Goal: Transaction & Acquisition: Purchase product/service

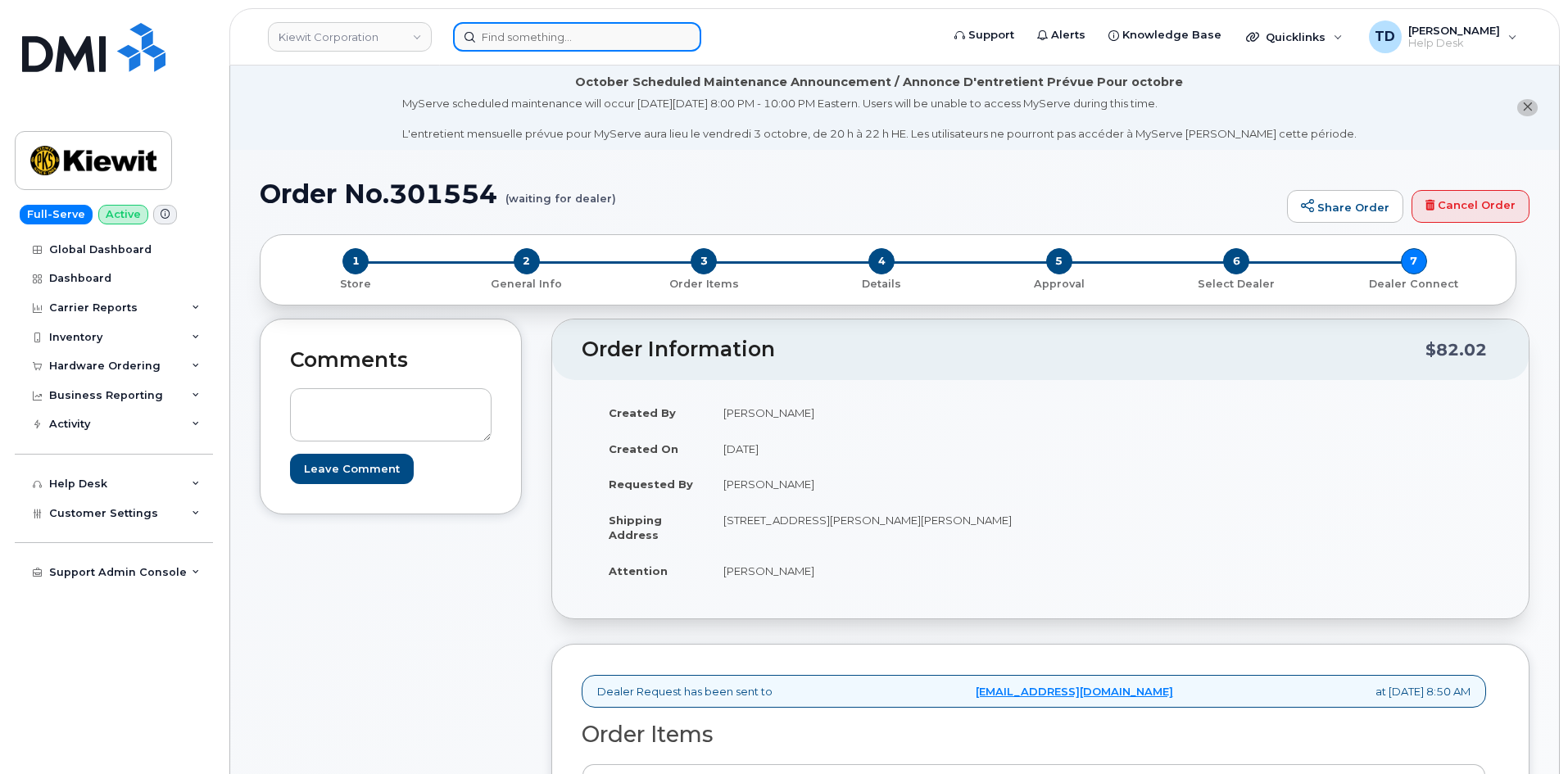
click at [483, 29] on input at bounding box center [576, 37] width 248 height 30
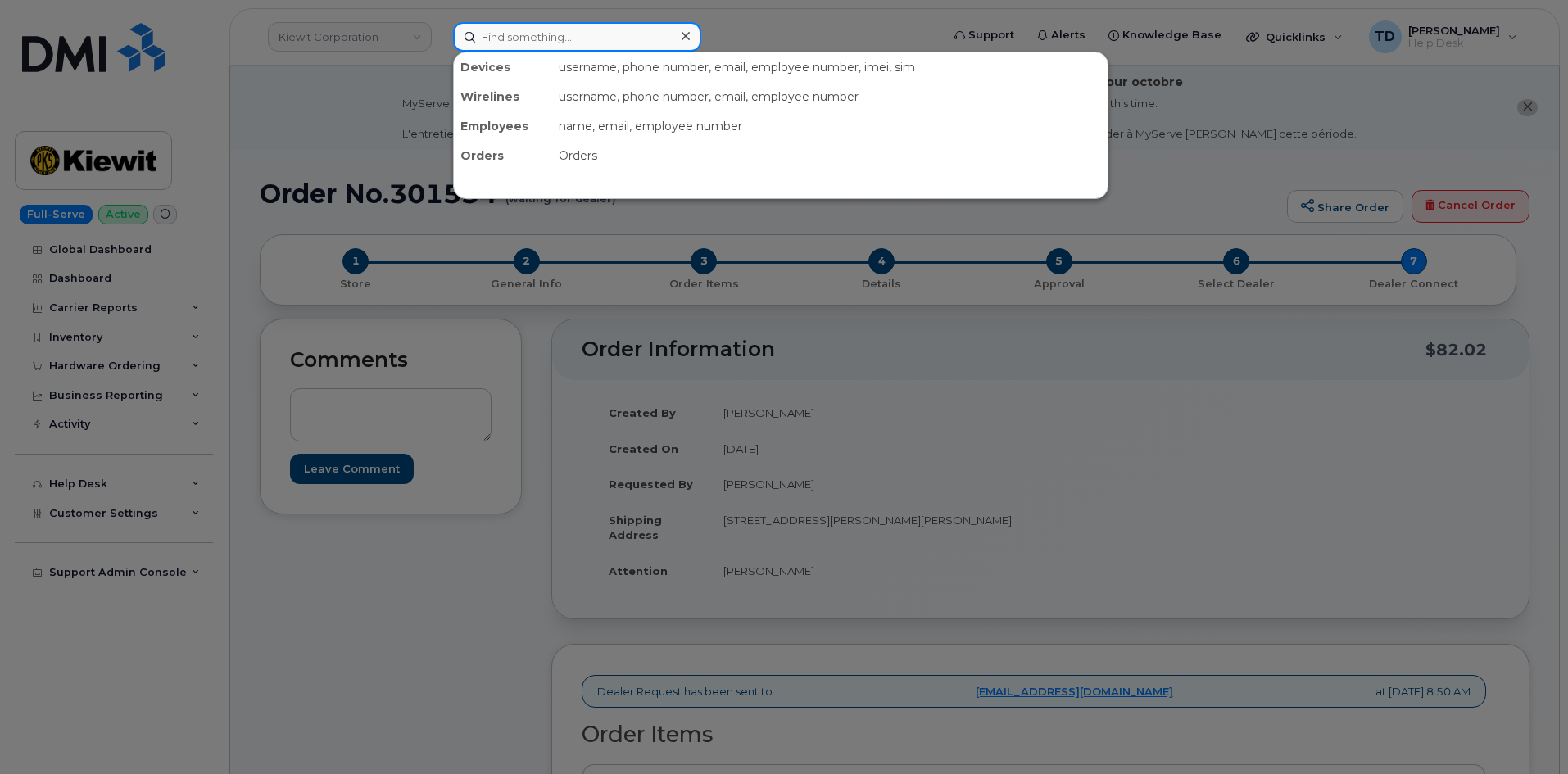
paste input "[PERSON_NAME]"
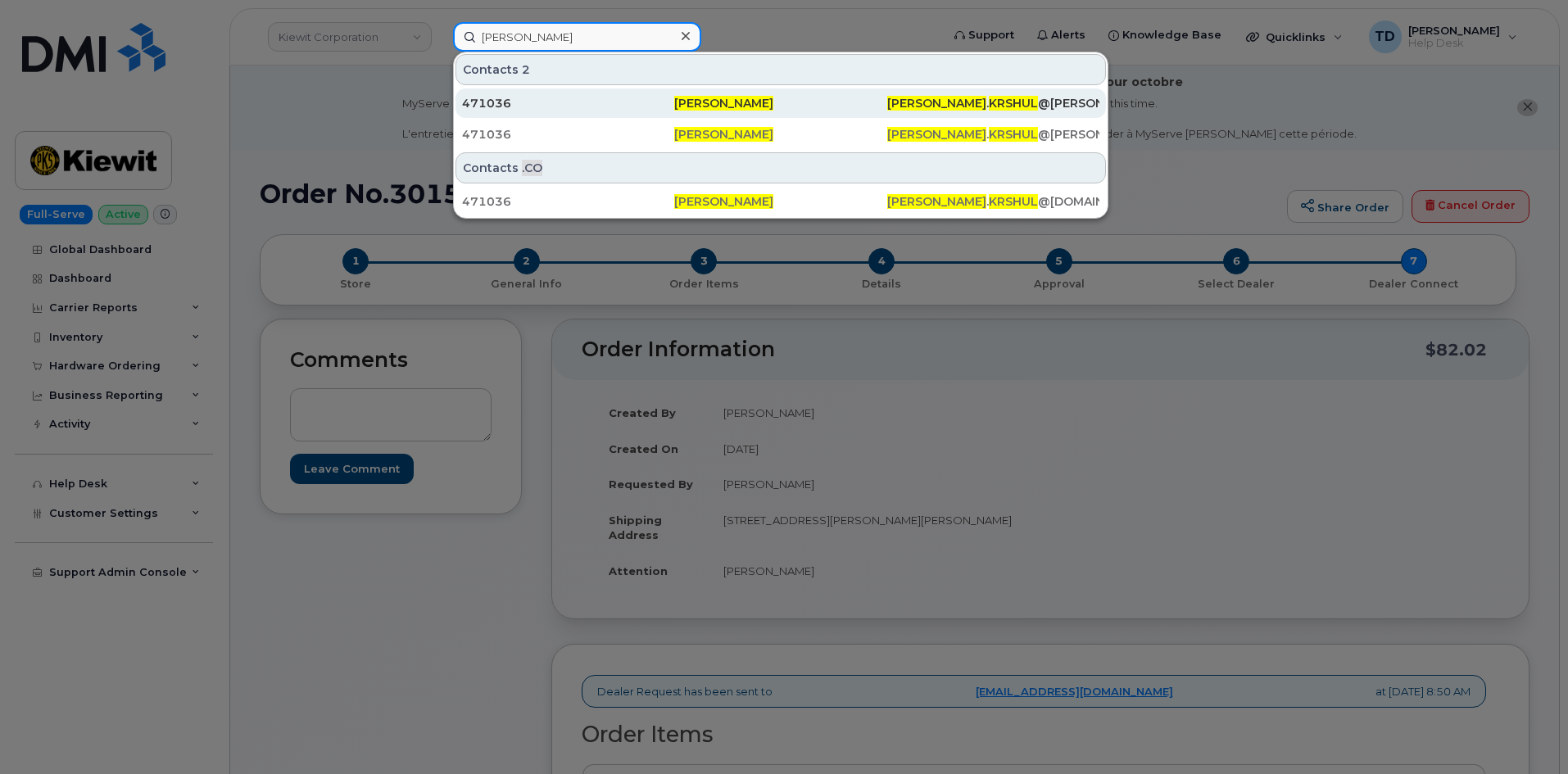
type input "[PERSON_NAME]"
click at [586, 103] on div "471036" at bounding box center [568, 102] width 212 height 16
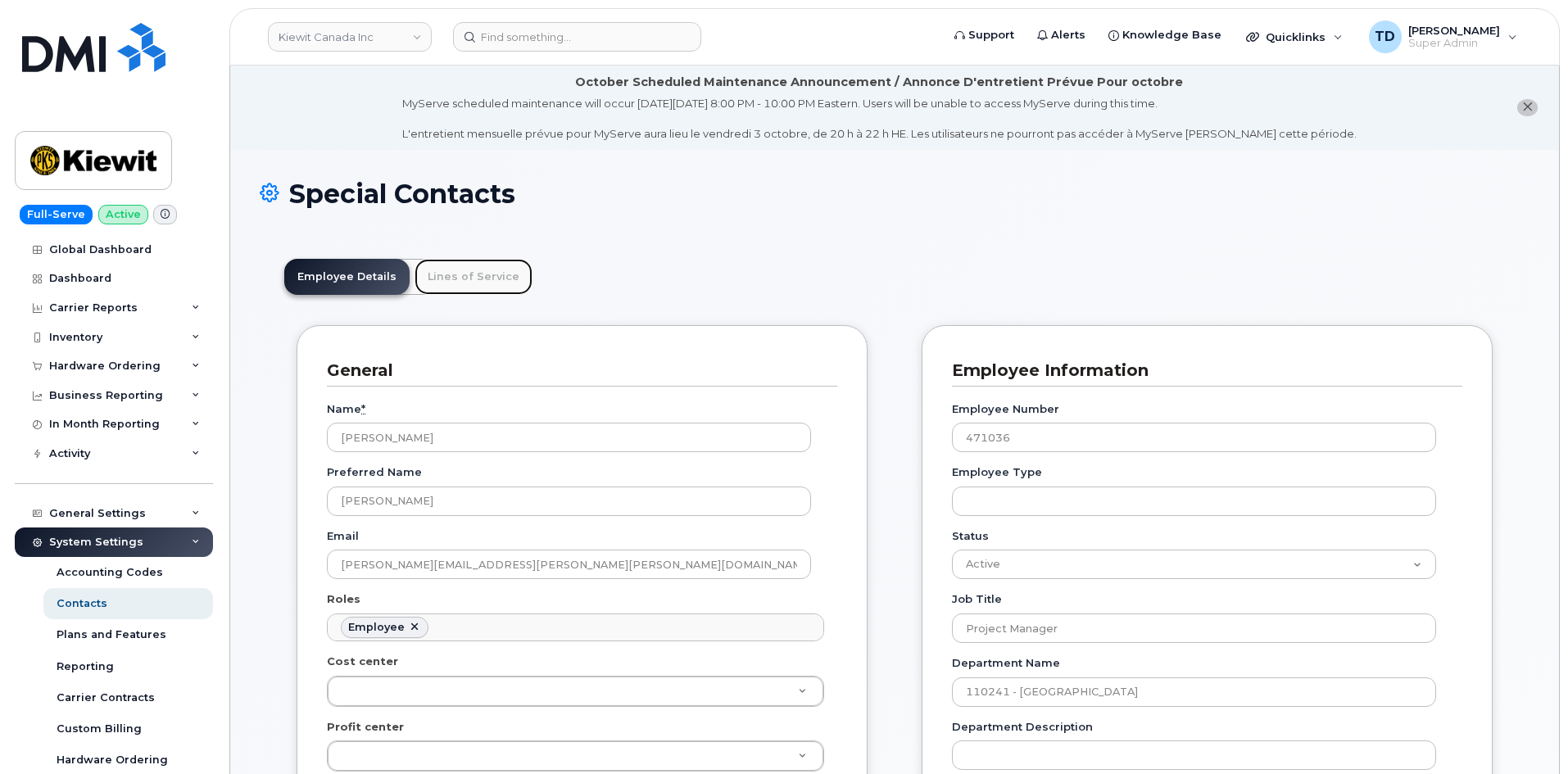
drag, startPoint x: 464, startPoint y: 280, endPoint x: 483, endPoint y: 275, distance: 19.6
click at [464, 280] on link "Lines of Service" at bounding box center [473, 277] width 118 height 36
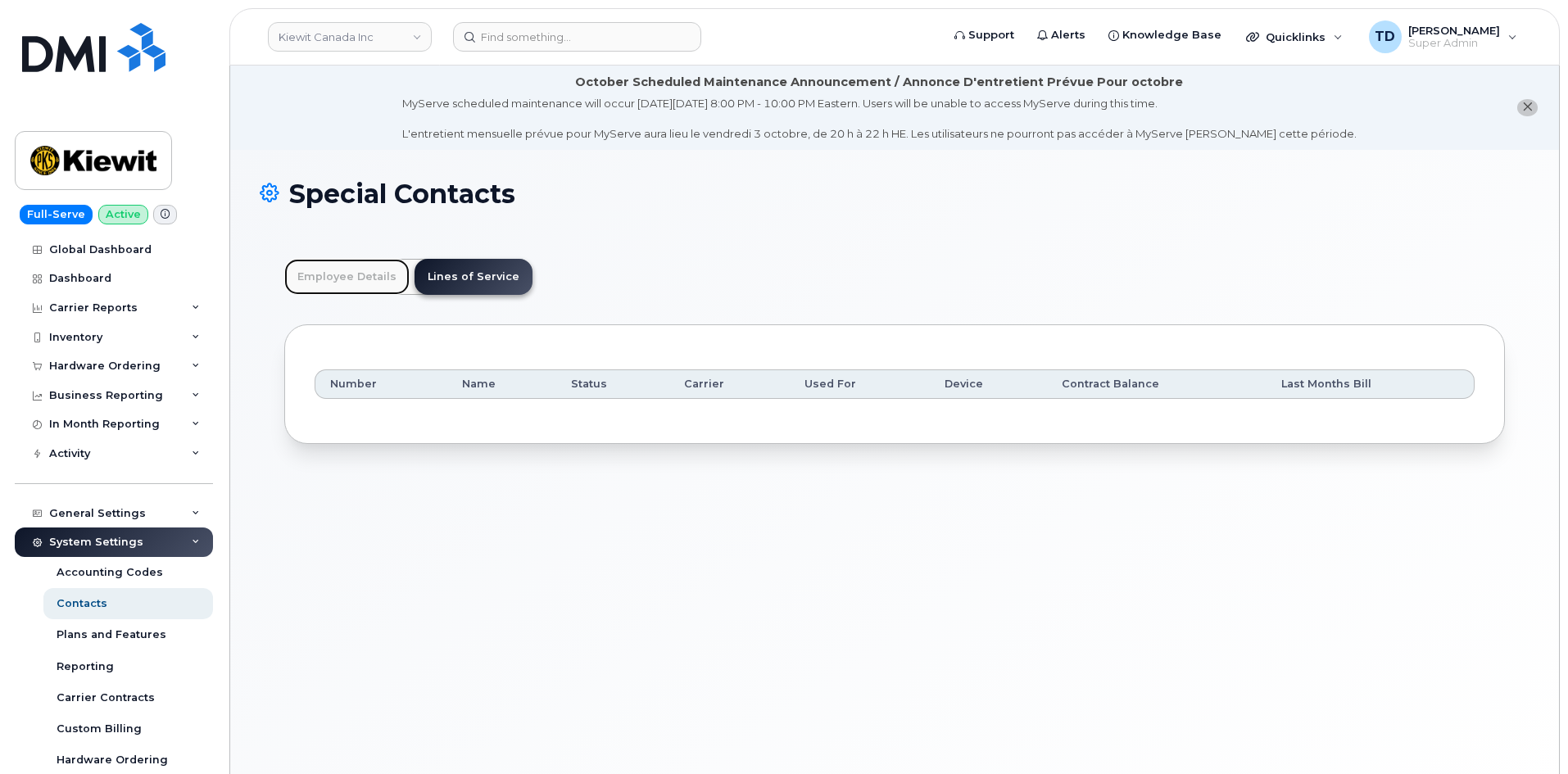
click at [350, 279] on link "Employee Details" at bounding box center [346, 277] width 125 height 36
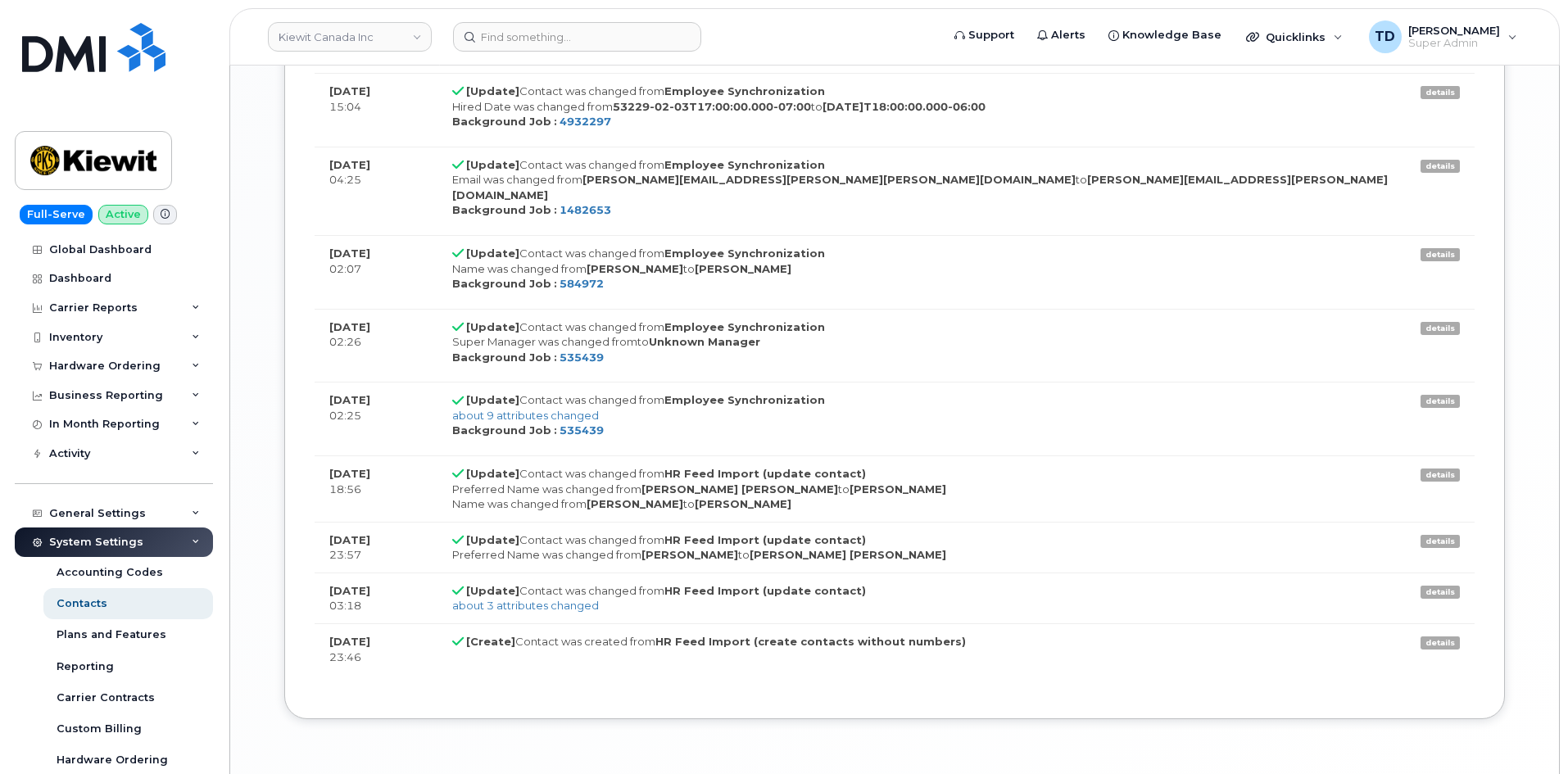
scroll to position [2217, 0]
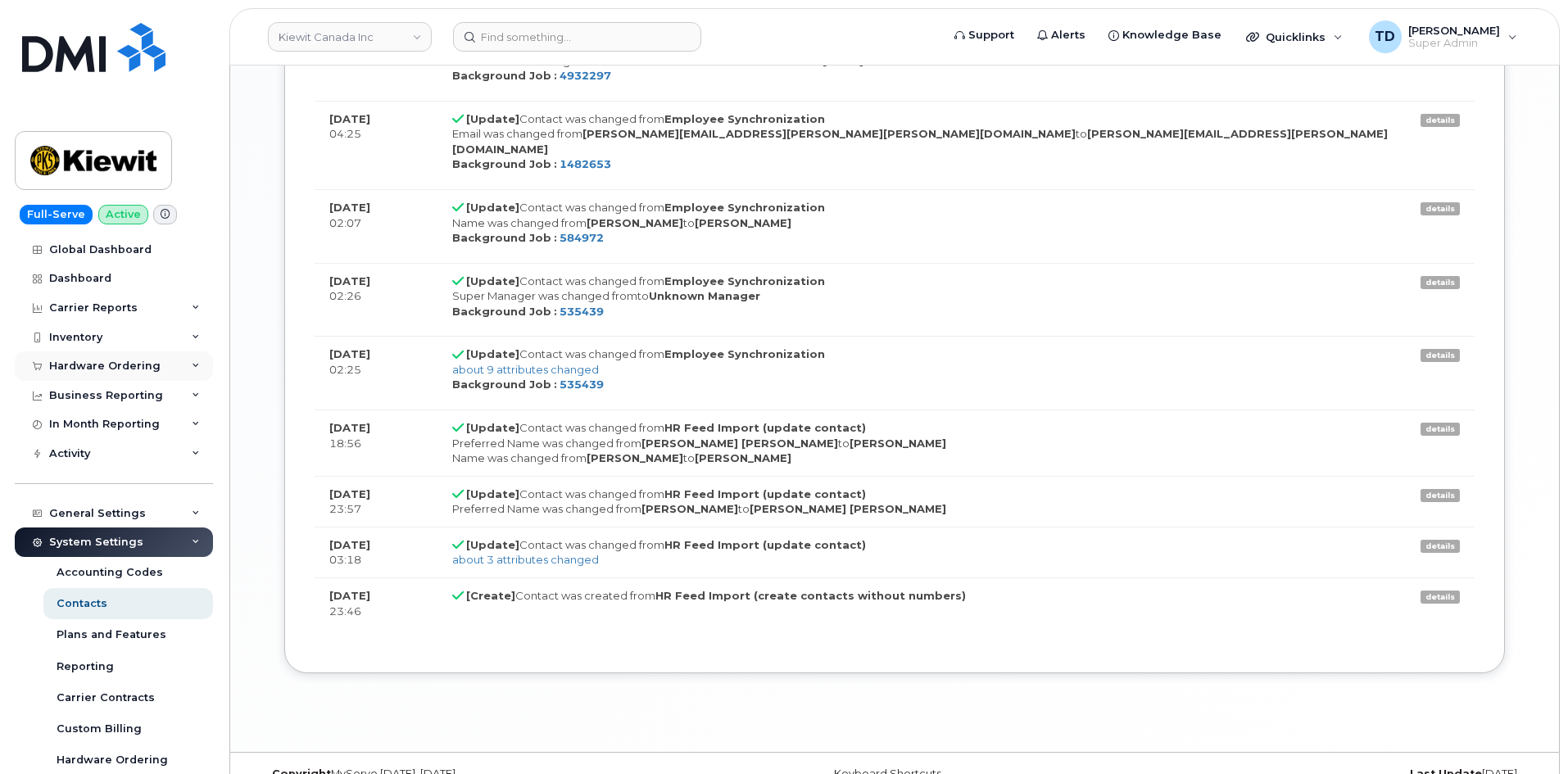
click at [126, 375] on div "Hardware Ordering" at bounding box center [113, 366] width 198 height 30
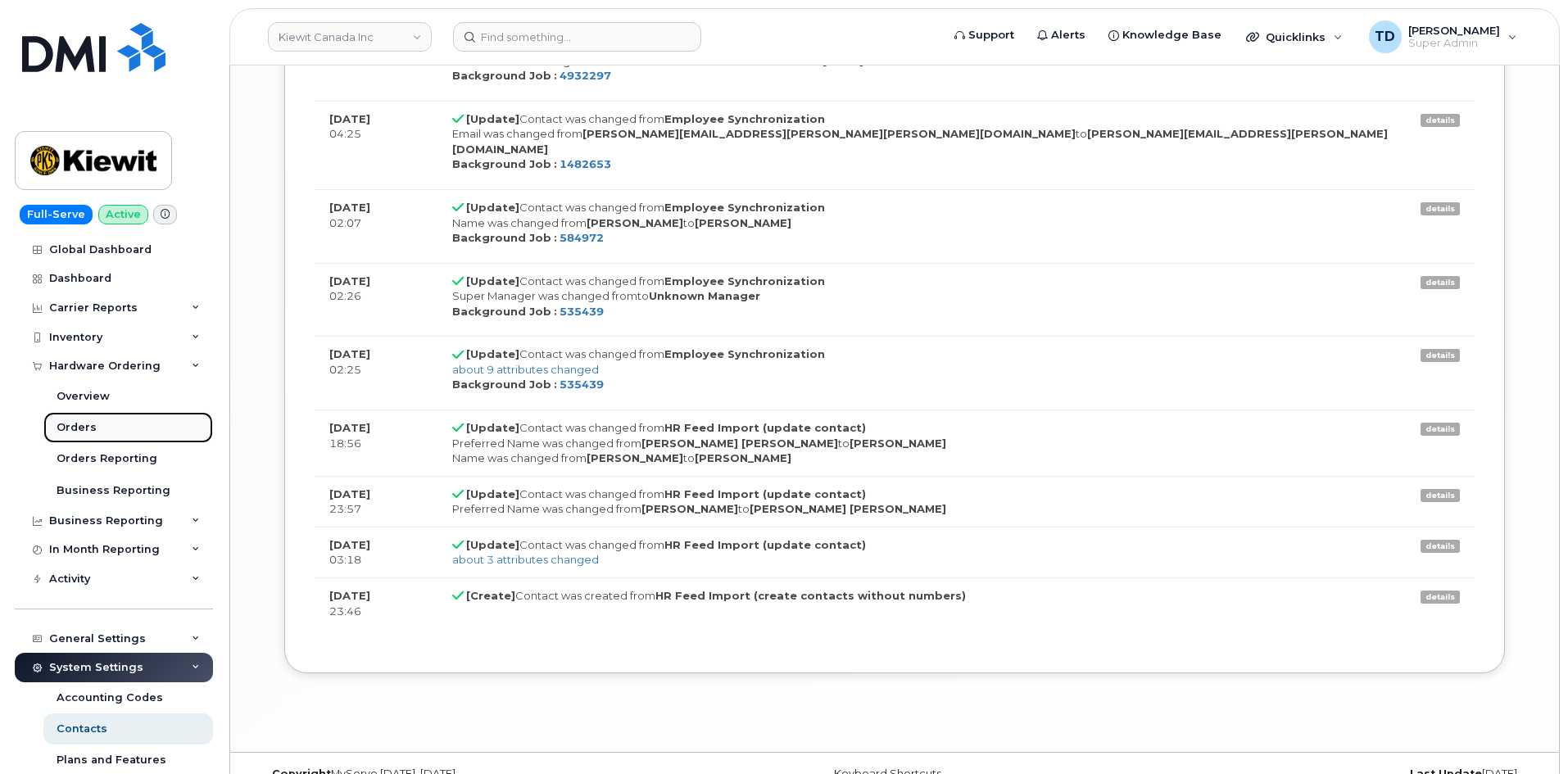
click at [144, 432] on link "Orders" at bounding box center [128, 427] width 170 height 32
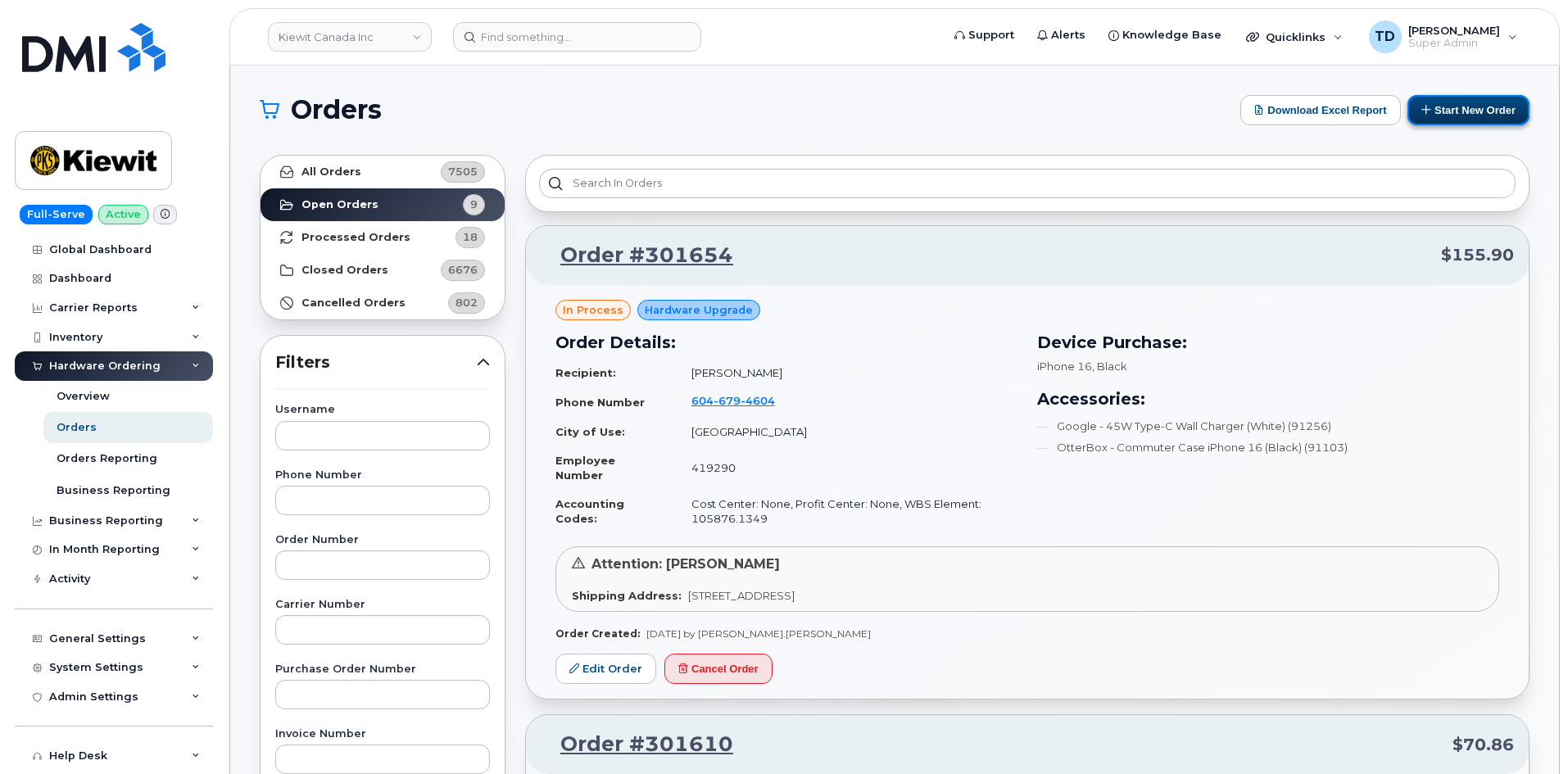
click at [1449, 115] on button "Start New Order" at bounding box center [1468, 110] width 122 height 31
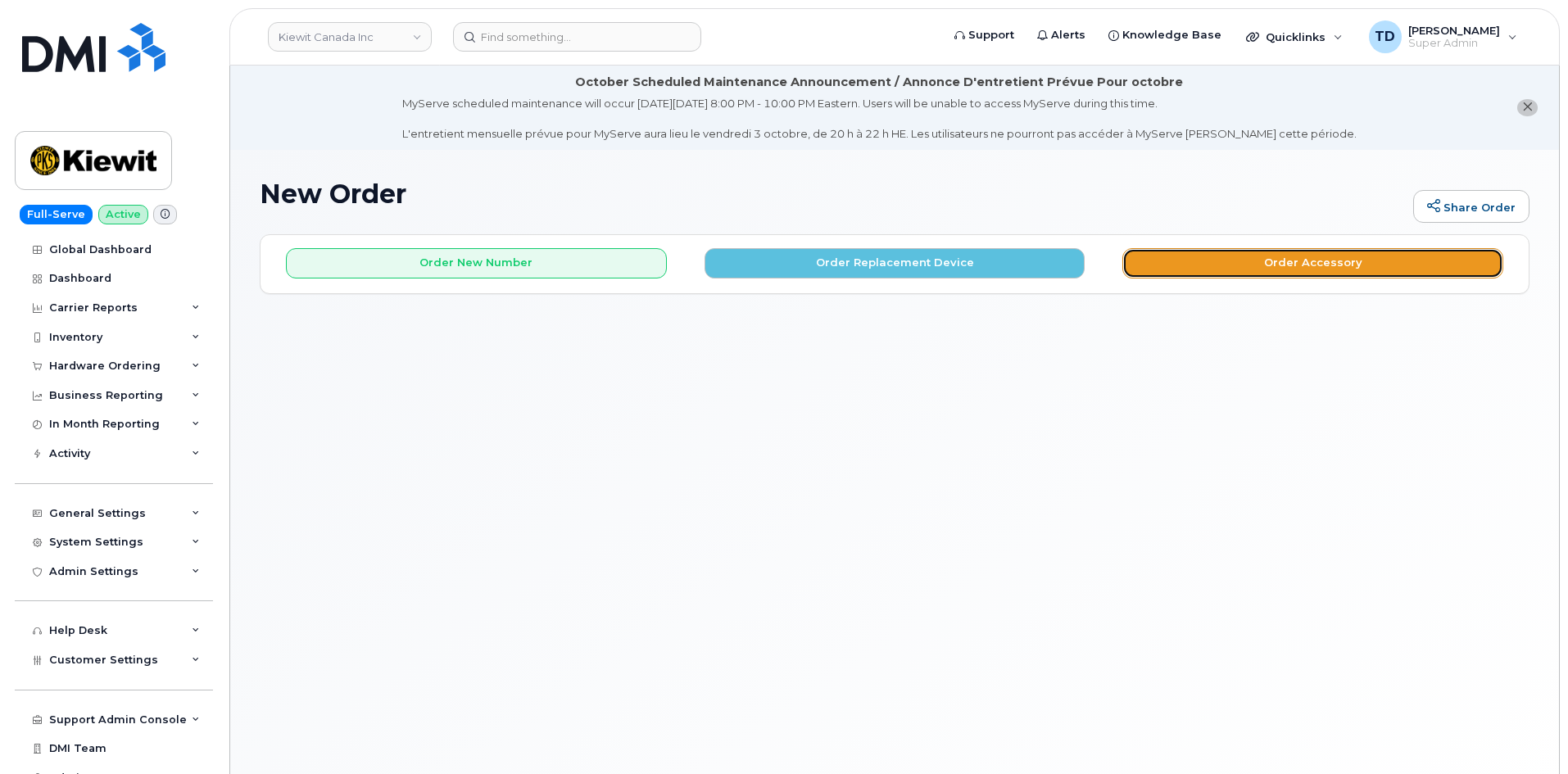
click at [1305, 254] on button "Order Accessory" at bounding box center [1312, 263] width 381 height 31
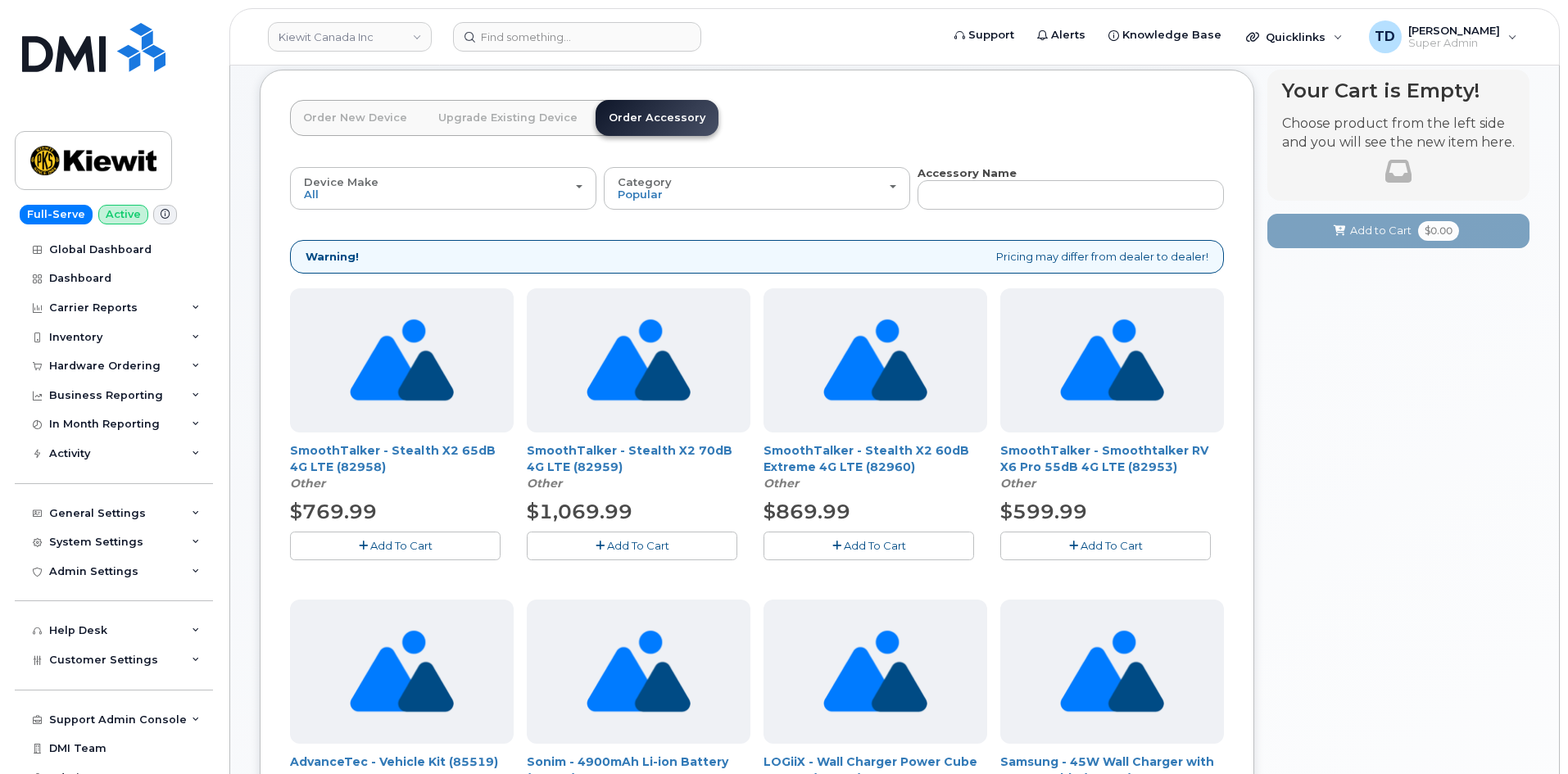
scroll to position [164, 0]
click at [651, 534] on button "Add To Cart" at bounding box center [632, 546] width 211 height 29
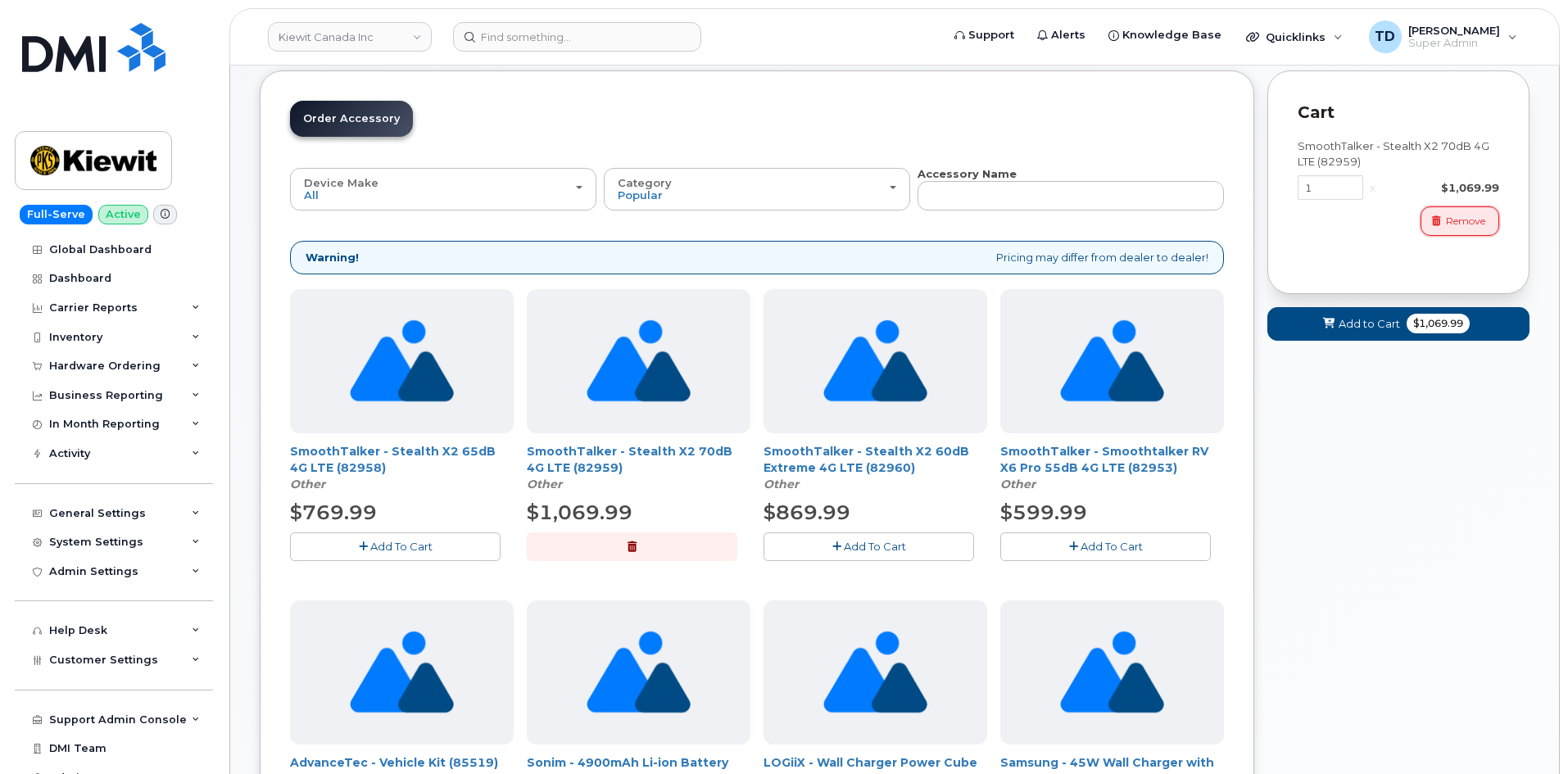
click at [1440, 219] on span "button" at bounding box center [1435, 221] width 14 height 14
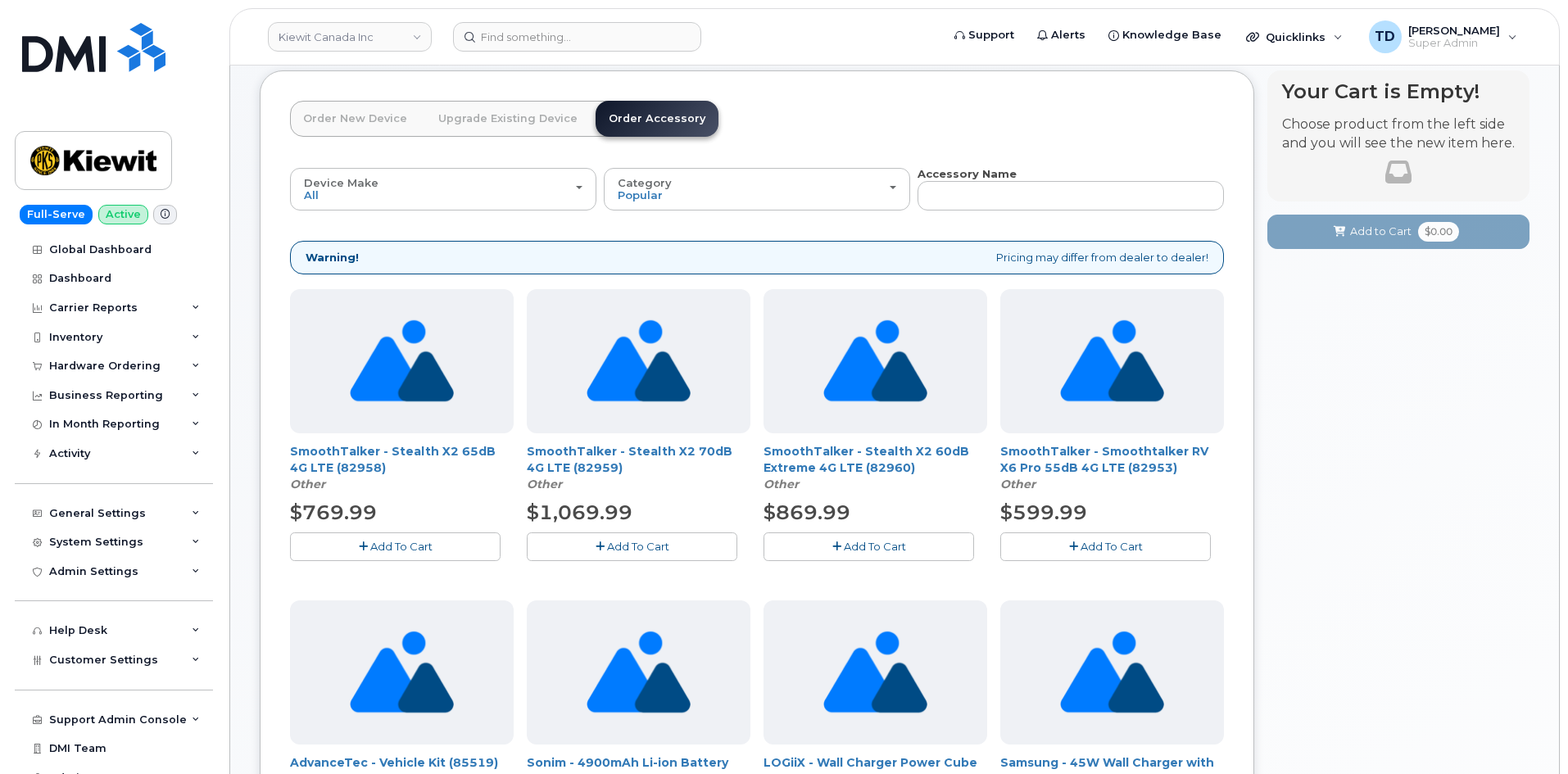
click at [529, 119] on link "Upgrade Existing Device" at bounding box center [508, 118] width 165 height 36
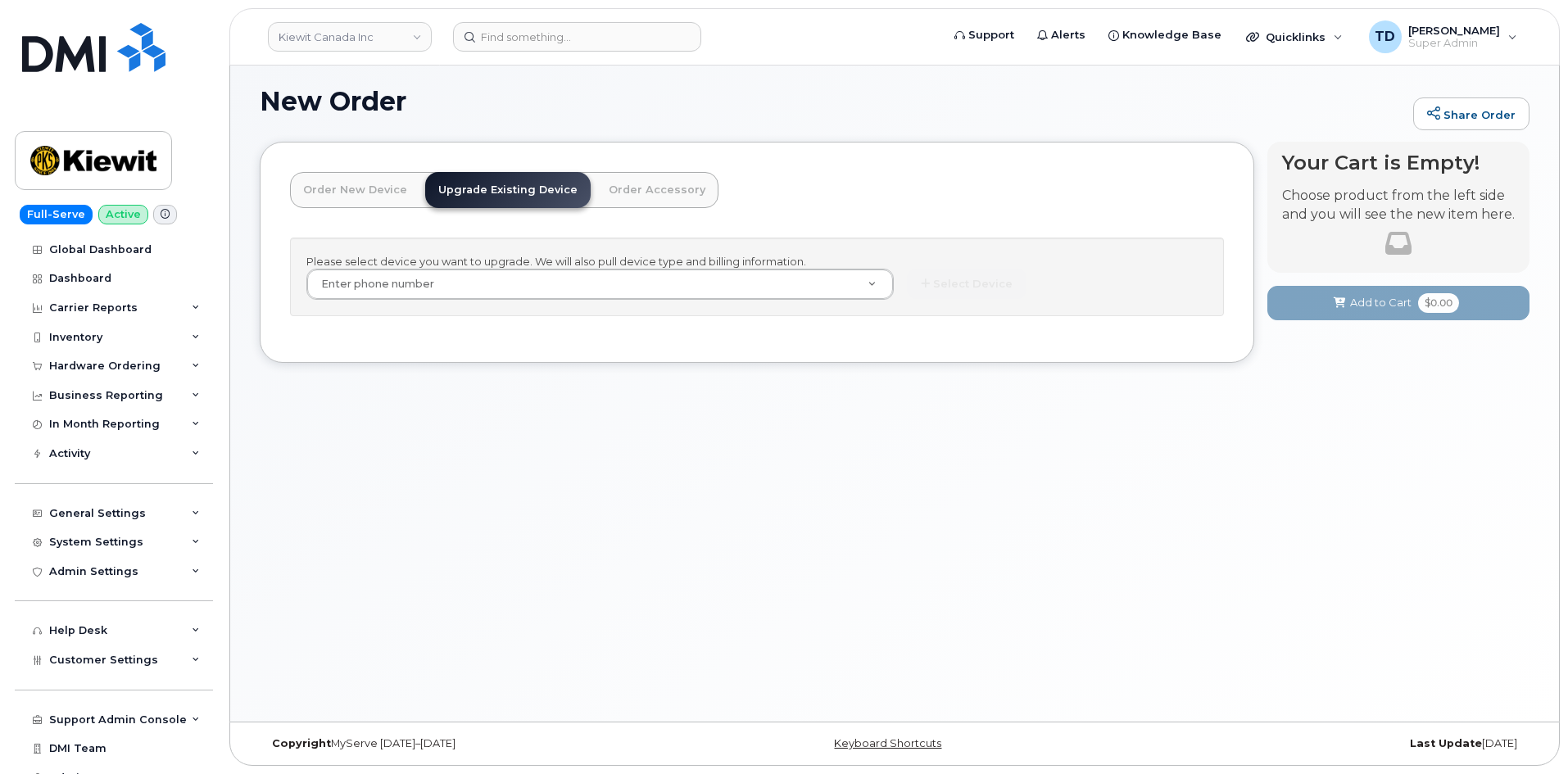
scroll to position [93, 0]
click at [373, 177] on link "Order New Device" at bounding box center [355, 190] width 130 height 36
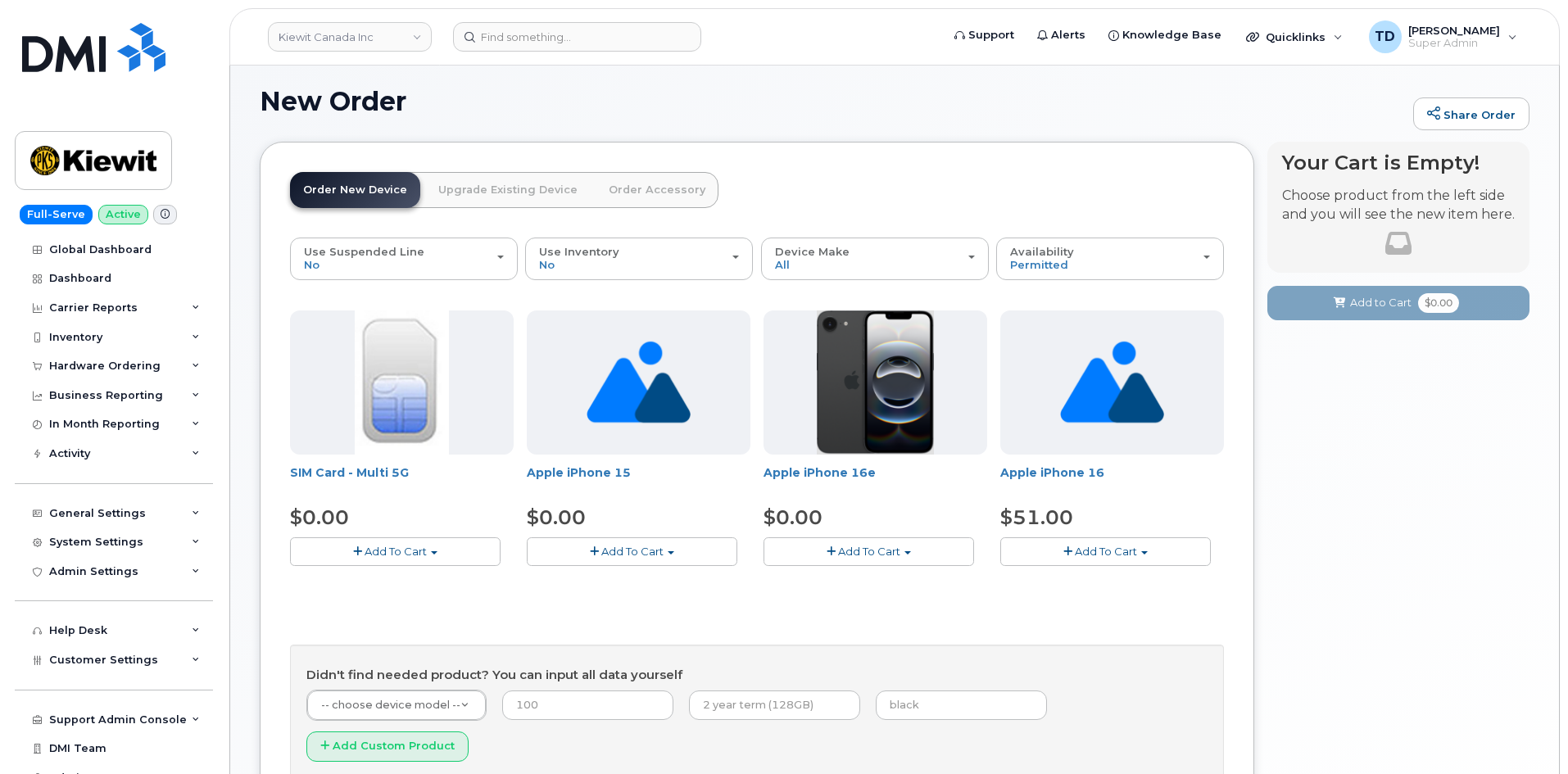
click at [431, 188] on link "Upgrade Existing Device" at bounding box center [508, 190] width 165 height 36
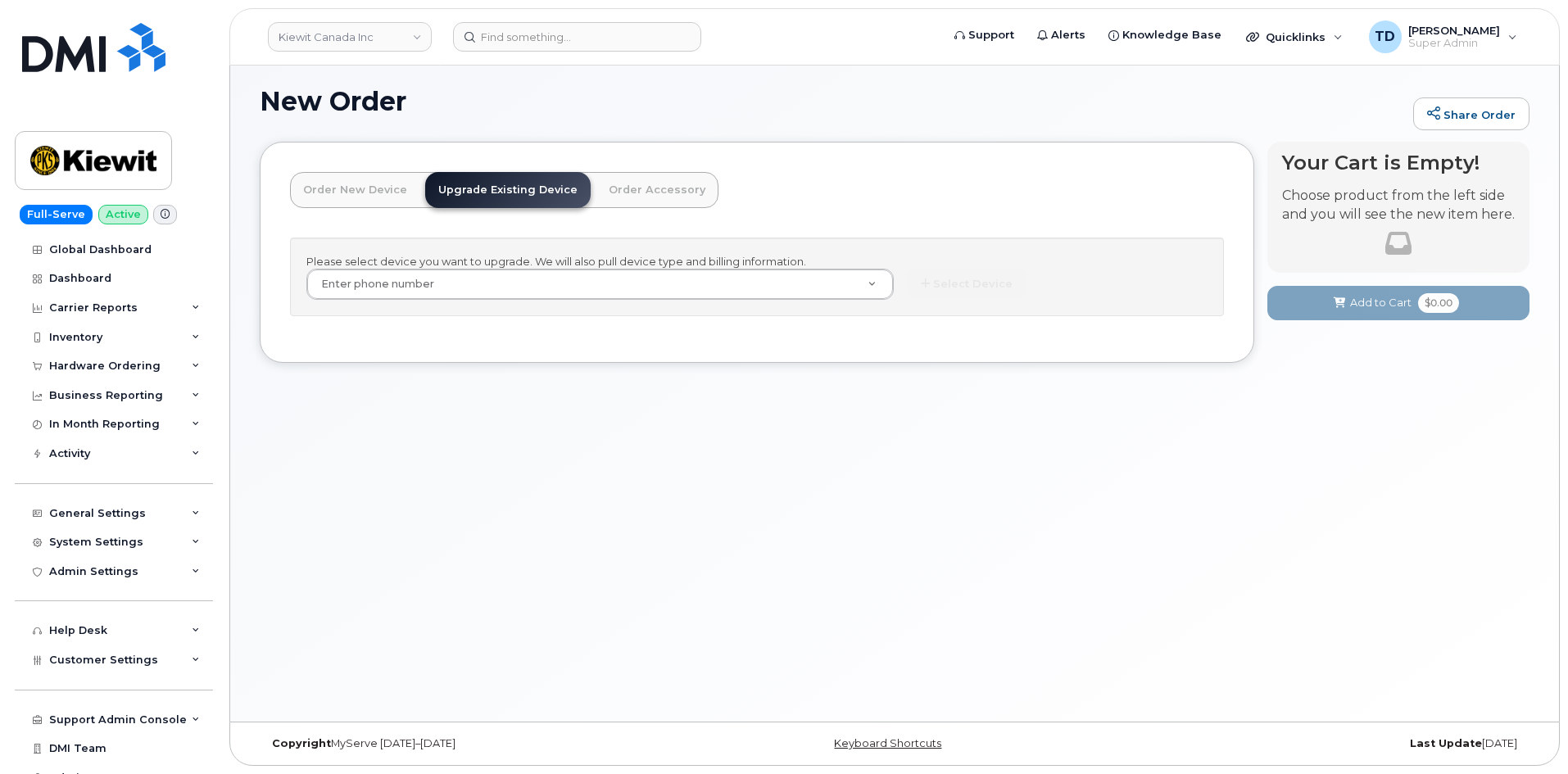
click at [386, 190] on link "Order New Device" at bounding box center [355, 190] width 130 height 36
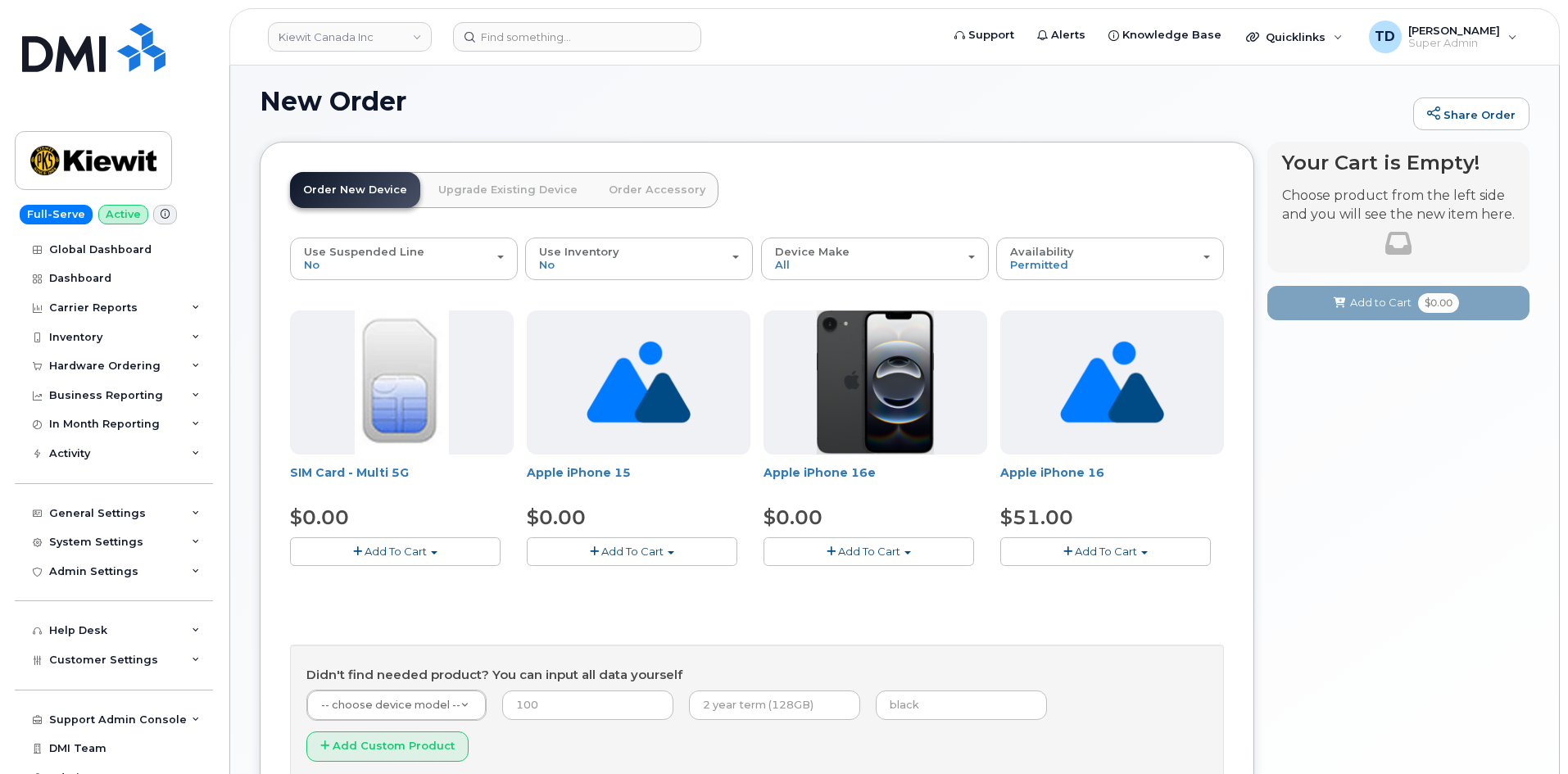
click at [460, 188] on link "Upgrade Existing Device" at bounding box center [508, 190] width 165 height 36
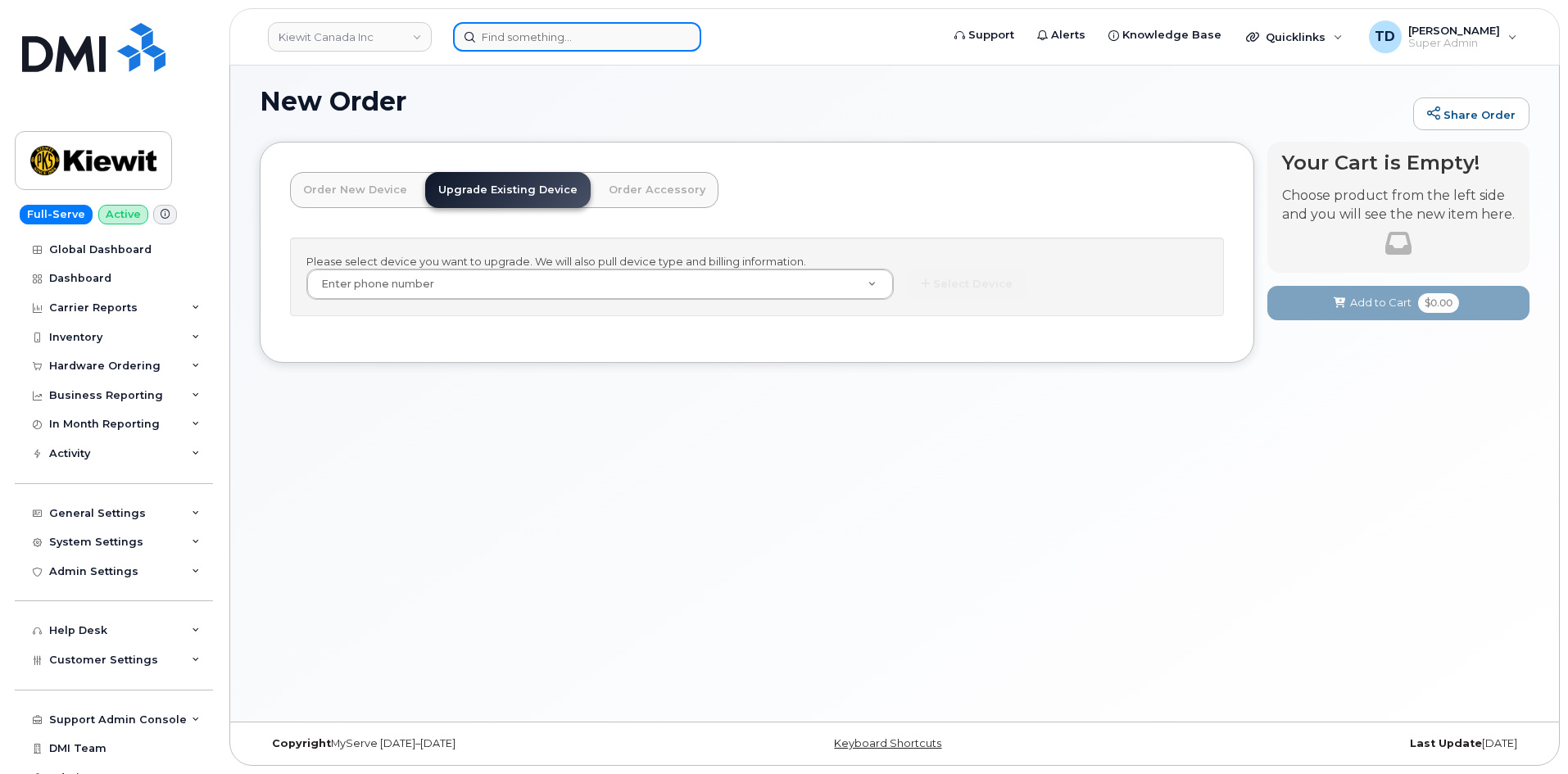
click at [560, 41] on input at bounding box center [576, 37] width 248 height 30
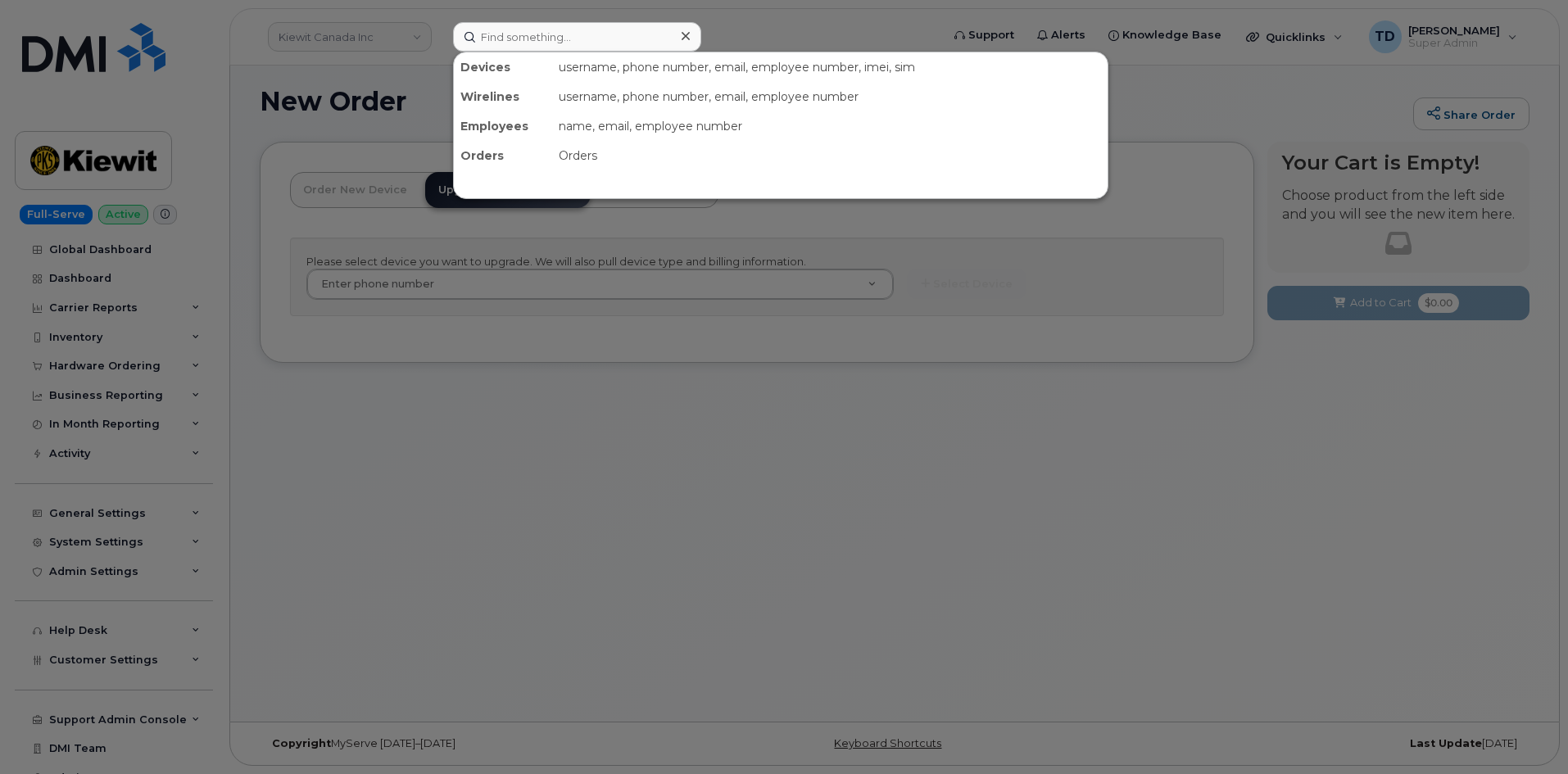
click at [386, 388] on div at bounding box center [784, 387] width 1568 height 774
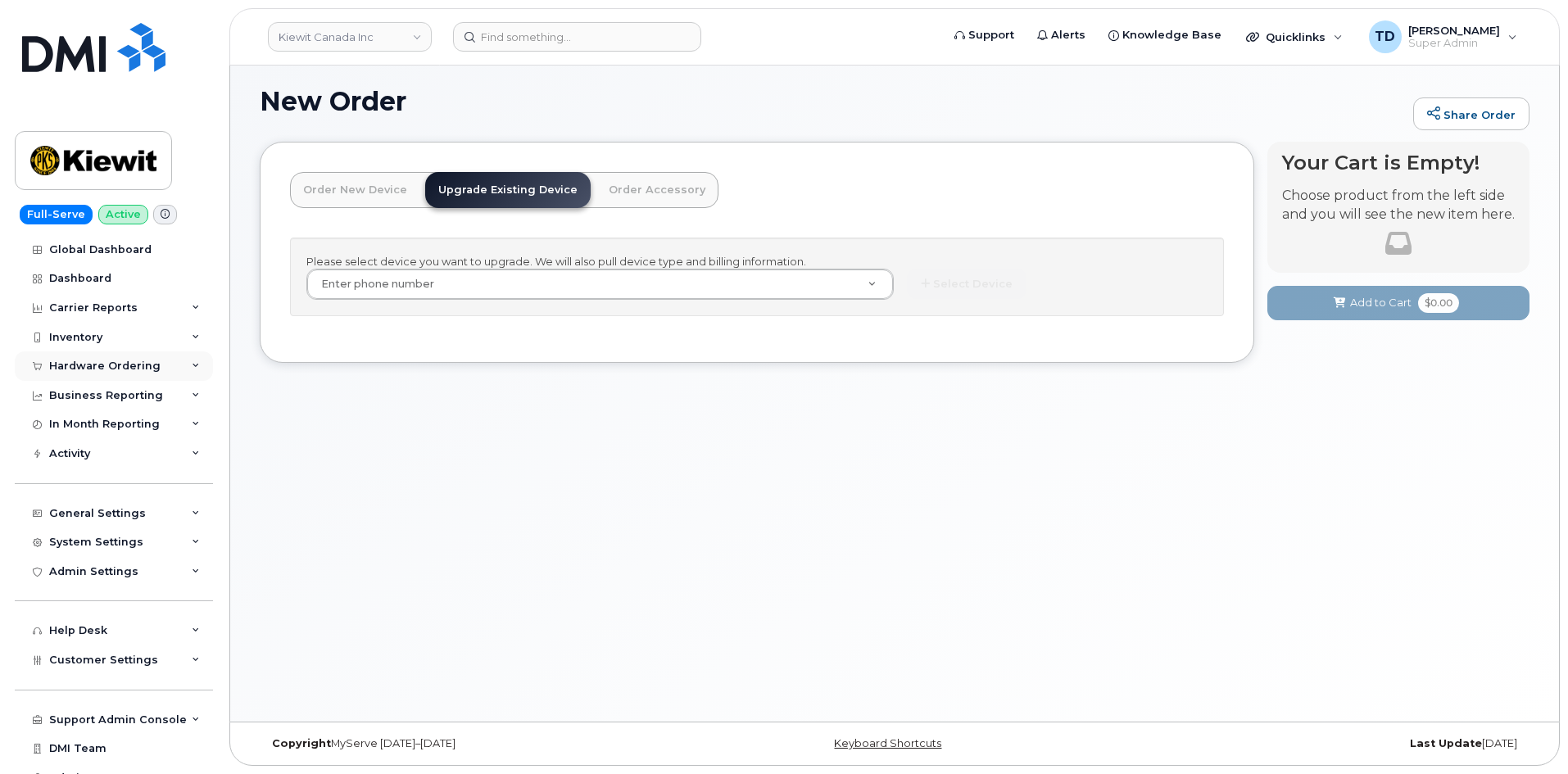
click at [136, 359] on div "Hardware Ordering" at bounding box center [113, 366] width 198 height 30
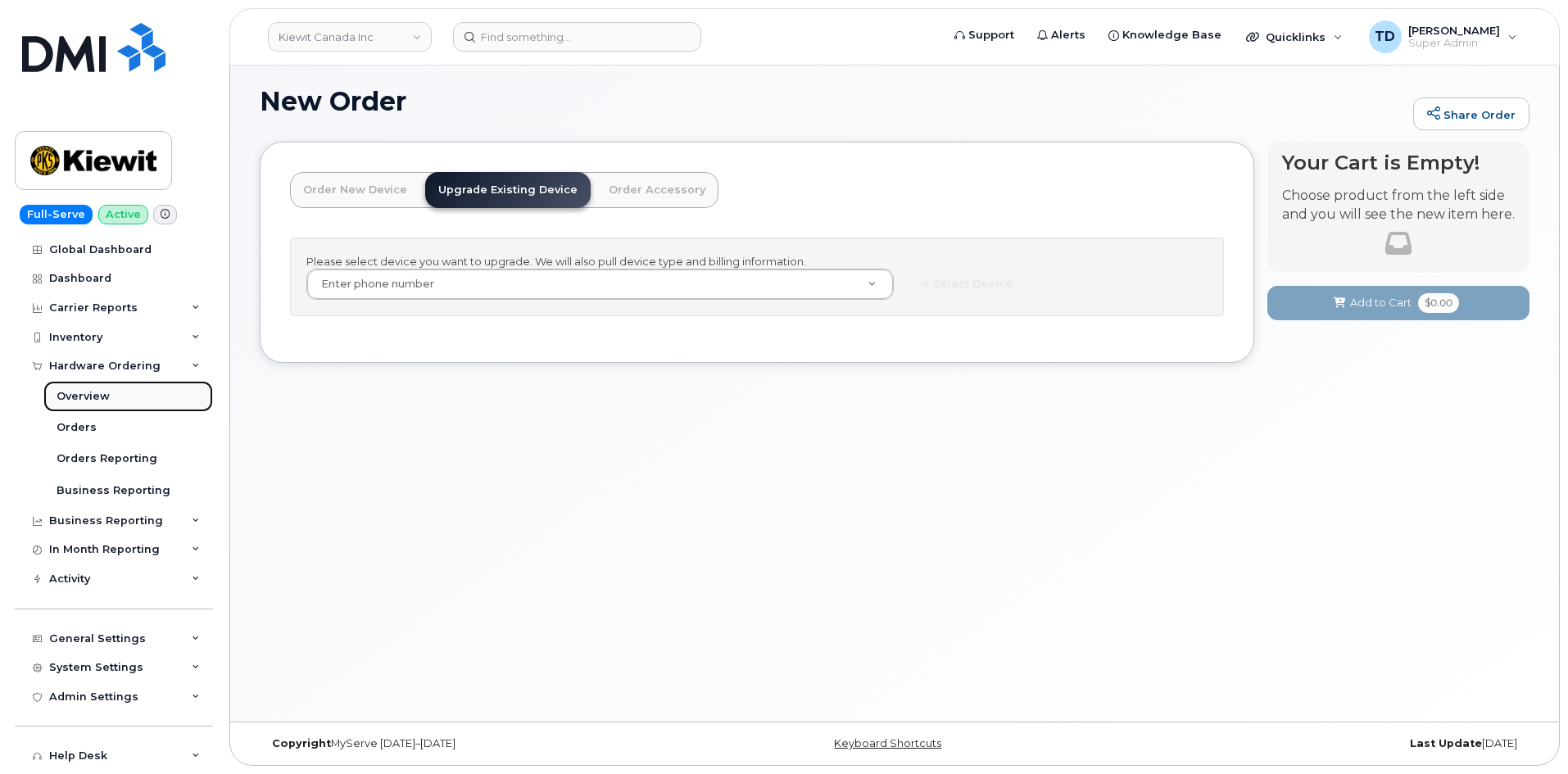
click at [144, 385] on link "Overview" at bounding box center [128, 396] width 170 height 32
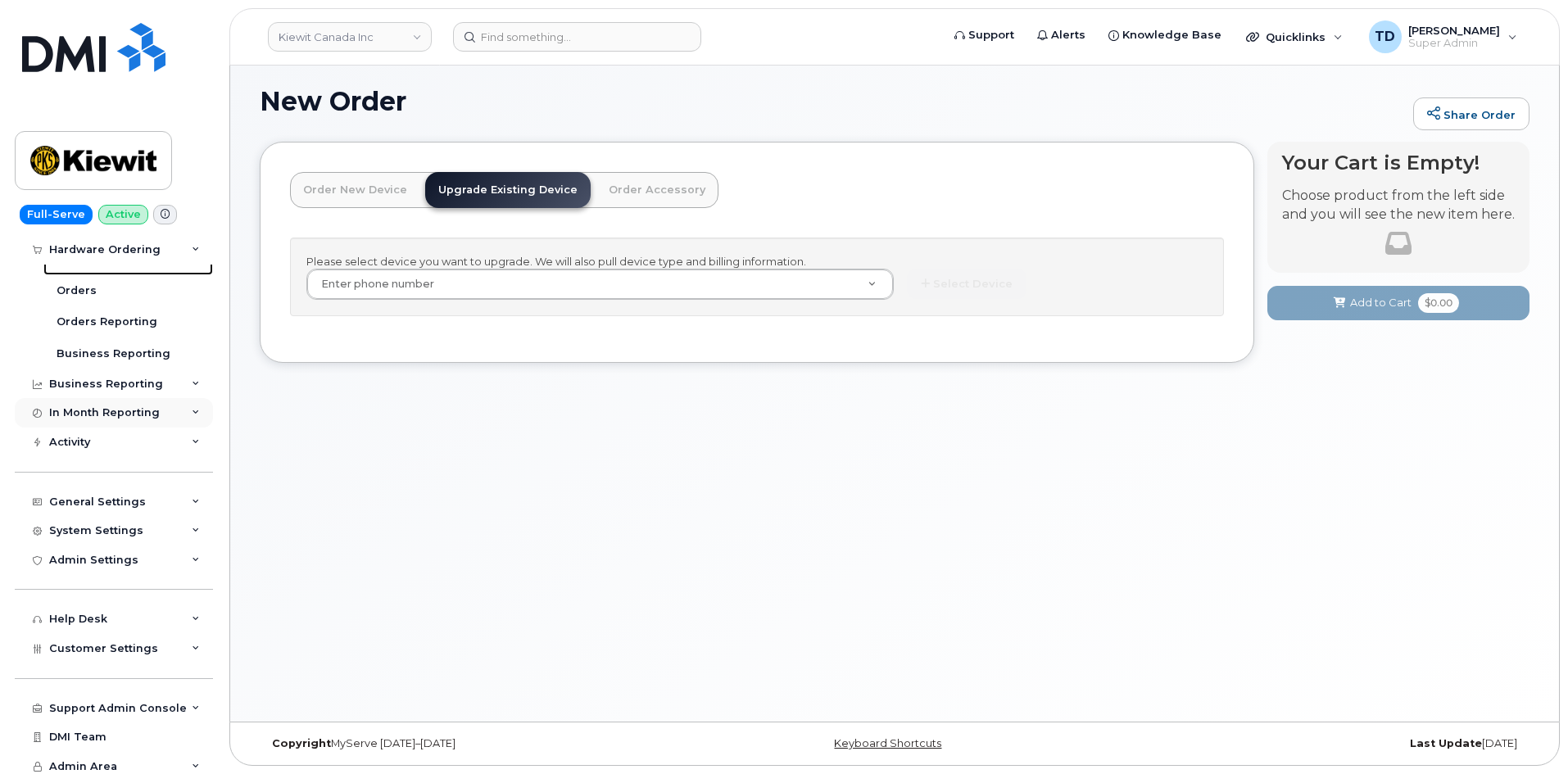
scroll to position [142, 0]
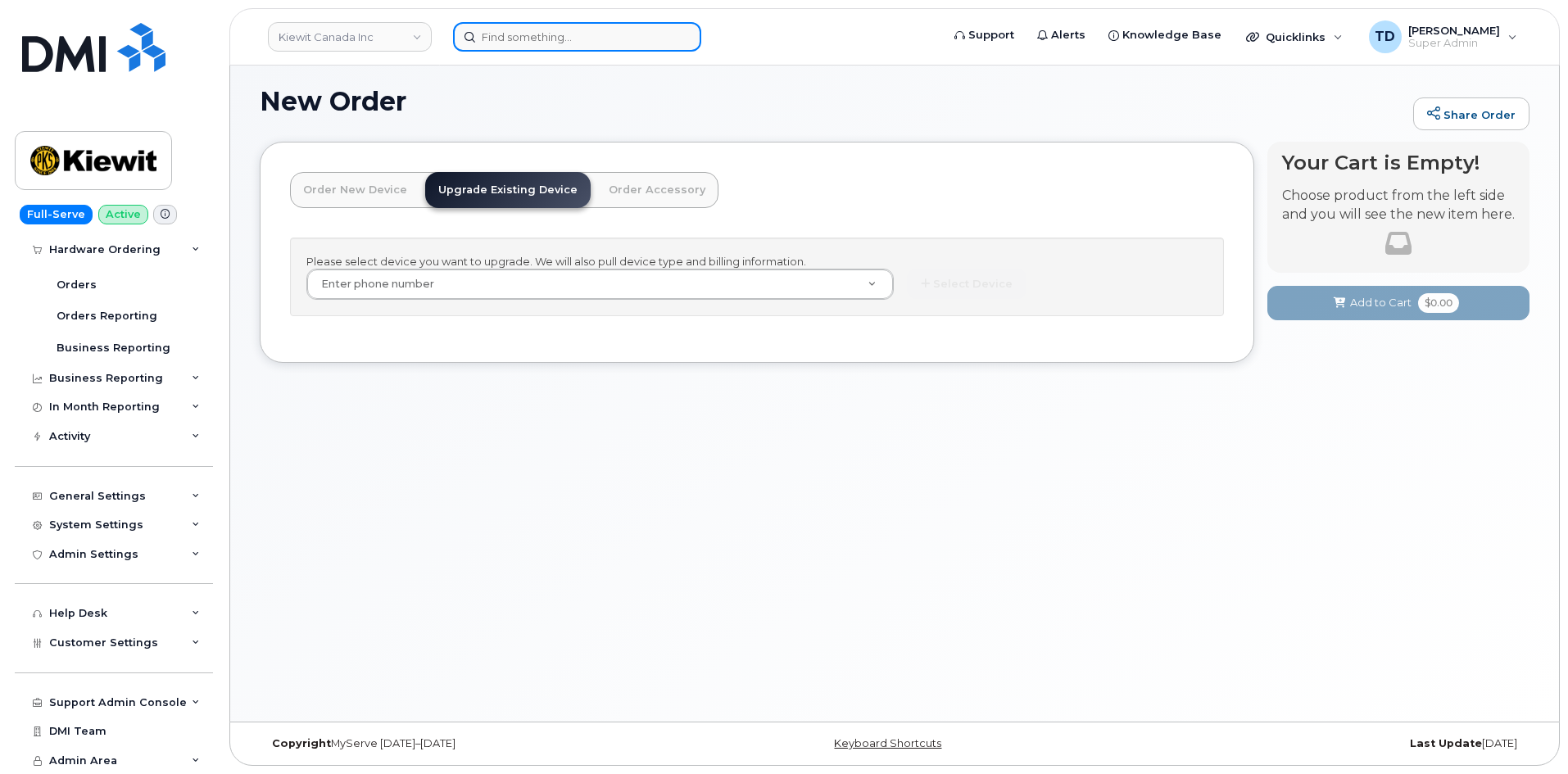
click at [554, 45] on input at bounding box center [576, 37] width 248 height 30
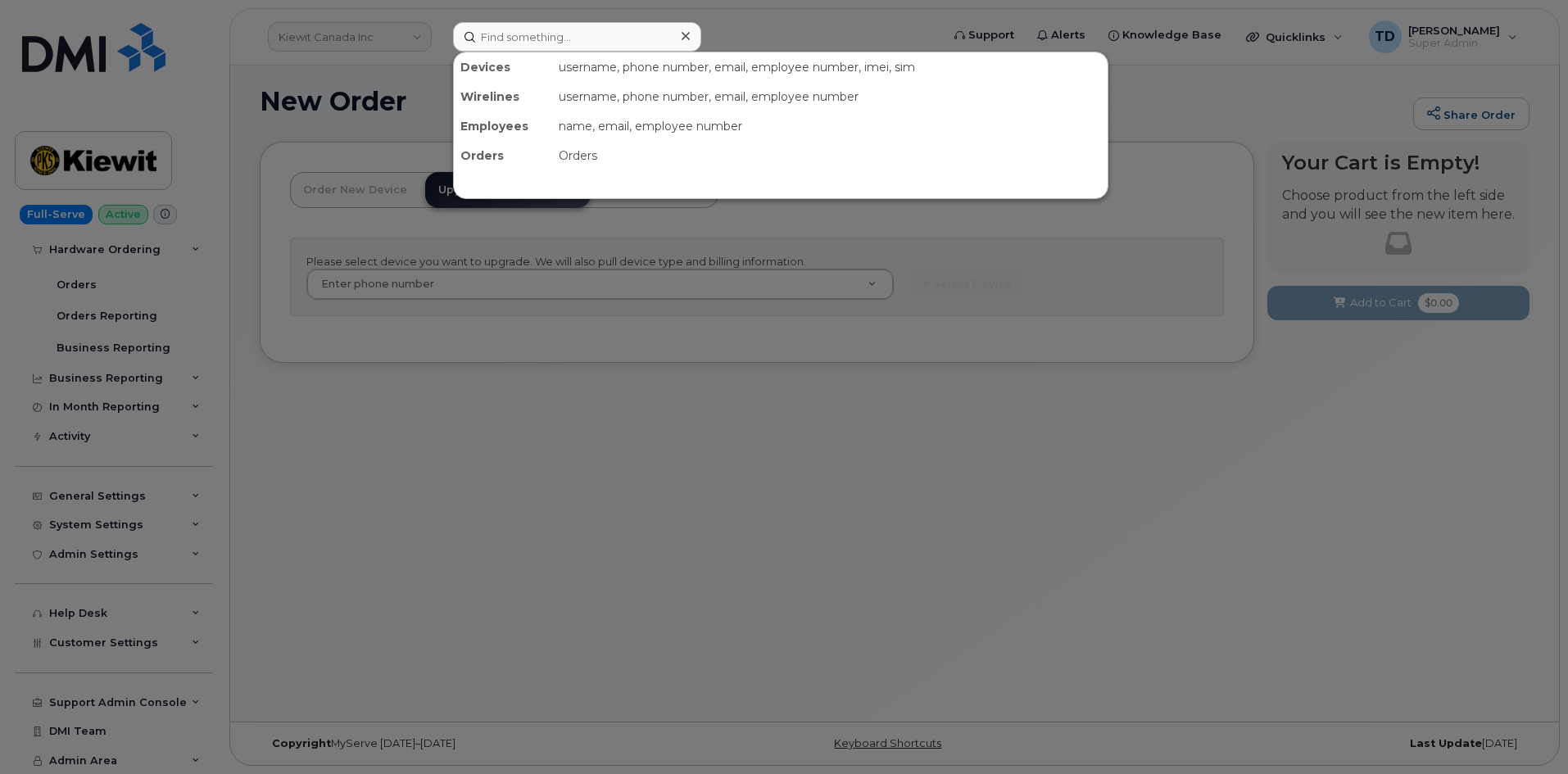
click at [378, 79] on div at bounding box center [784, 387] width 1568 height 774
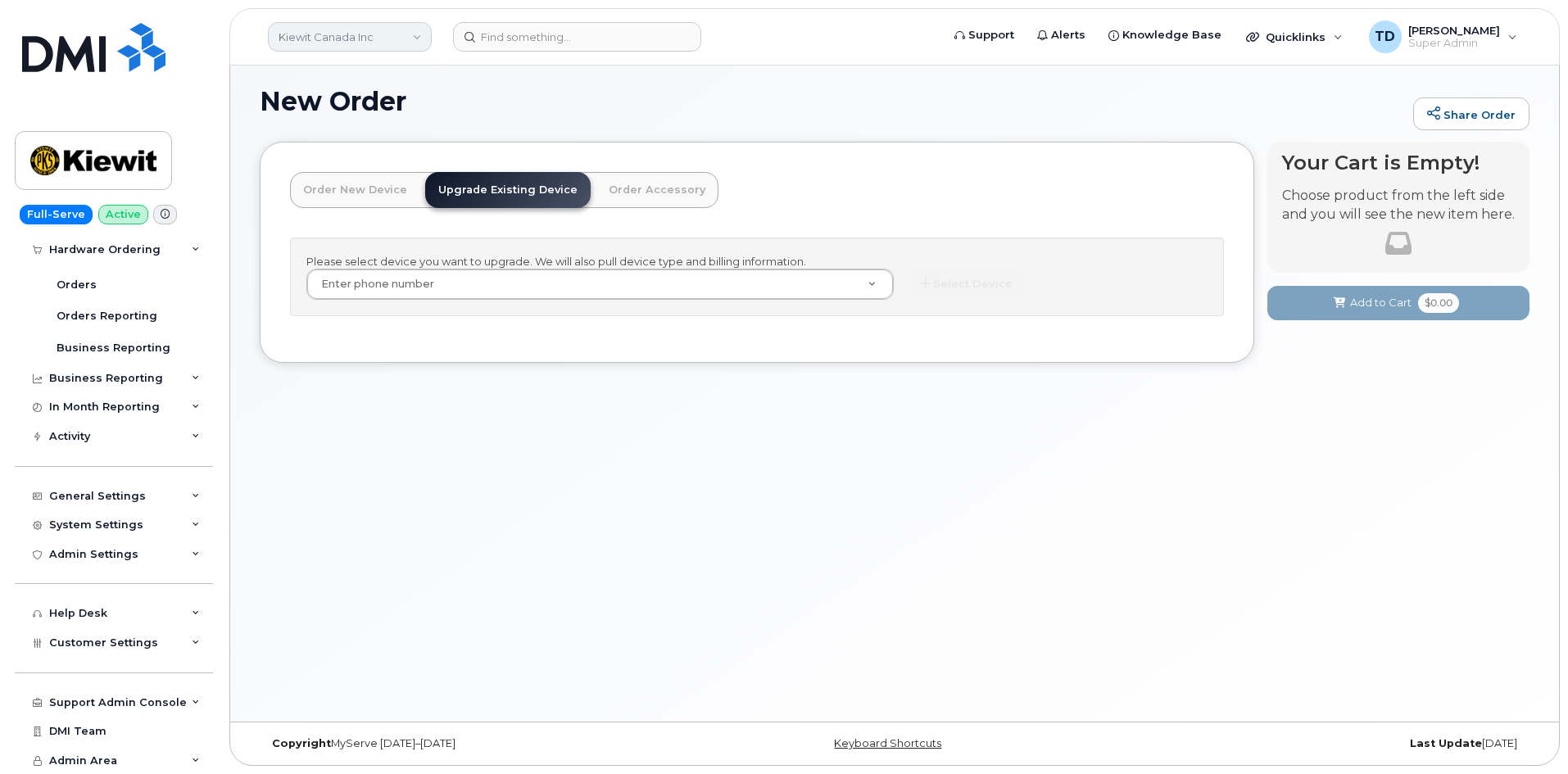
click at [383, 45] on link "Kiewit Canada Inc" at bounding box center [350, 37] width 164 height 30
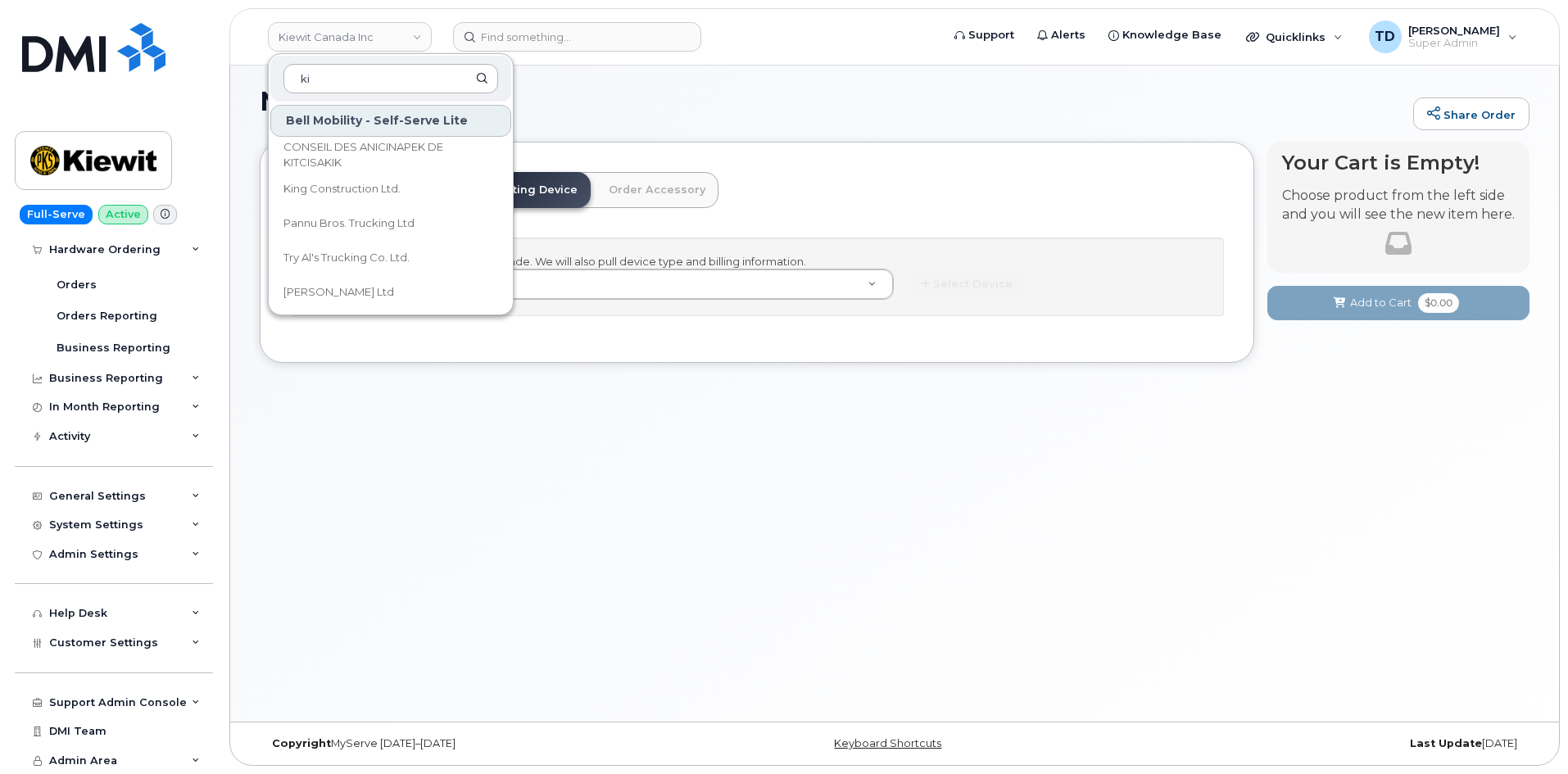
type input "ki"
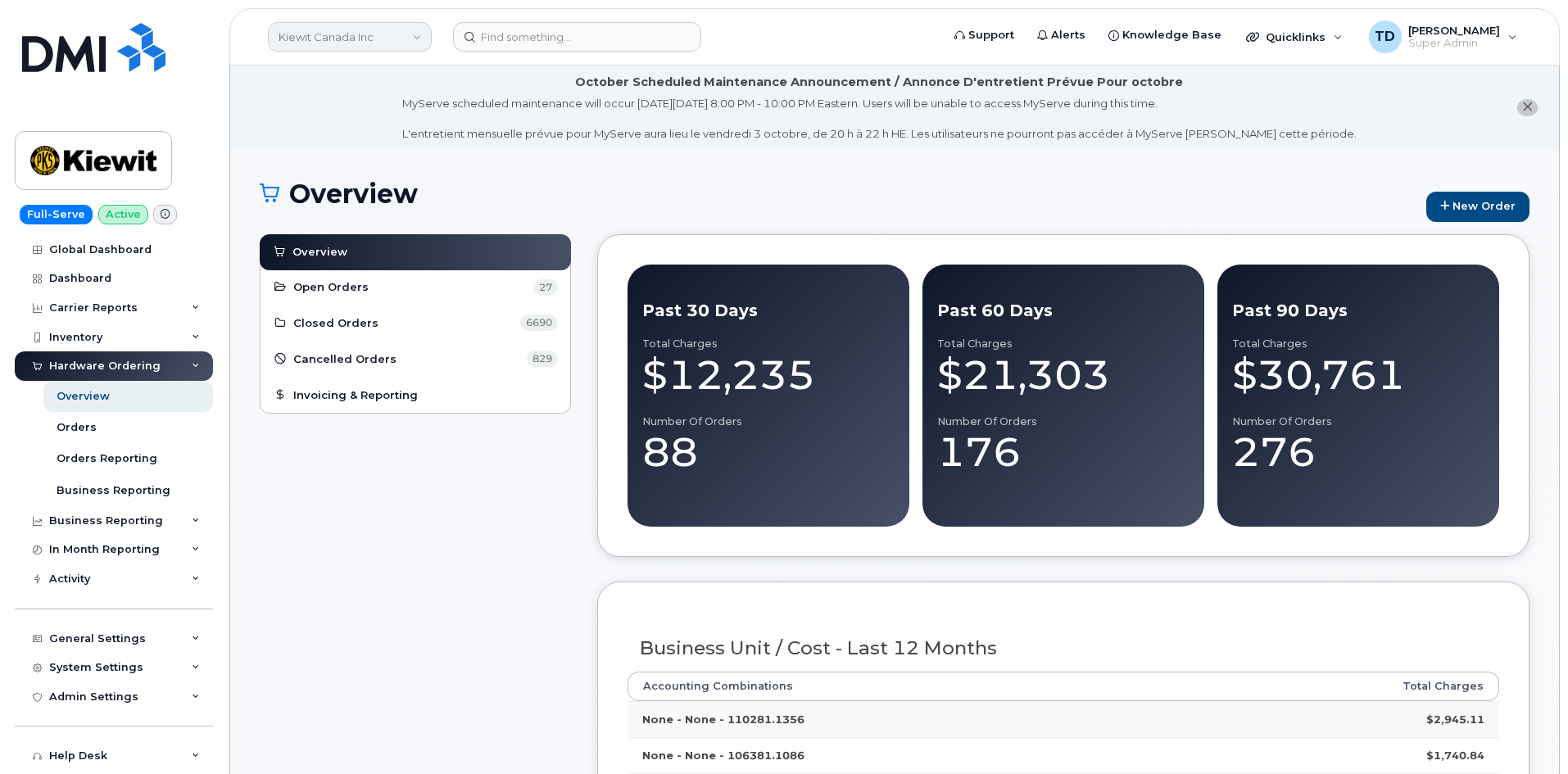
click at [385, 39] on link "Kiewit Canada Inc" at bounding box center [350, 37] width 164 height 30
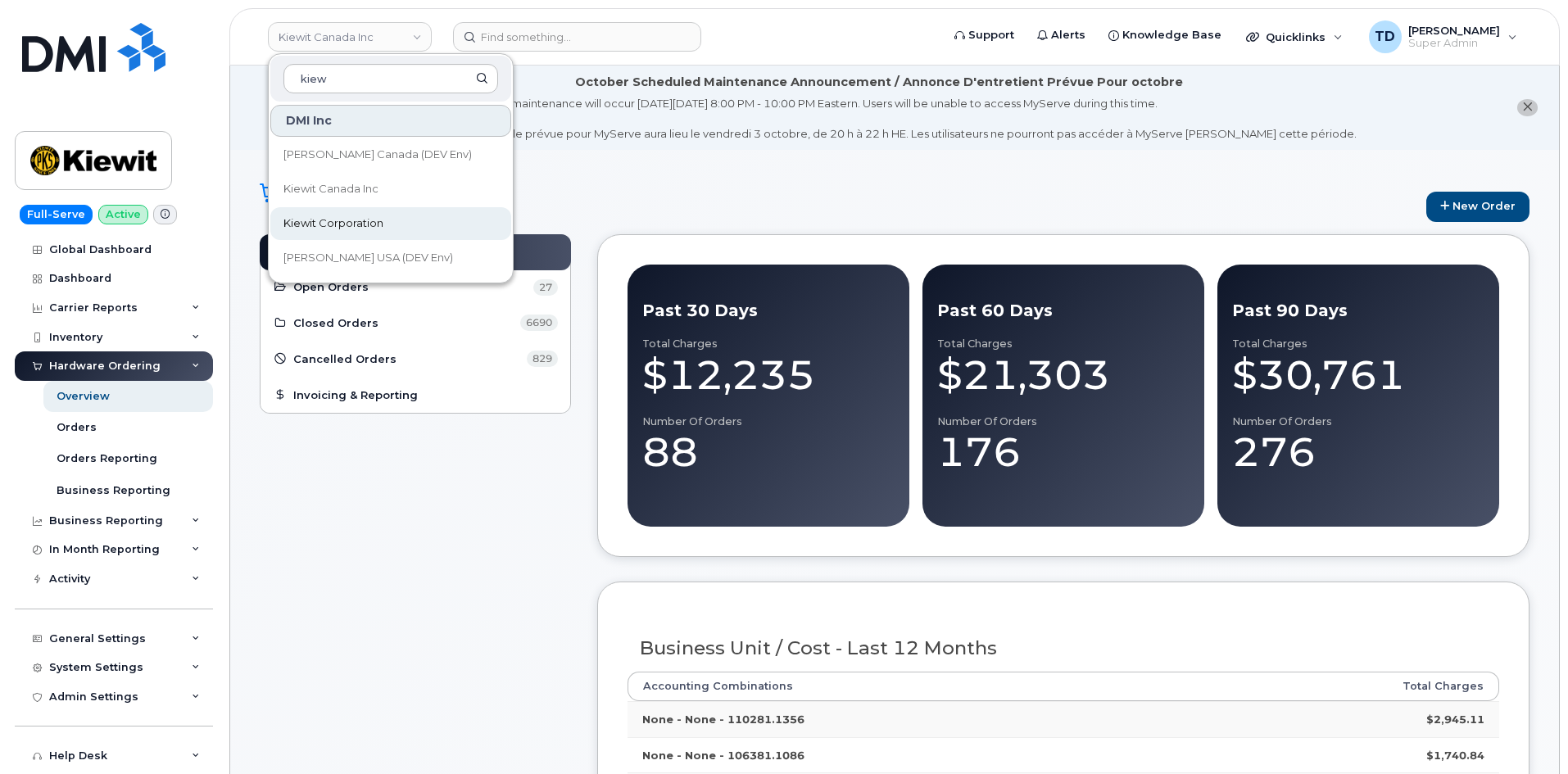
type input "kiew"
click at [429, 220] on link "Kiewit Corporation" at bounding box center [391, 223] width 240 height 32
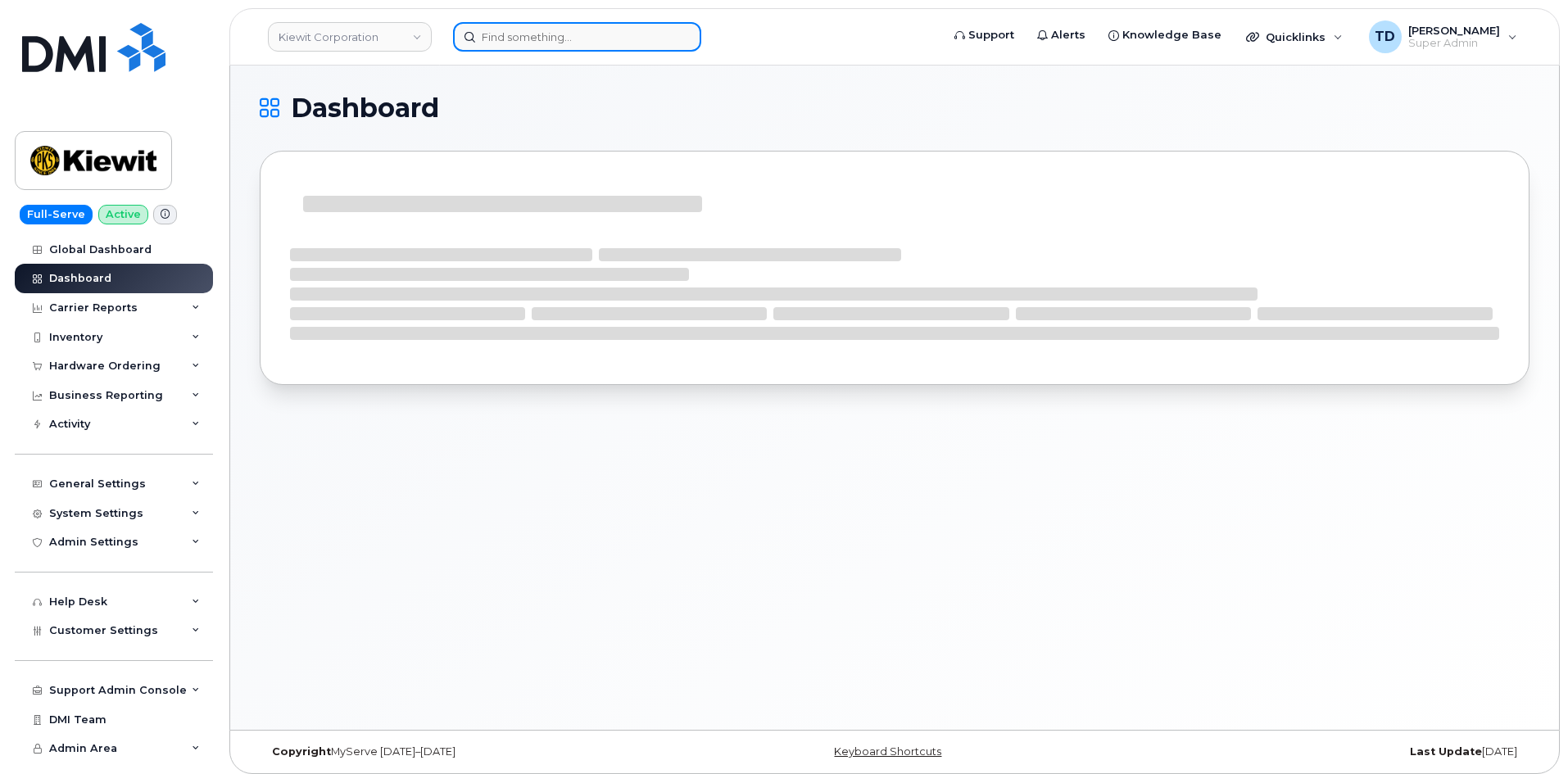
click at [499, 32] on input at bounding box center [576, 37] width 248 height 30
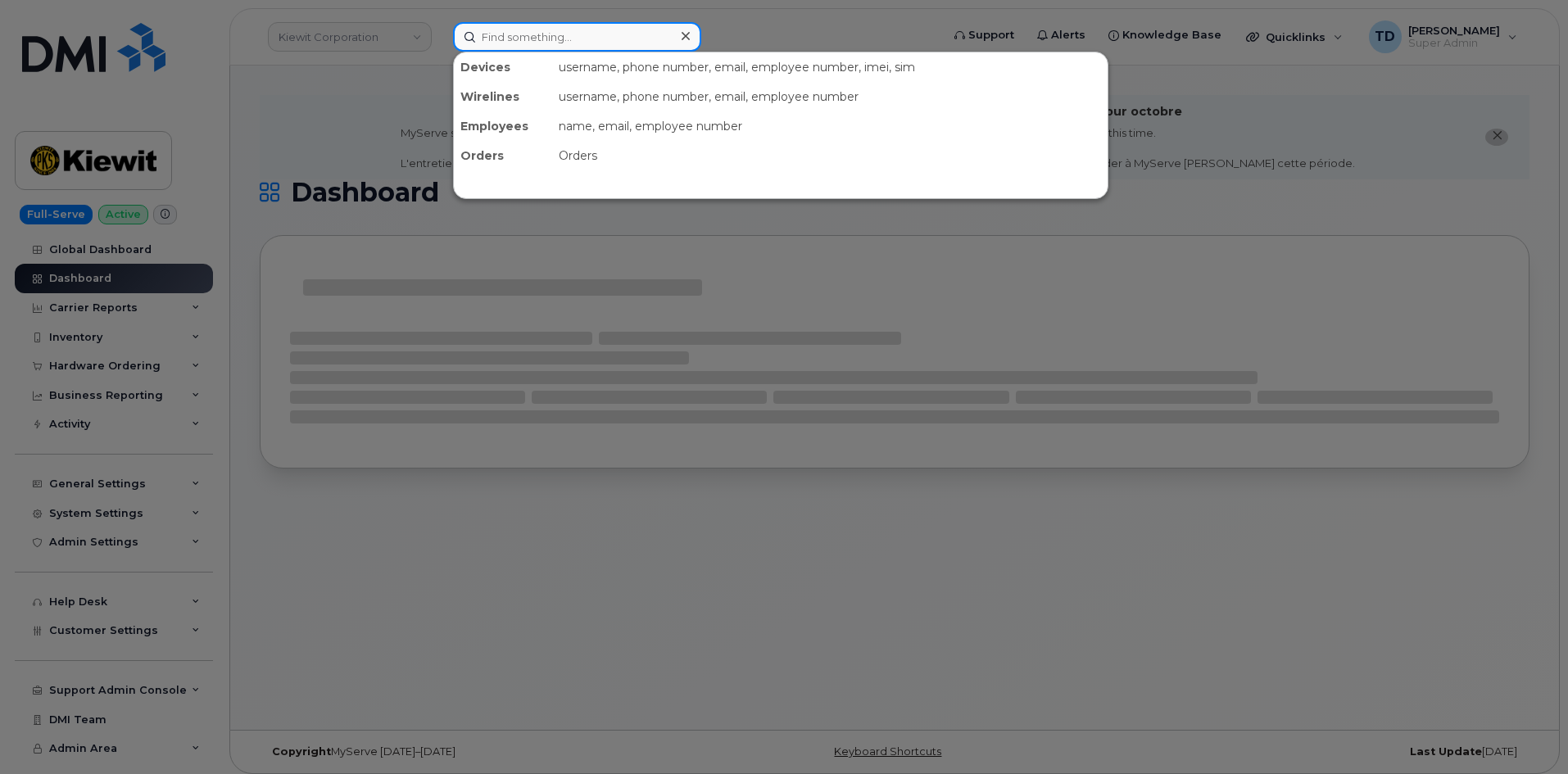
paste input "[PERSON_NAME]"
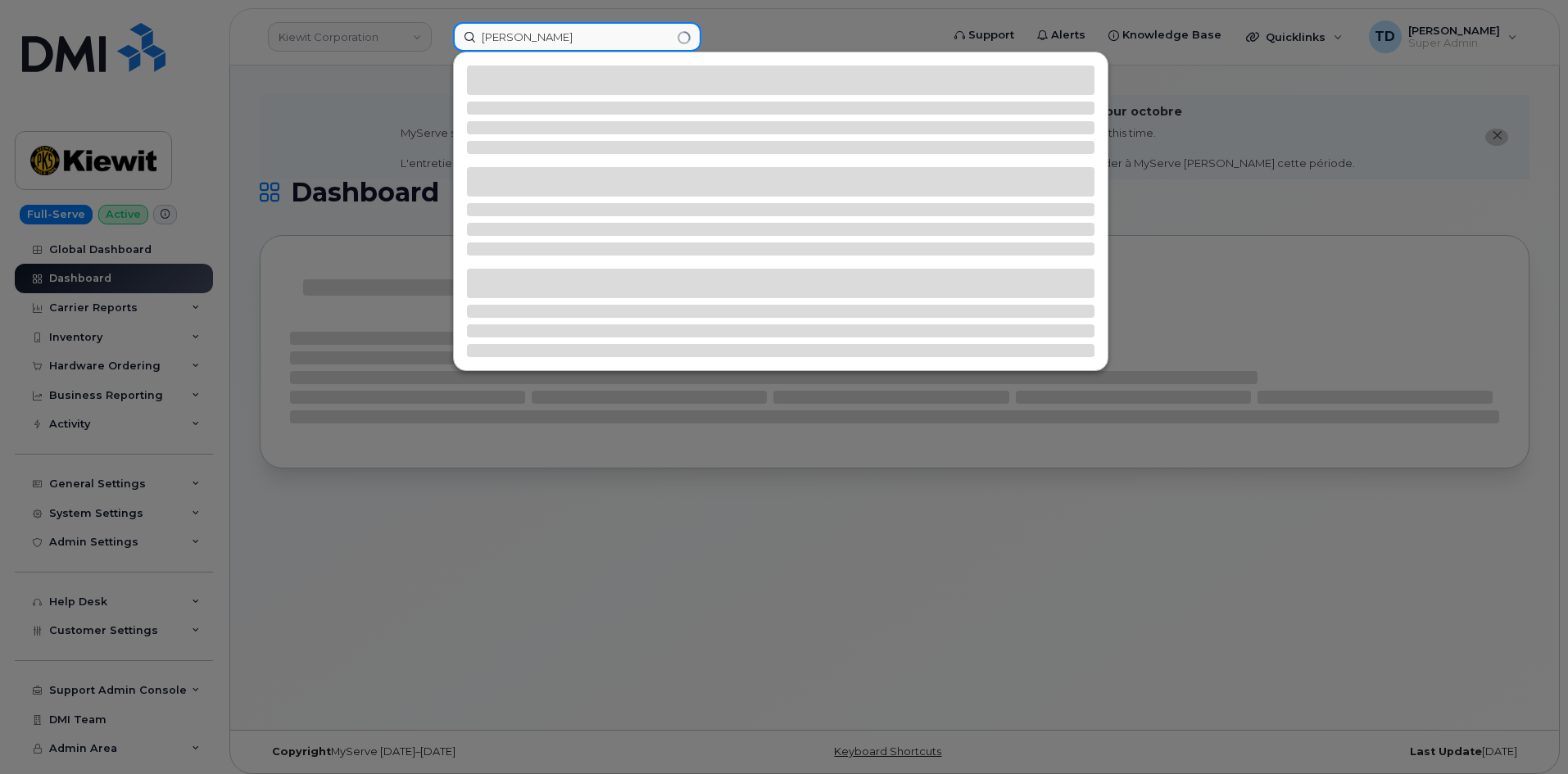
type input "[PERSON_NAME]"
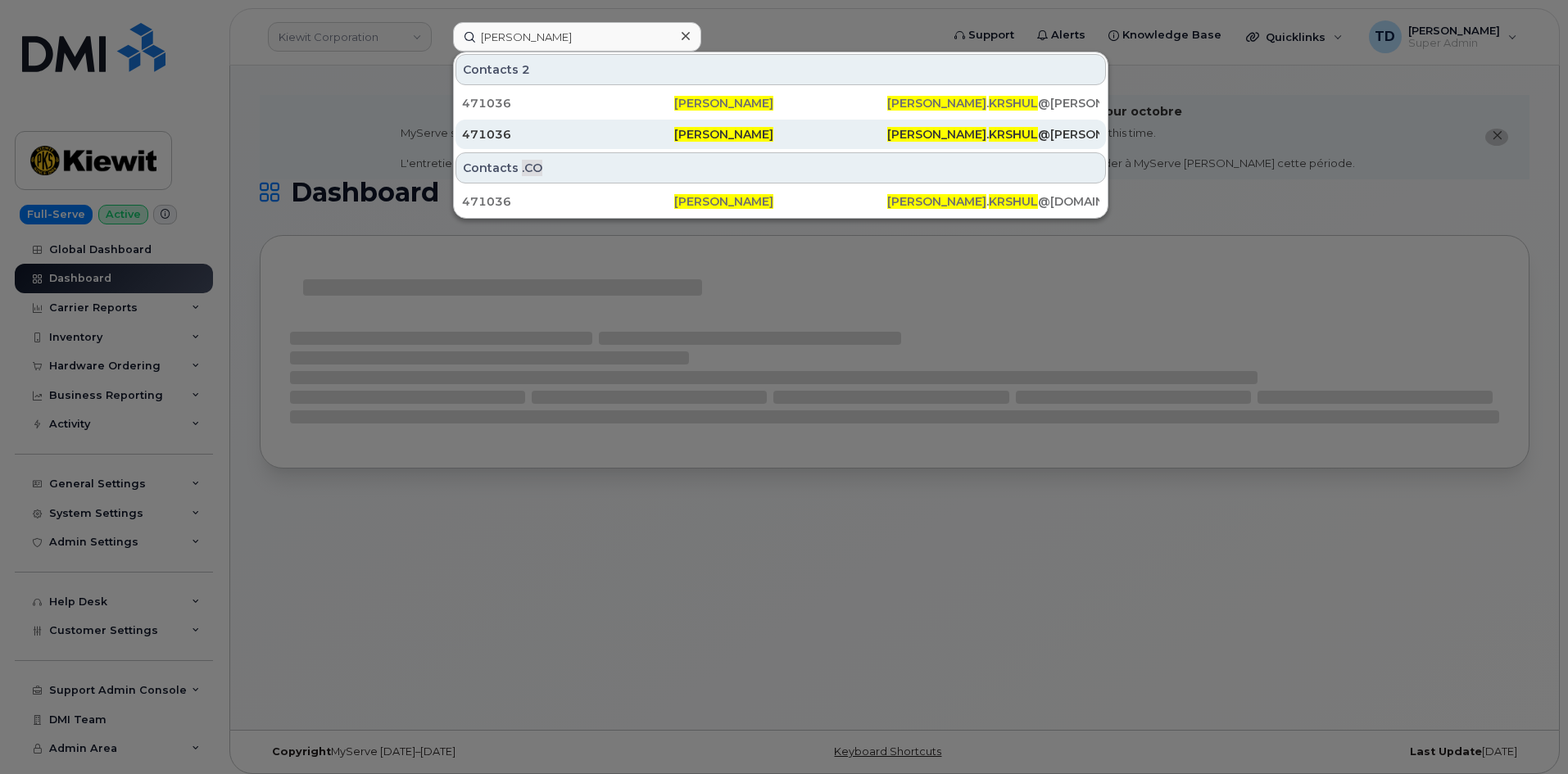
click at [675, 136] on span "[PERSON_NAME]" at bounding box center [724, 134] width 99 height 14
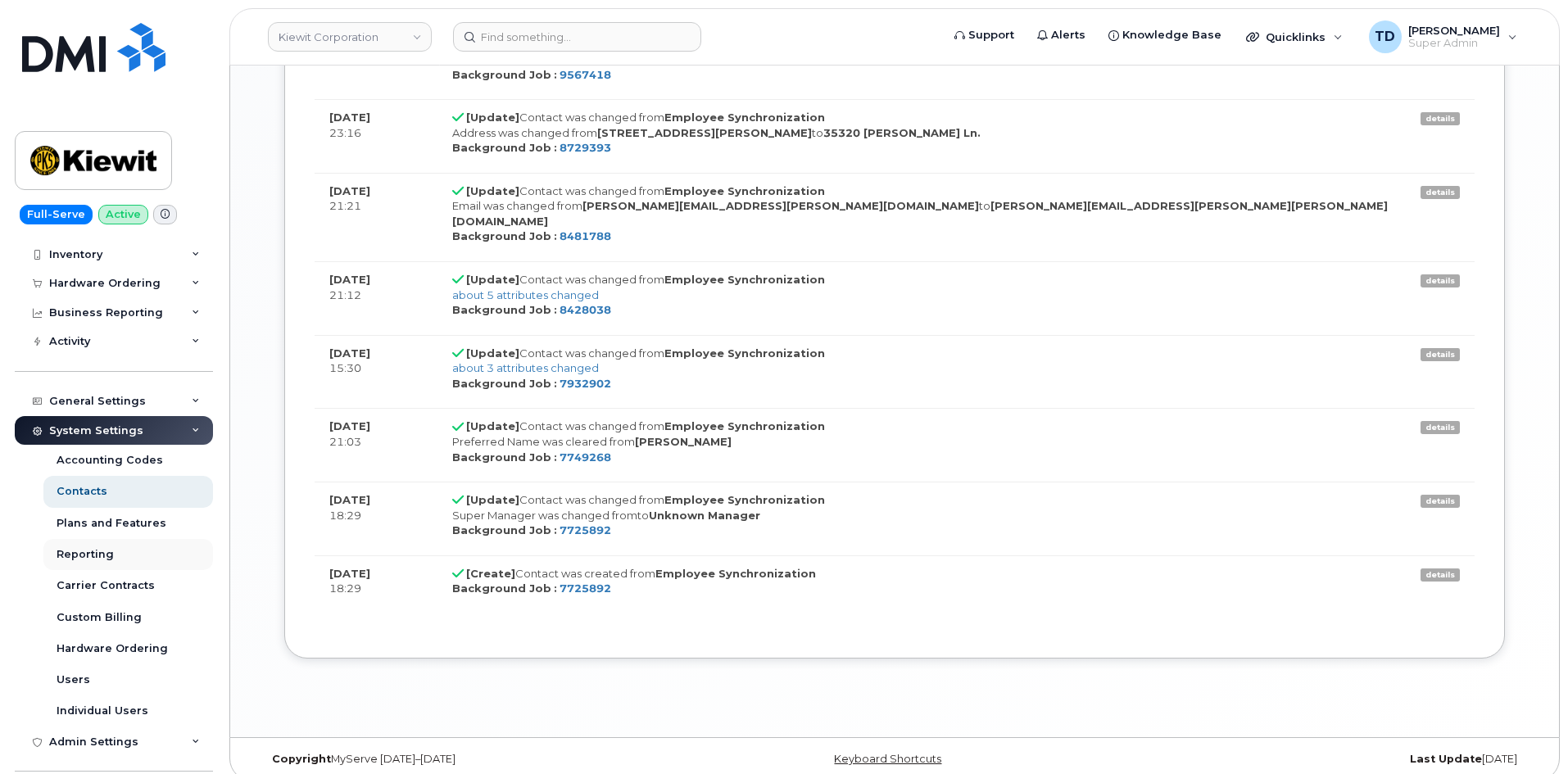
scroll to position [82, 0]
click at [124, 289] on div "Hardware Ordering" at bounding box center [105, 284] width 112 height 13
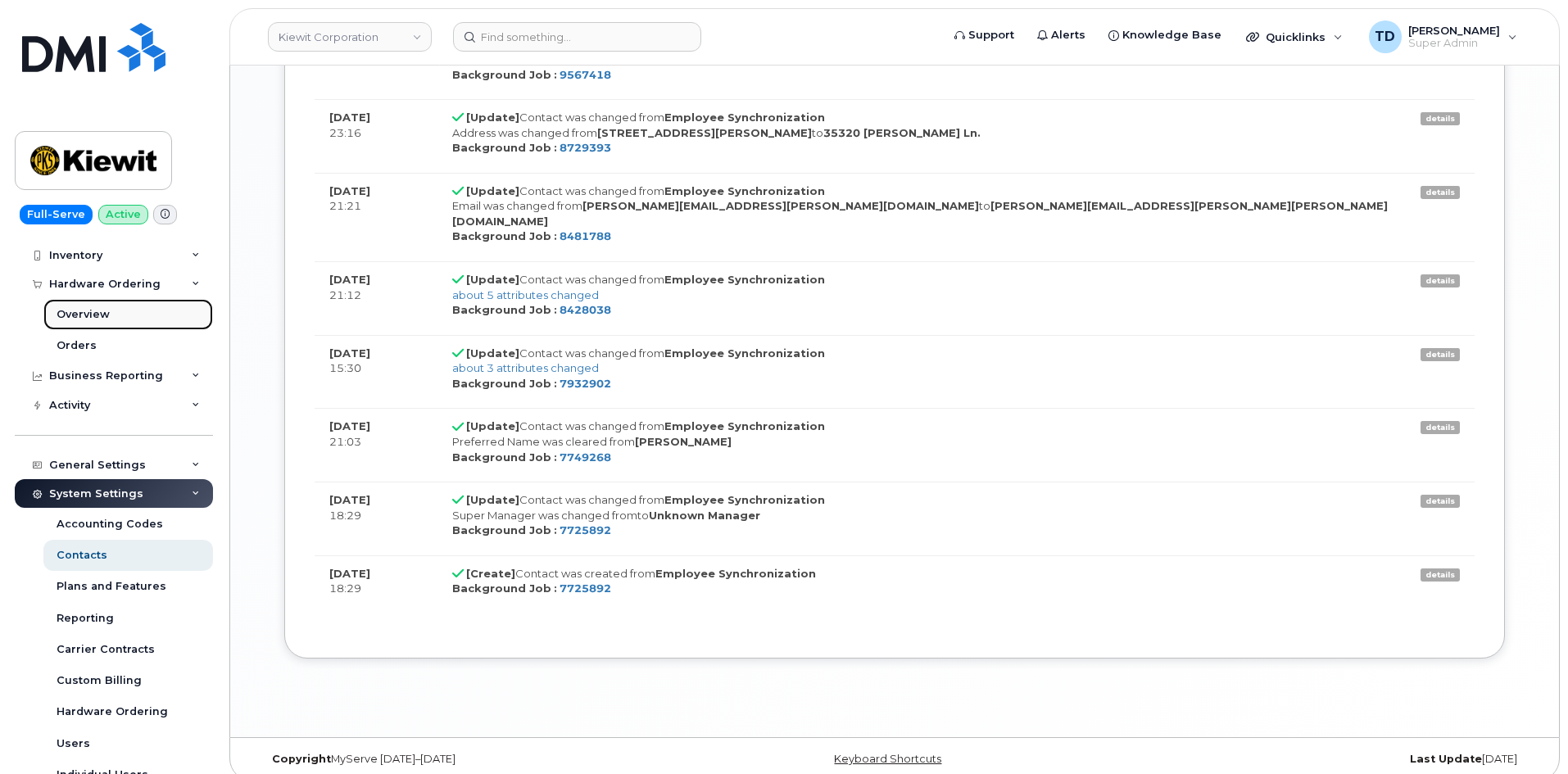
drag, startPoint x: 126, startPoint y: 286, endPoint x: 101, endPoint y: 308, distance: 33.3
click at [106, 308] on div "Overview" at bounding box center [83, 314] width 53 height 14
click at [101, 344] on link "Orders" at bounding box center [128, 345] width 170 height 32
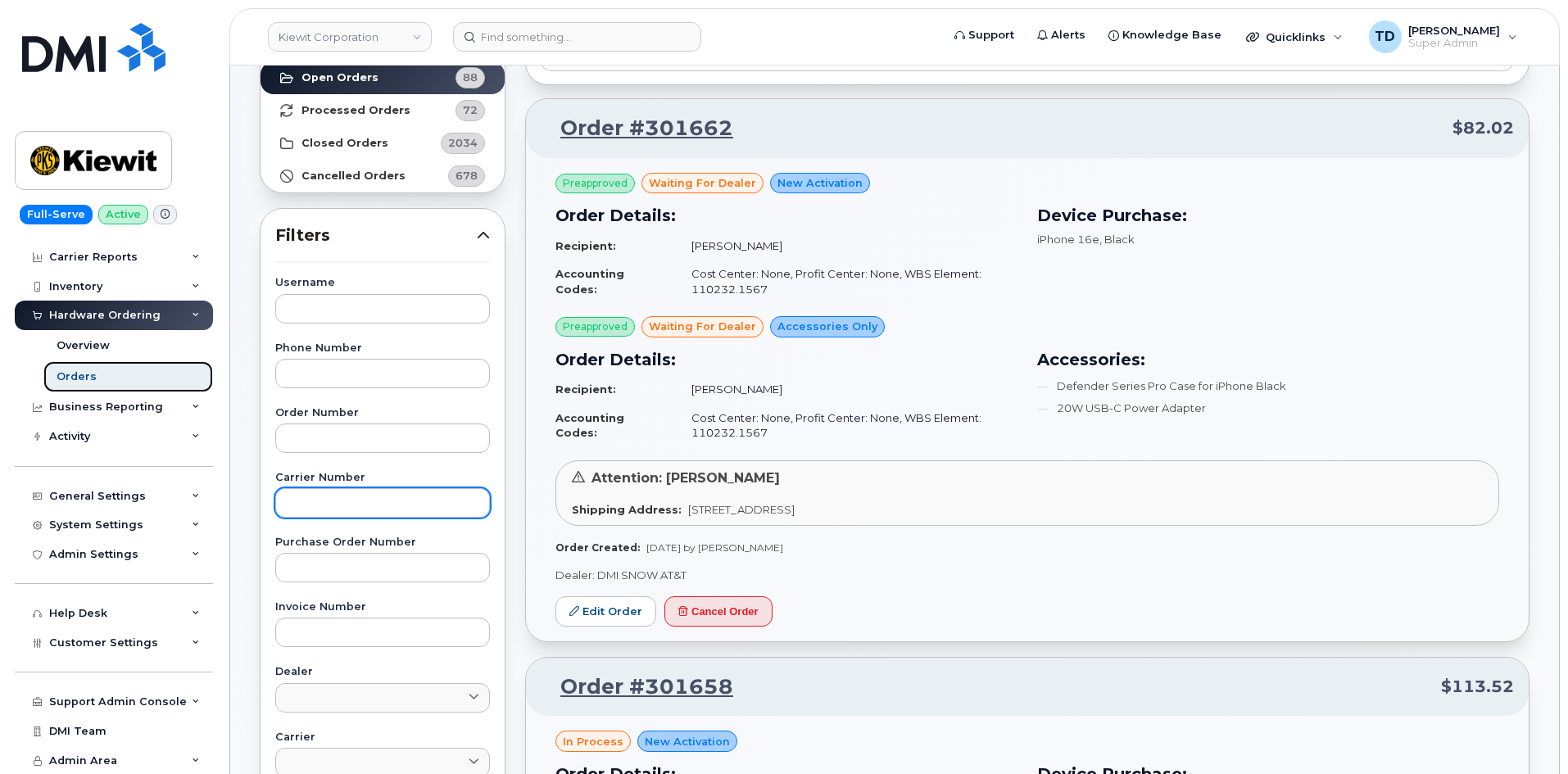
scroll to position [164, 0]
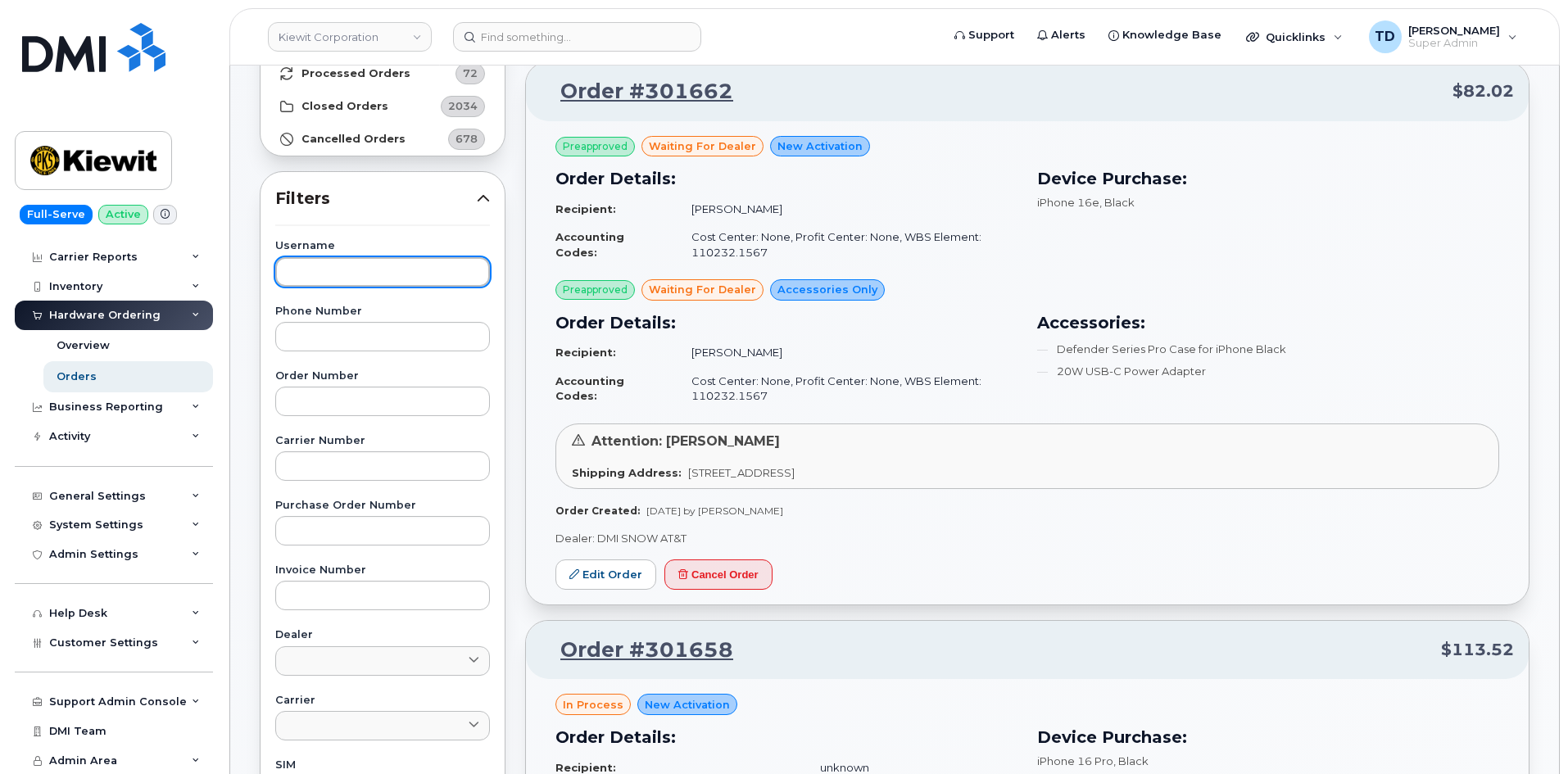
drag, startPoint x: 365, startPoint y: 269, endPoint x: 364, endPoint y: 250, distance: 19.0
click at [365, 262] on input "text" at bounding box center [383, 272] width 215 height 30
paste input "Steven Krshul"
type input "Steven Krshul"
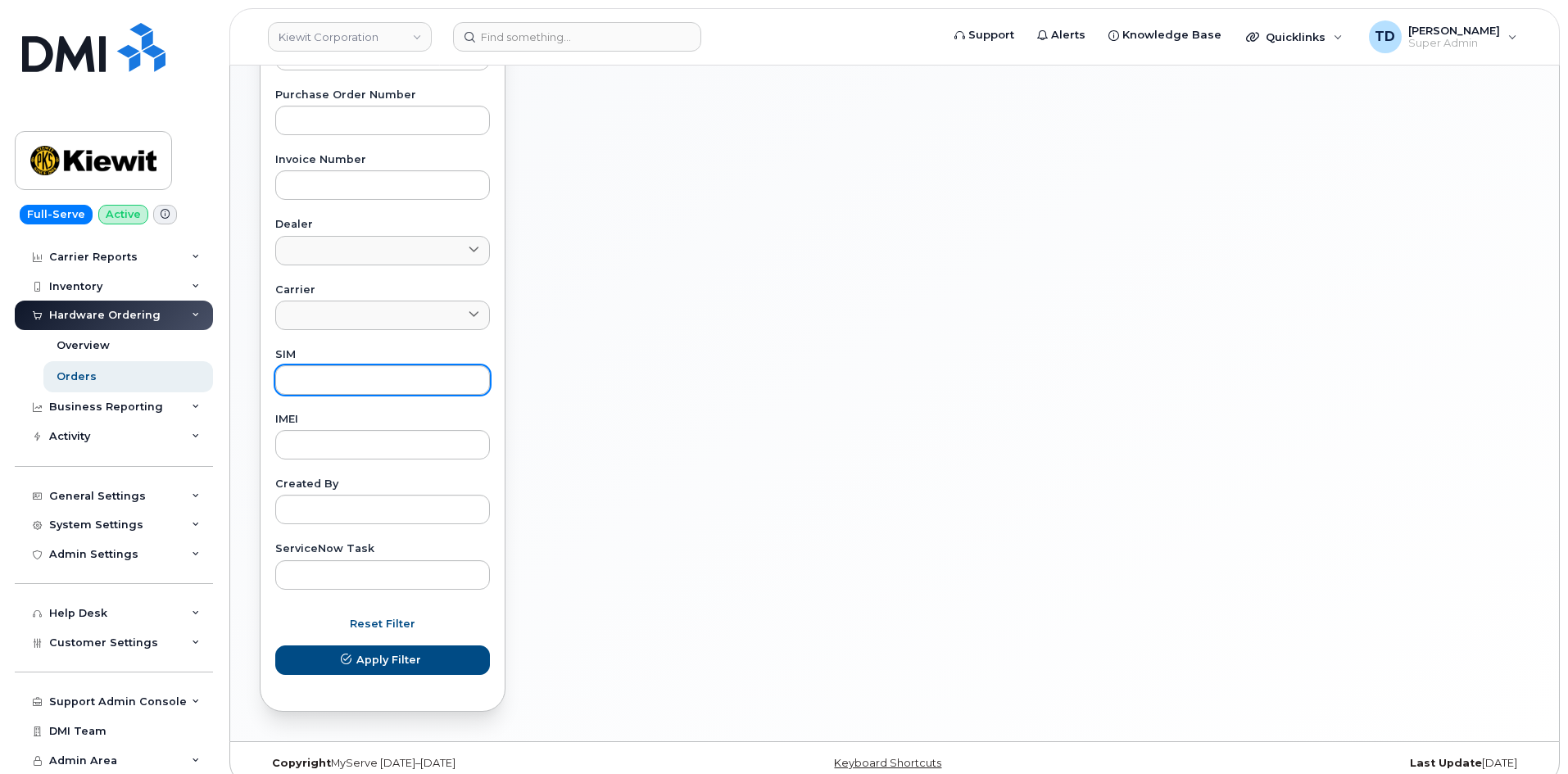
scroll to position [594, 0]
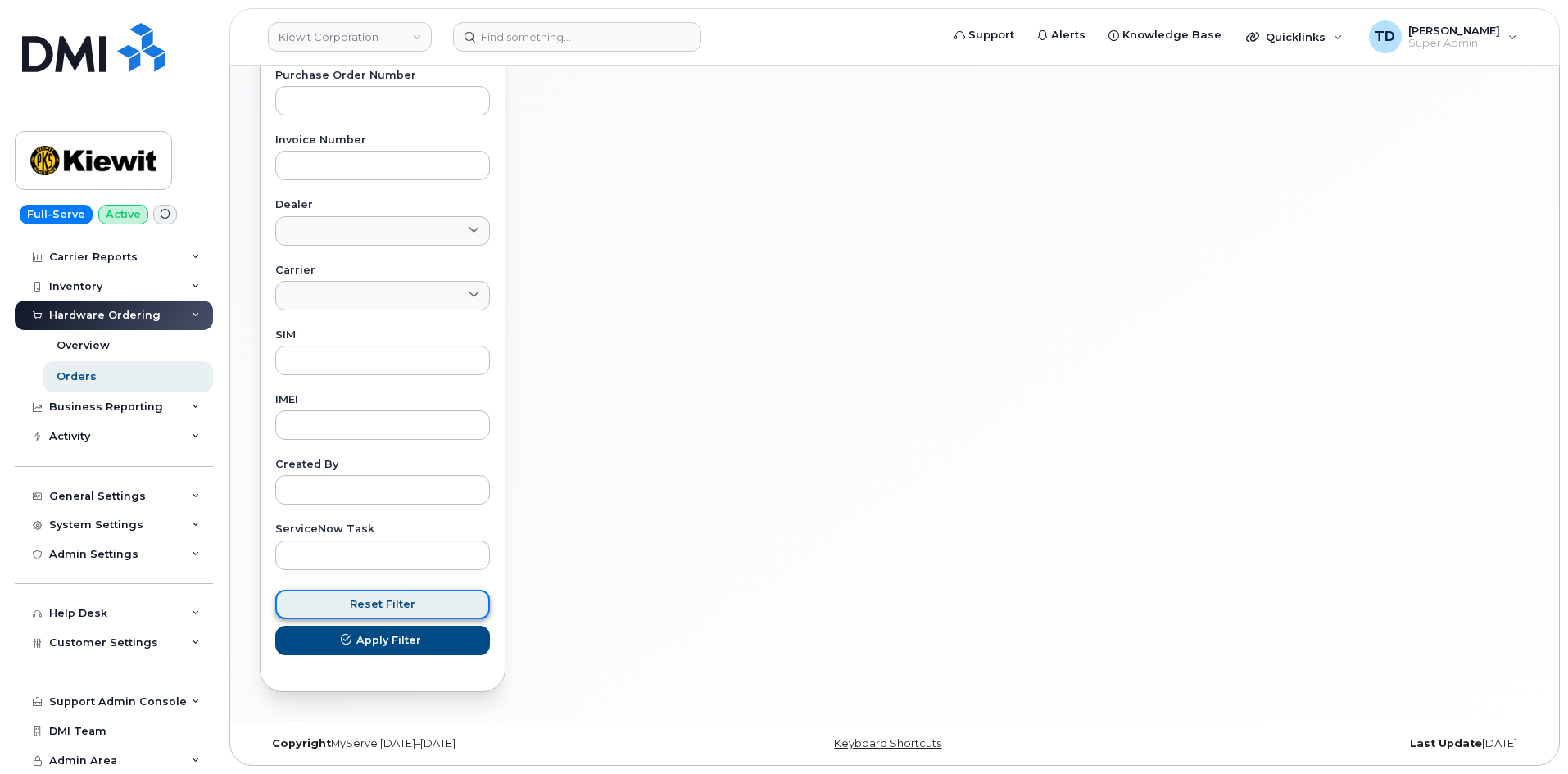
click at [398, 599] on span "Reset Filter" at bounding box center [382, 604] width 66 height 15
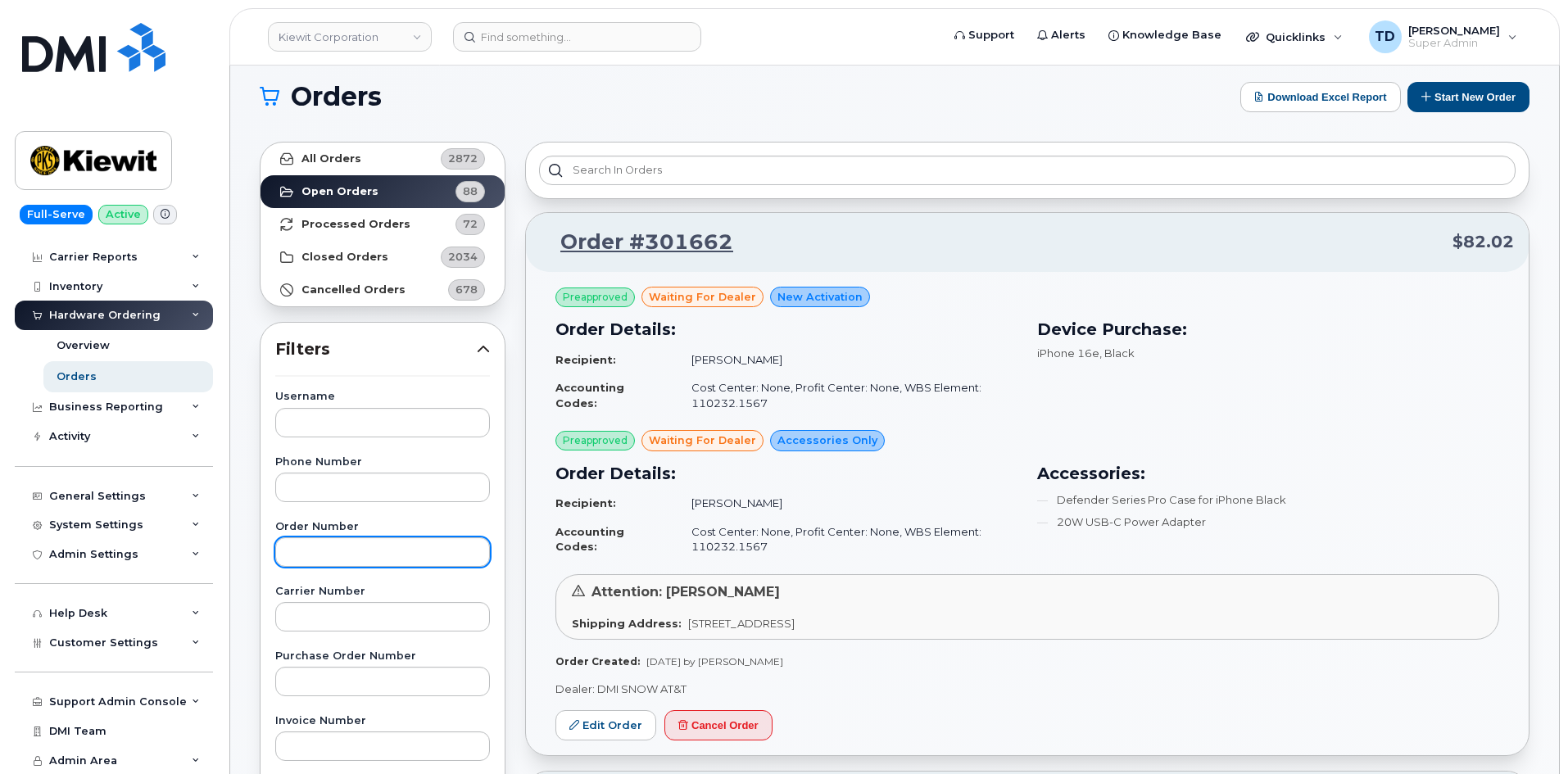
scroll to position [0, 0]
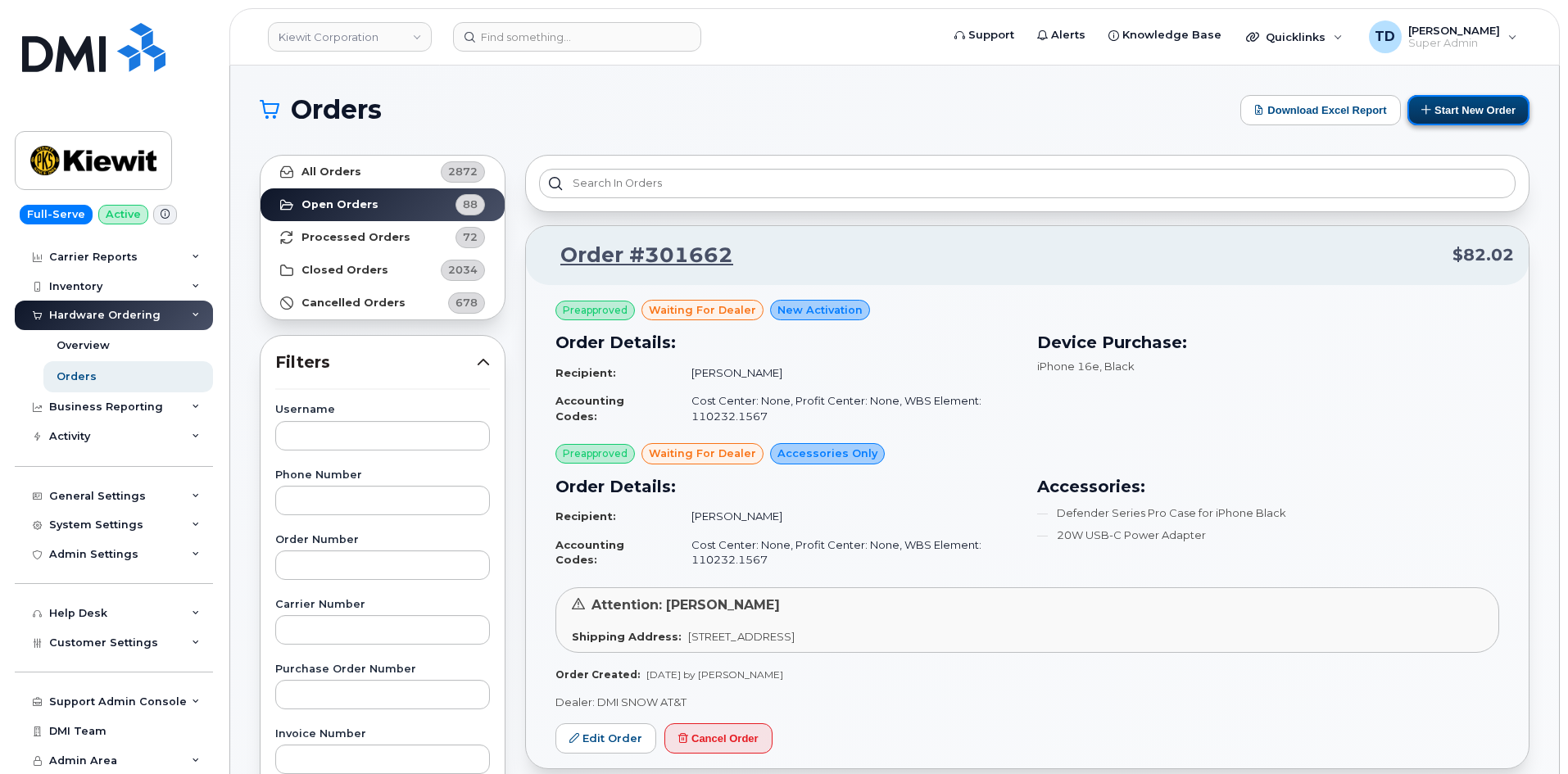
click at [1478, 106] on button "Start New Order" at bounding box center [1468, 110] width 122 height 31
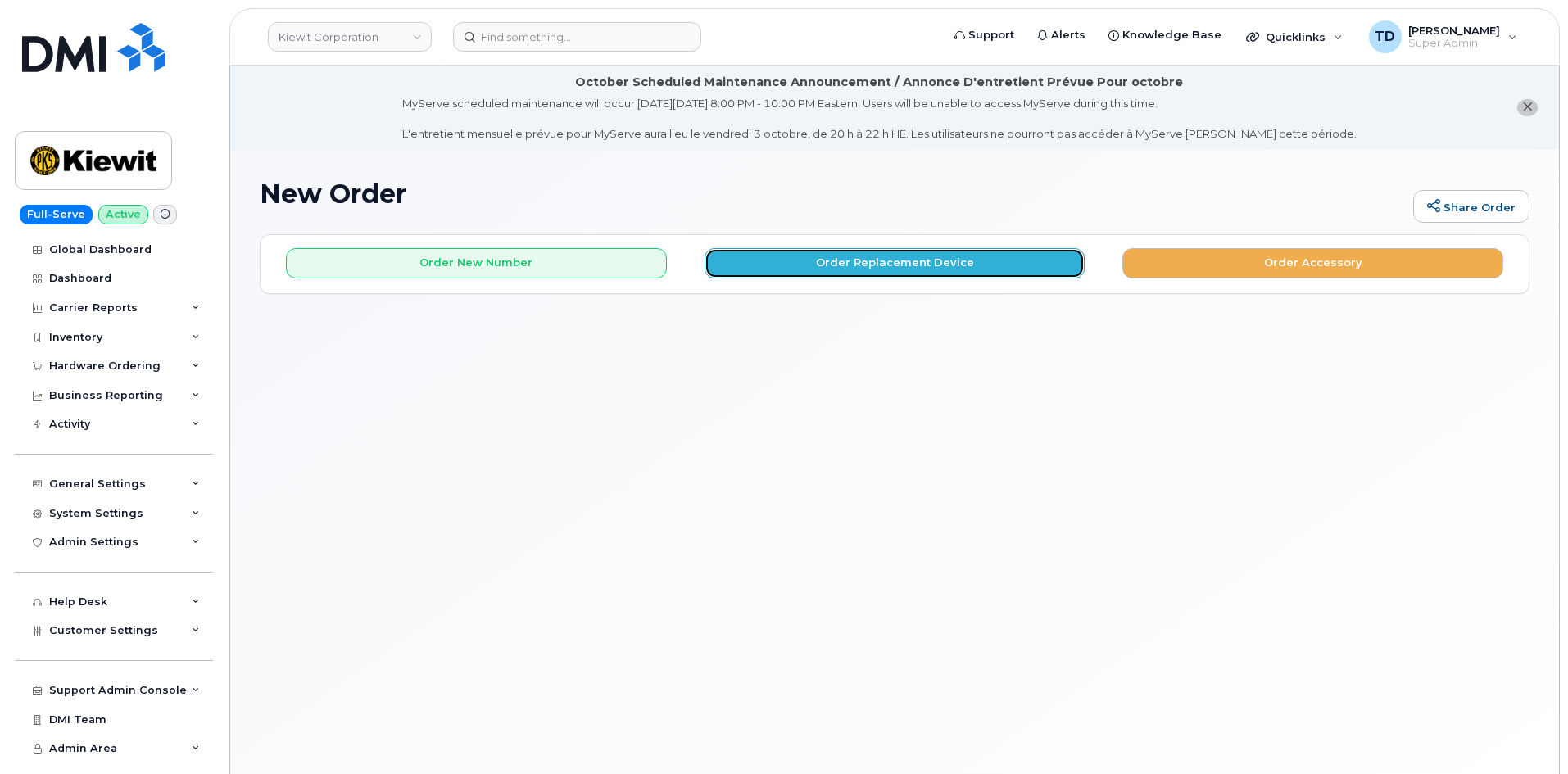
click at [839, 251] on button "Order Replacement Device" at bounding box center [894, 263] width 381 height 31
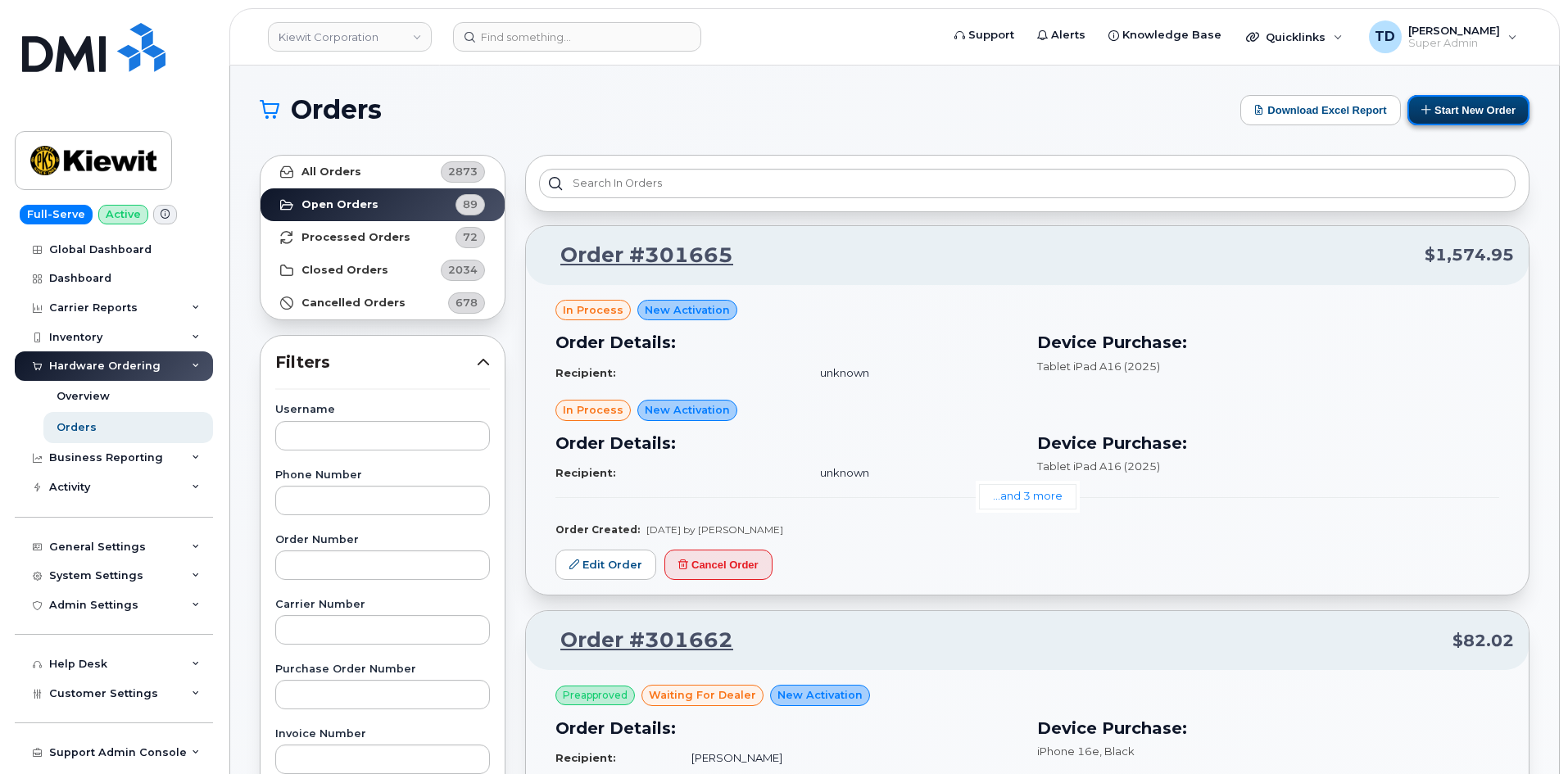
click at [1486, 99] on button "Start New Order" at bounding box center [1468, 110] width 122 height 31
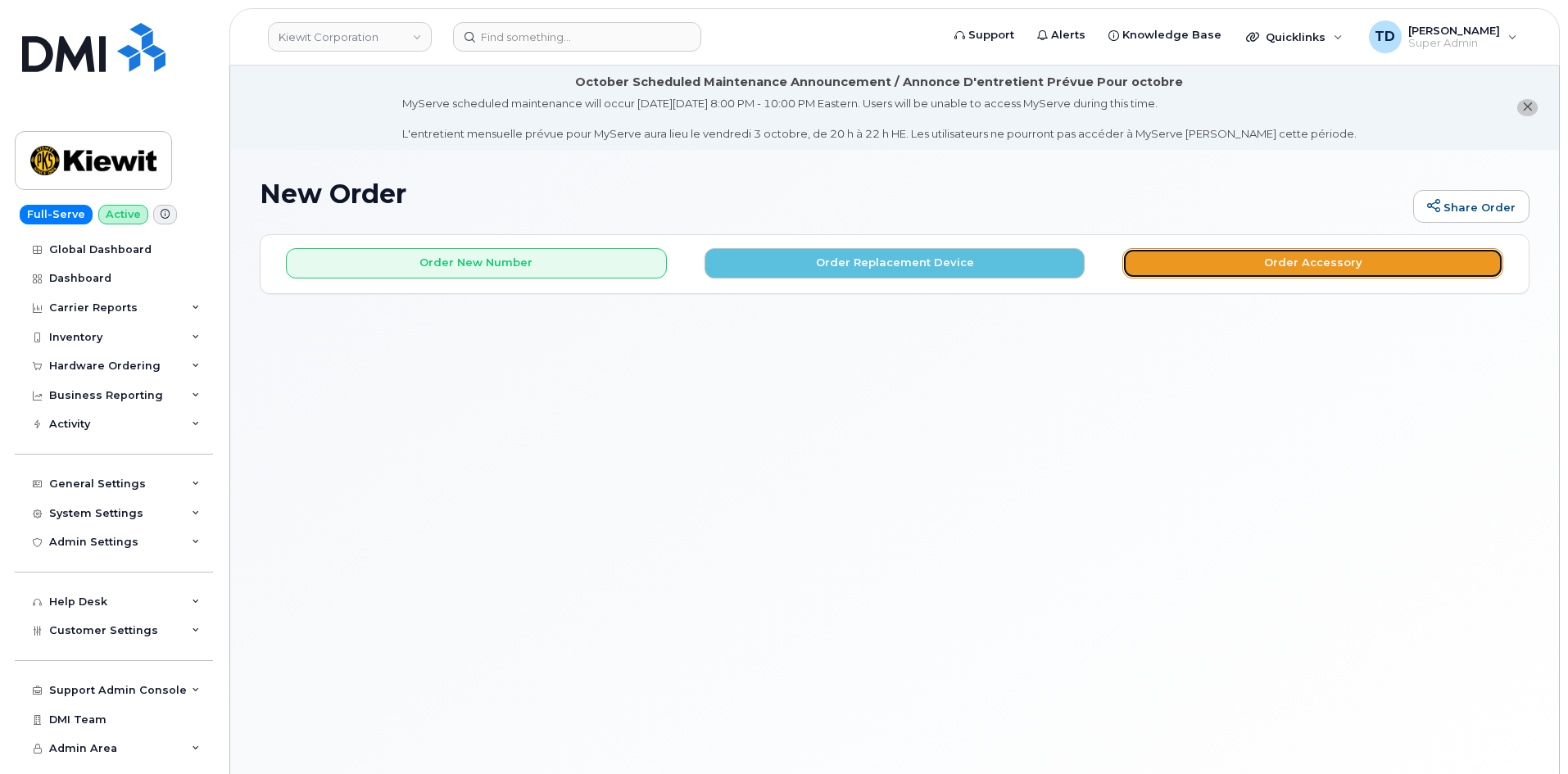
click at [1378, 251] on button "Order Accessory" at bounding box center [1312, 263] width 381 height 31
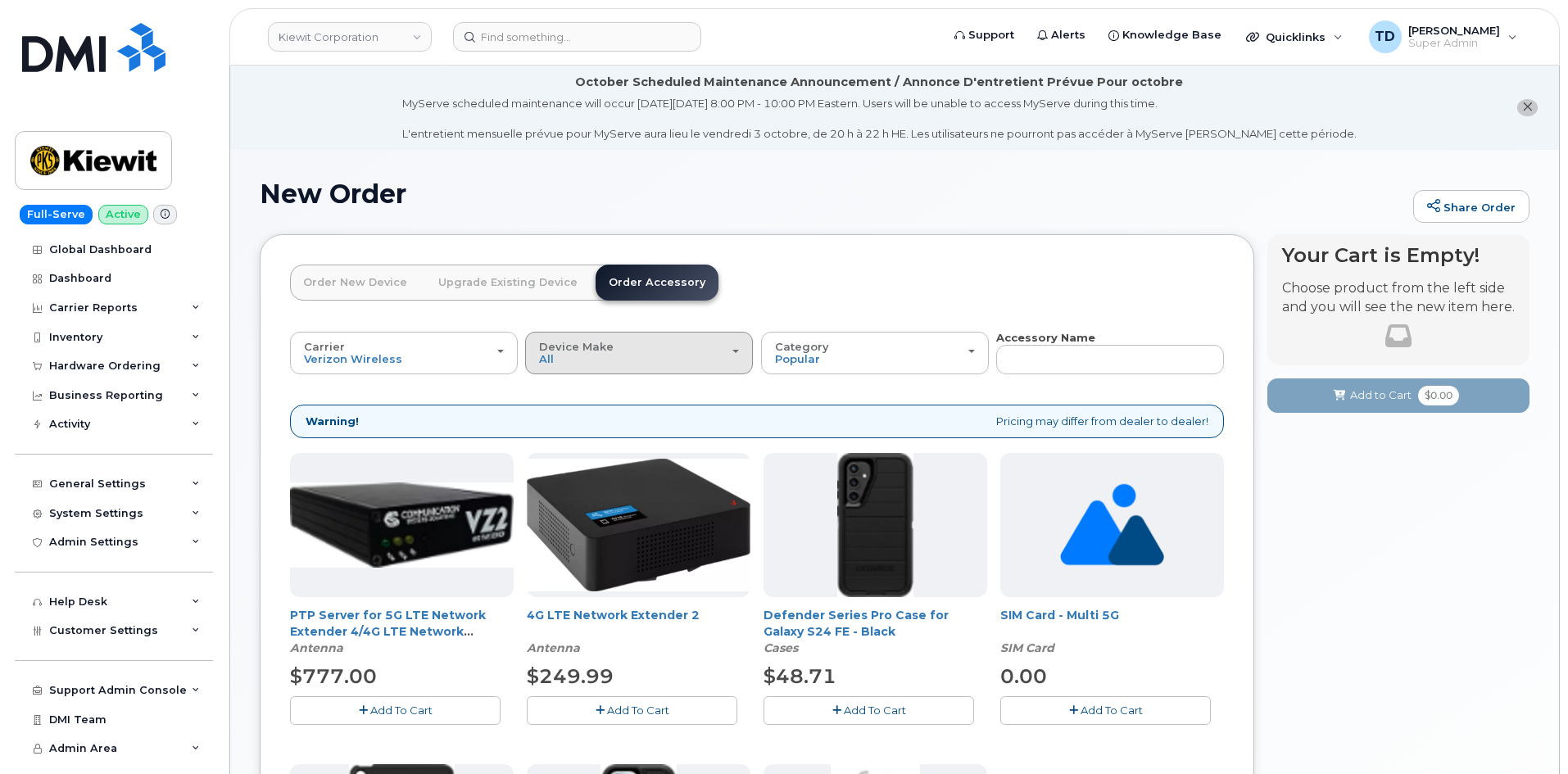
click at [656, 361] on div "Device Make All Android iPhone Tablet" at bounding box center [639, 354] width 200 height 26
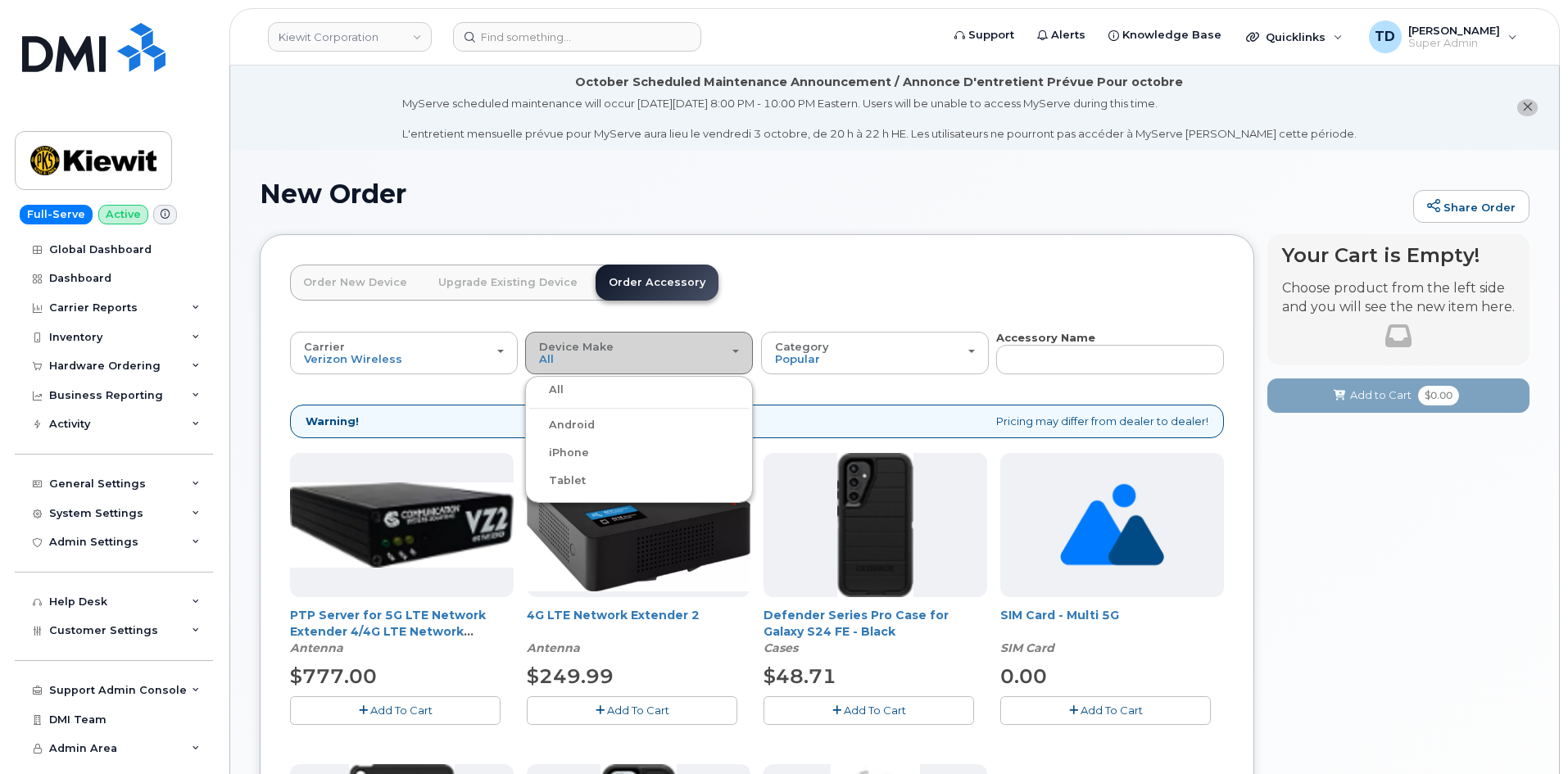
click at [660, 355] on div "Device Make All Android iPhone Tablet" at bounding box center [639, 354] width 200 height 26
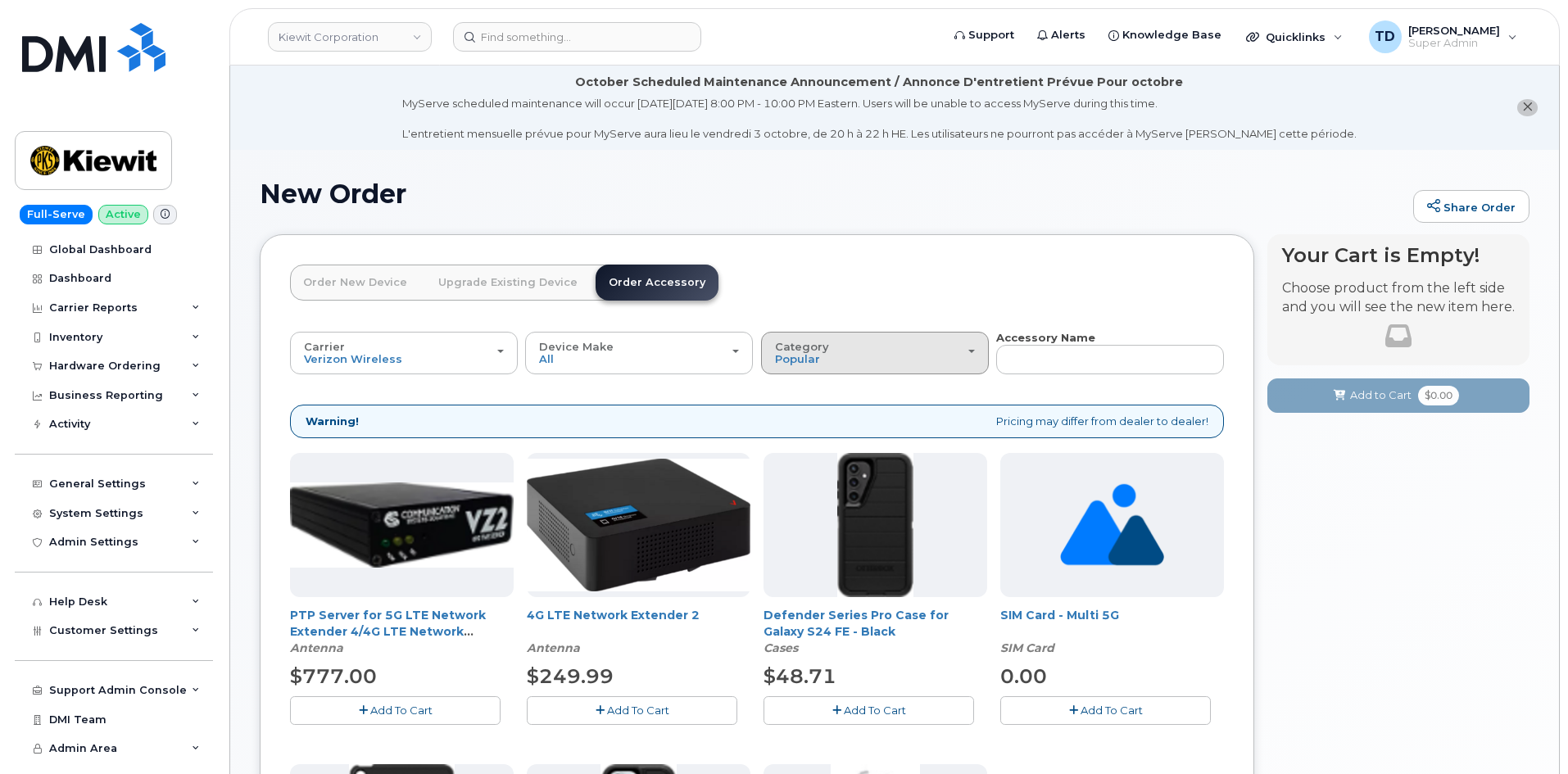
click at [895, 356] on div "Category Popular" at bounding box center [875, 354] width 200 height 26
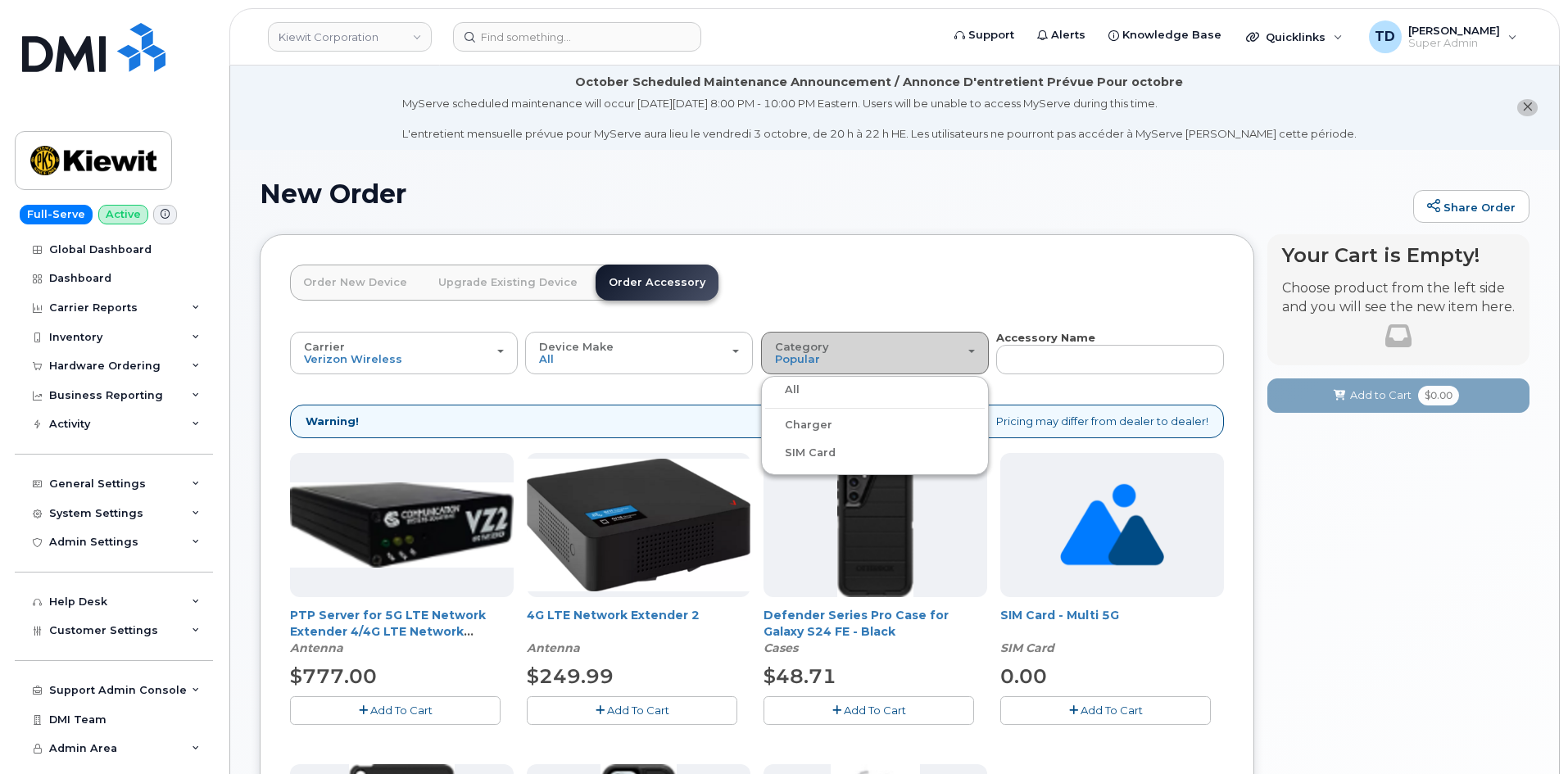
click at [895, 355] on div "Category Popular" at bounding box center [875, 354] width 200 height 26
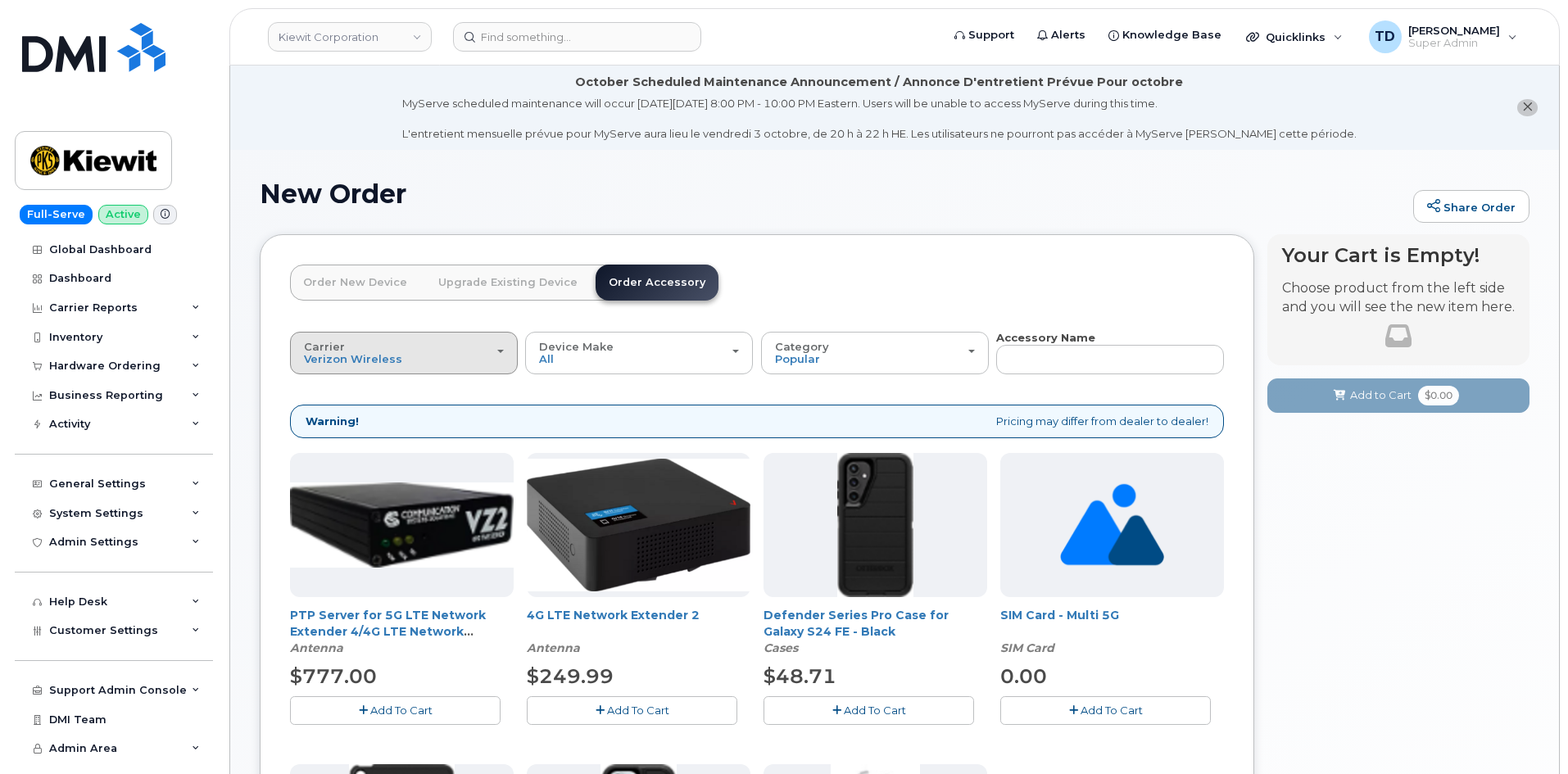
click at [462, 369] on button "Carrier Verizon Wireless T-Mobile AT&T Wireless" at bounding box center [403, 353] width 228 height 43
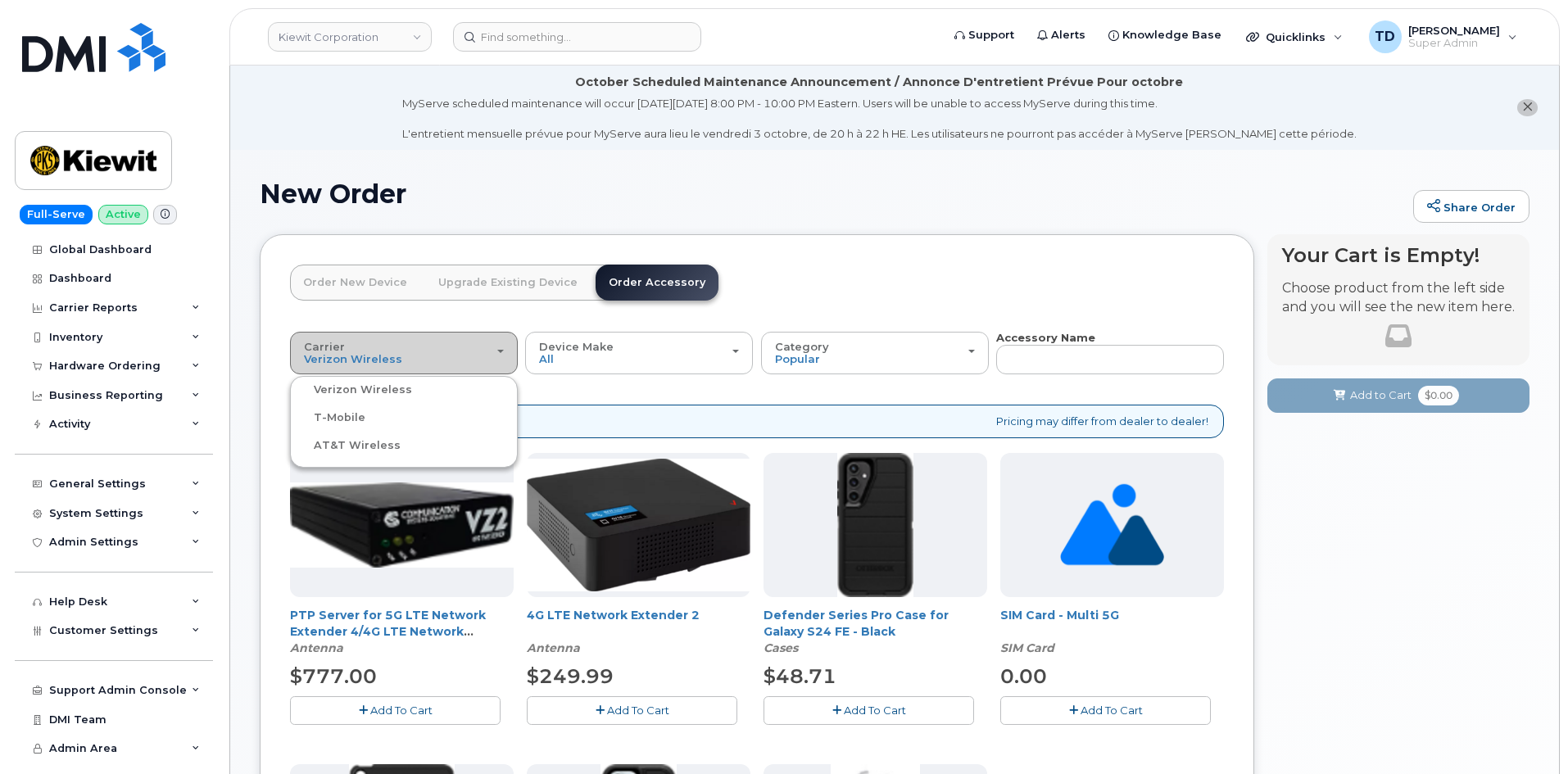
click at [482, 358] on div "Carrier Verizon Wireless T-Mobile AT&T Wireless" at bounding box center [403, 354] width 200 height 26
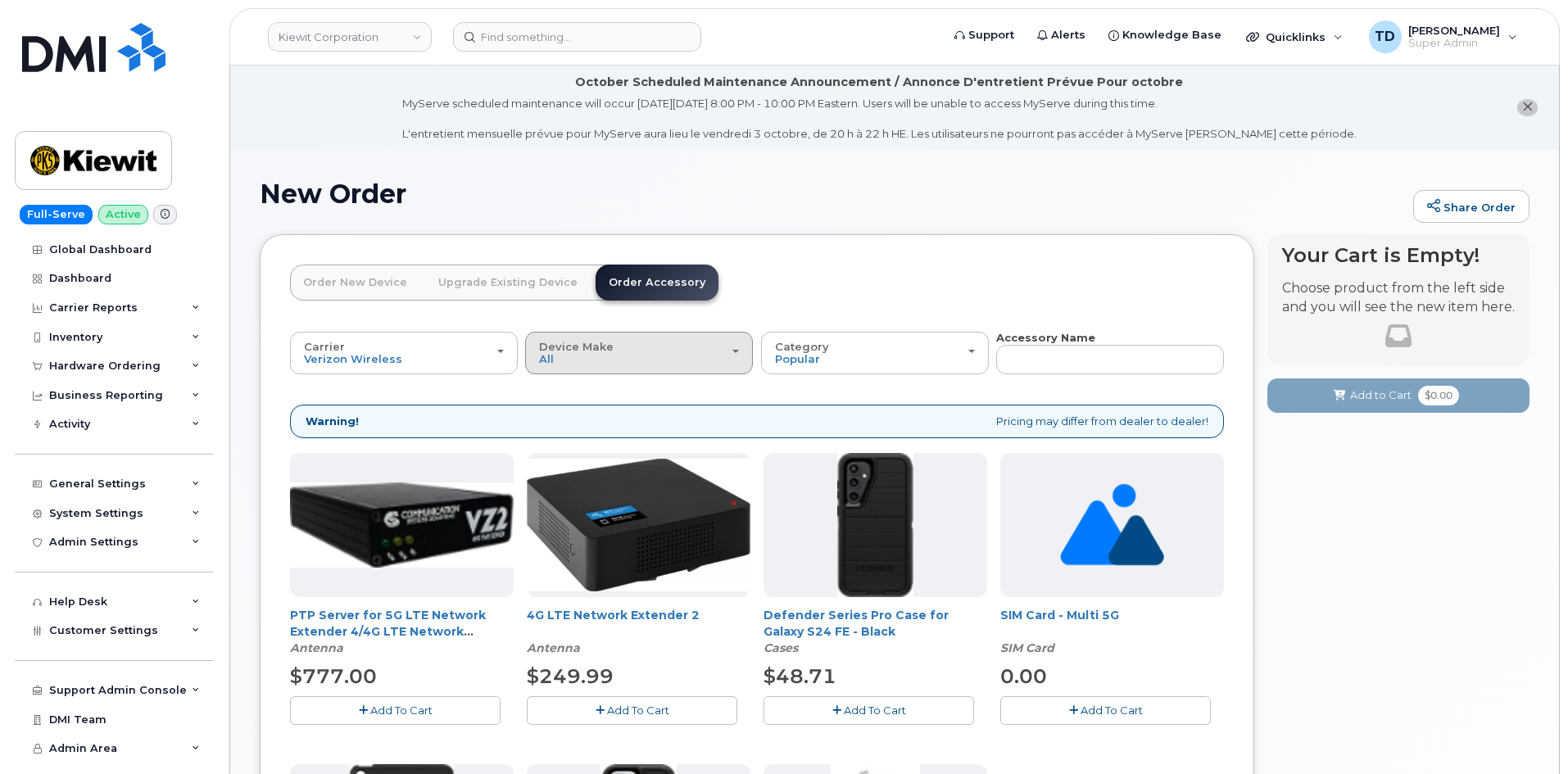
click at [611, 356] on div "Device Make All Android iPhone Tablet" at bounding box center [639, 354] width 200 height 26
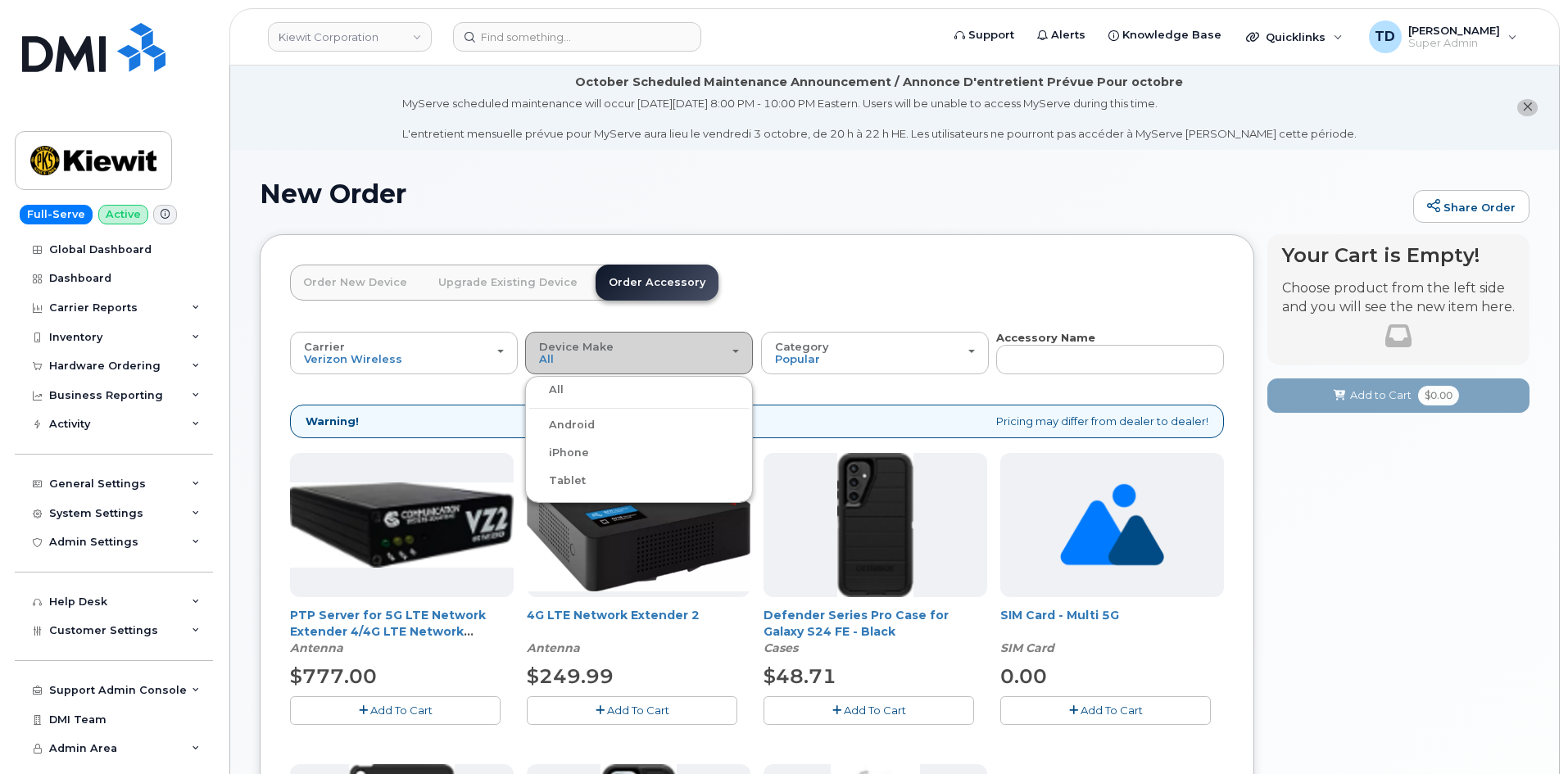
click at [627, 351] on div "Device Make All Android iPhone Tablet" at bounding box center [639, 354] width 200 height 26
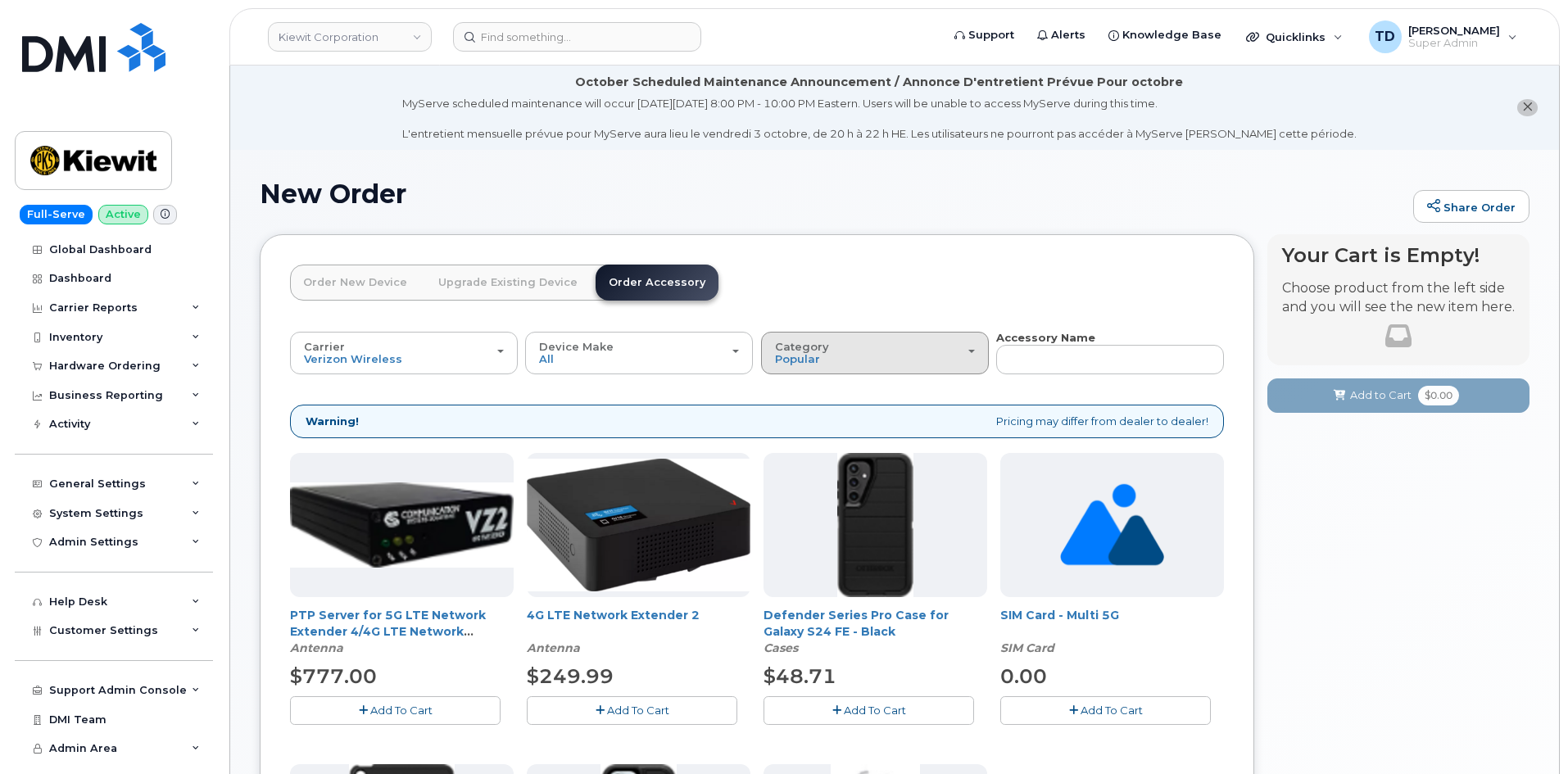
click at [796, 347] on span "Category" at bounding box center [801, 346] width 54 height 13
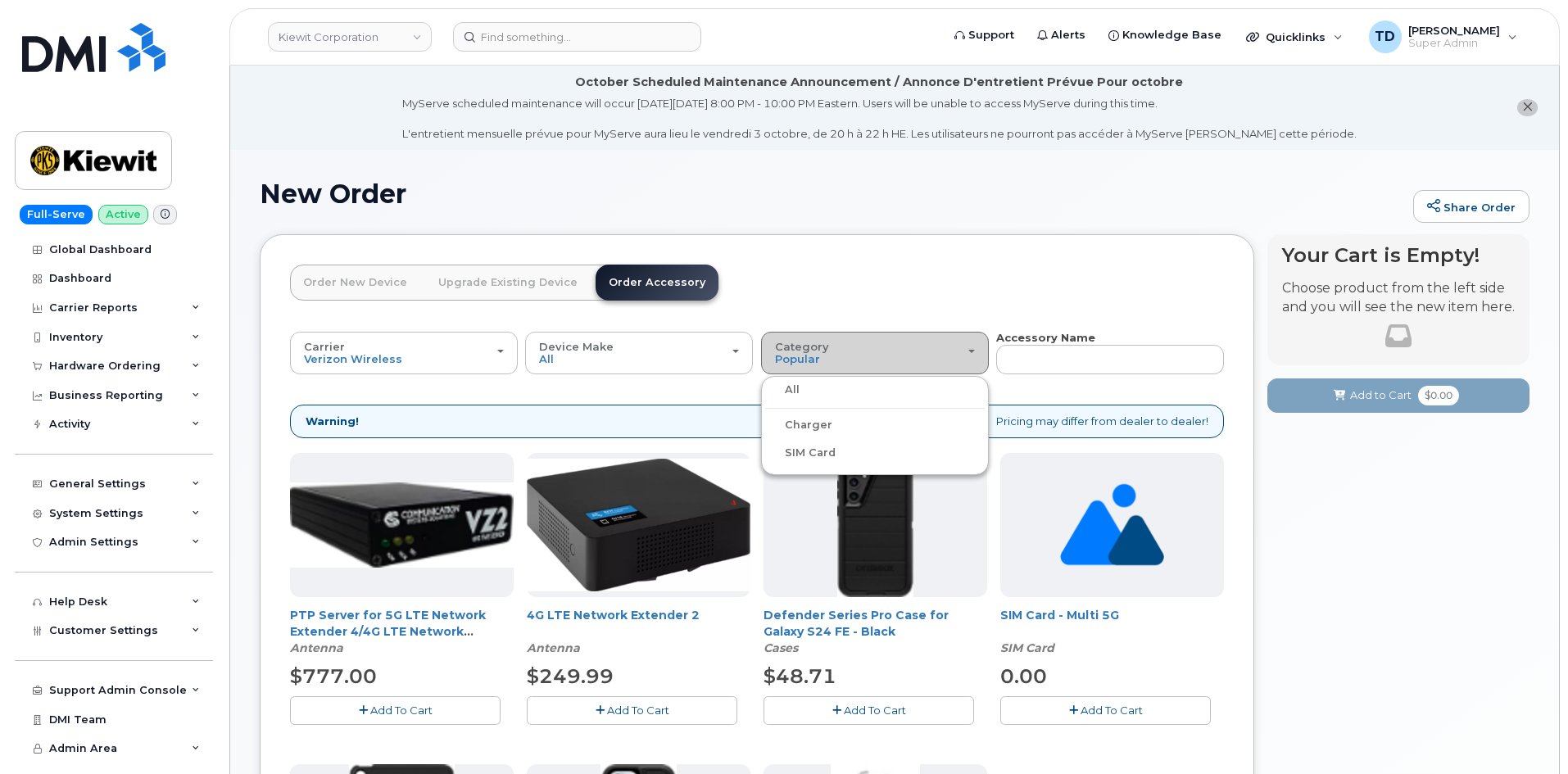
click at [842, 347] on div "Category Popular" at bounding box center [875, 354] width 200 height 26
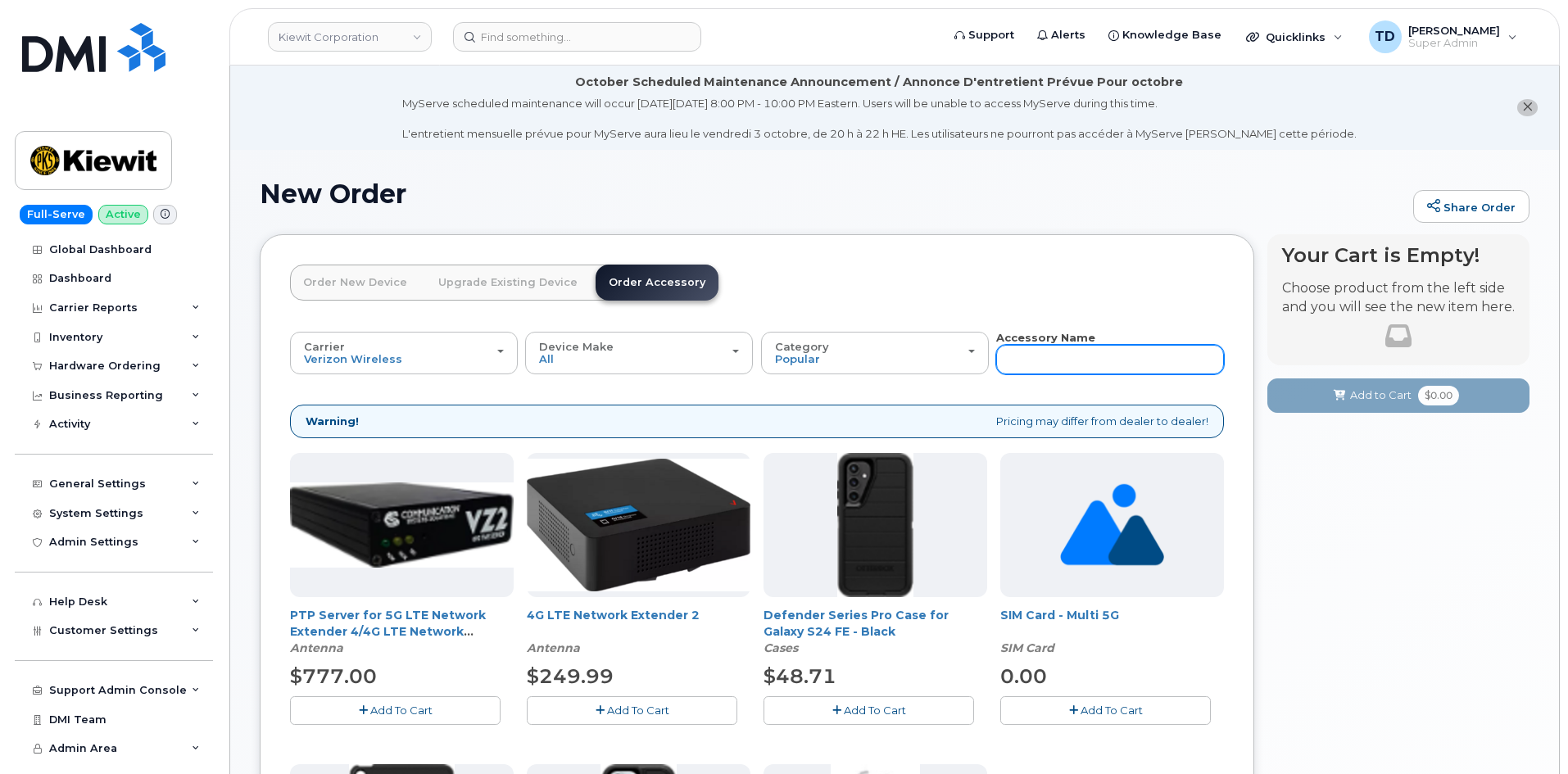
click at [1084, 352] on input "text" at bounding box center [1109, 359] width 228 height 30
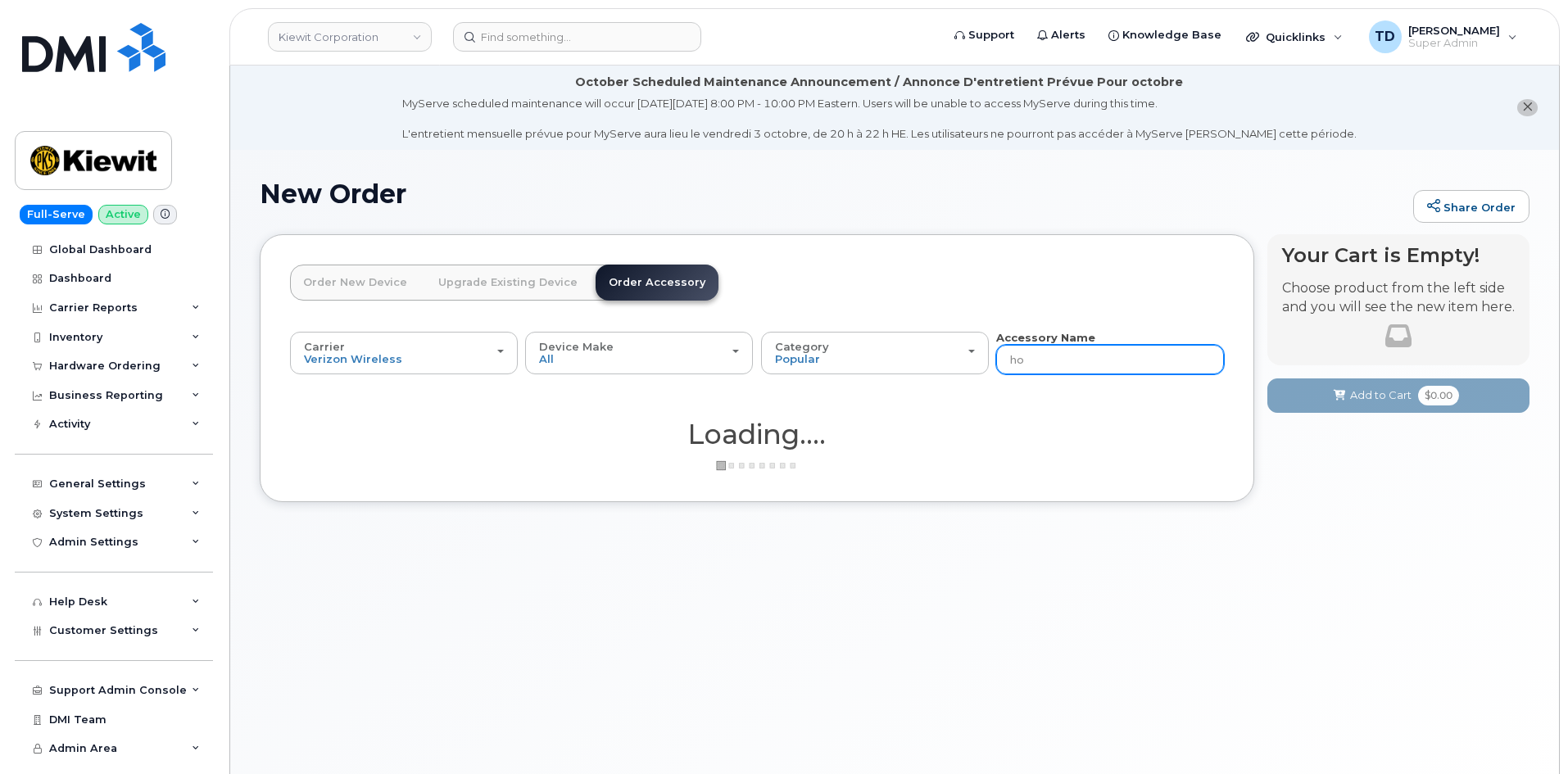
type input "hot"
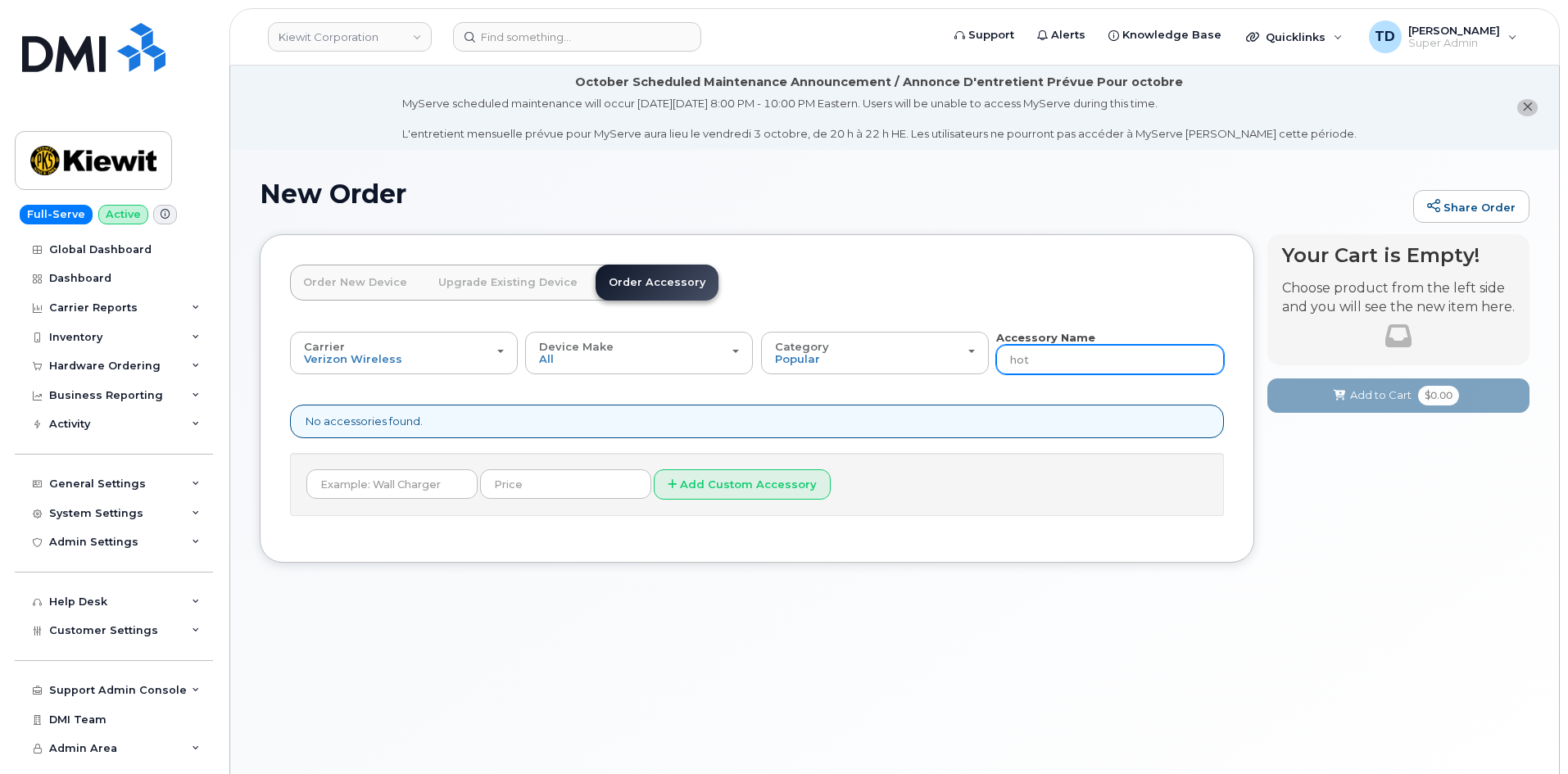
click at [1113, 355] on input "hot" at bounding box center [1109, 359] width 228 height 30
type input "hotspot"
drag, startPoint x: 1114, startPoint y: 355, endPoint x: 1232, endPoint y: 370, distance: 118.9
click at [1214, 349] on input "hotspot" at bounding box center [1109, 359] width 228 height 30
type input "h"
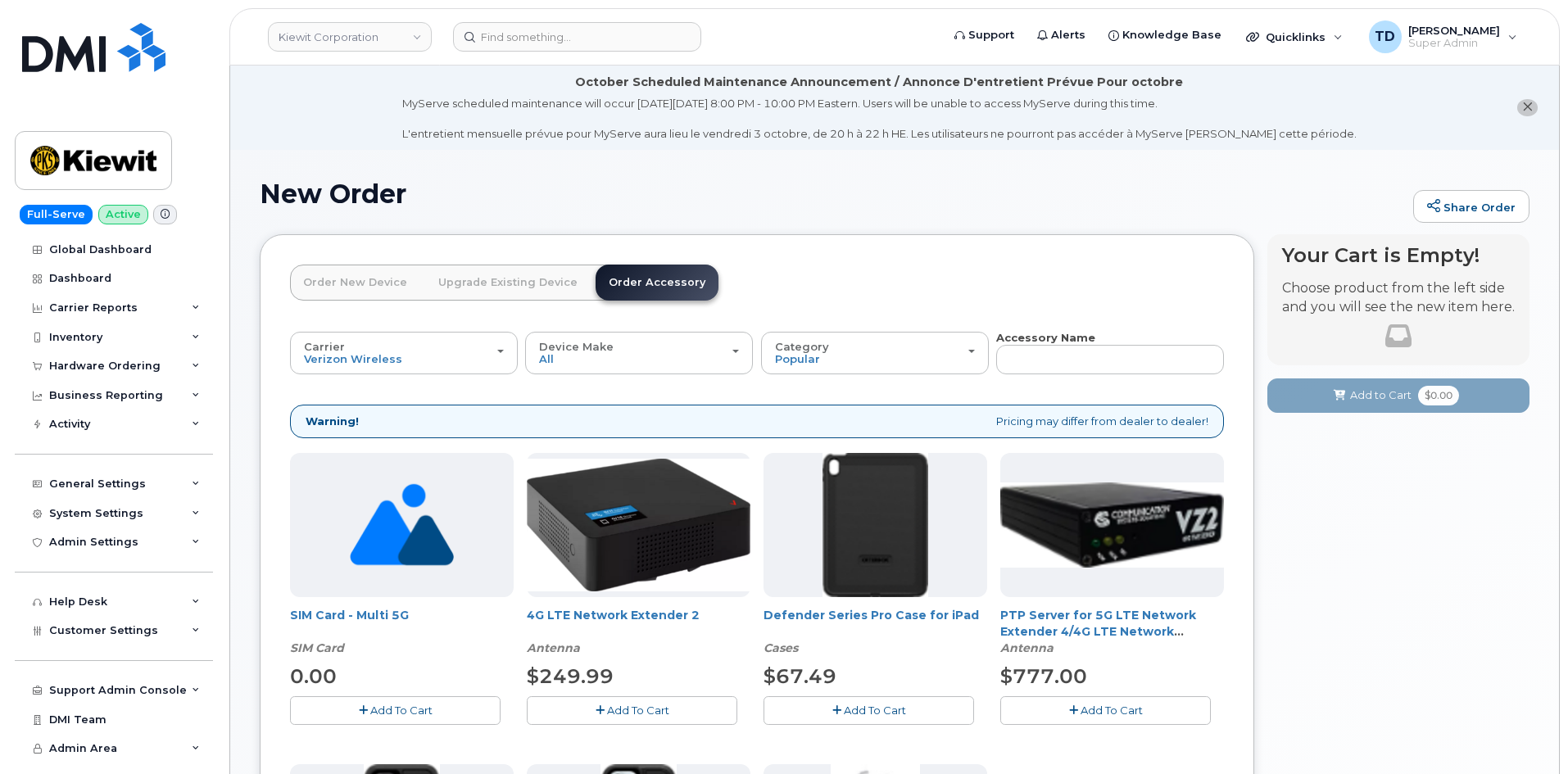
click at [405, 286] on link "Order New Device" at bounding box center [355, 282] width 130 height 36
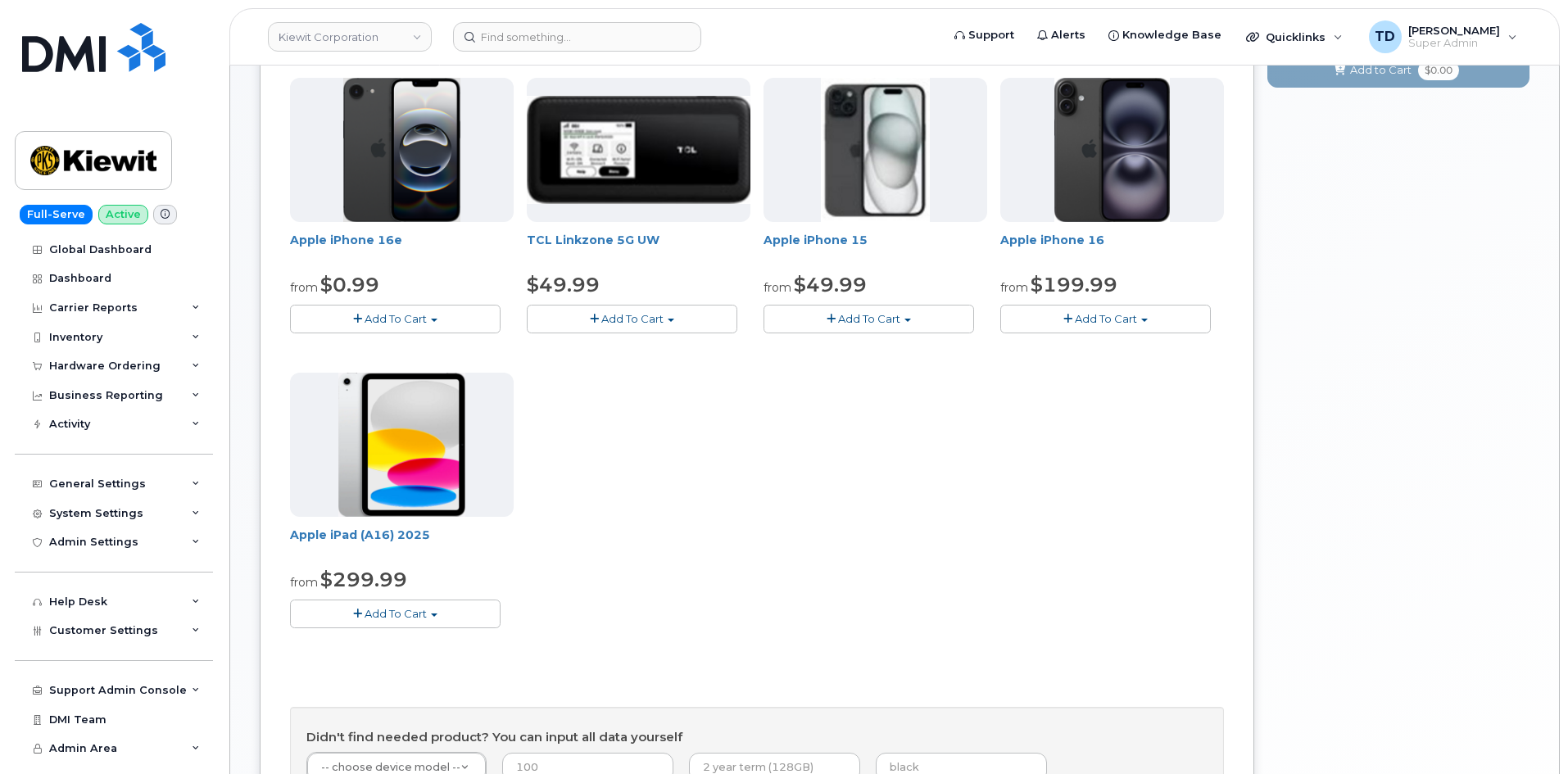
scroll to position [327, 0]
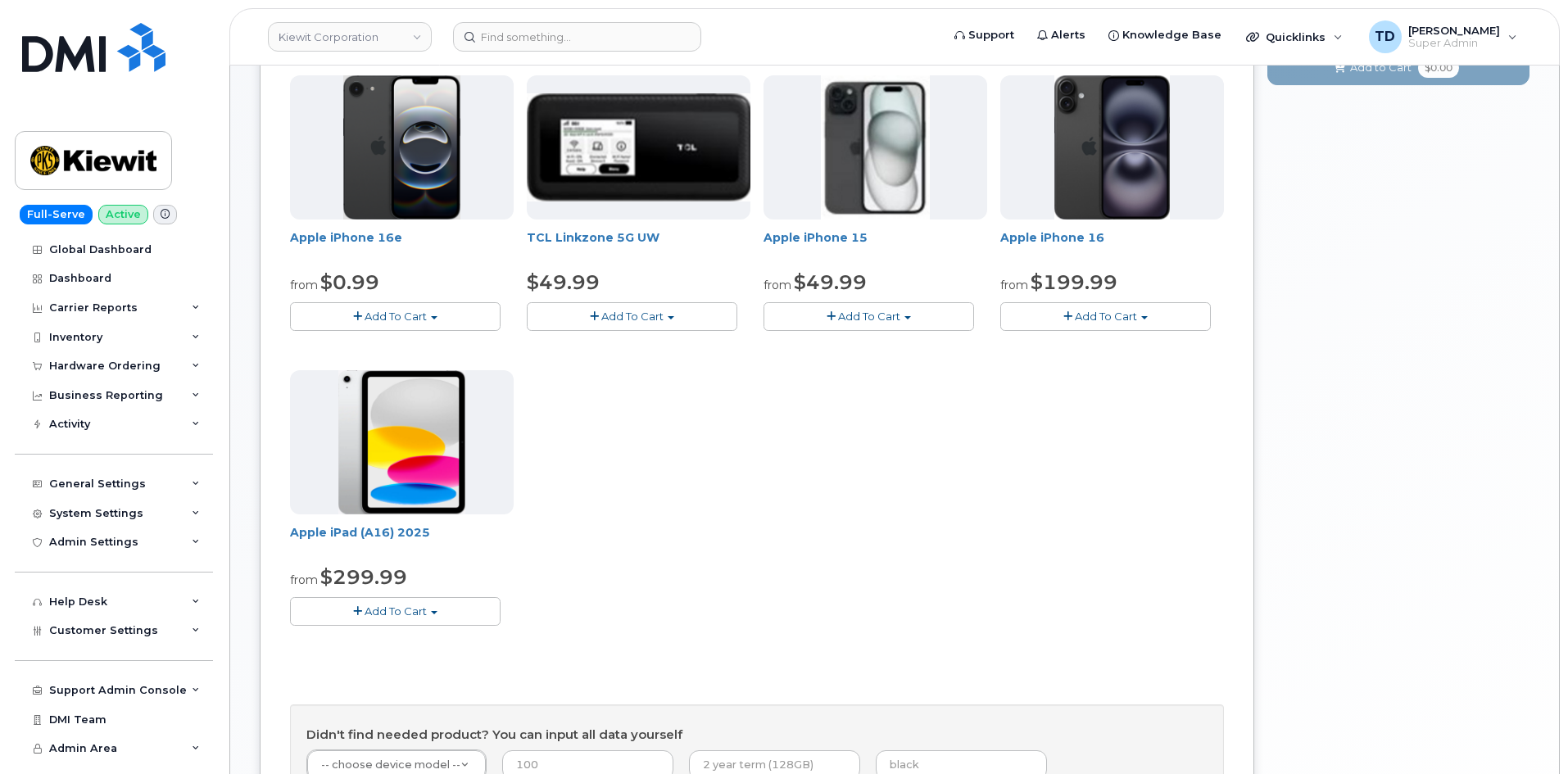
click at [653, 323] on span "Add To Cart" at bounding box center [632, 315] width 62 height 13
click at [677, 310] on button "Add To Cart" at bounding box center [632, 317] width 211 height 29
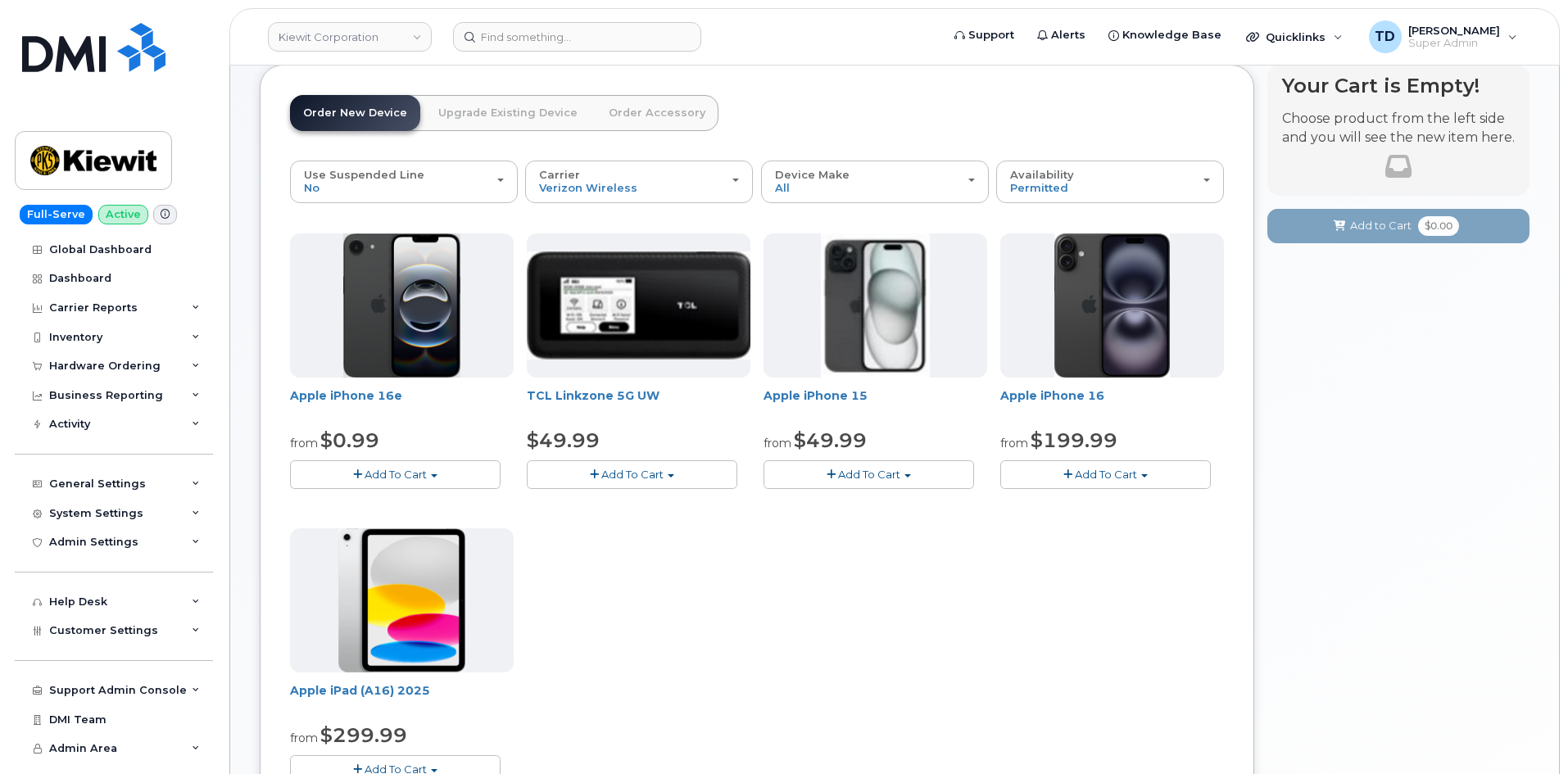
scroll to position [164, 0]
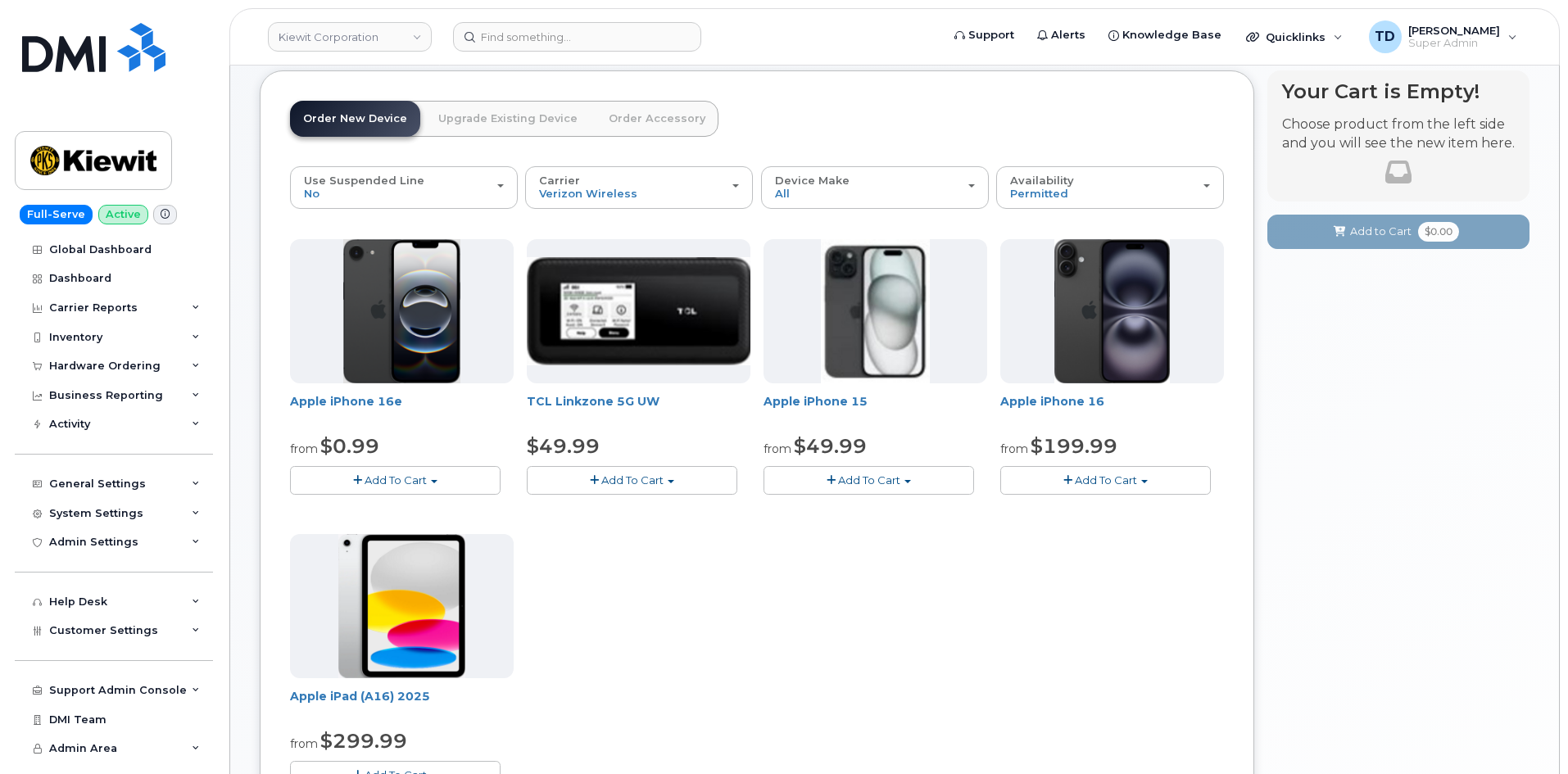
click at [633, 480] on span "Add To Cart" at bounding box center [632, 479] width 62 height 13
click at [632, 478] on span "Add To Cart" at bounding box center [632, 479] width 62 height 13
click at [634, 477] on span "Add To Cart" at bounding box center [632, 479] width 62 height 13
click at [634, 477] on span "Add To Cart" at bounding box center [632, 479] width 62 height 13
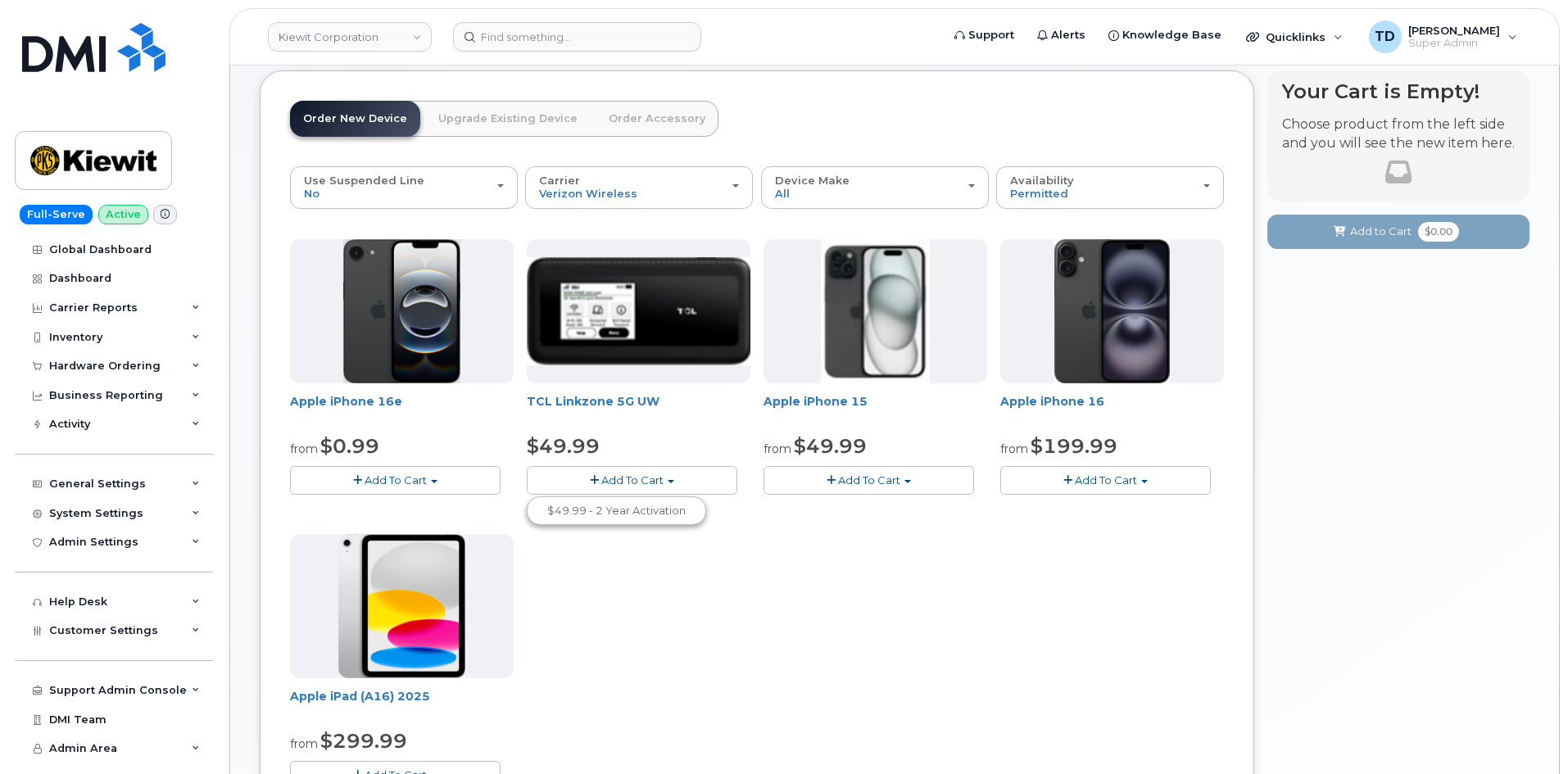
click at [634, 477] on span "Add To Cart" at bounding box center [632, 479] width 62 height 13
click at [418, 482] on span "Add To Cart" at bounding box center [396, 479] width 62 height 13
click at [425, 479] on span "Add To Cart" at bounding box center [396, 479] width 62 height 13
click at [426, 480] on span "Add To Cart" at bounding box center [396, 479] width 62 height 13
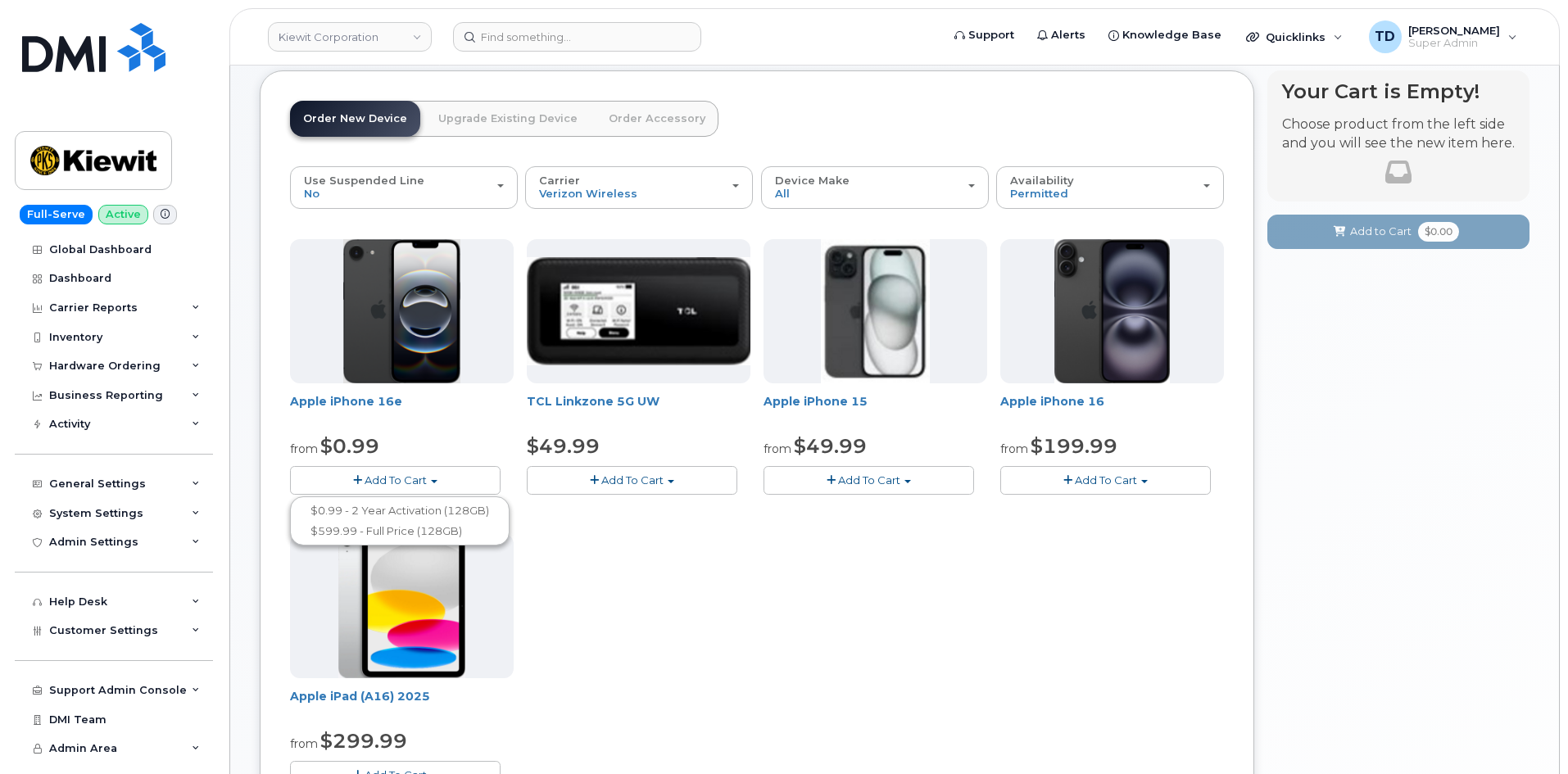
click at [670, 474] on button "Add To Cart" at bounding box center [632, 481] width 211 height 29
click at [669, 475] on button "Add To Cart" at bounding box center [632, 481] width 211 height 29
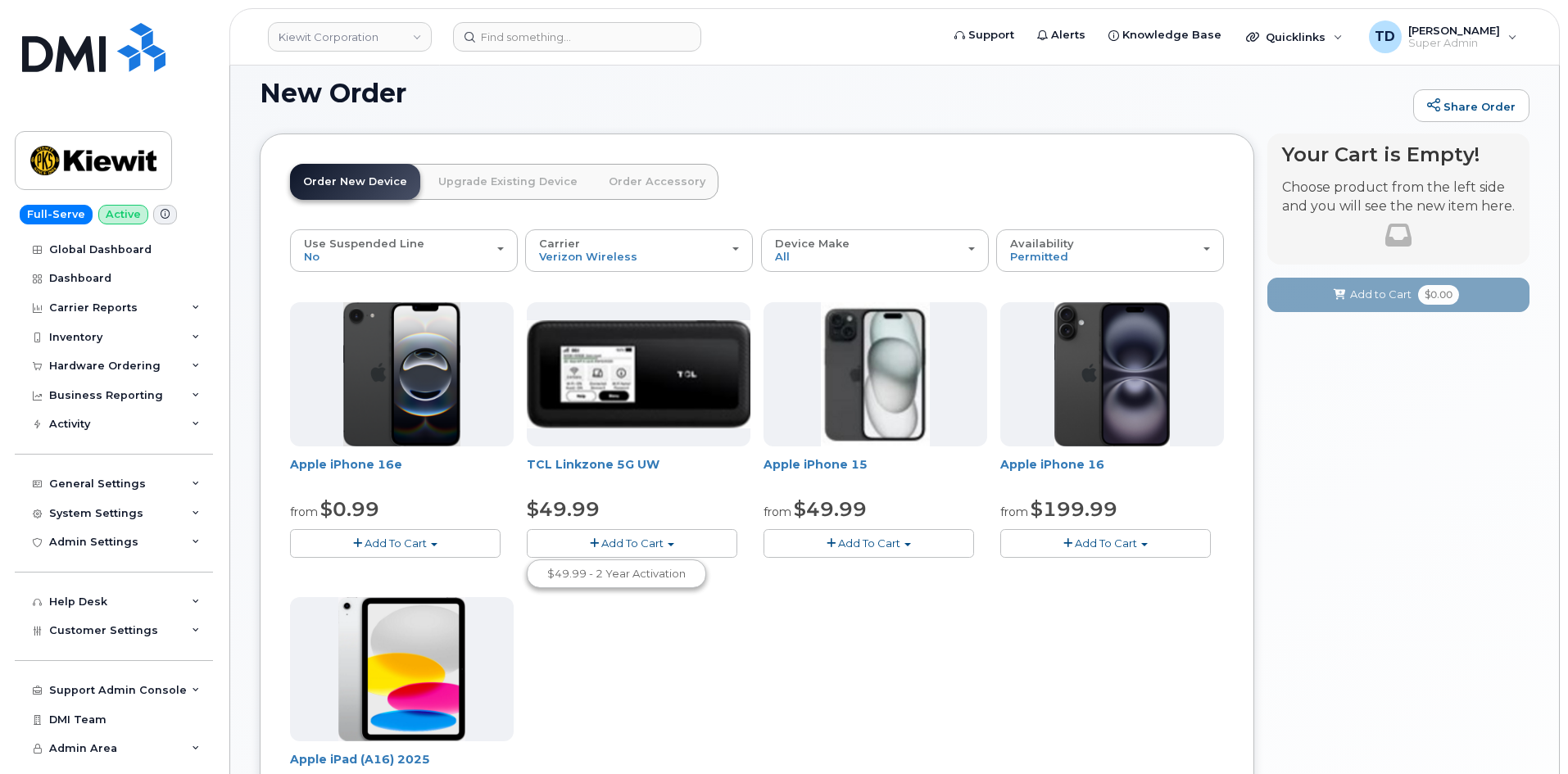
scroll to position [82, 0]
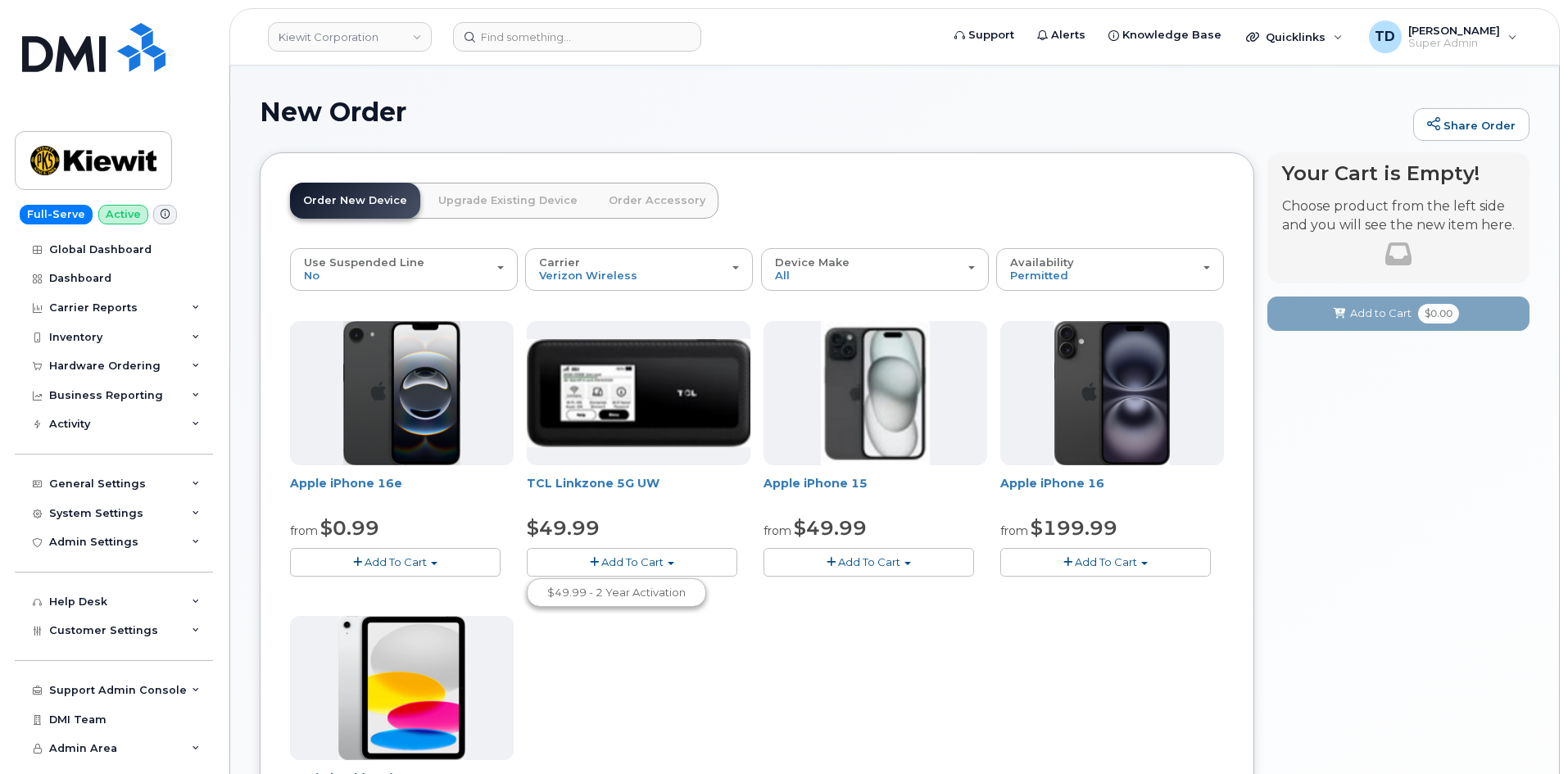
click at [645, 408] on img at bounding box center [639, 393] width 223 height 108
click at [657, 552] on button "Add To Cart" at bounding box center [632, 563] width 211 height 29
click at [641, 592] on link "$49.99 - 2 Year Activation" at bounding box center [616, 592] width 171 height 20
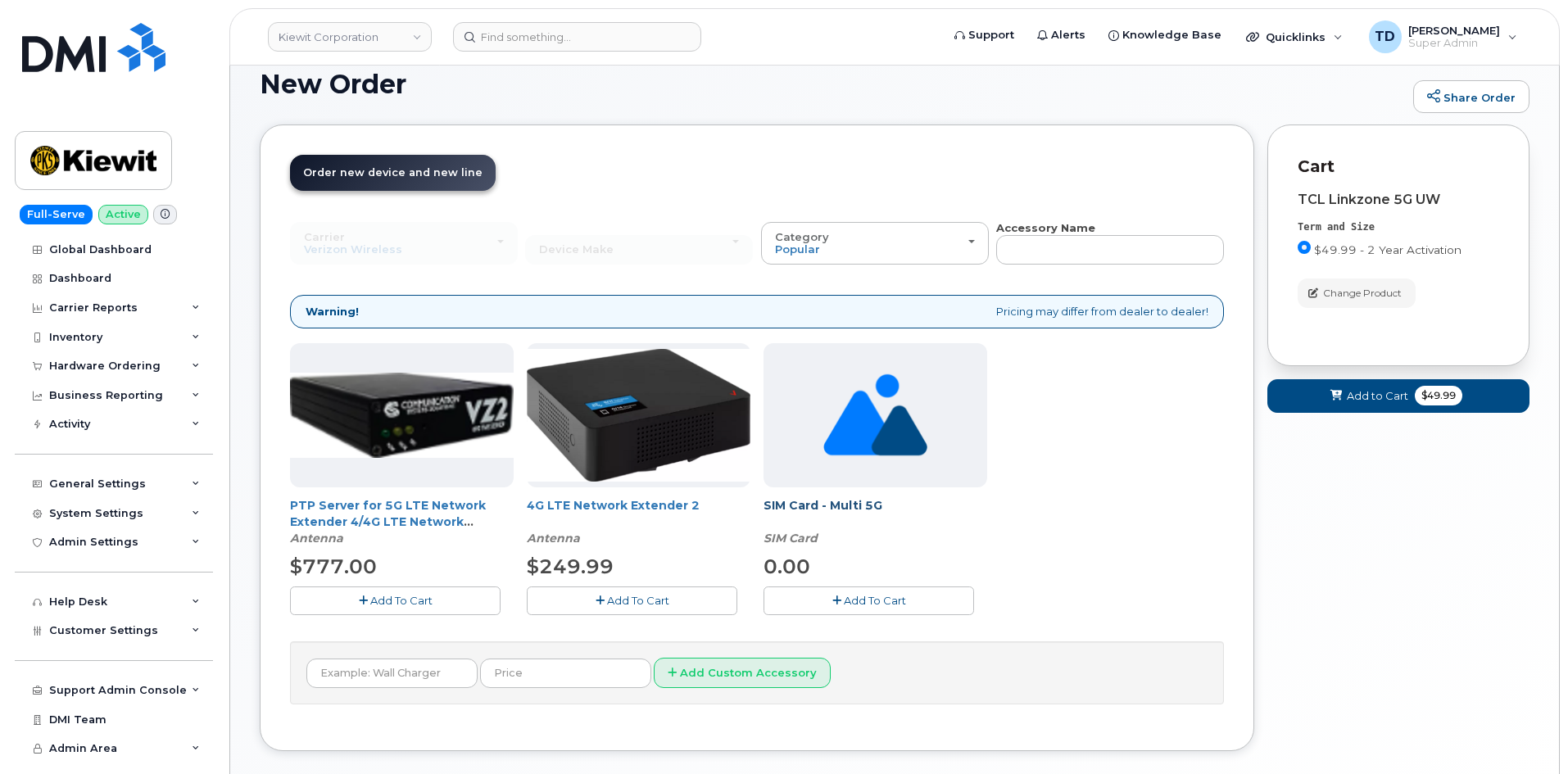
scroll to position [194, 0]
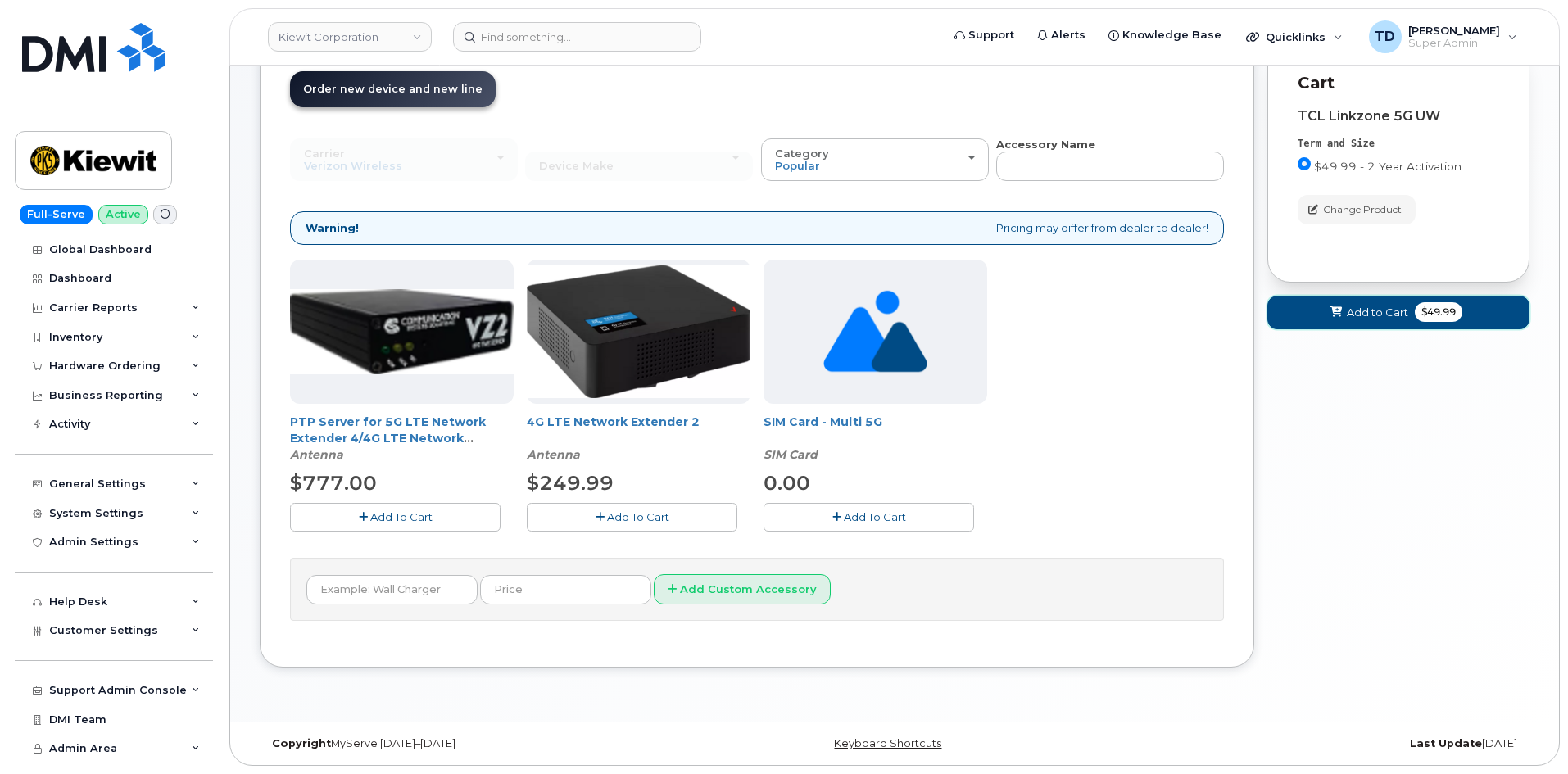
click at [1437, 309] on span "$49.99" at bounding box center [1438, 312] width 48 height 20
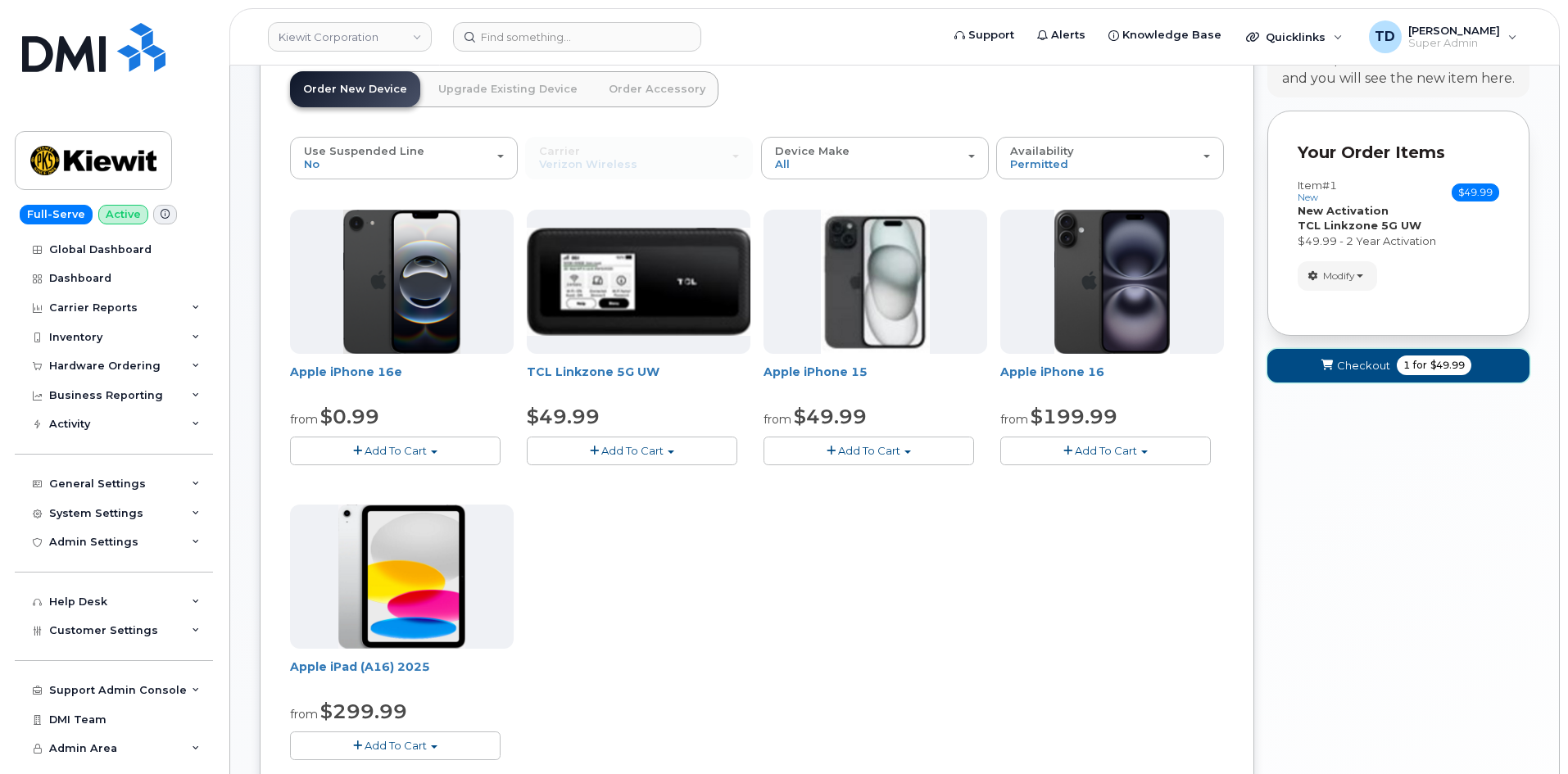
click at [1418, 365] on span "for" at bounding box center [1420, 365] width 20 height 14
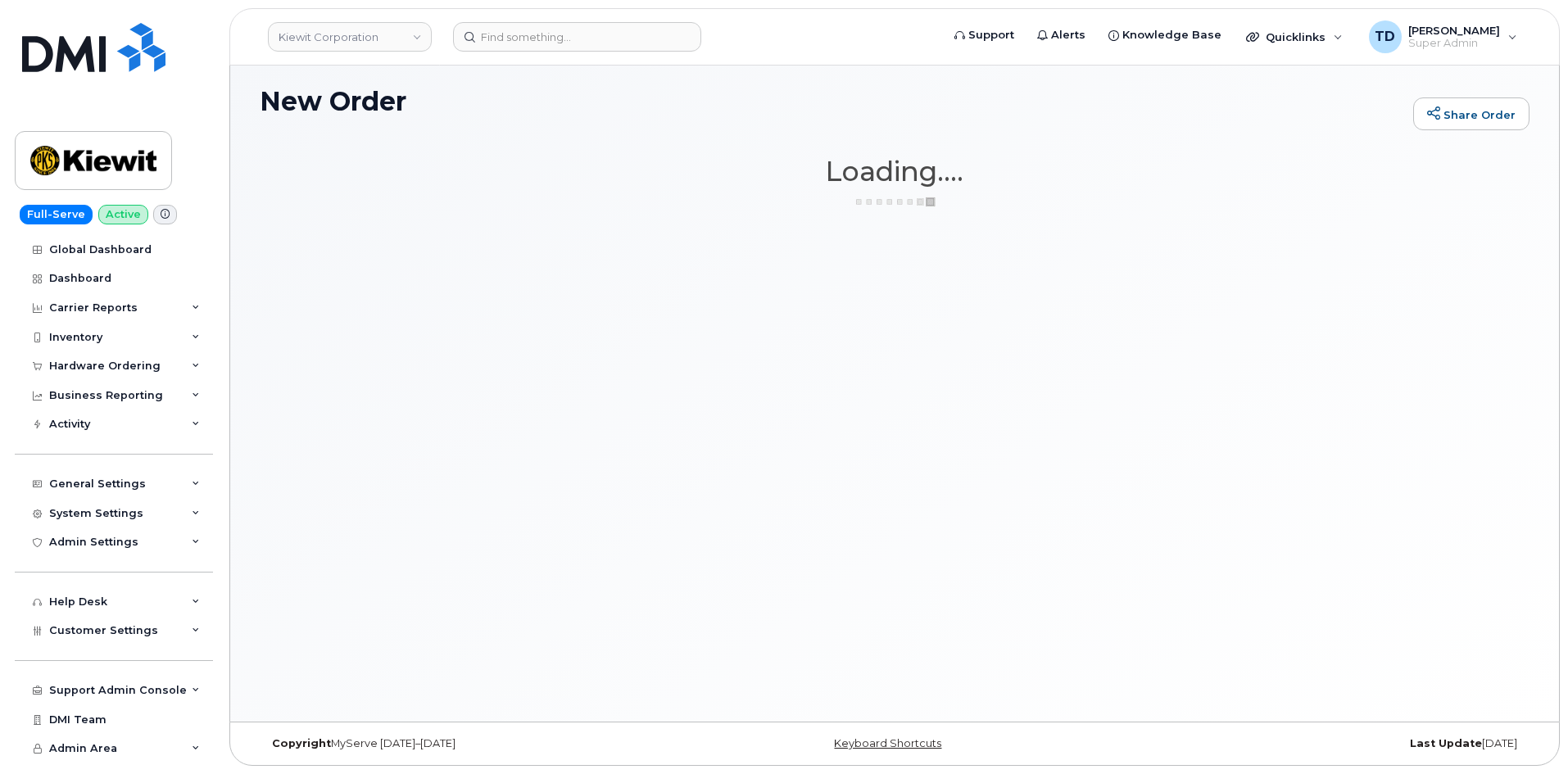
scroll to position [93, 0]
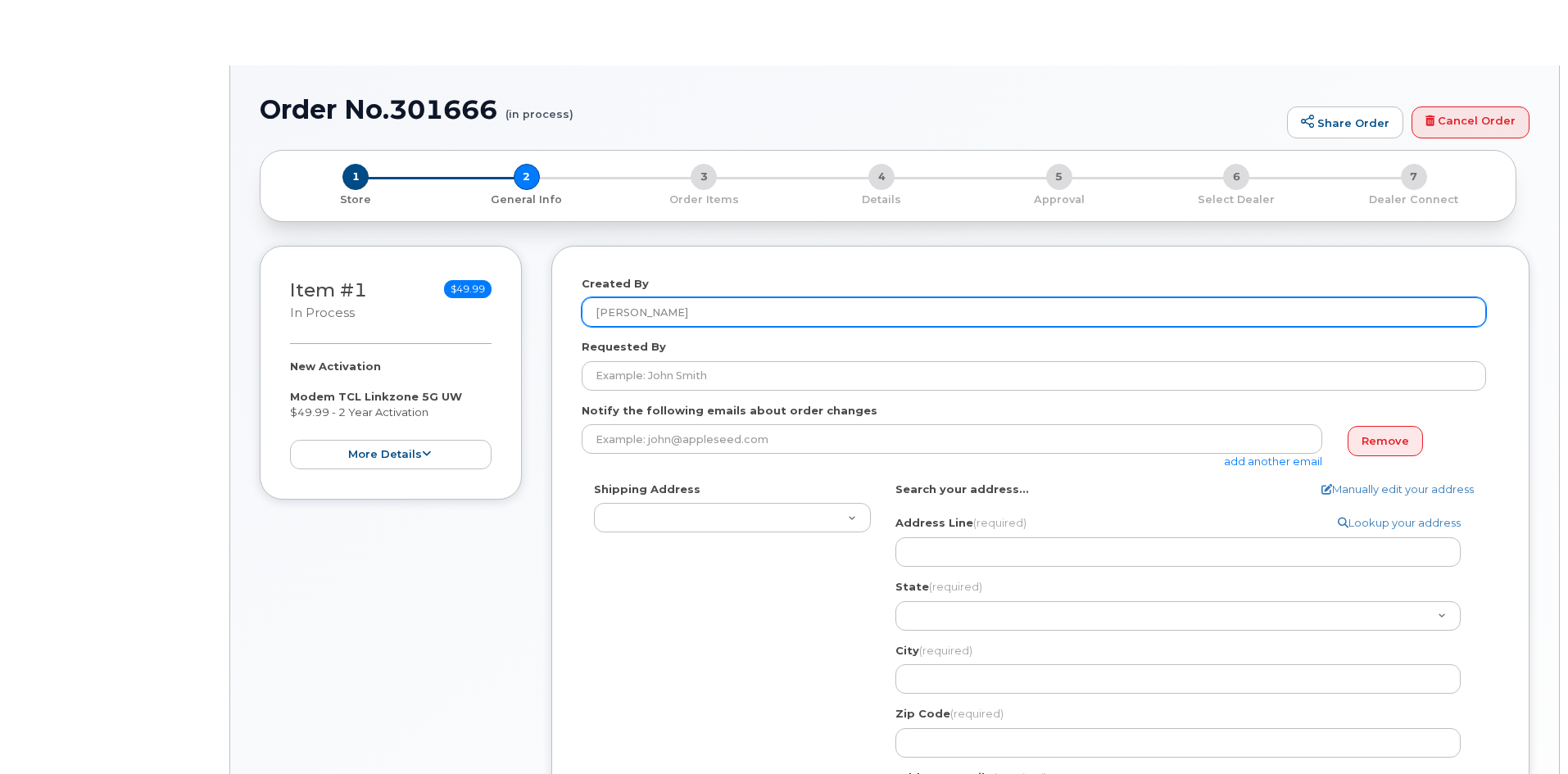
select select
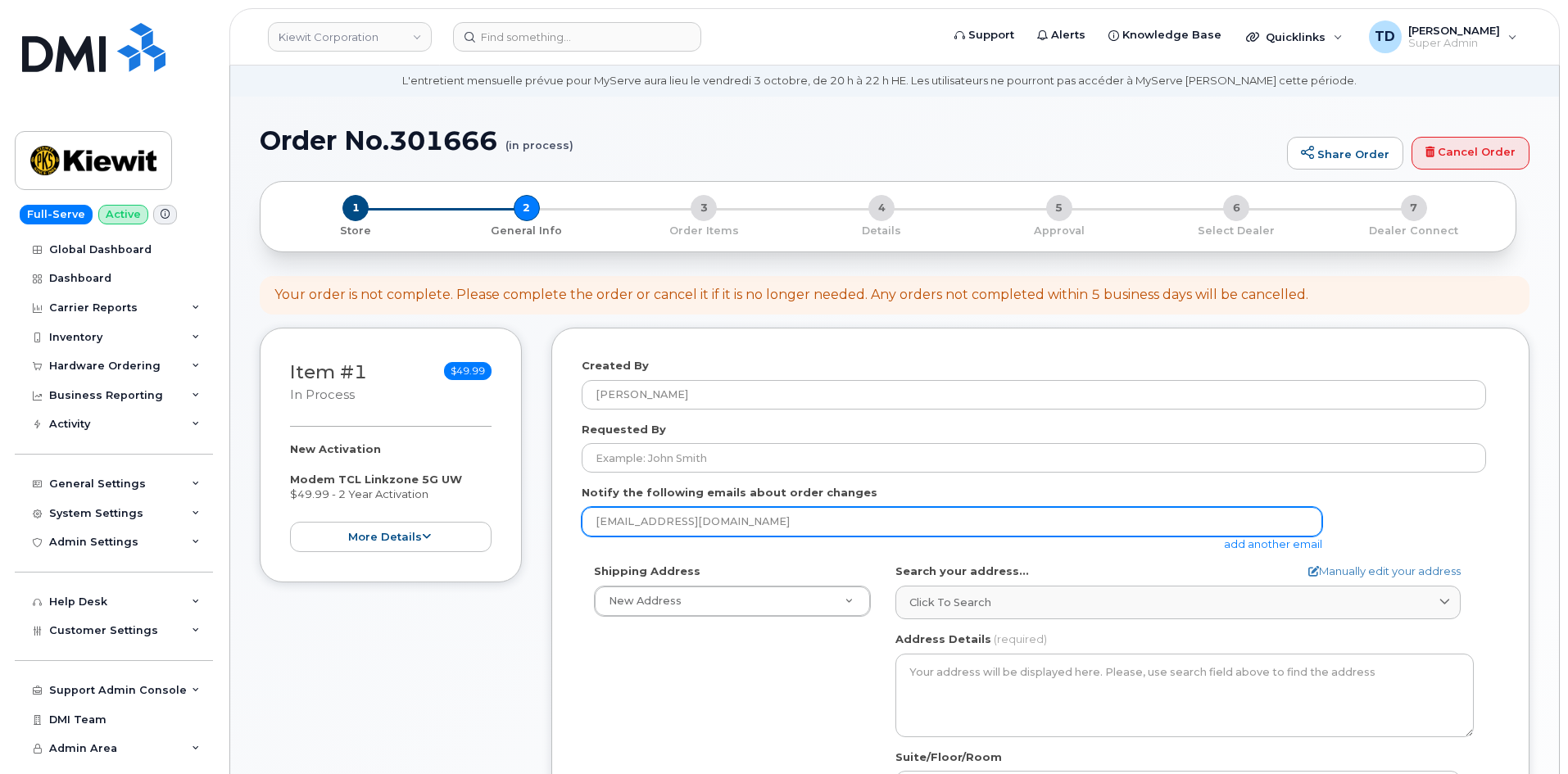
scroll to position [82, 0]
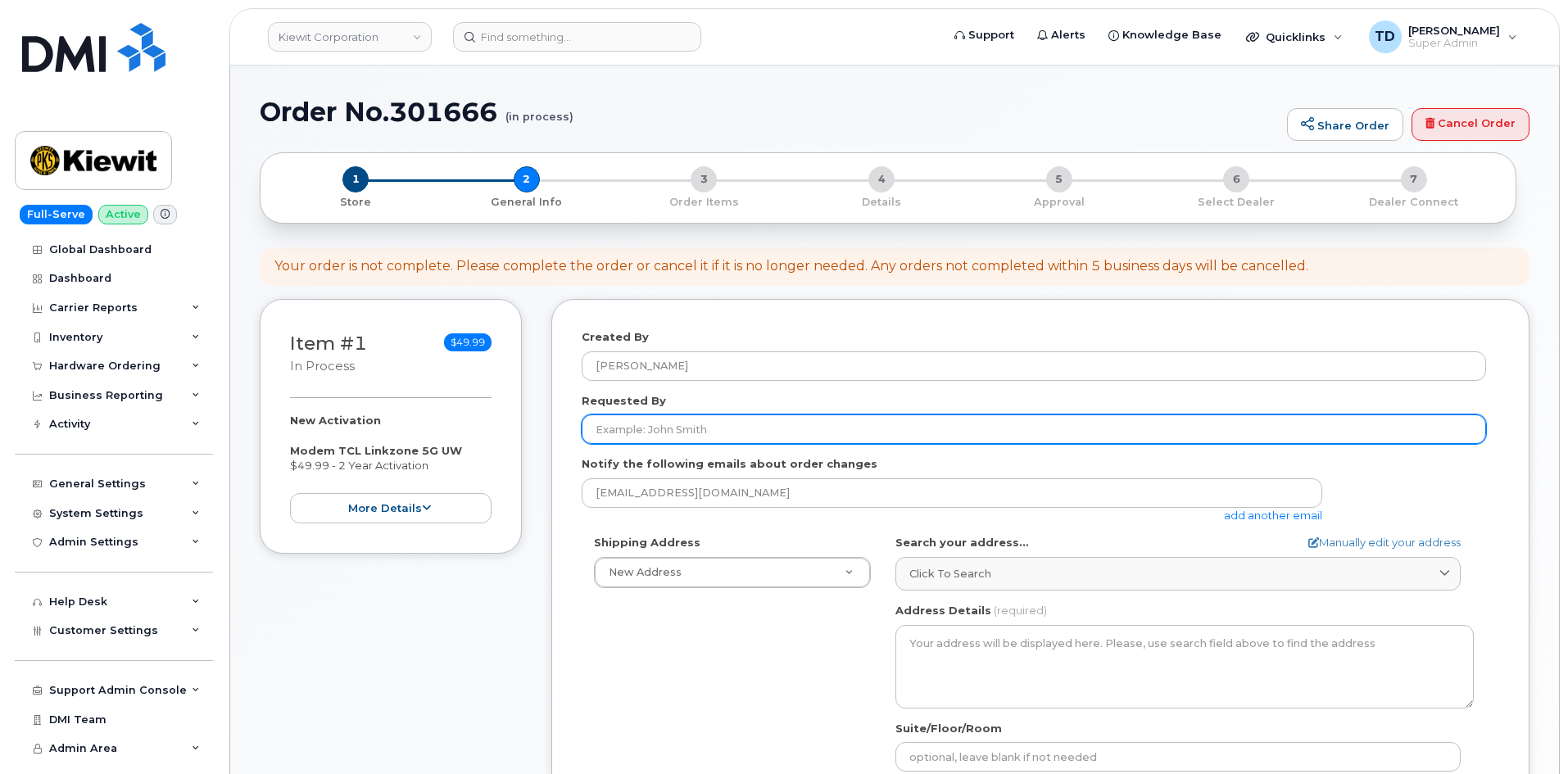
click at [767, 428] on input "Requested By" at bounding box center [1033, 429] width 905 height 30
paste input "[PERSON_NAME]"
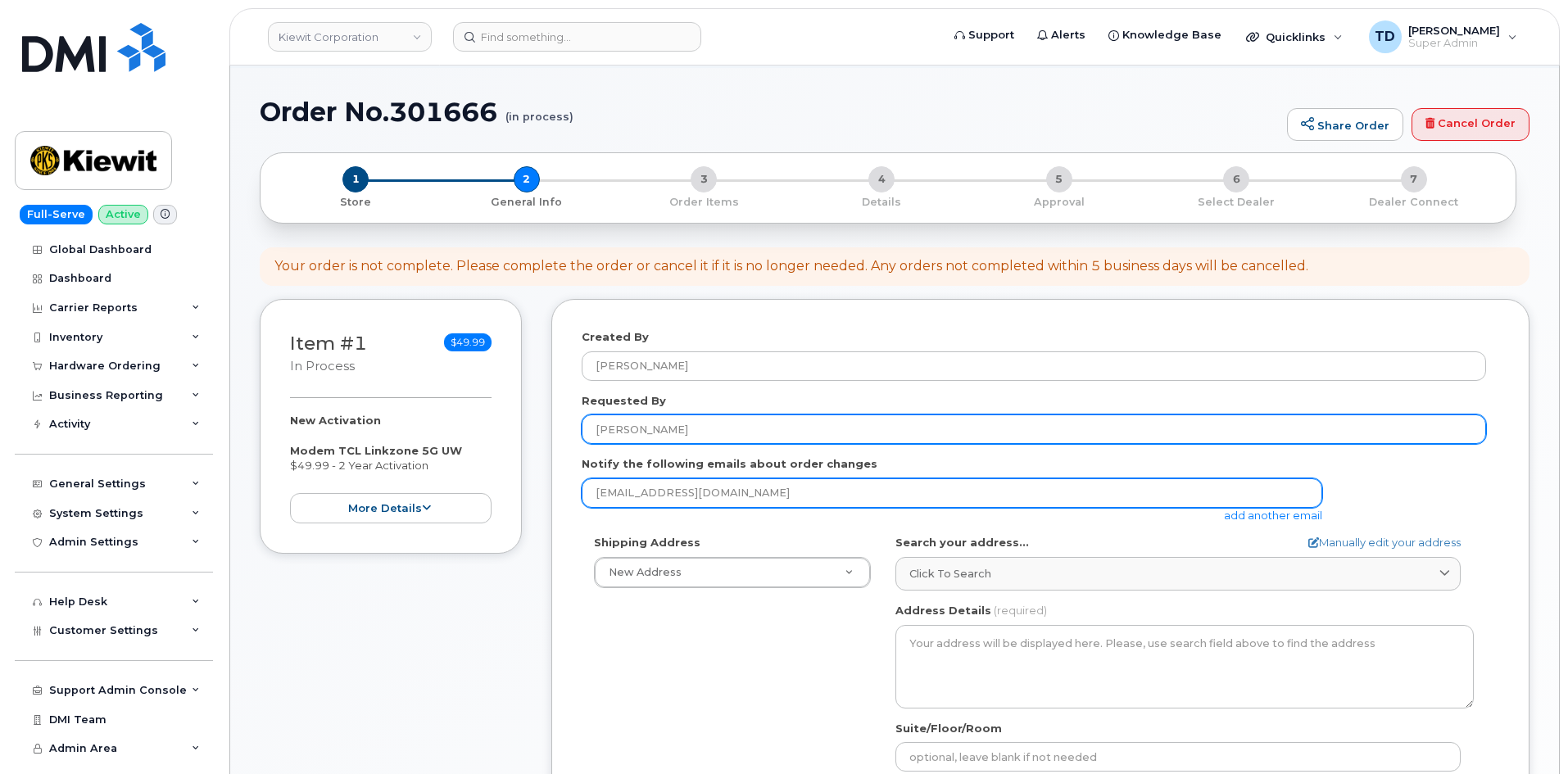
type input "[PERSON_NAME]"
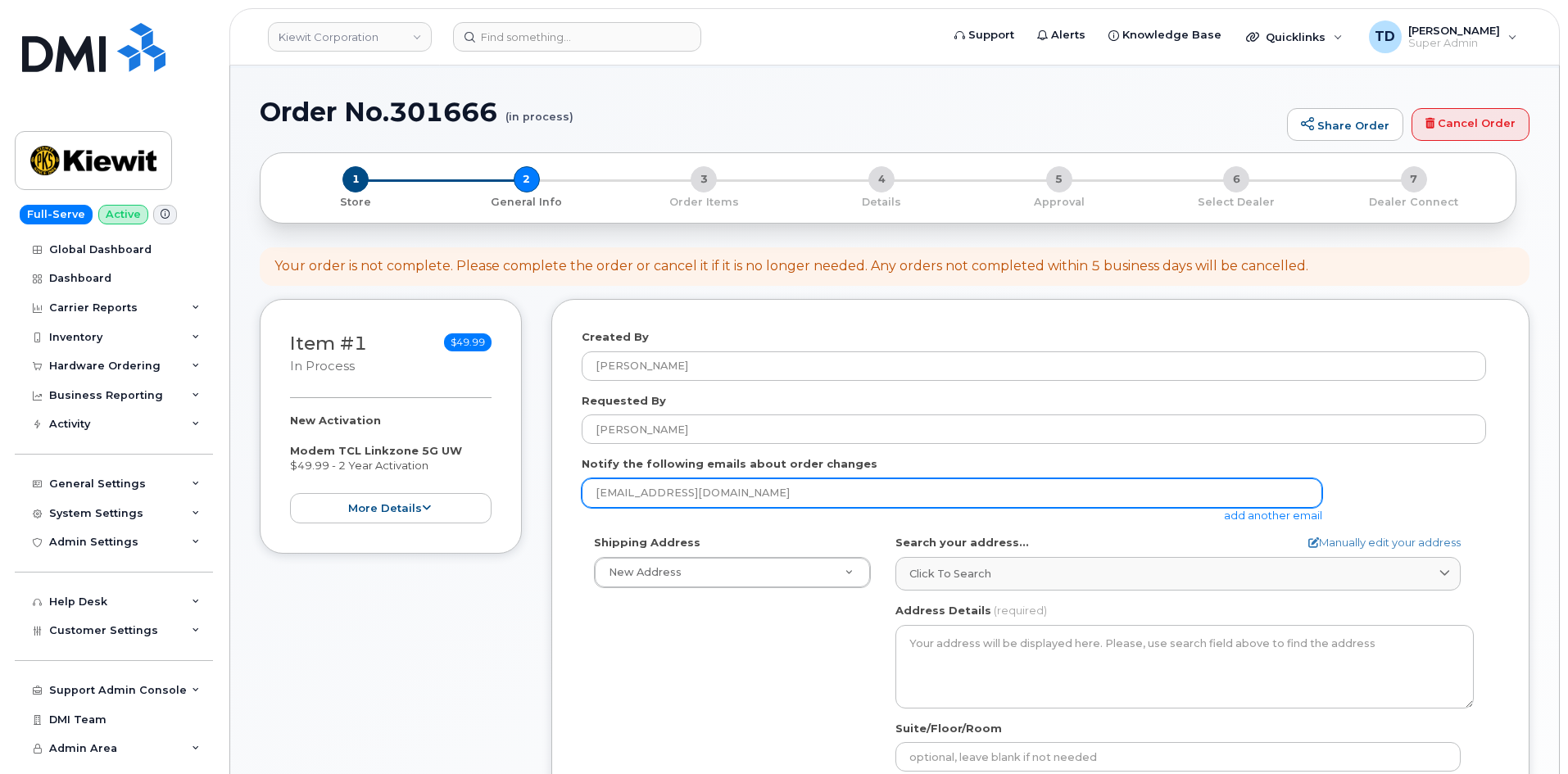
click at [782, 506] on input "[EMAIL_ADDRESS][DOMAIN_NAME]" at bounding box center [952, 493] width 740 height 30
drag, startPoint x: 731, startPoint y: 488, endPoint x: 548, endPoint y: 523, distance: 186.3
click at [537, 527] on div "Item #1 in process $49.99 New Activation Modem TCL Linkzone 5G UW $49.99 - 2 Ye…" at bounding box center [894, 654] width 1270 height 709
paste input "[PERSON_NAME][EMAIL_ADDRESS][PERSON_NAME][DOMAIN_NAME]"
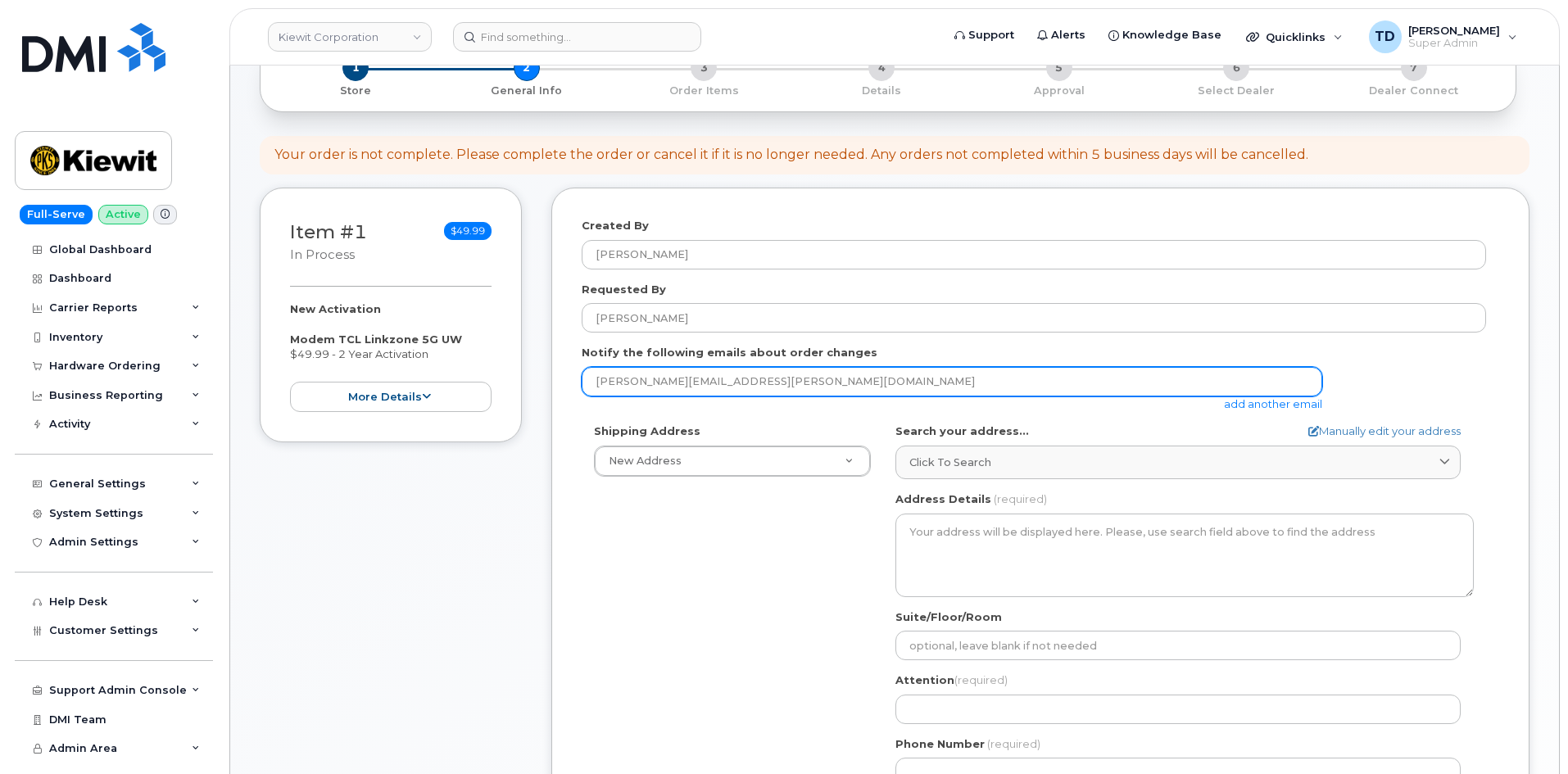
scroll to position [245, 0]
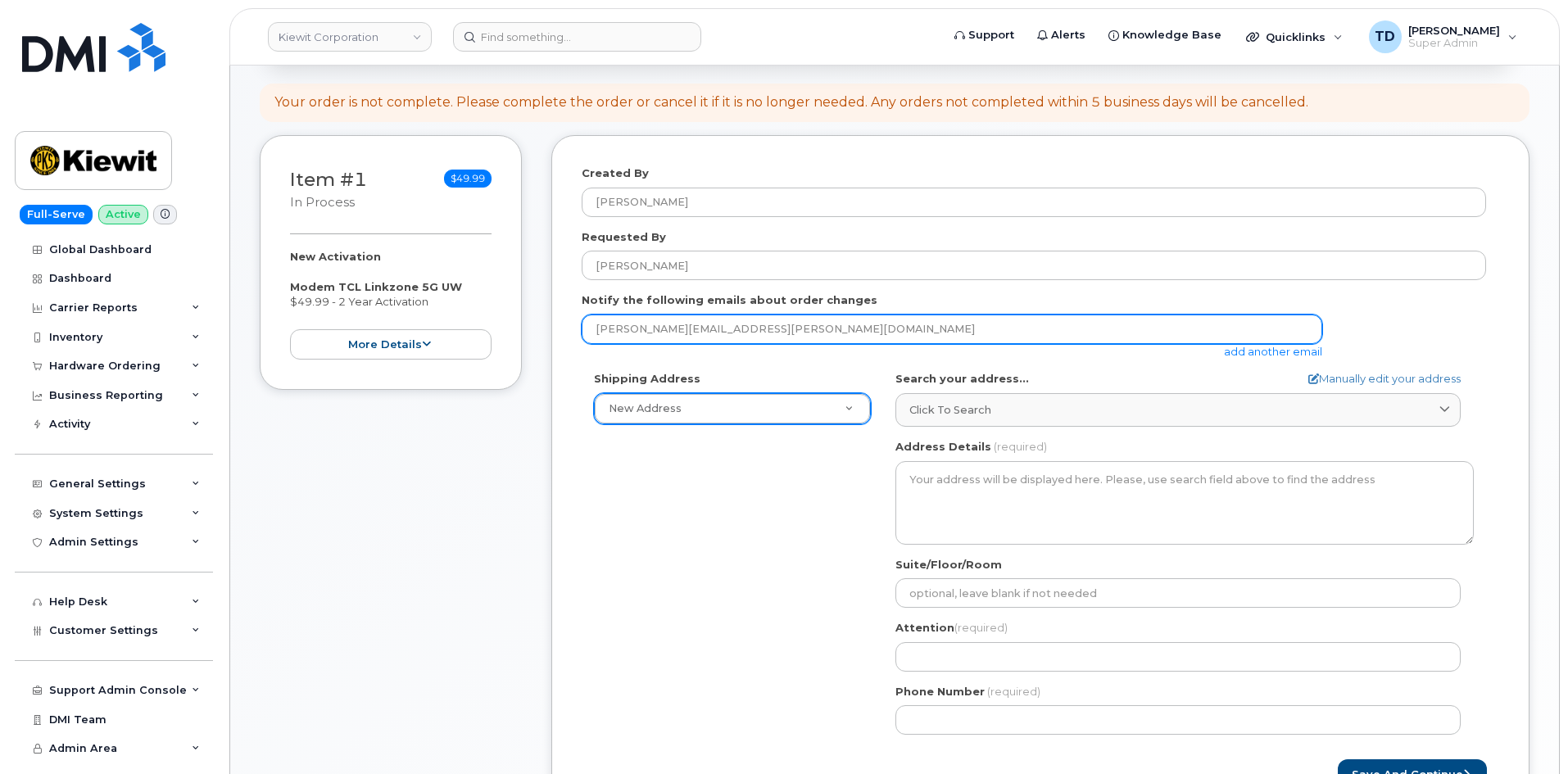
type input "STEVEN.KRSHUL@MASSELEC.COM"
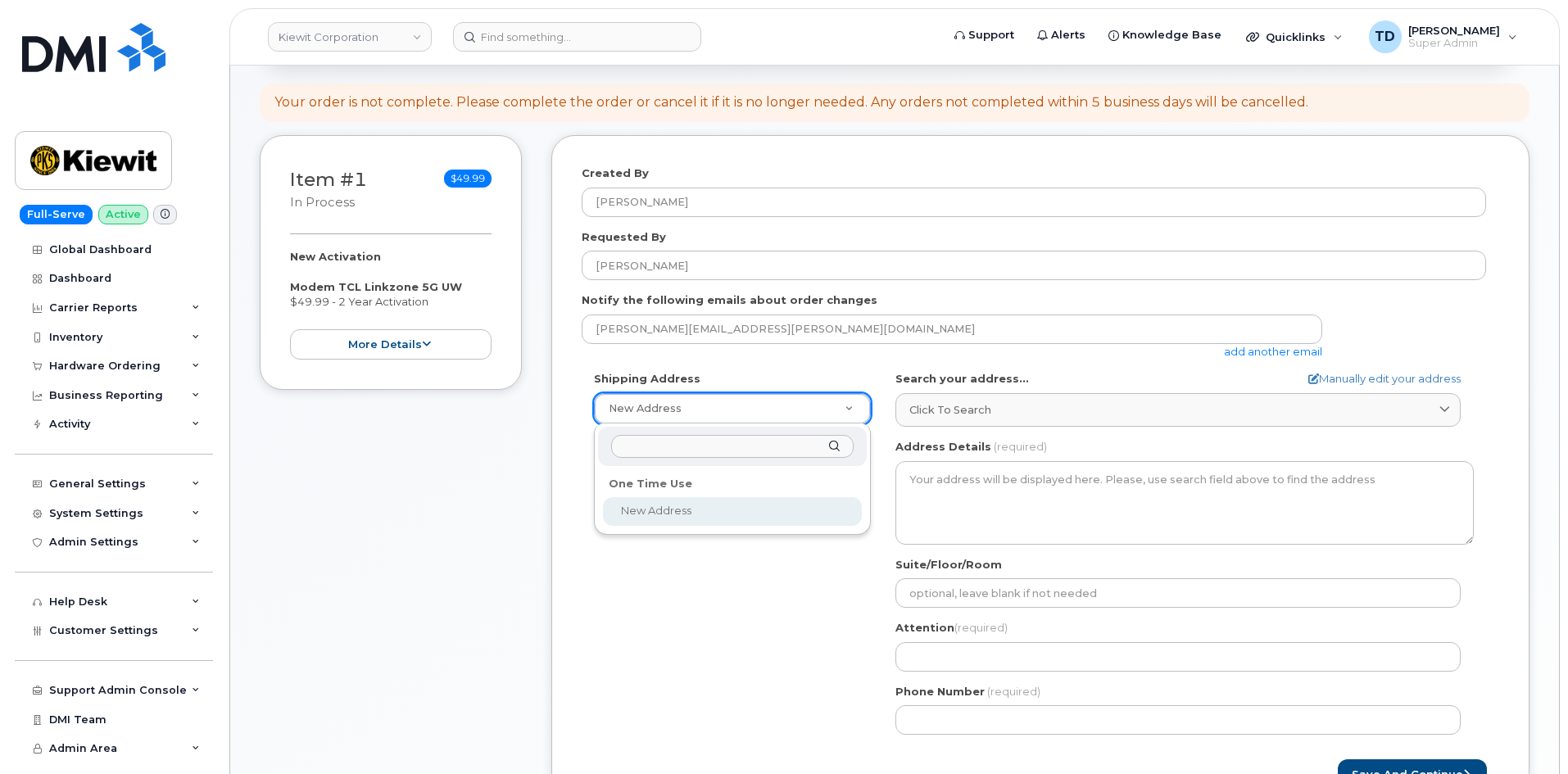
paste input "4650 Business Center dr"
type input "4650 Business Center dr"
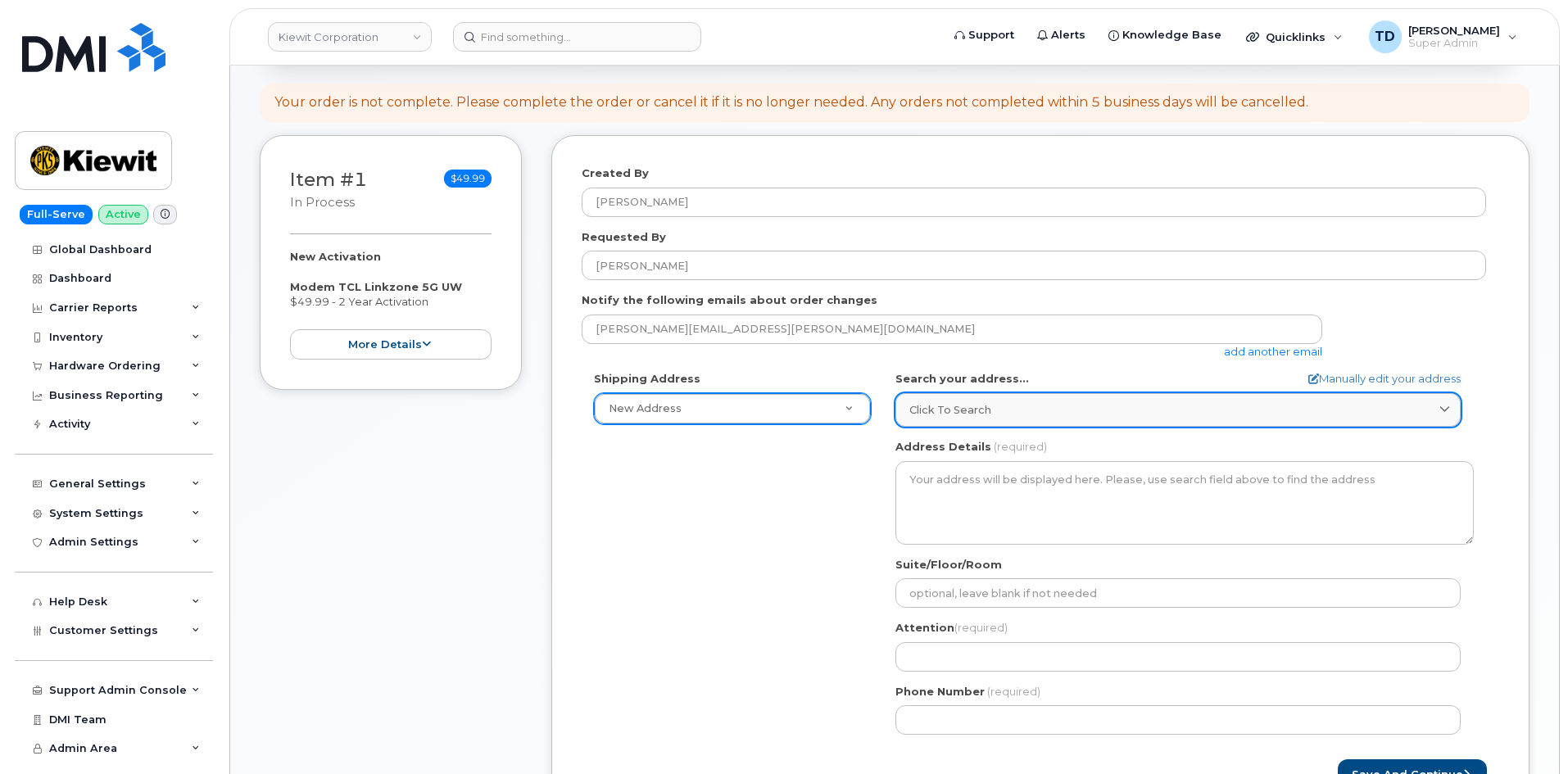
click at [1001, 405] on div "Click to search" at bounding box center [1177, 410] width 537 height 15
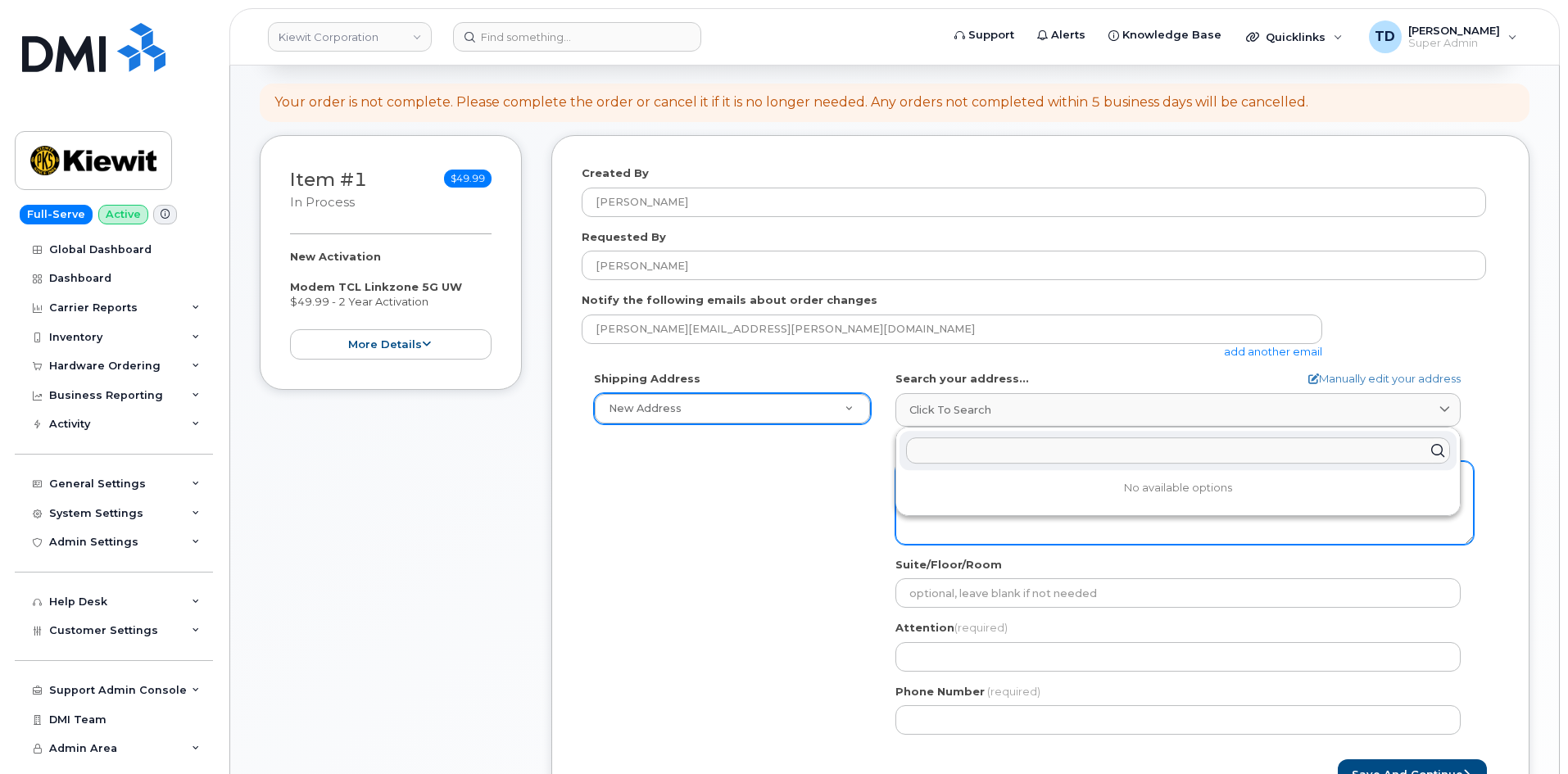
paste input "4650 Business Center dr"
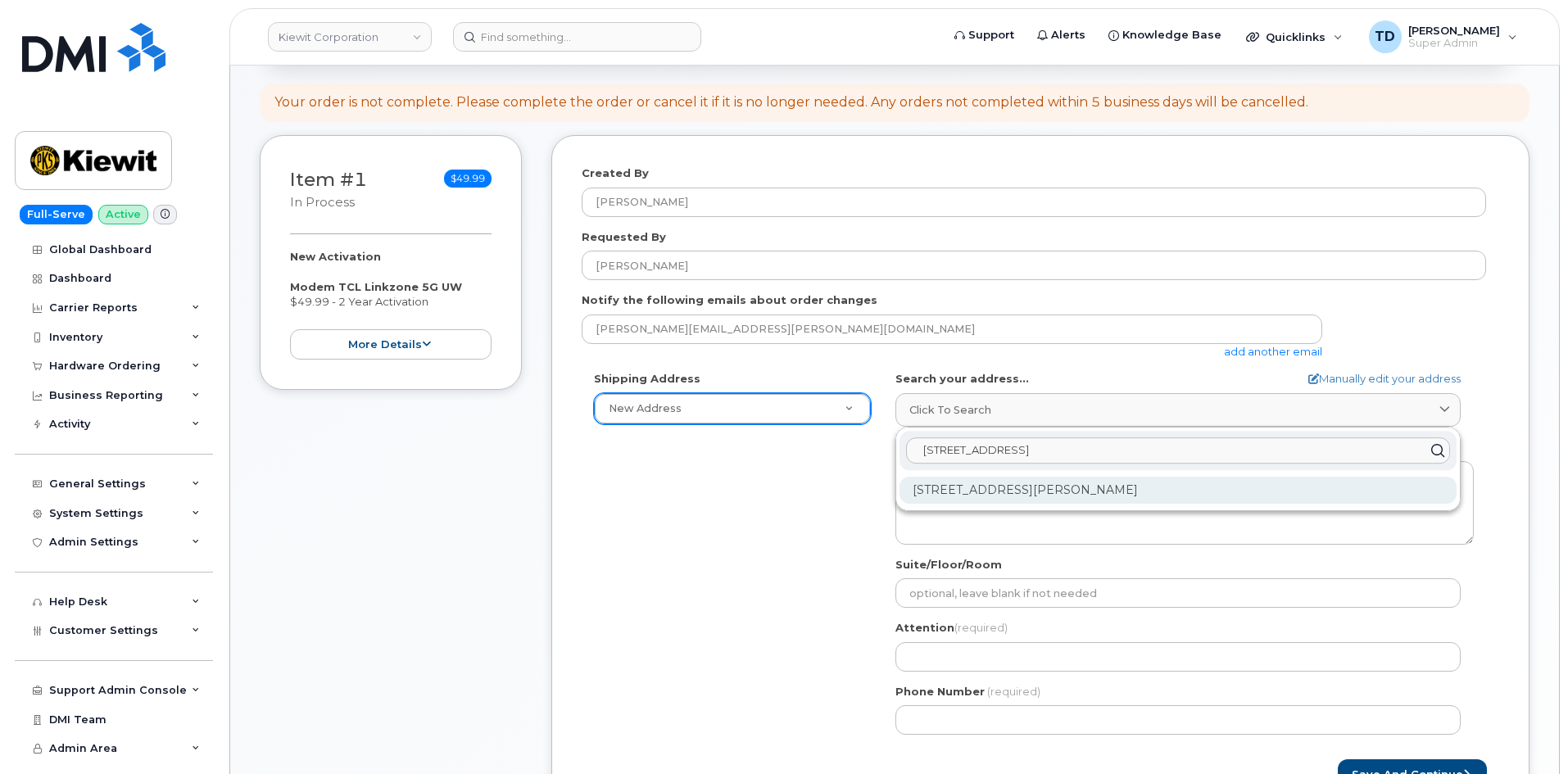
type input "4650 Business Center dr"
click at [994, 492] on div "4650 Business Center Dr Fairfield CA 94534-6890" at bounding box center [1177, 490] width 557 height 27
select select
type textarea "4650 Business Center Dr FAIRFIELD CA 94534-6890 UNITED STATES"
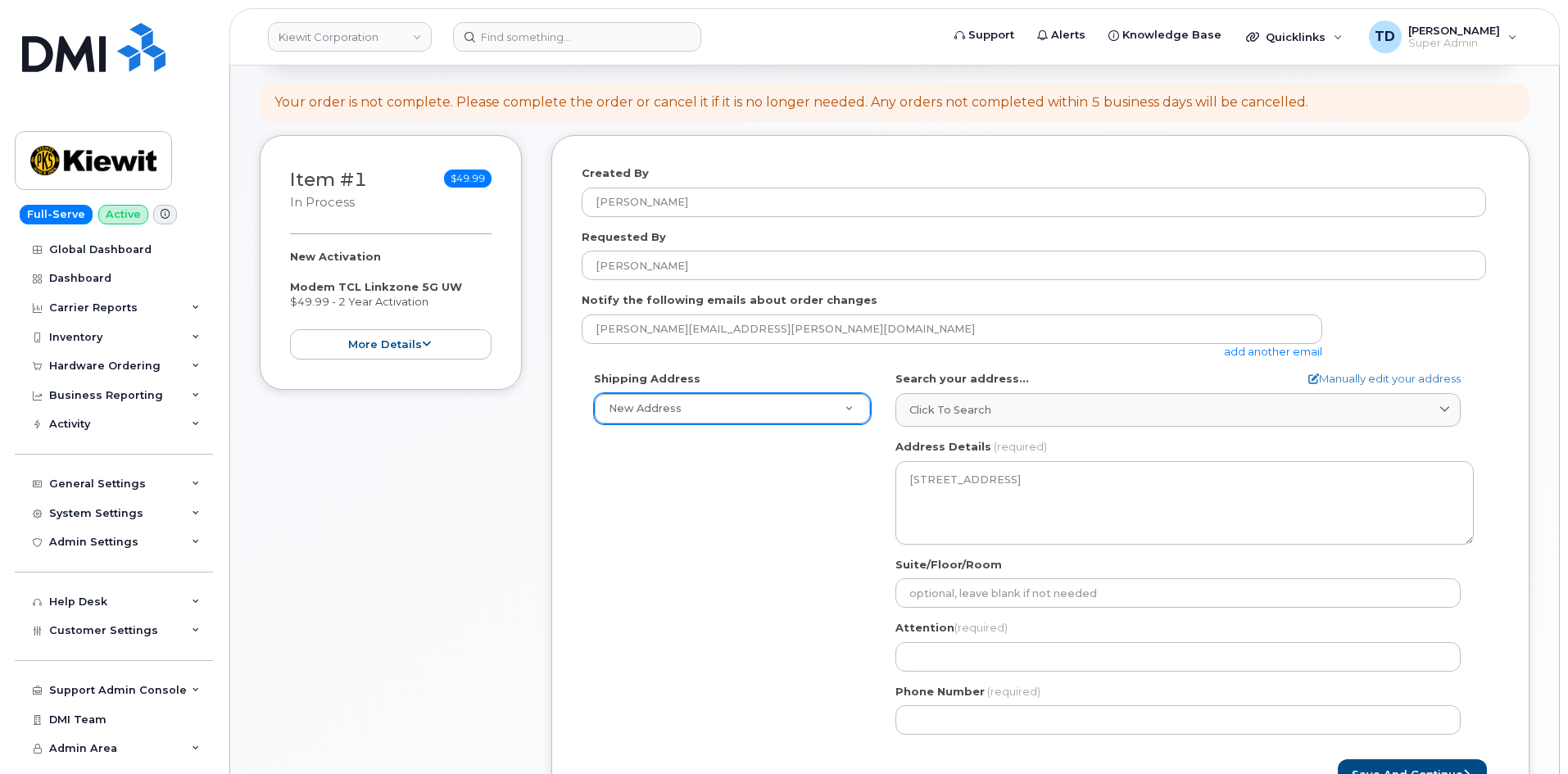
scroll to position [327, 0]
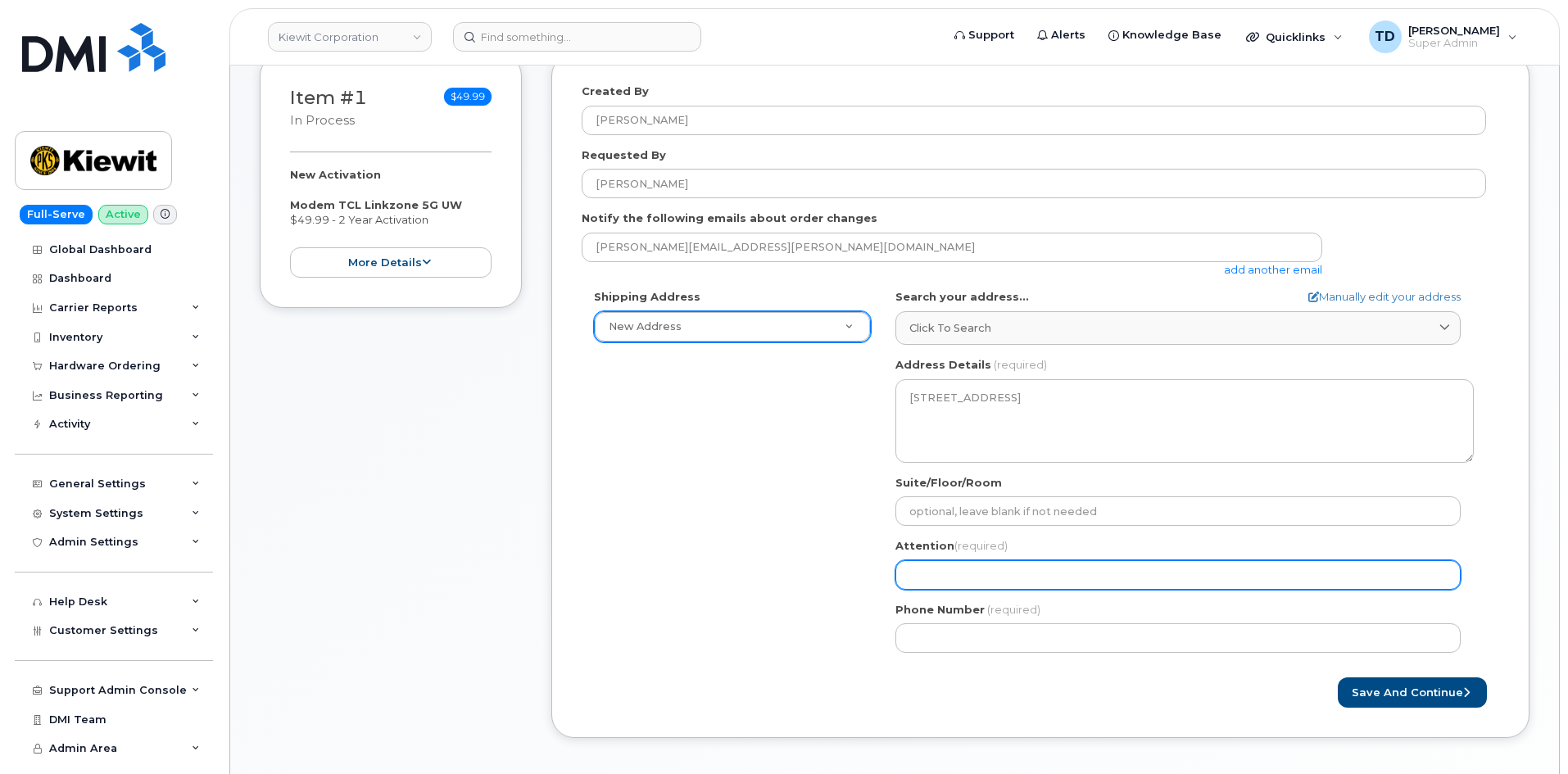
click at [1024, 567] on input "Attention (required)" at bounding box center [1177, 575] width 565 height 30
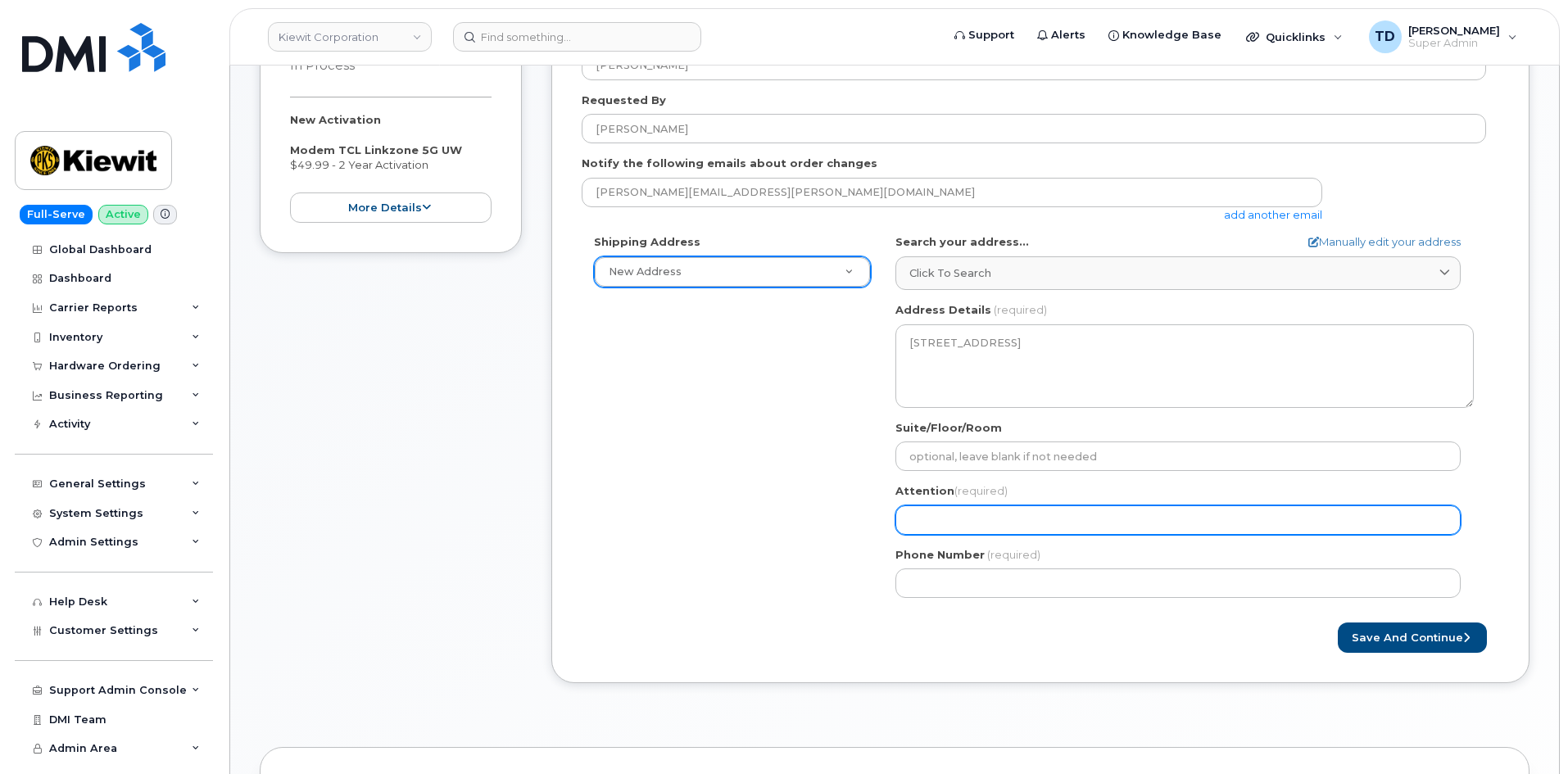
scroll to position [409, 0]
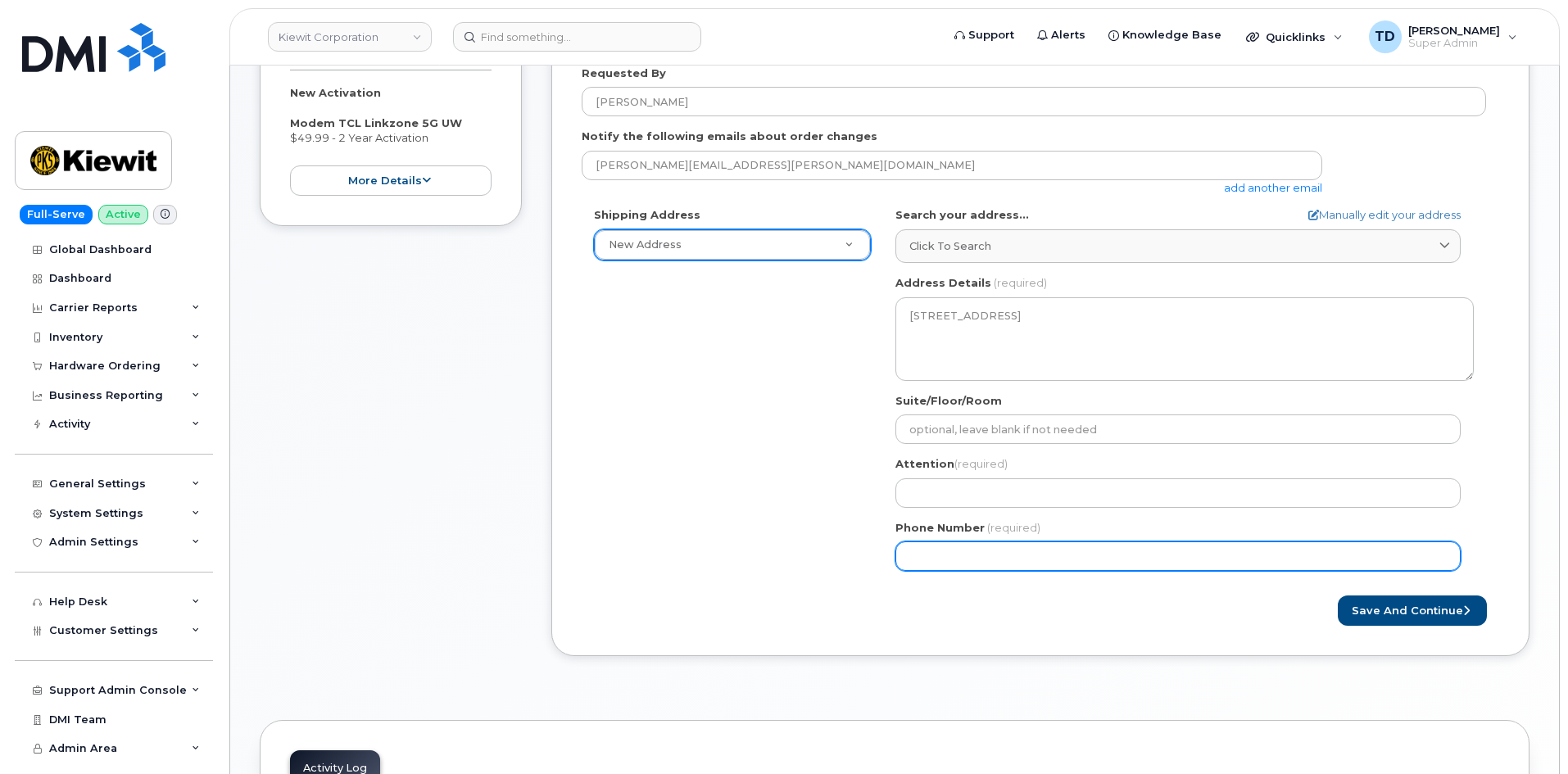
click at [996, 557] on input "Phone Number" at bounding box center [1177, 556] width 565 height 30
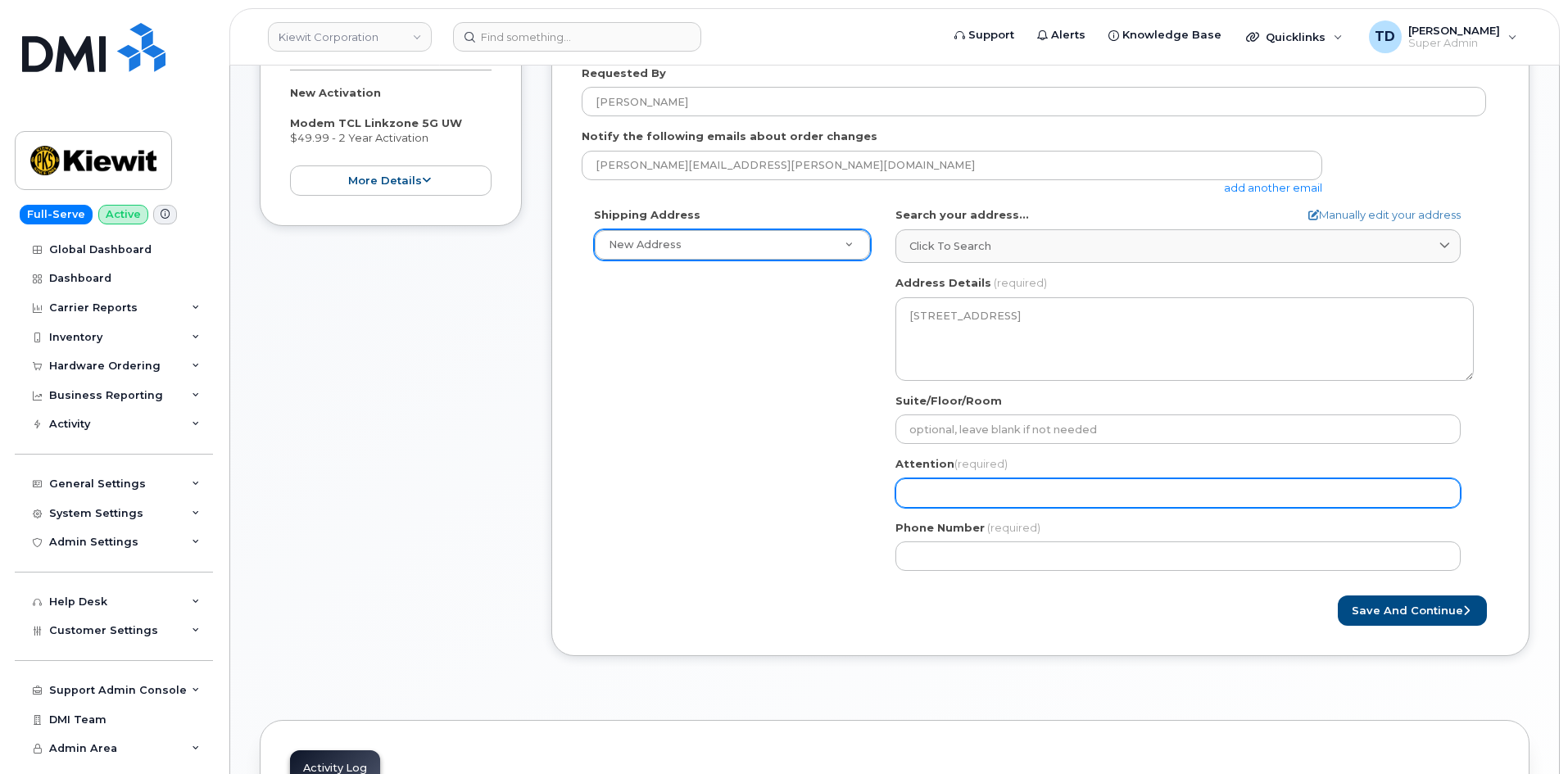
click at [948, 498] on input "Attention (required)" at bounding box center [1177, 493] width 565 height 30
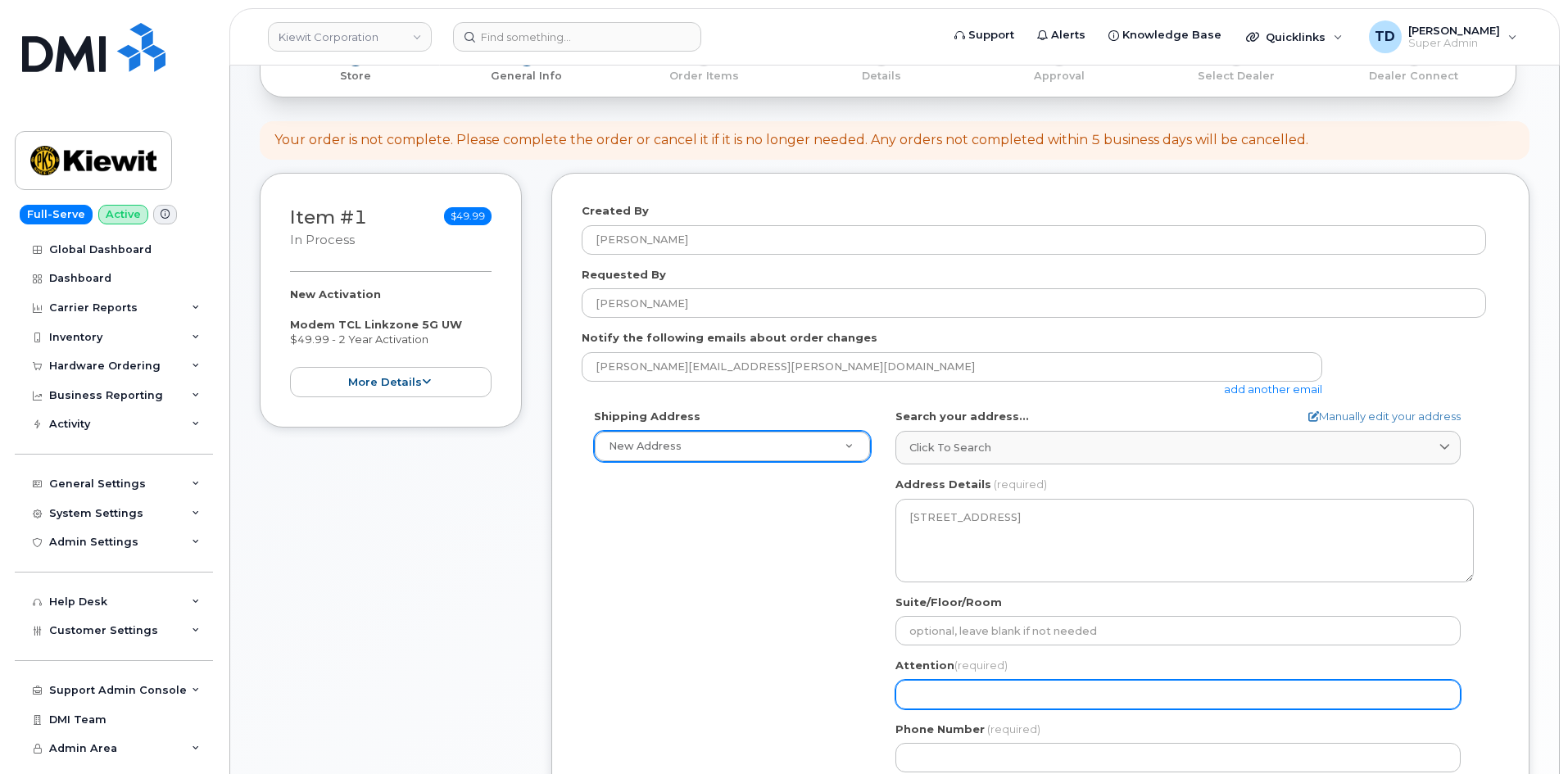
scroll to position [245, 0]
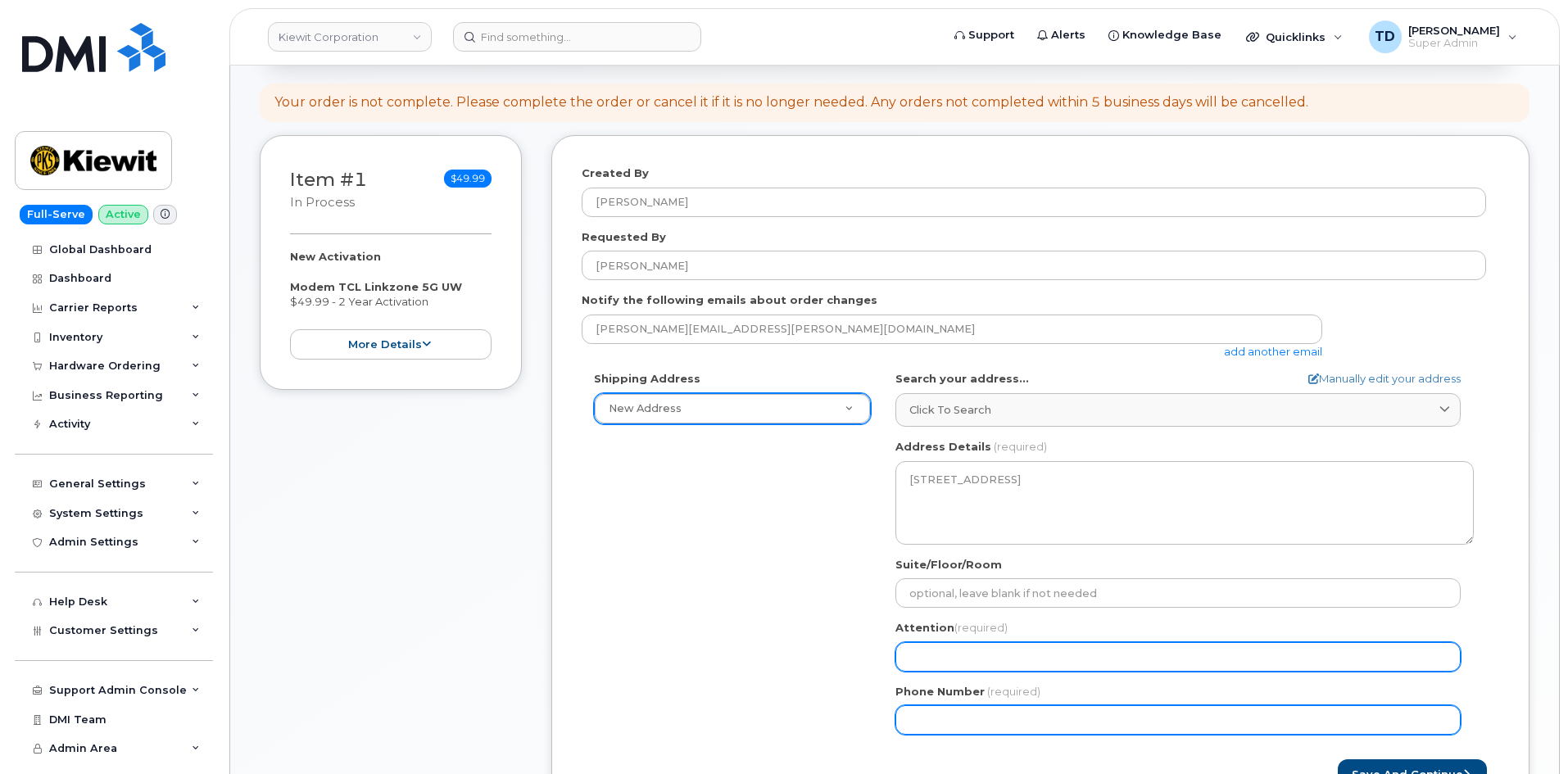
paste input "Steven Krshul"
select select
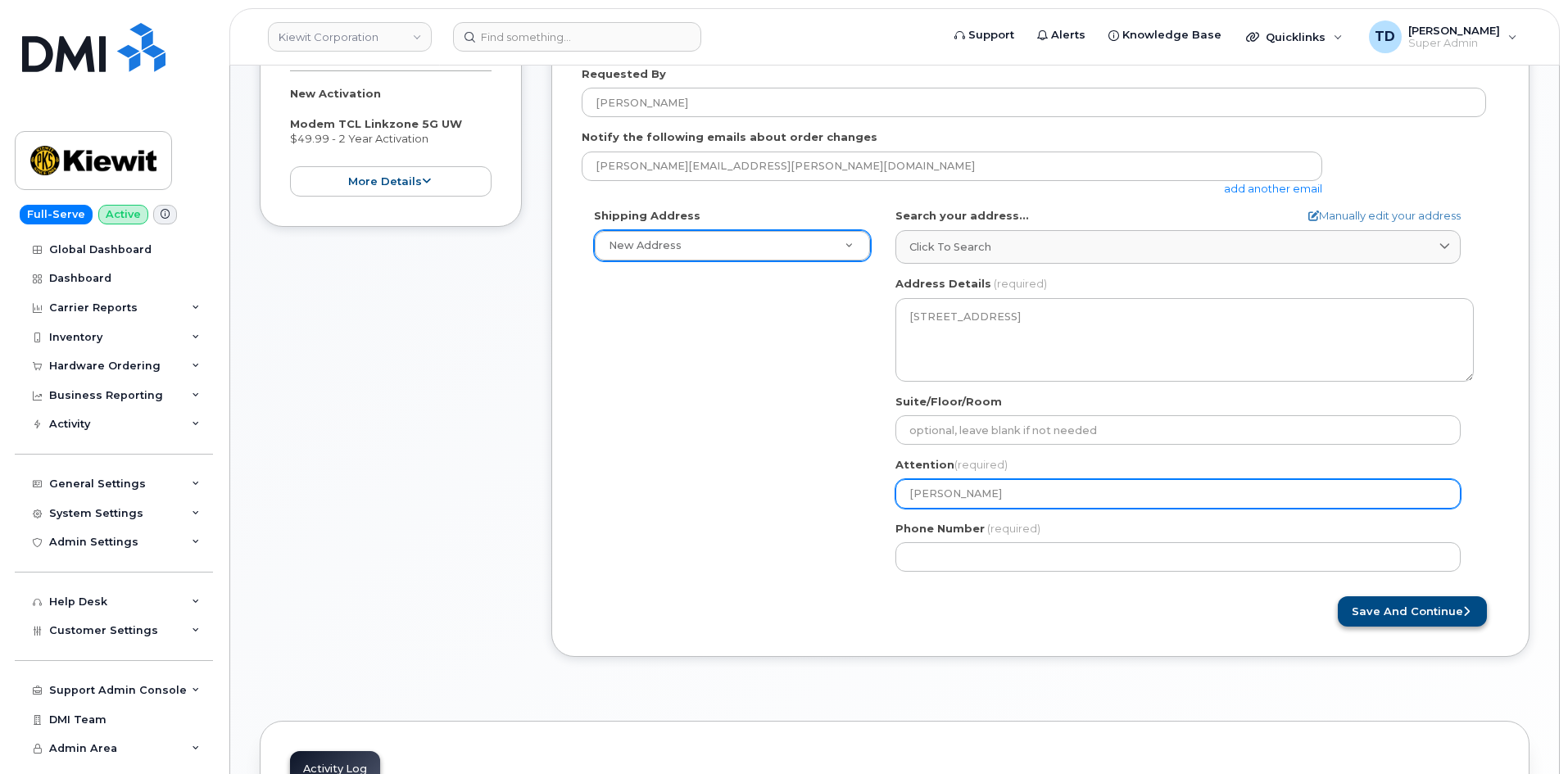
scroll to position [409, 0]
type input "Steven Krshul"
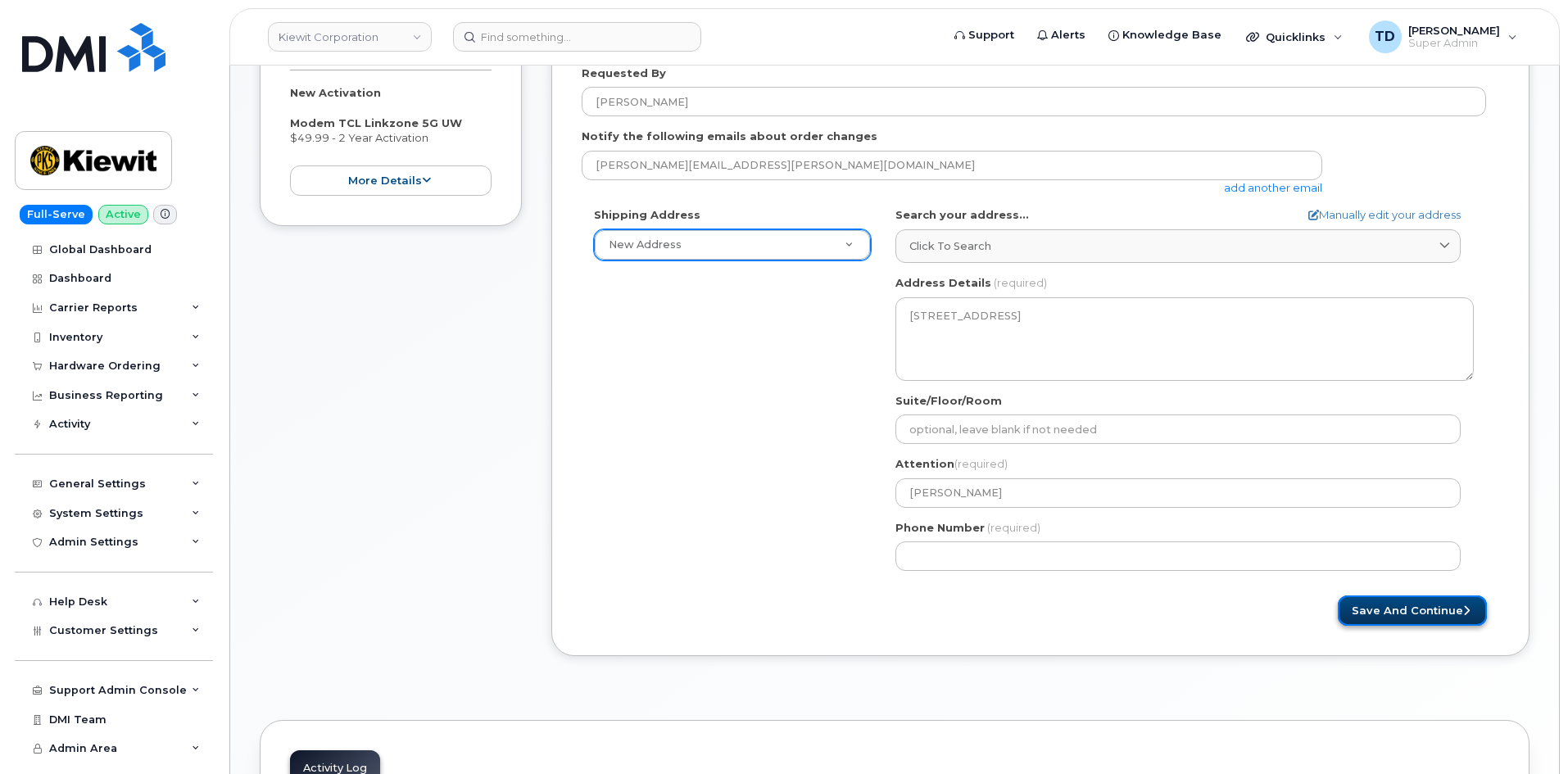
click at [1408, 604] on button "Save and Continue" at bounding box center [1412, 610] width 149 height 31
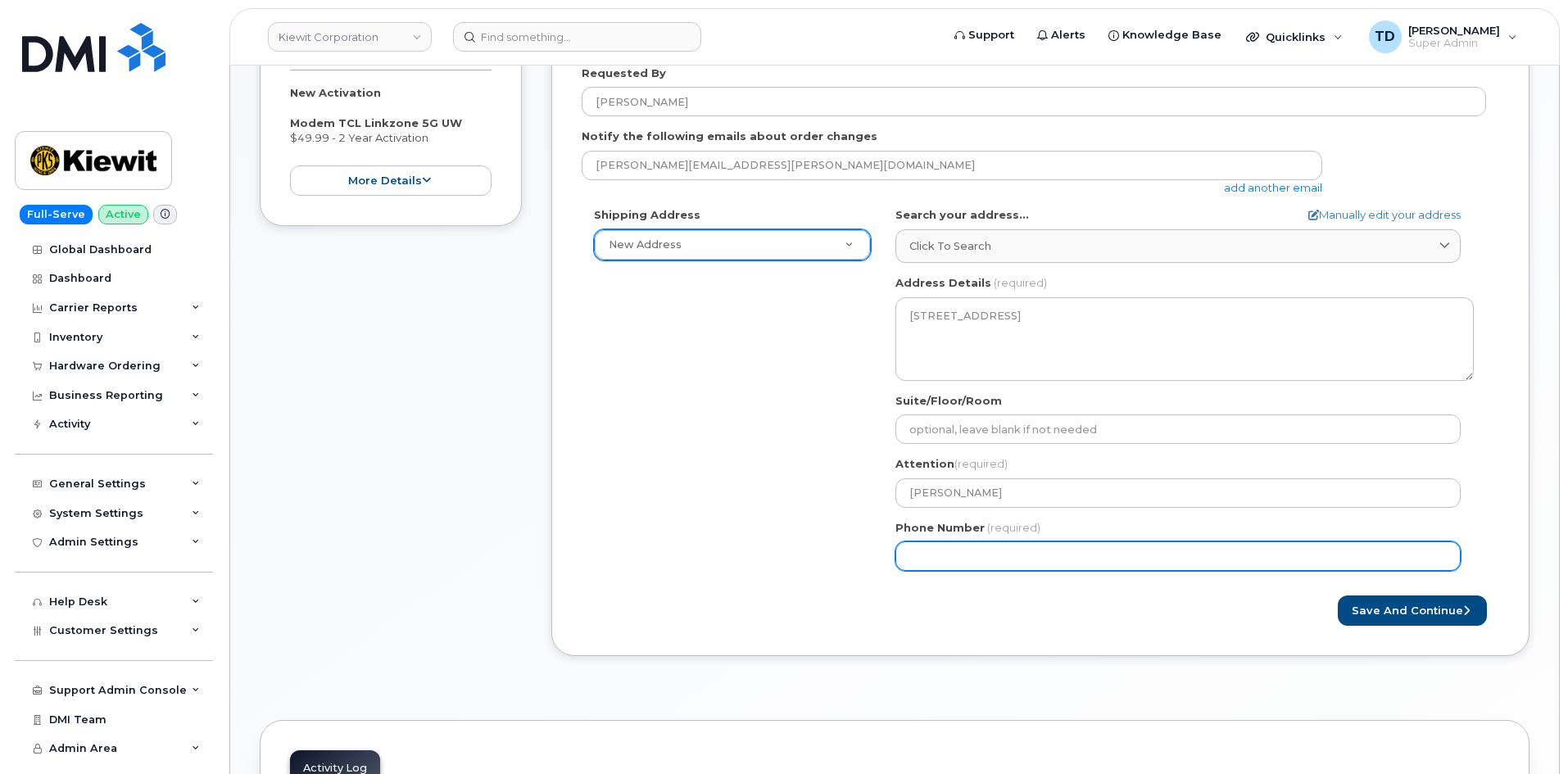
click at [1118, 556] on input "Phone Number" at bounding box center [1177, 556] width 565 height 30
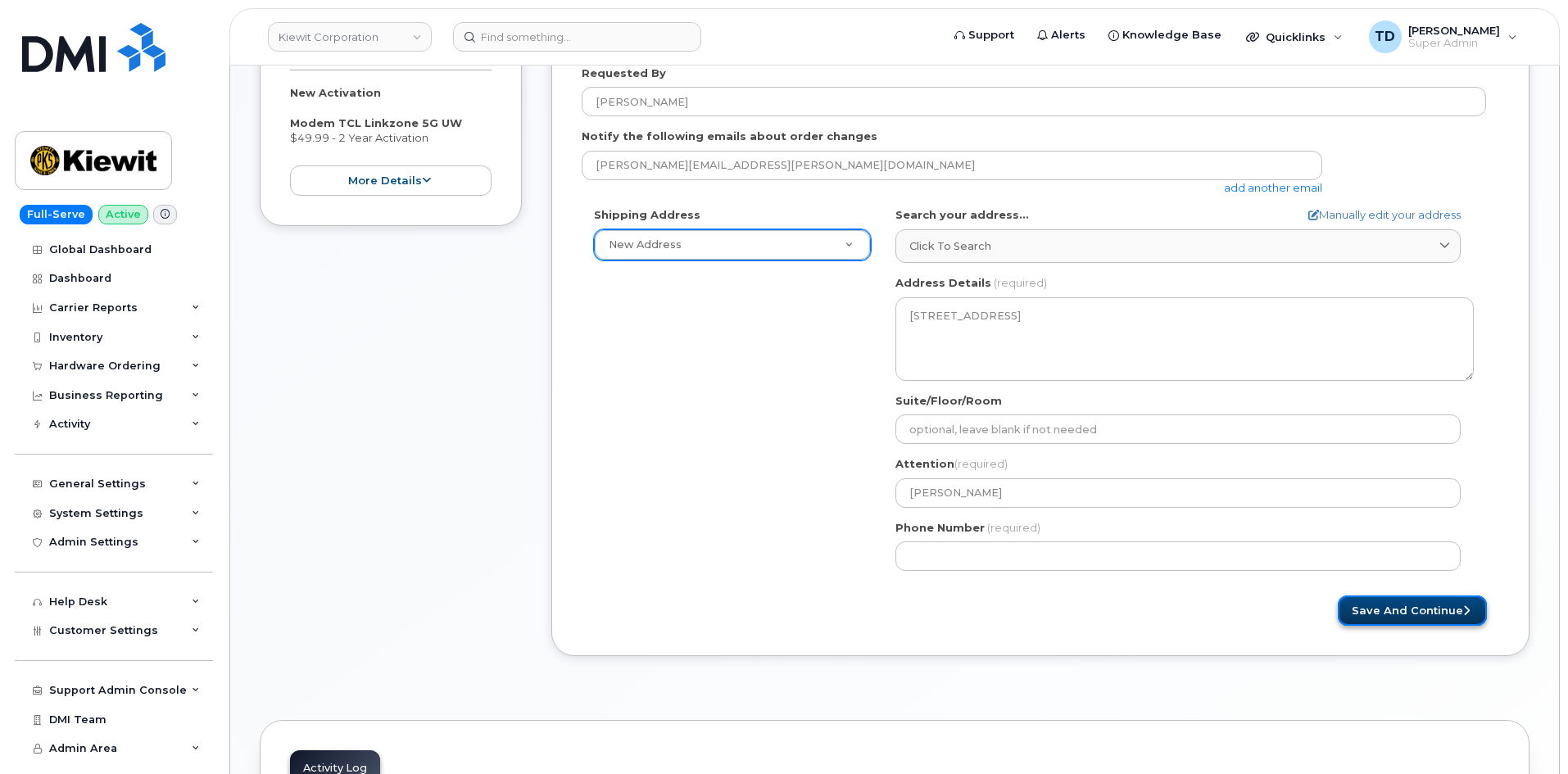
click at [1420, 621] on button "Save and Continue" at bounding box center [1412, 610] width 149 height 31
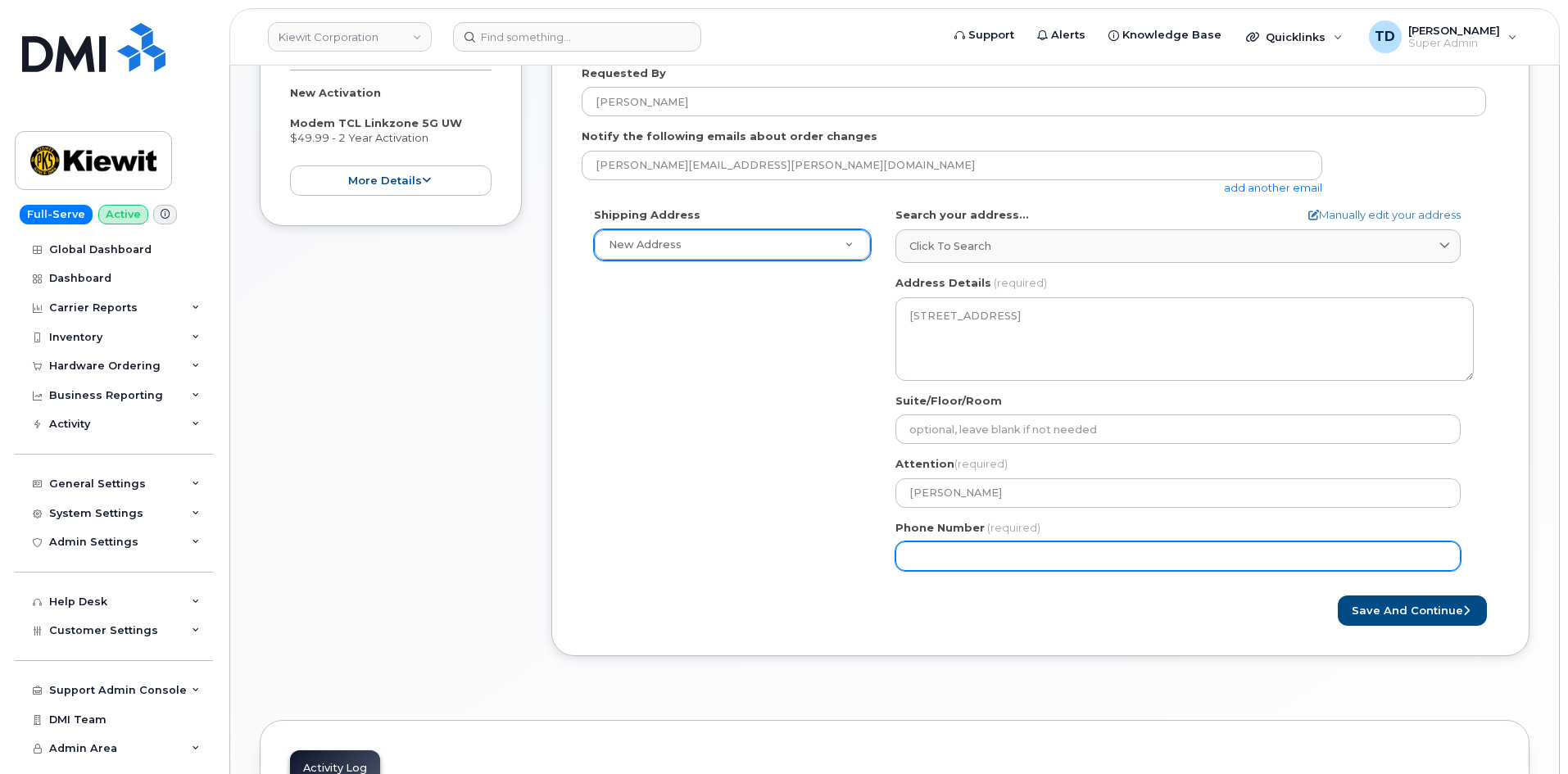
drag, startPoint x: 1036, startPoint y: 560, endPoint x: 880, endPoint y: 562, distance: 156.0
click at [880, 562] on div "Shipping Address New Address New Address CA Fairfield Search your address... Ma…" at bounding box center [1033, 395] width 905 height 376
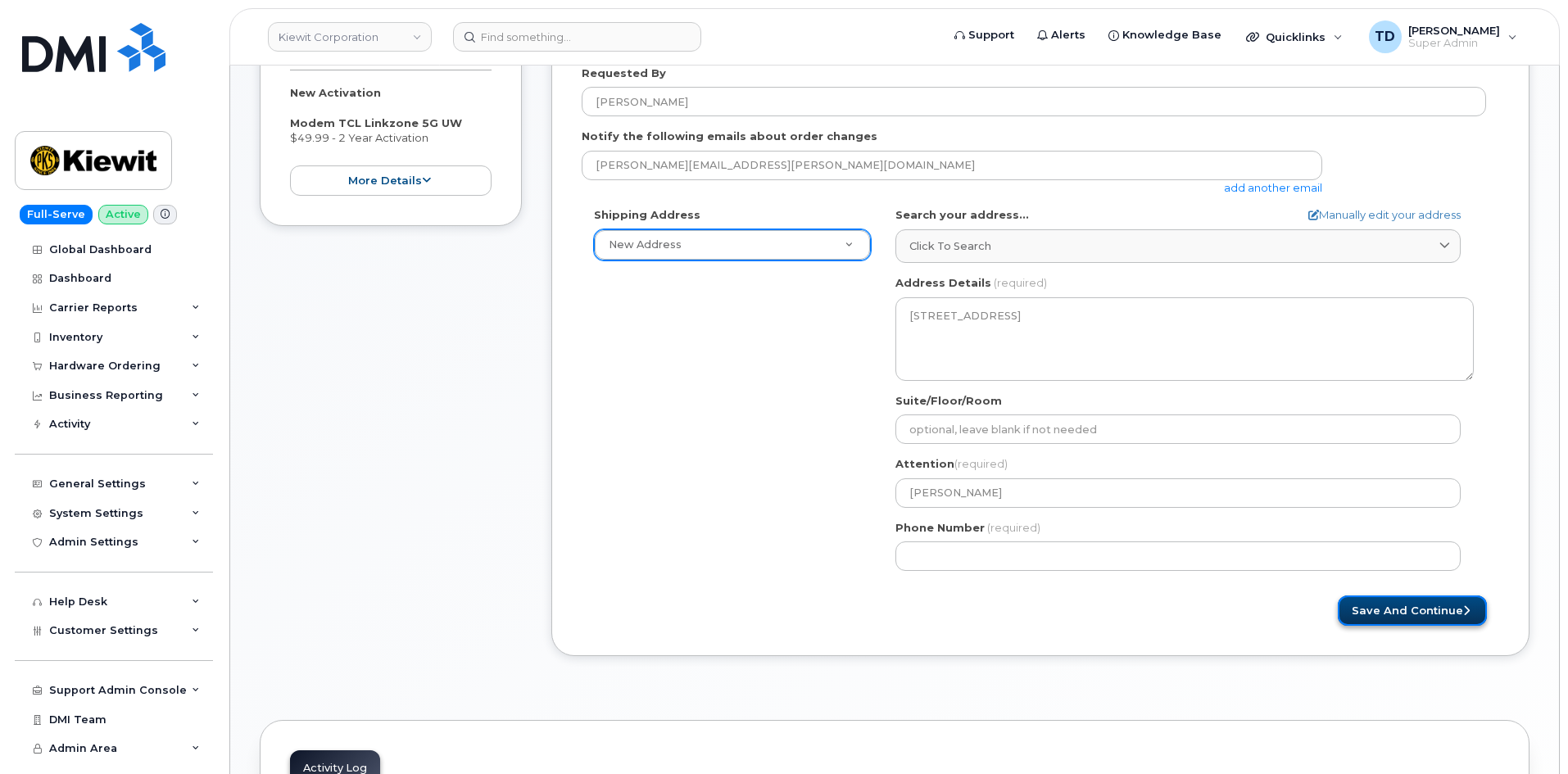
click at [1383, 614] on button "Save and Continue" at bounding box center [1412, 610] width 149 height 31
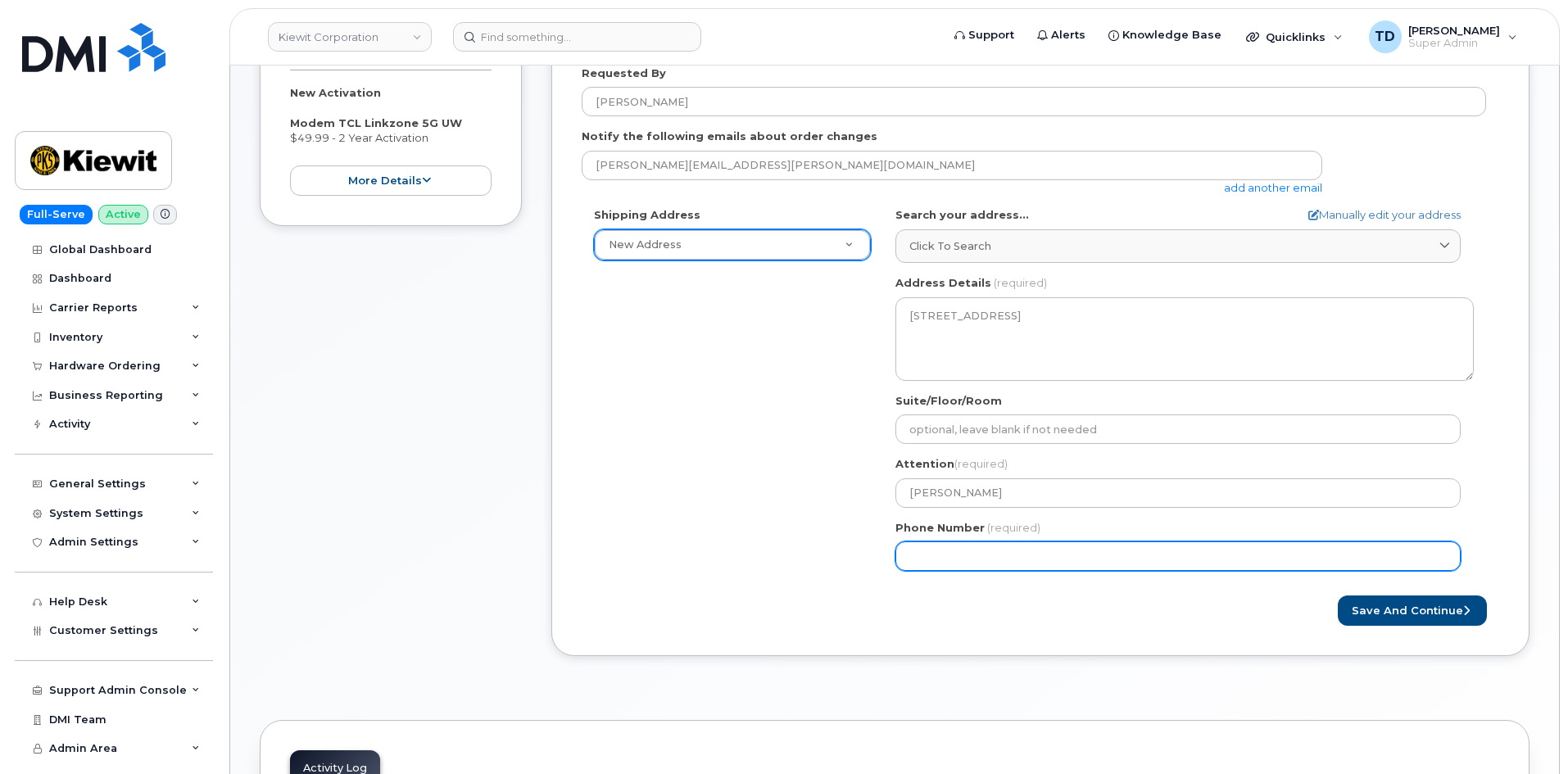
click at [958, 562] on input "Phone Number" at bounding box center [1177, 556] width 565 height 30
click at [963, 563] on input "Phone Number" at bounding box center [1177, 556] width 565 height 30
click at [939, 560] on input "Phone Number" at bounding box center [1177, 556] width 565 height 30
click at [932, 559] on input "Phone Number" at bounding box center [1177, 556] width 565 height 30
click at [933, 561] on input "Phone Number" at bounding box center [1177, 556] width 565 height 30
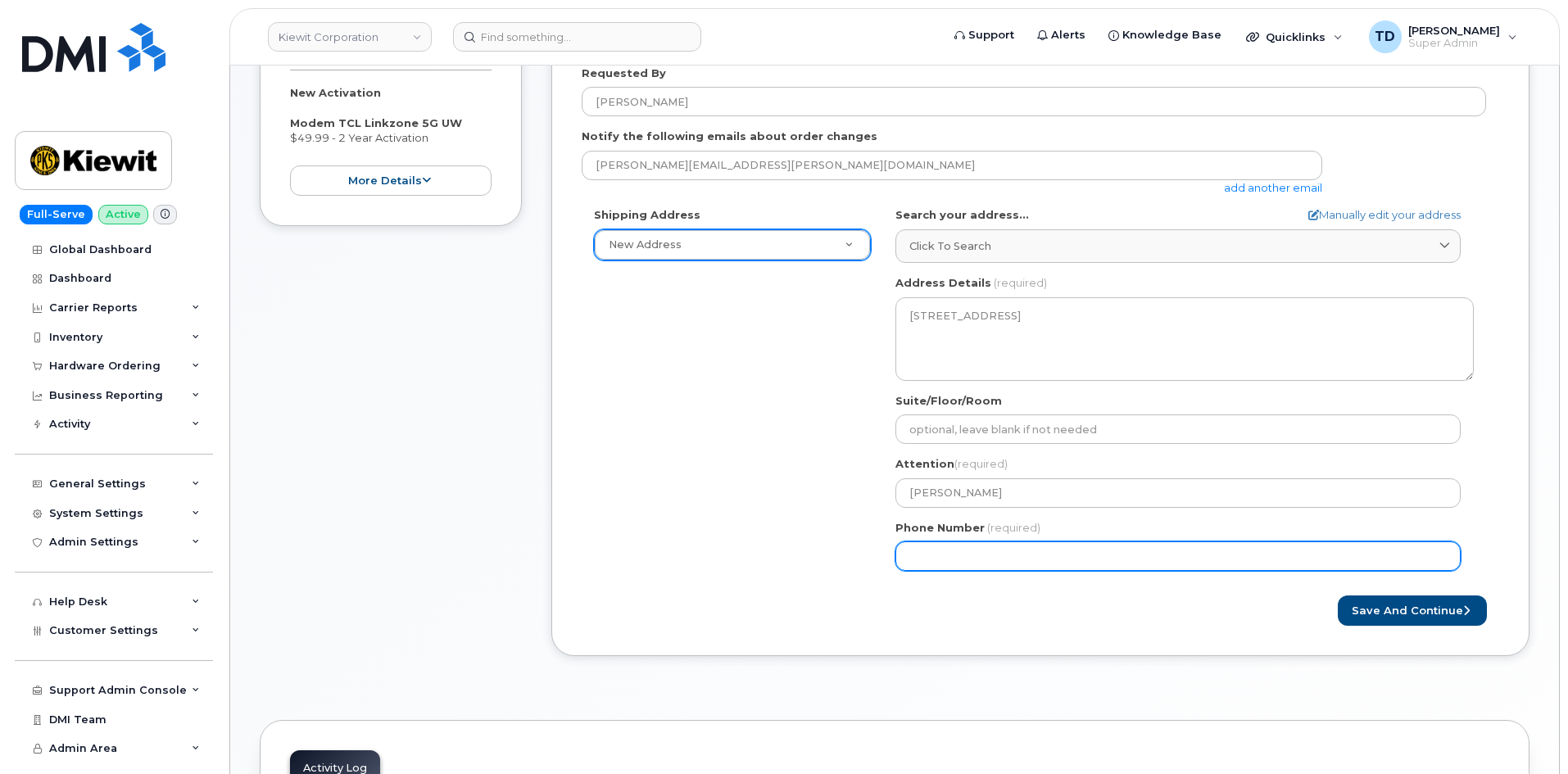
click at [934, 557] on input "Phone Number" at bounding box center [1177, 556] width 565 height 30
select select
click at [1024, 566] on input "7075330137" at bounding box center [1177, 556] width 565 height 30
type input "7075330137"
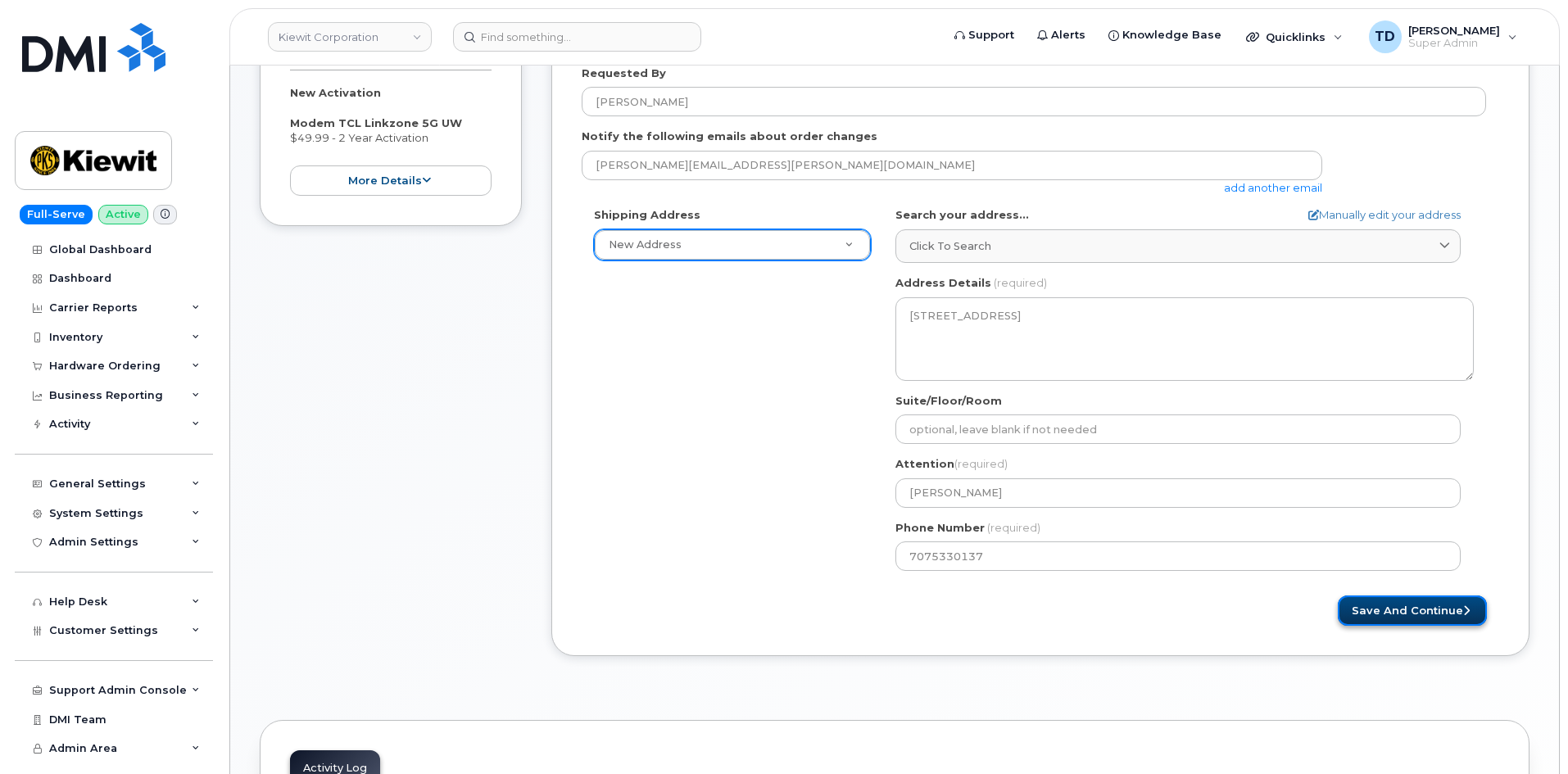
click at [1433, 615] on button "Save and Continue" at bounding box center [1412, 610] width 149 height 31
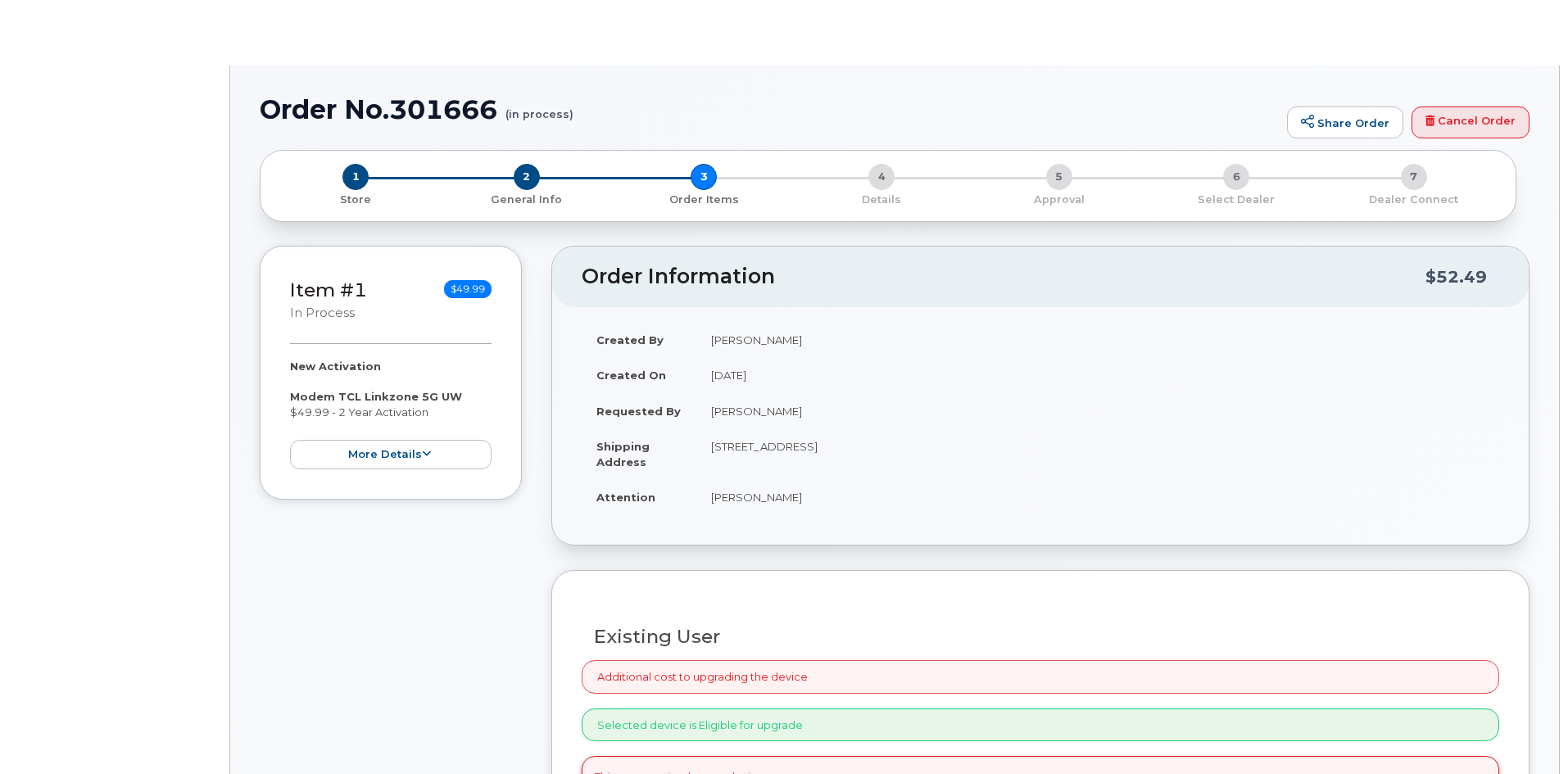
radio input "true"
select select
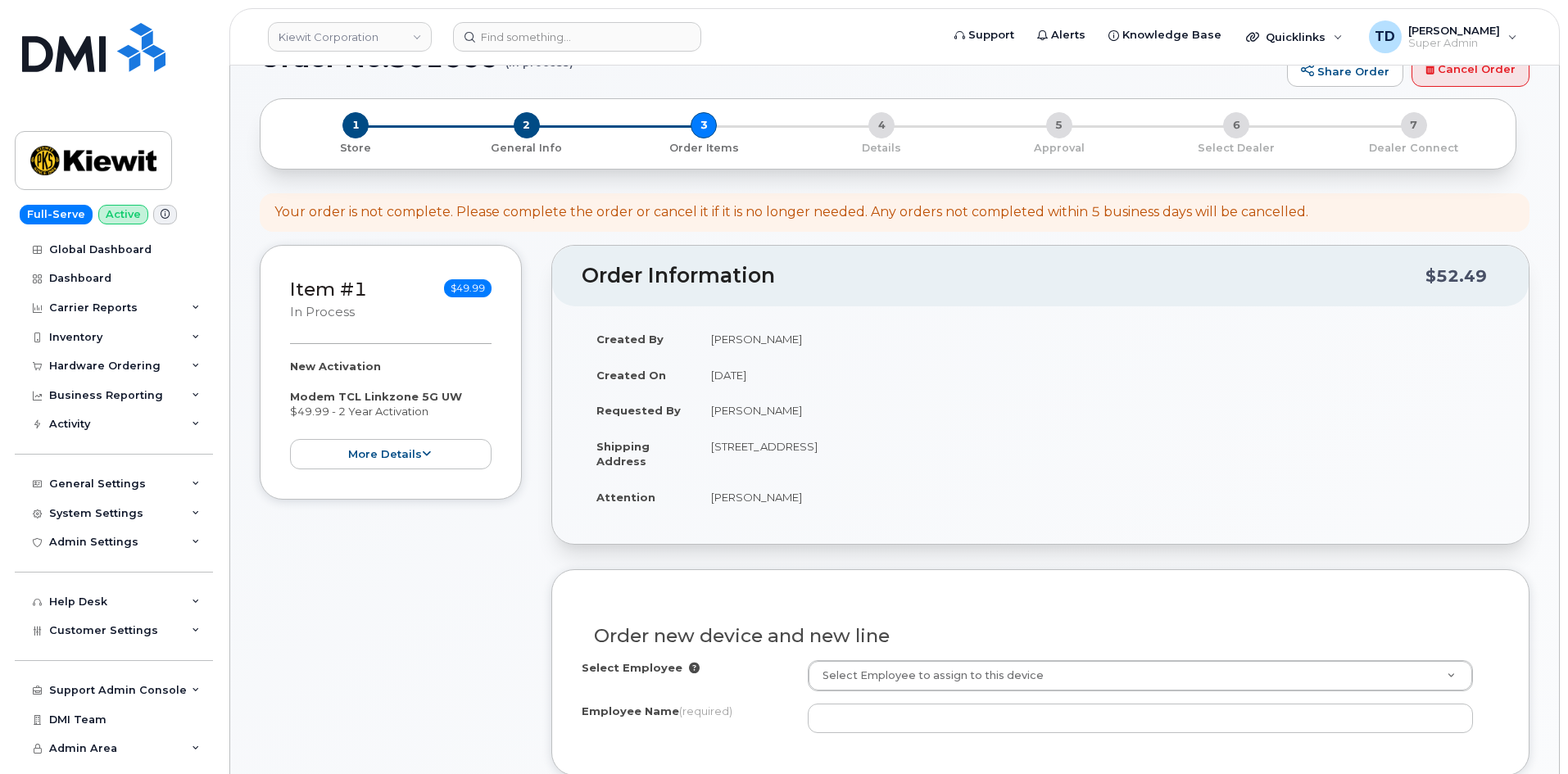
scroll to position [409, 0]
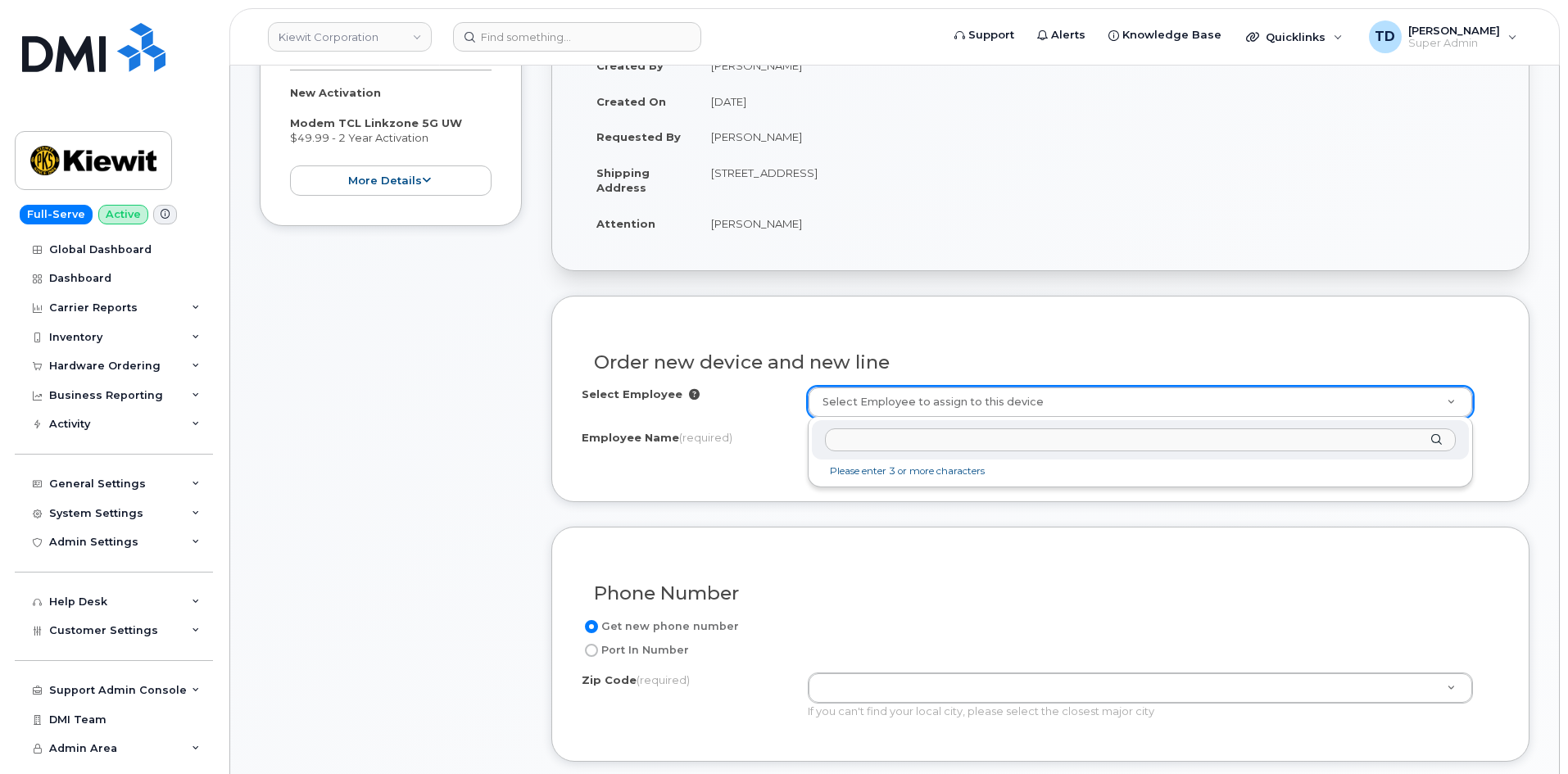
paste input "[PERSON_NAME]"
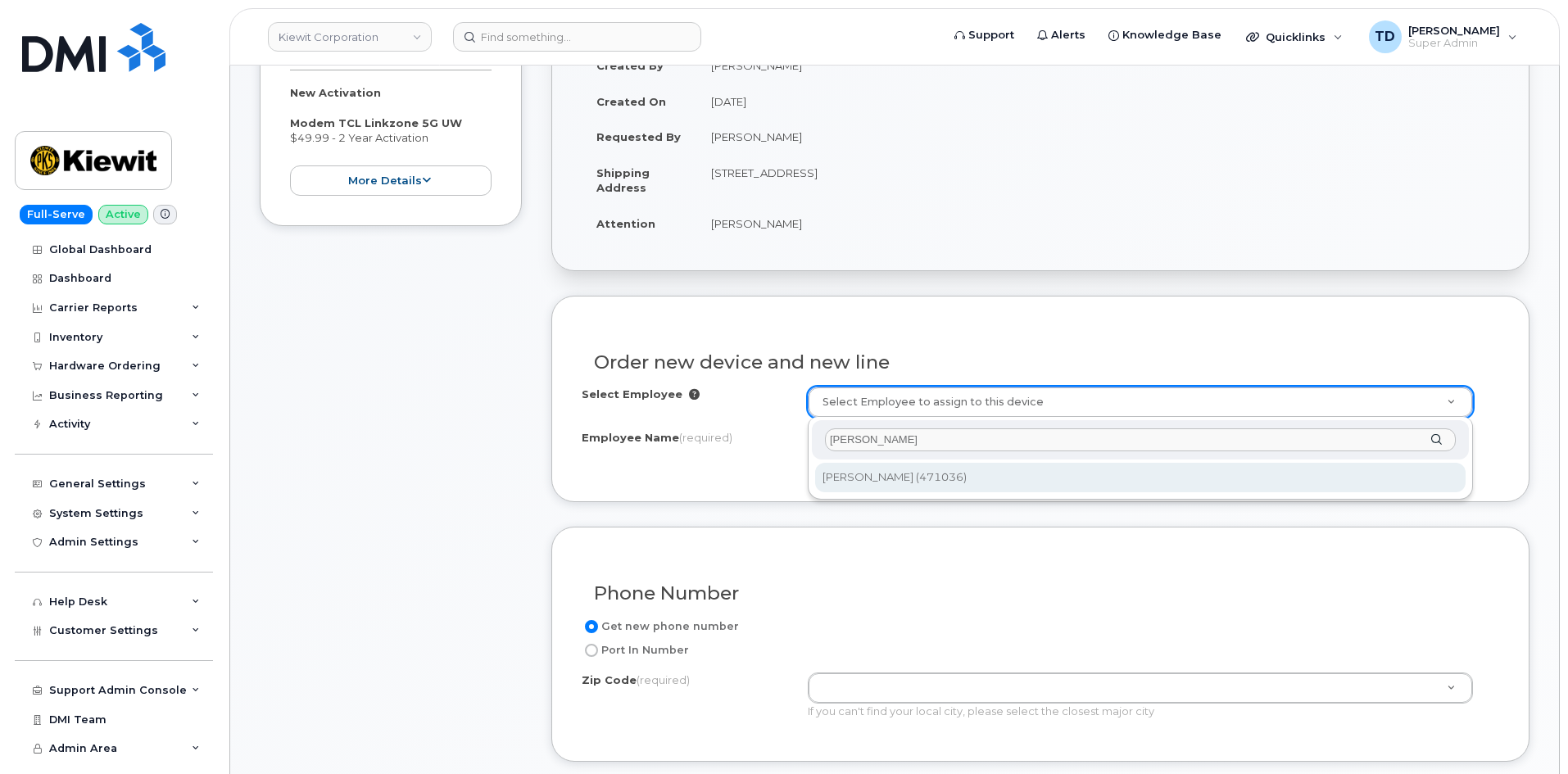
type input "[PERSON_NAME]"
type input "2159024"
type input "[PERSON_NAME]"
type input "[STREET_ADDRESS]"
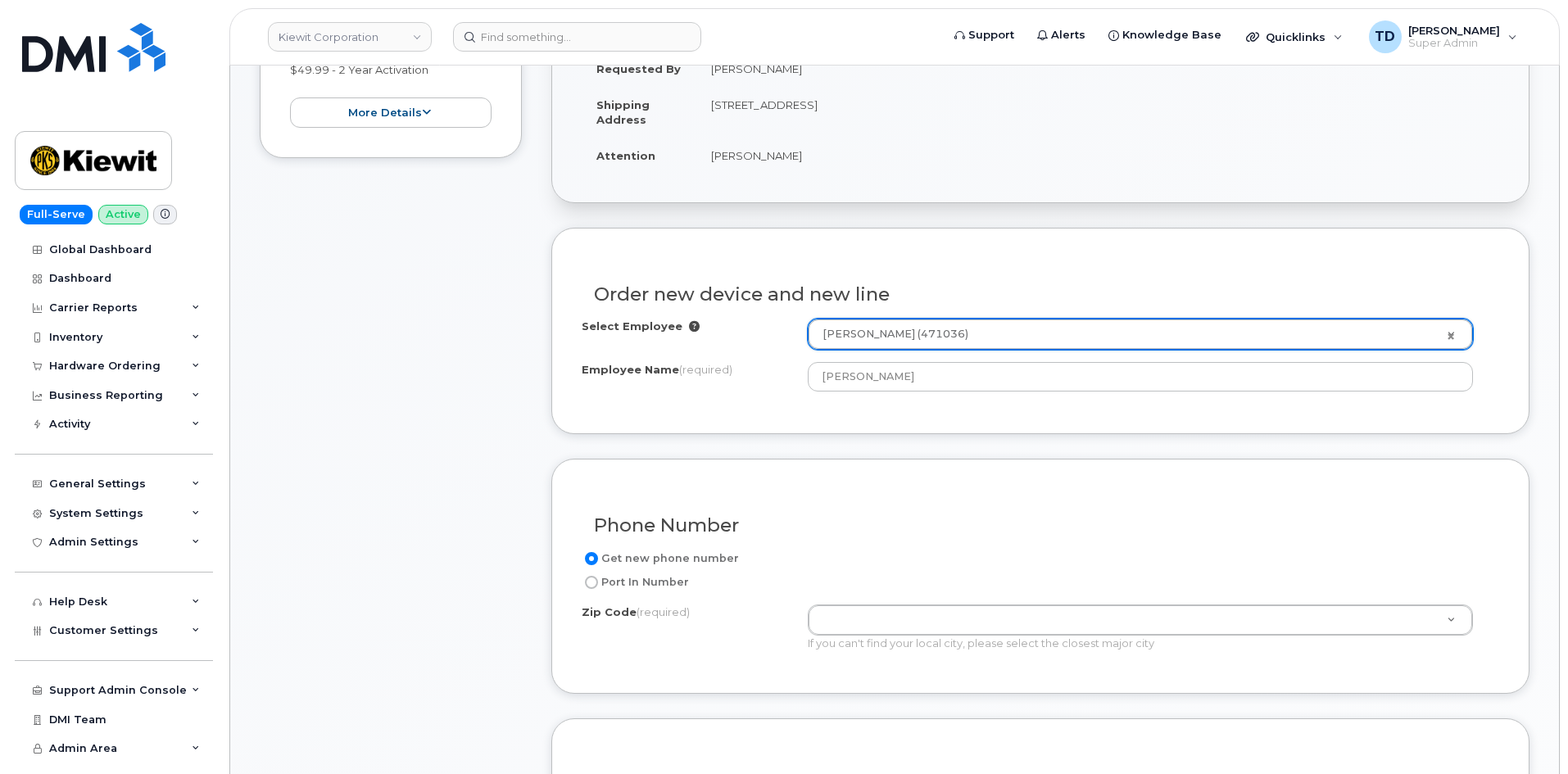
scroll to position [491, 0]
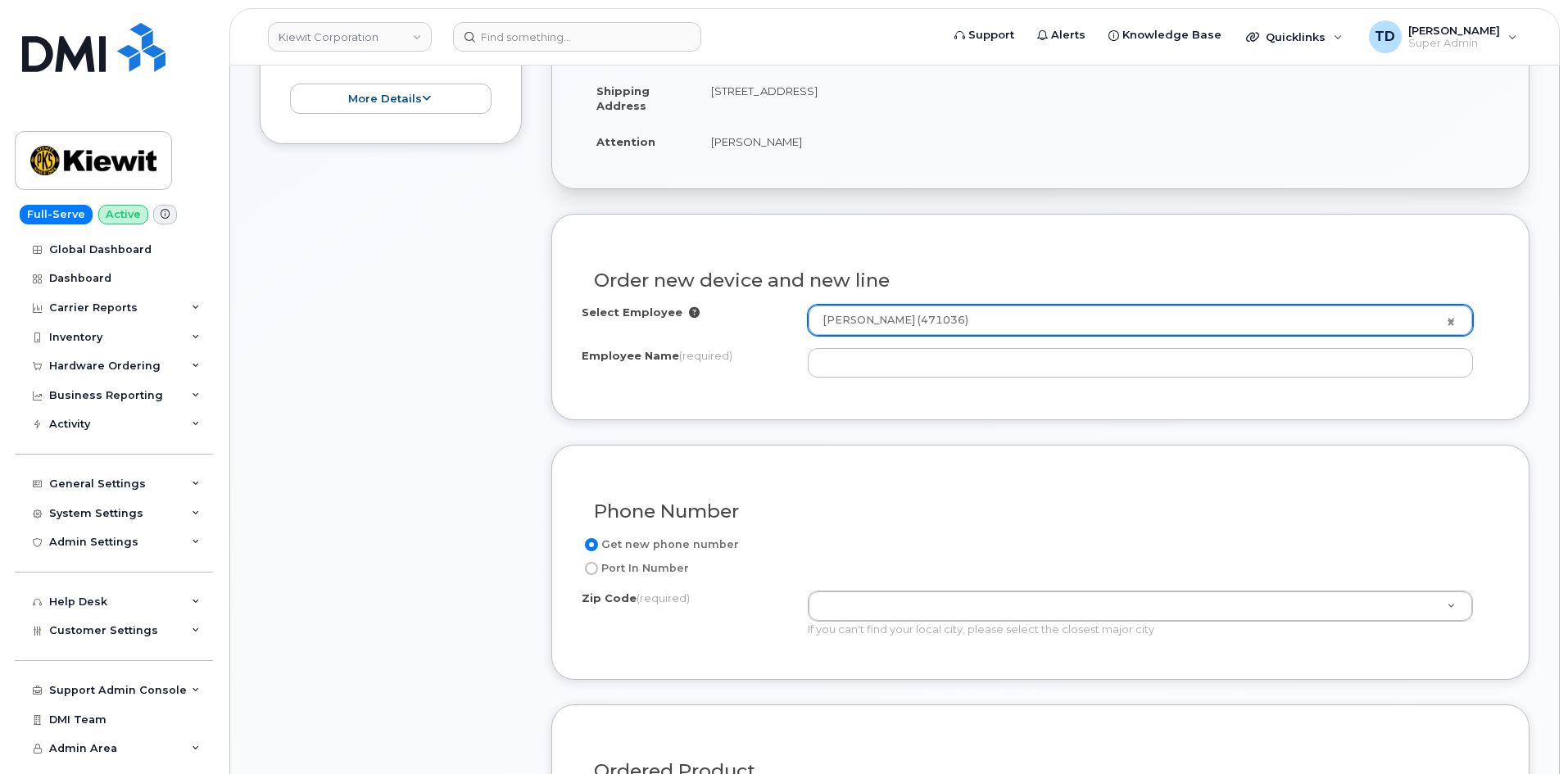
click at [1449, 323] on link "[PERSON_NAME] (471036)" at bounding box center [1140, 320] width 663 height 30
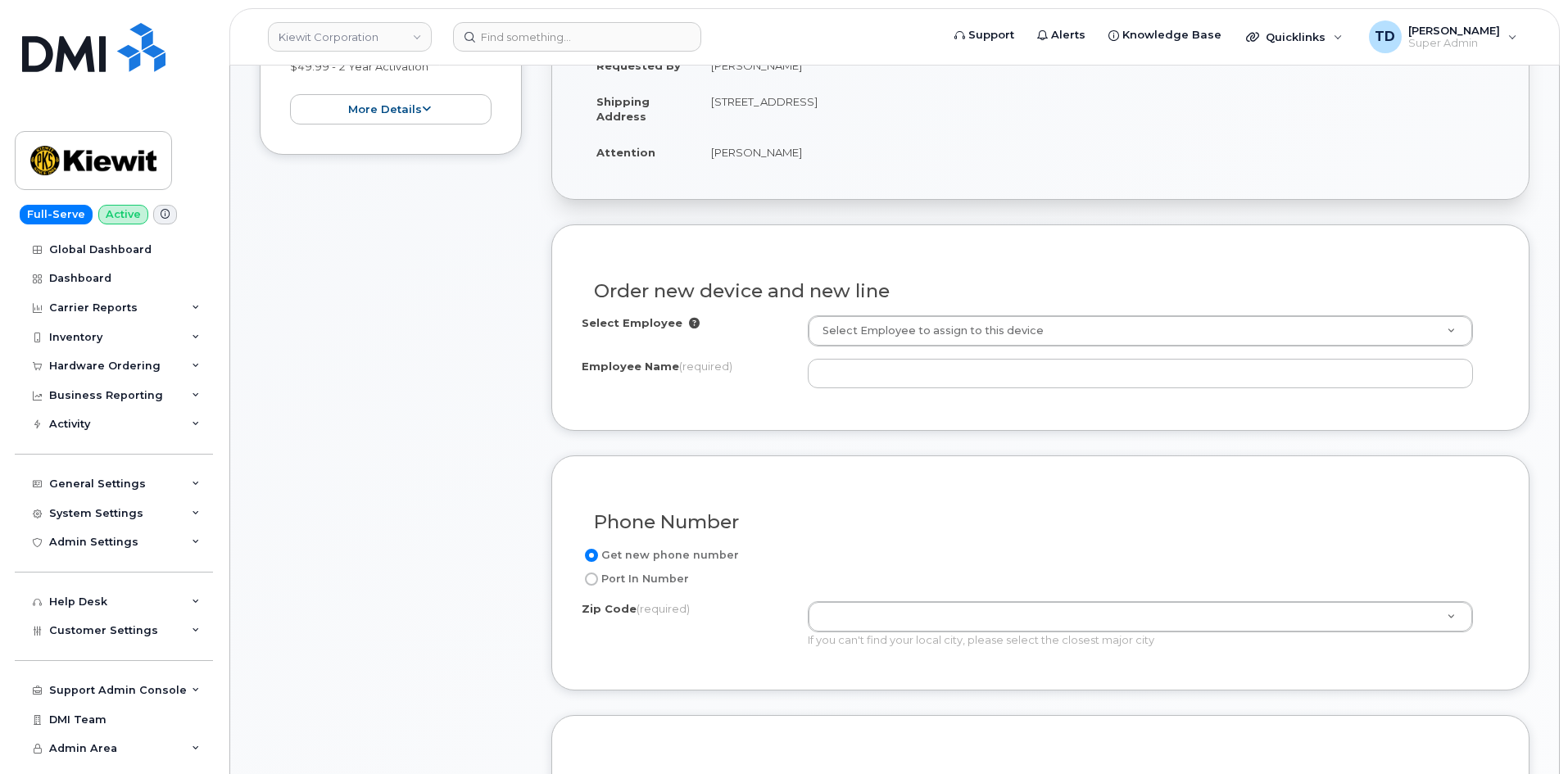
scroll to position [0, 0]
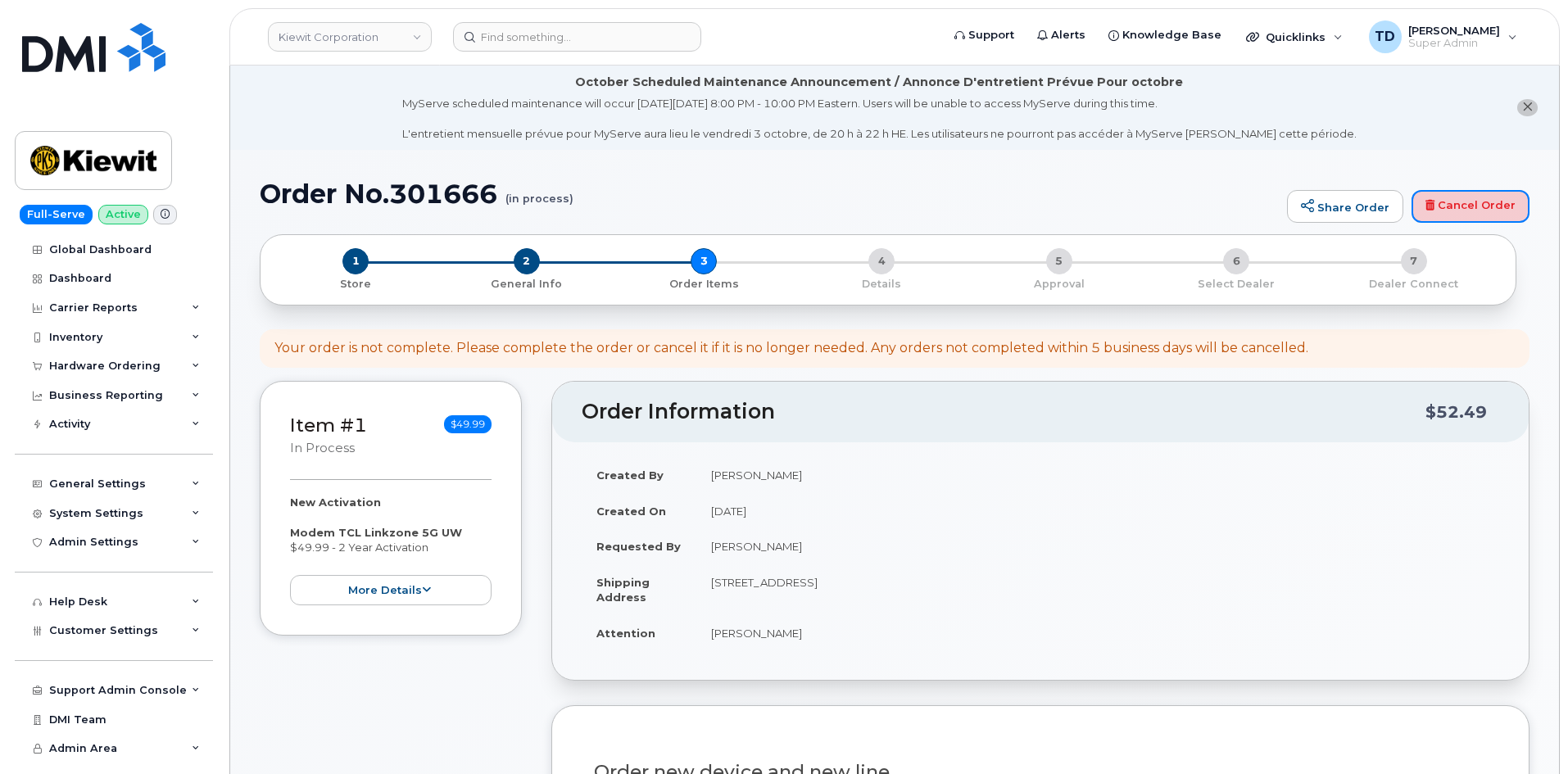
drag, startPoint x: 1505, startPoint y: 198, endPoint x: 865, endPoint y: 91, distance: 648.9
click at [1505, 198] on link "Cancel Order" at bounding box center [1470, 206] width 118 height 32
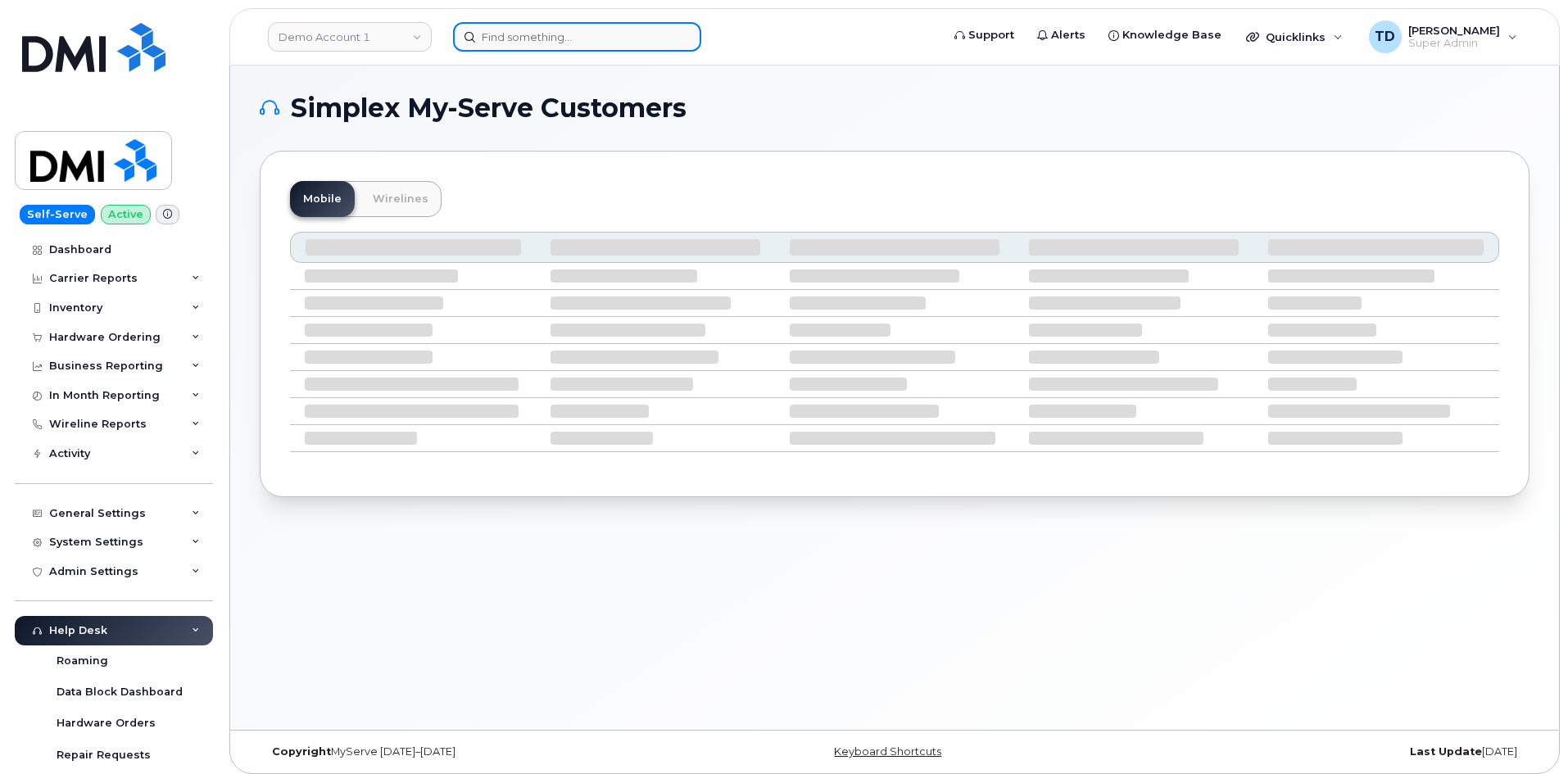
click at [535, 43] on input at bounding box center [576, 37] width 248 height 30
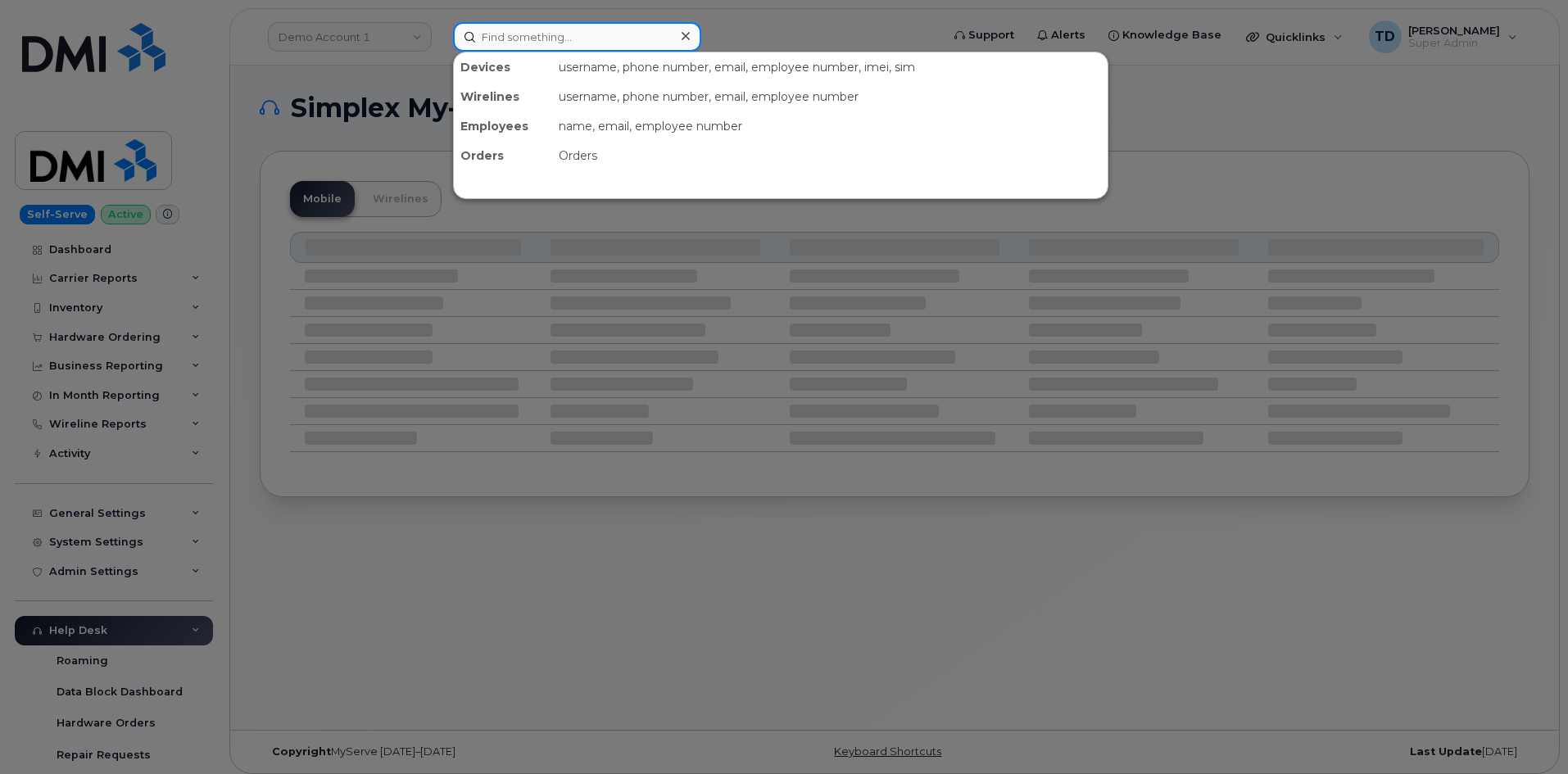
paste input "[PERSON_NAME]"
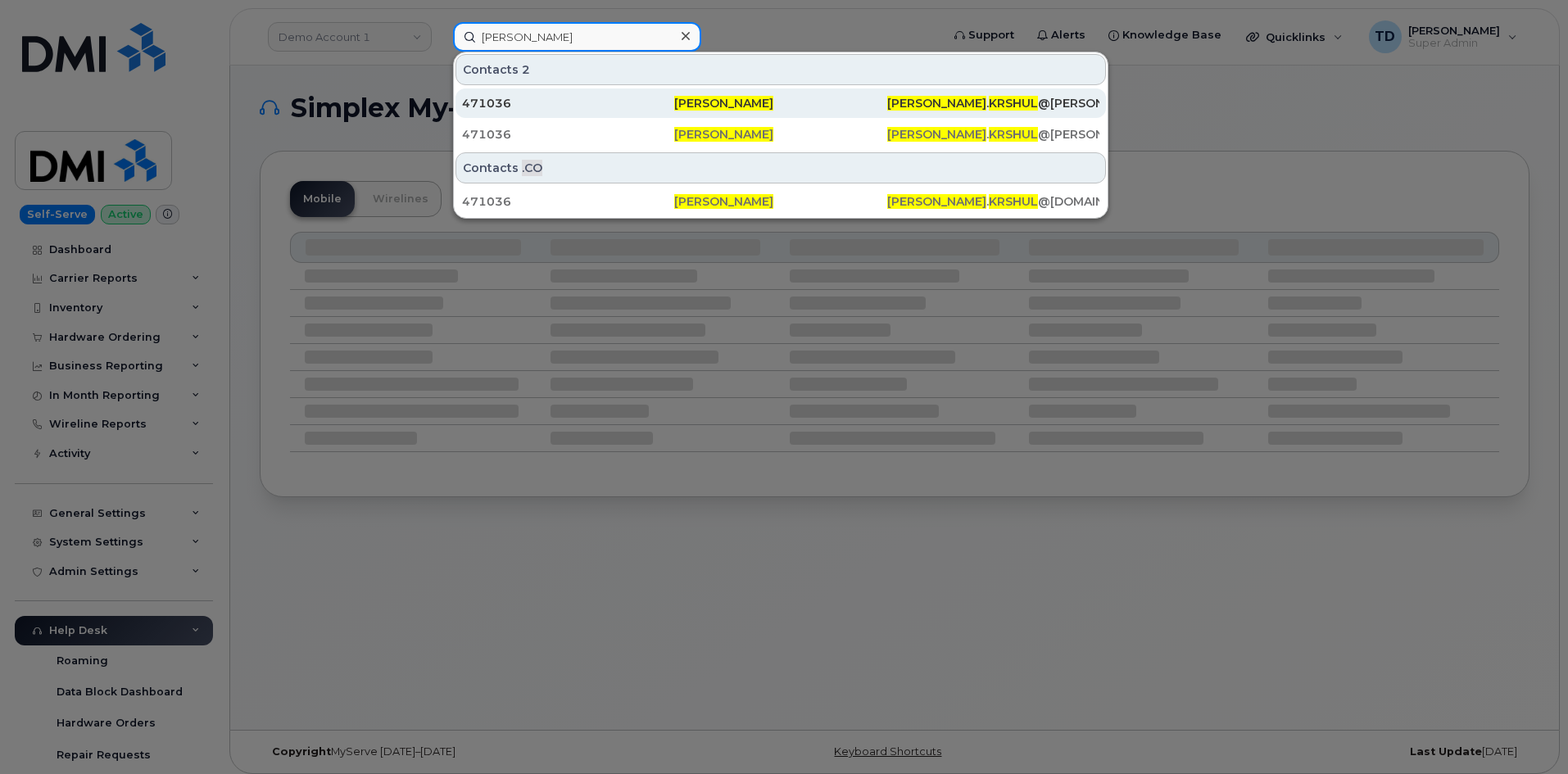
type input "[PERSON_NAME]"
click at [648, 101] on div "471036" at bounding box center [568, 102] width 212 height 16
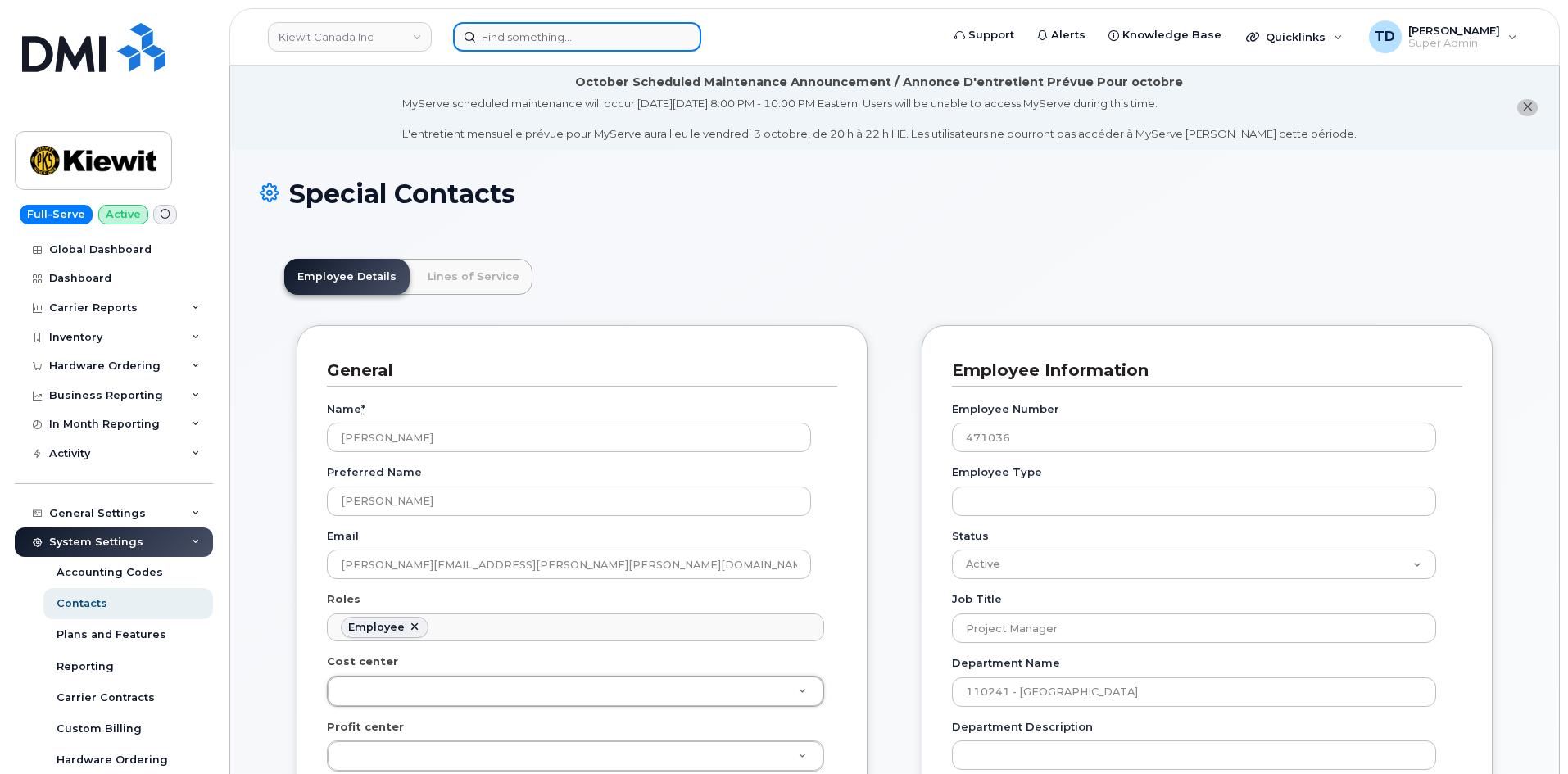
click at [560, 24] on input at bounding box center [576, 37] width 248 height 30
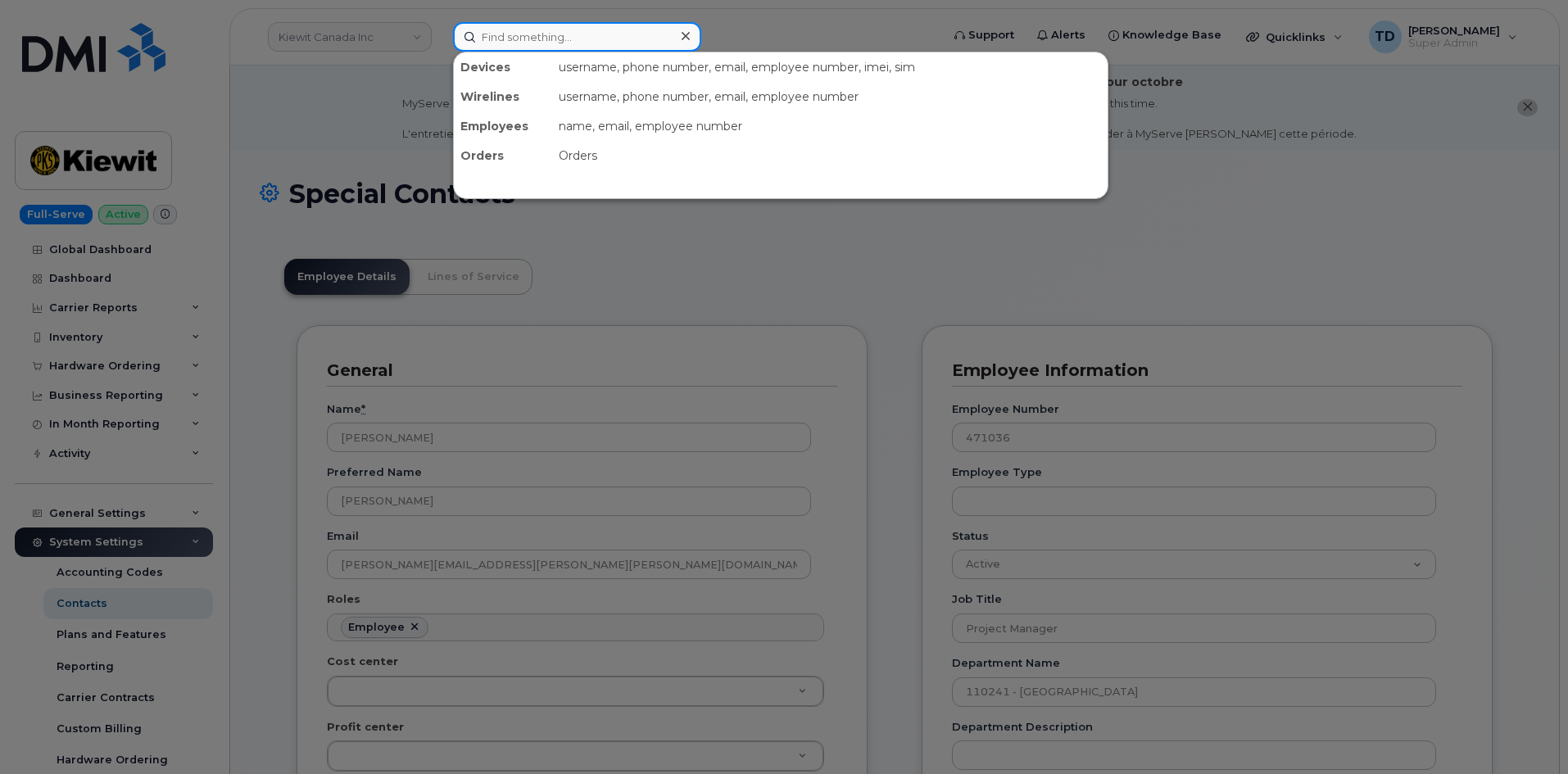
paste input "4387771264"
type input "4387771264"
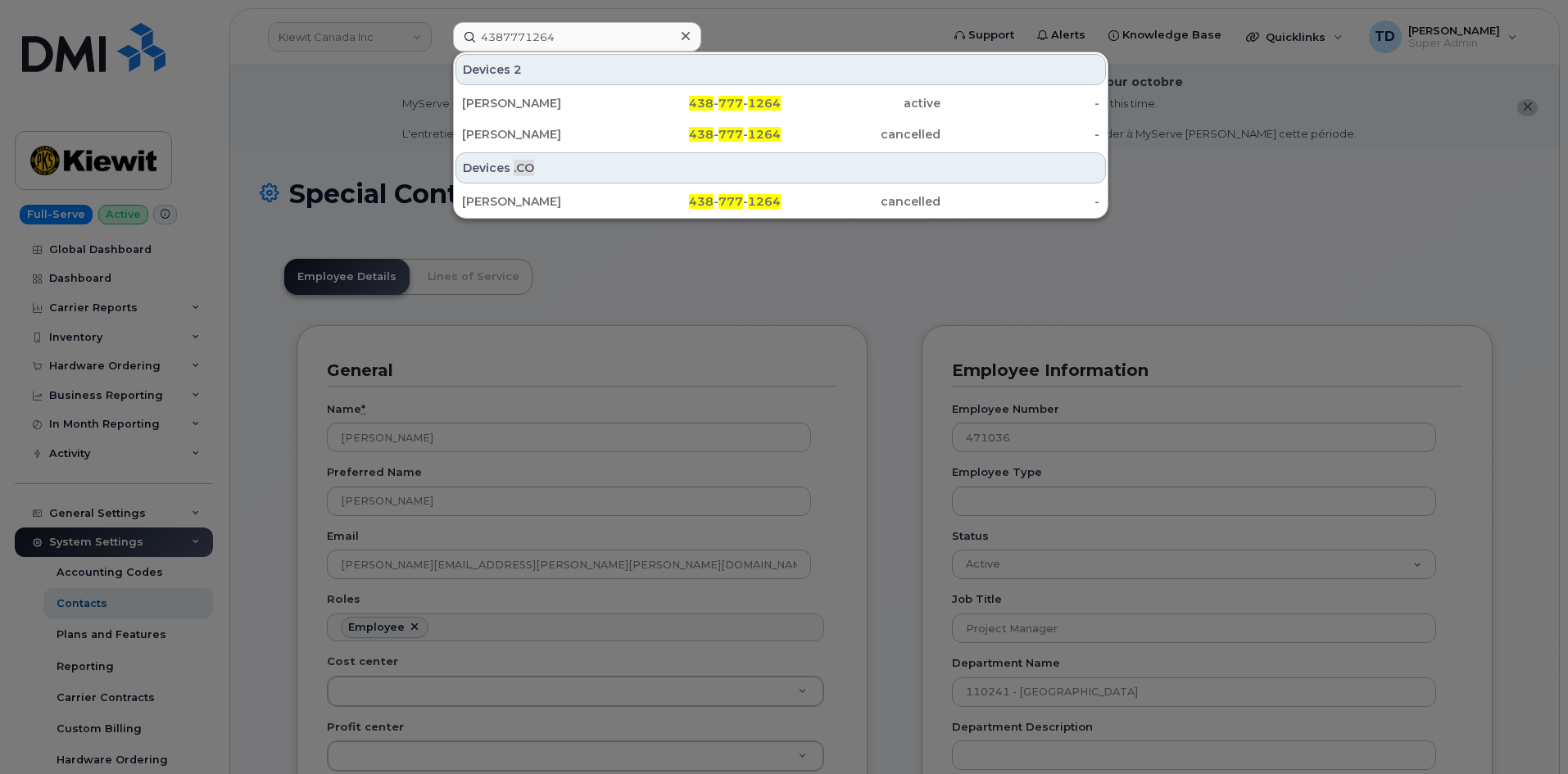
click at [353, 72] on div at bounding box center [784, 387] width 1568 height 774
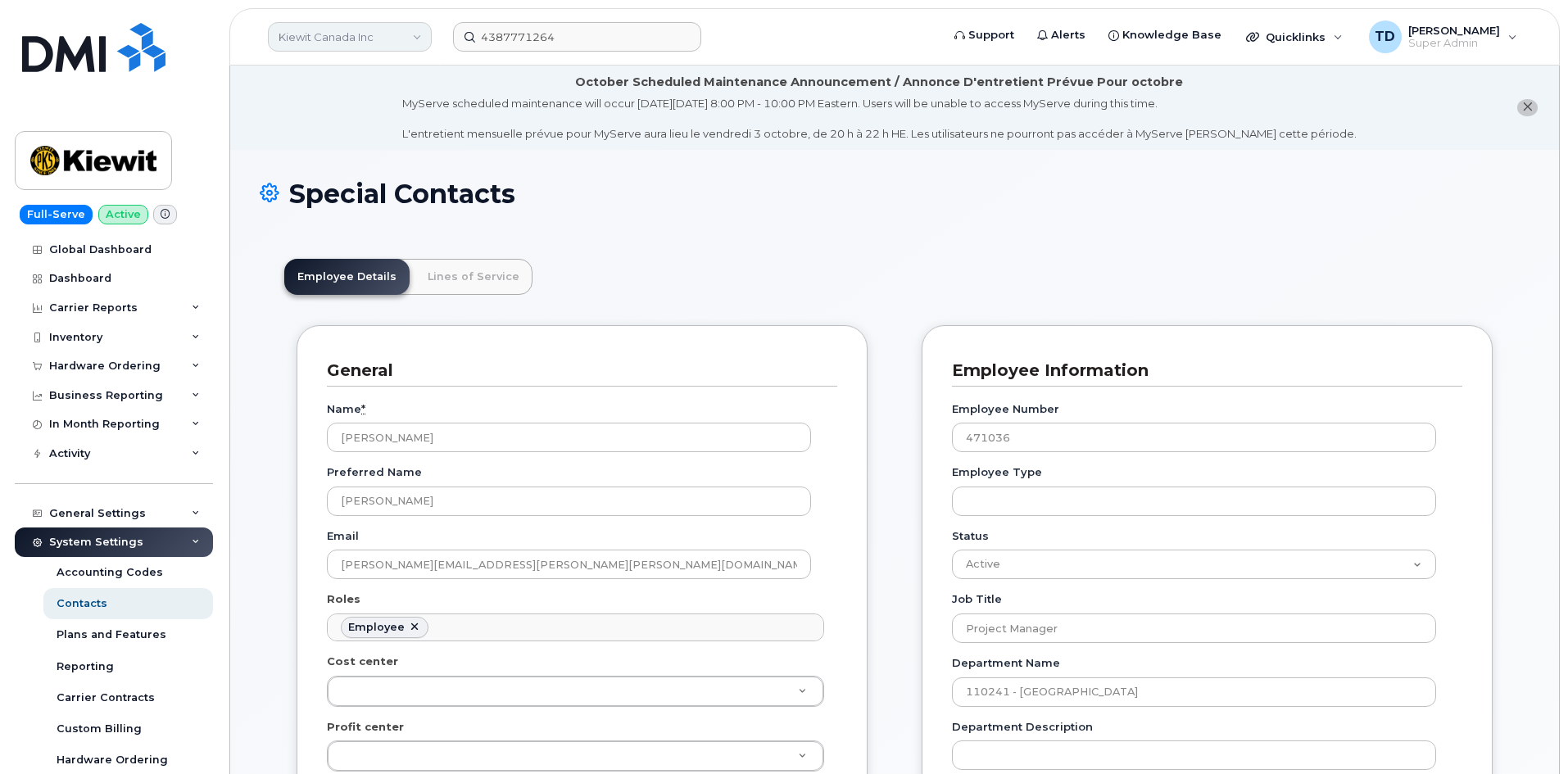
click at [365, 34] on link "Kiewit Canada Inc" at bounding box center [350, 37] width 164 height 30
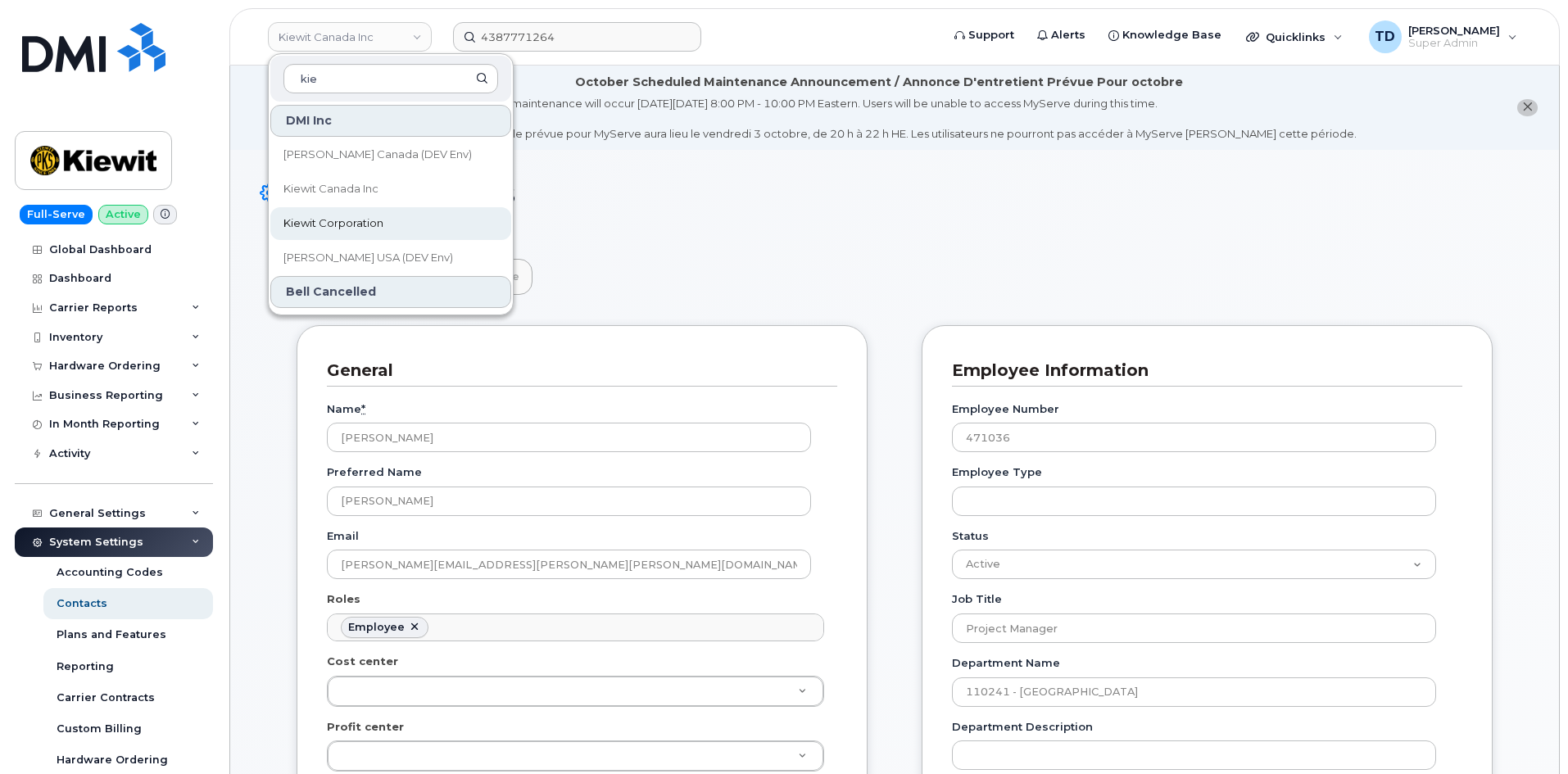
type input "kie"
click at [422, 227] on link "Kiewit Corporation" at bounding box center [391, 223] width 240 height 32
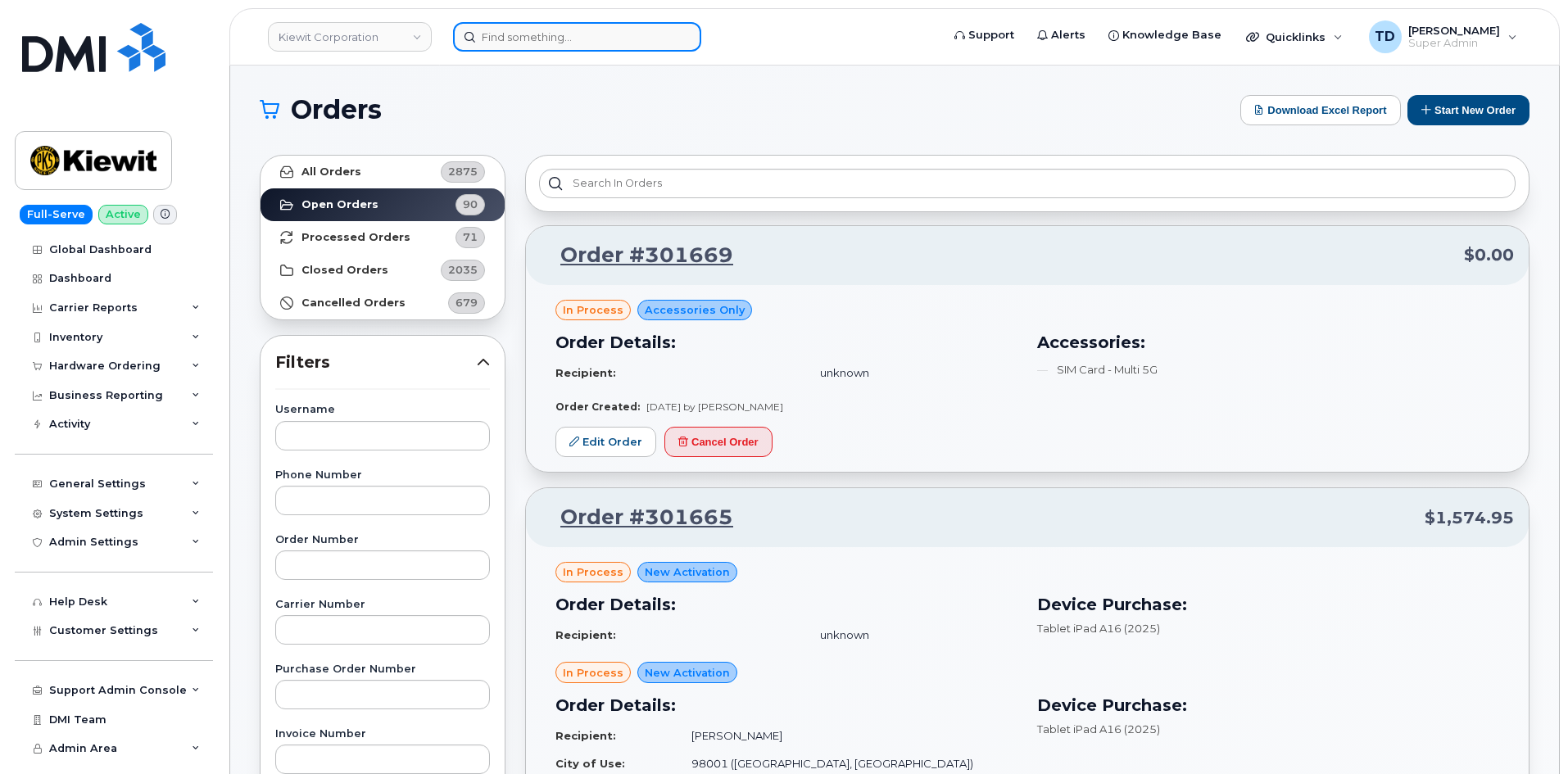
click at [656, 47] on input at bounding box center [576, 37] width 248 height 30
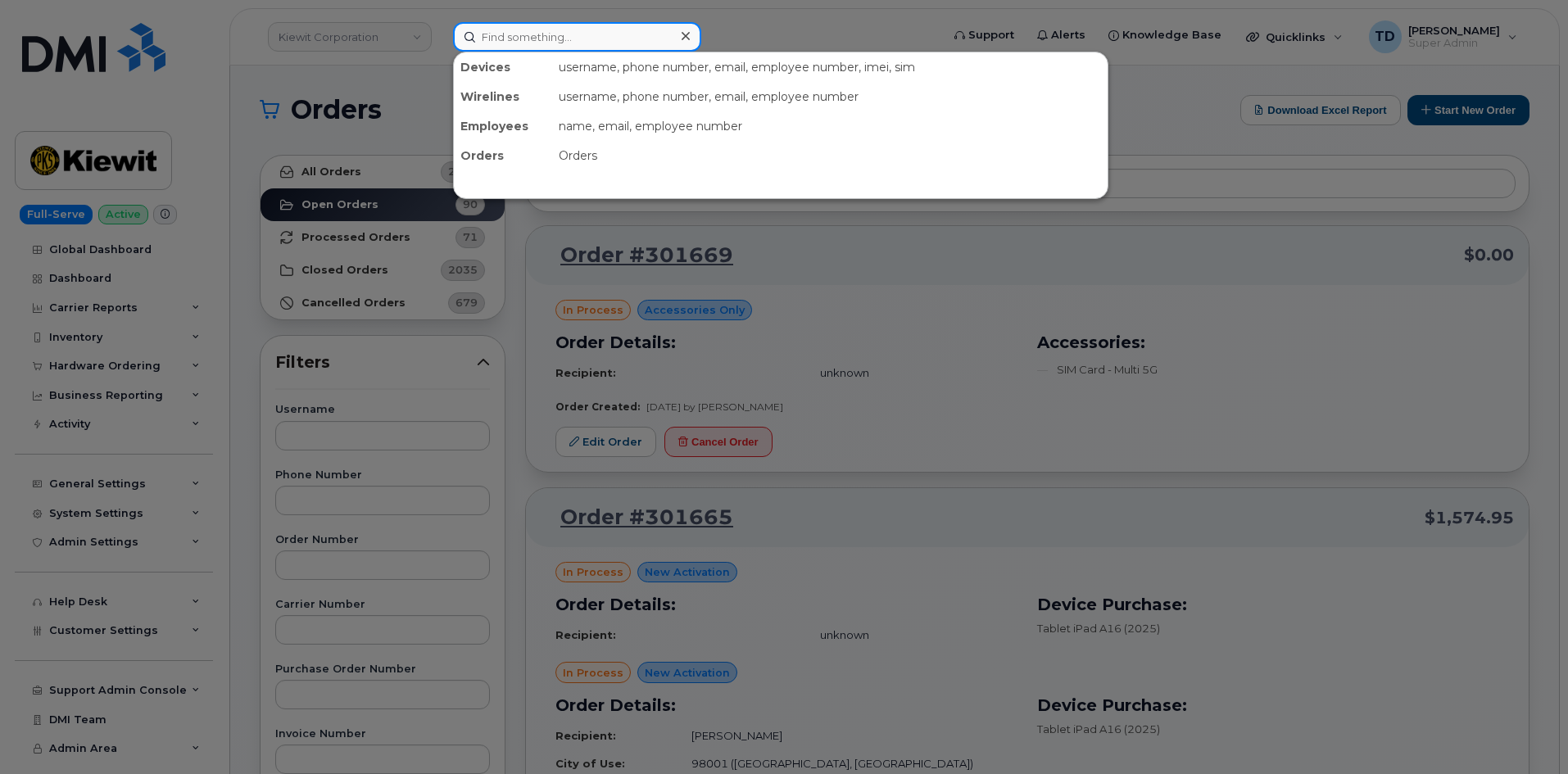
paste input "[PHONE_NUMBER]"
type input "[PHONE_NUMBER]"
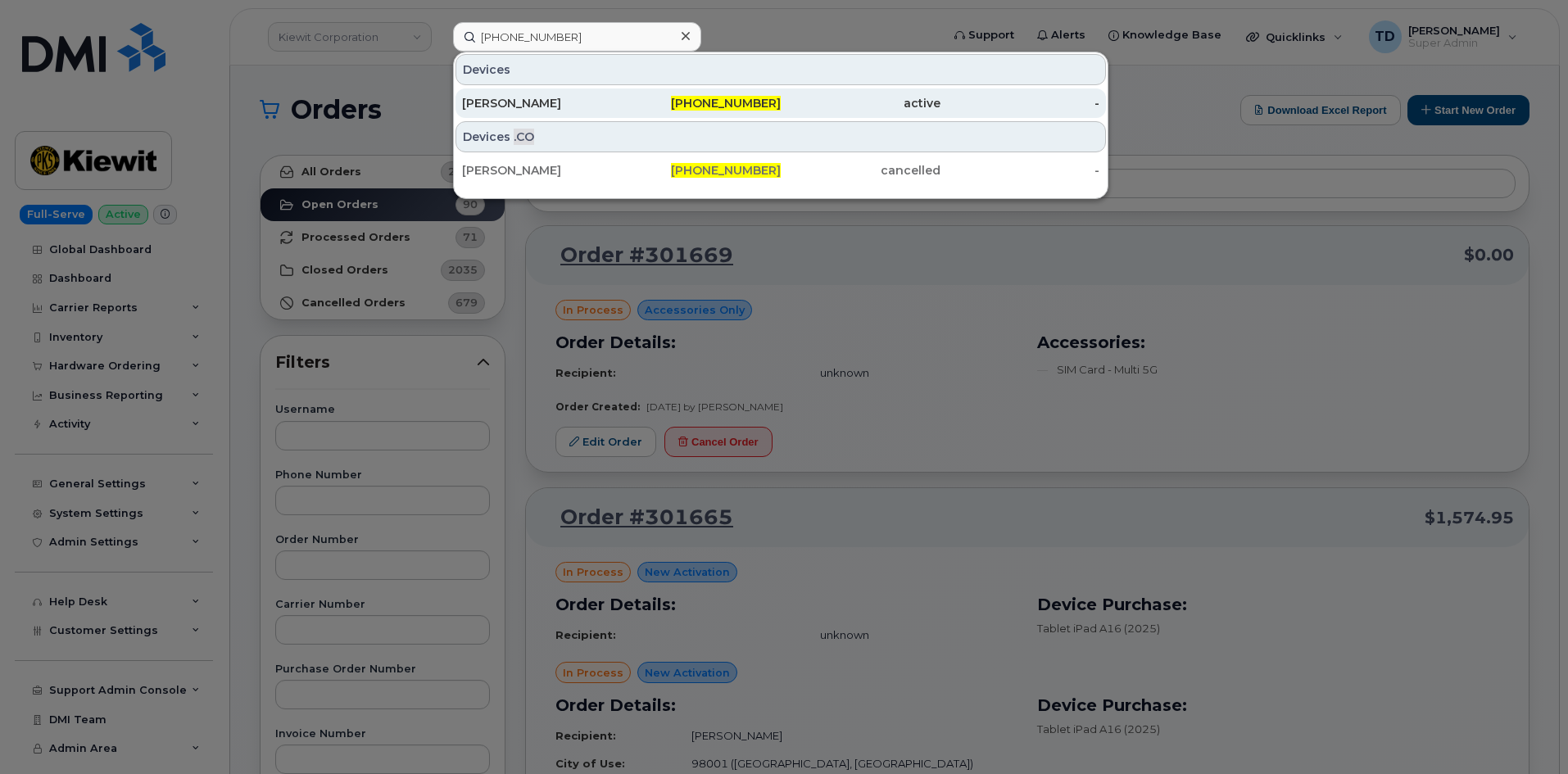
click at [651, 99] on div "[PHONE_NUMBER]" at bounding box center [701, 102] width 159 height 16
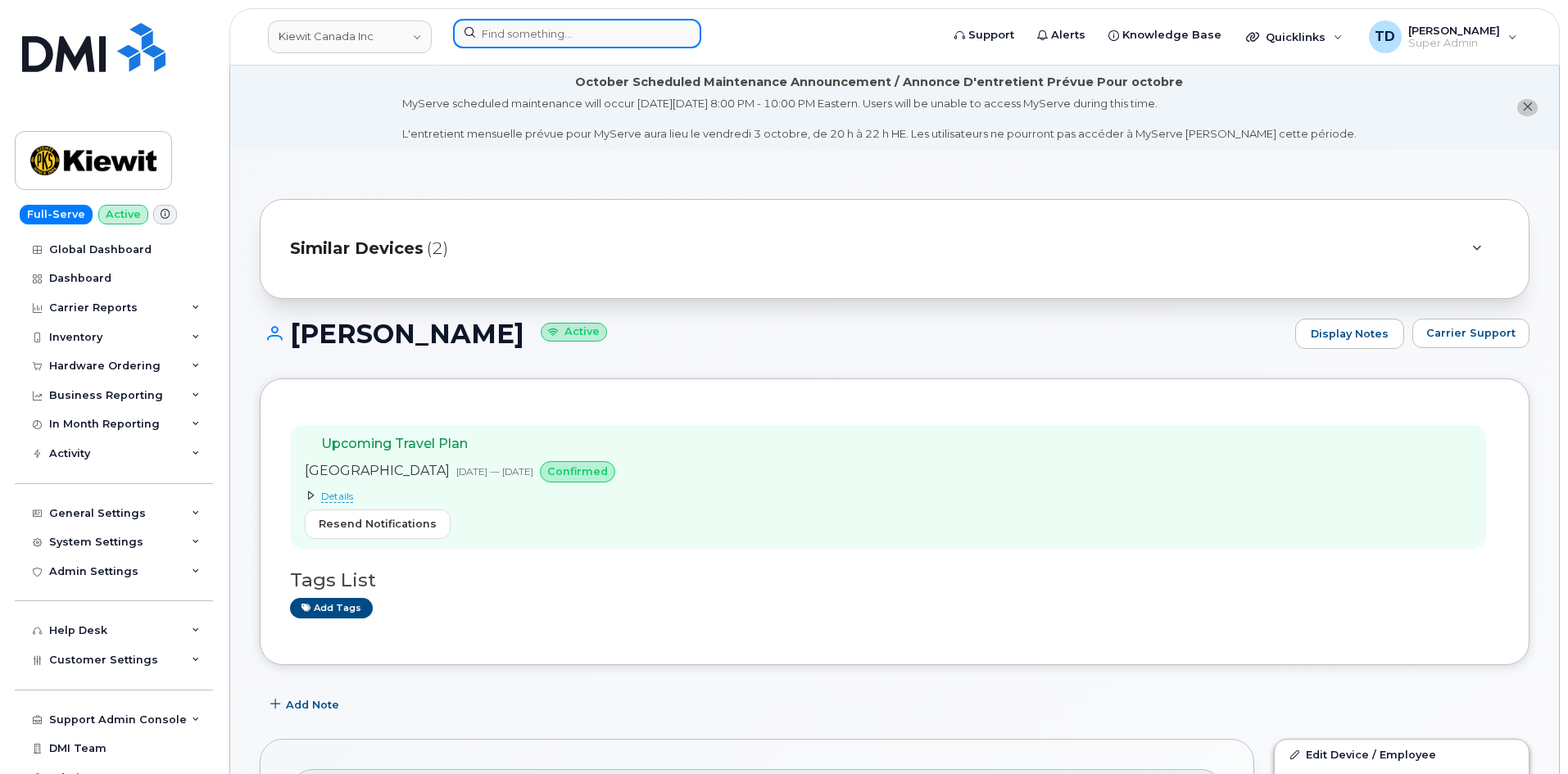
click at [494, 31] on input at bounding box center [576, 33] width 248 height 30
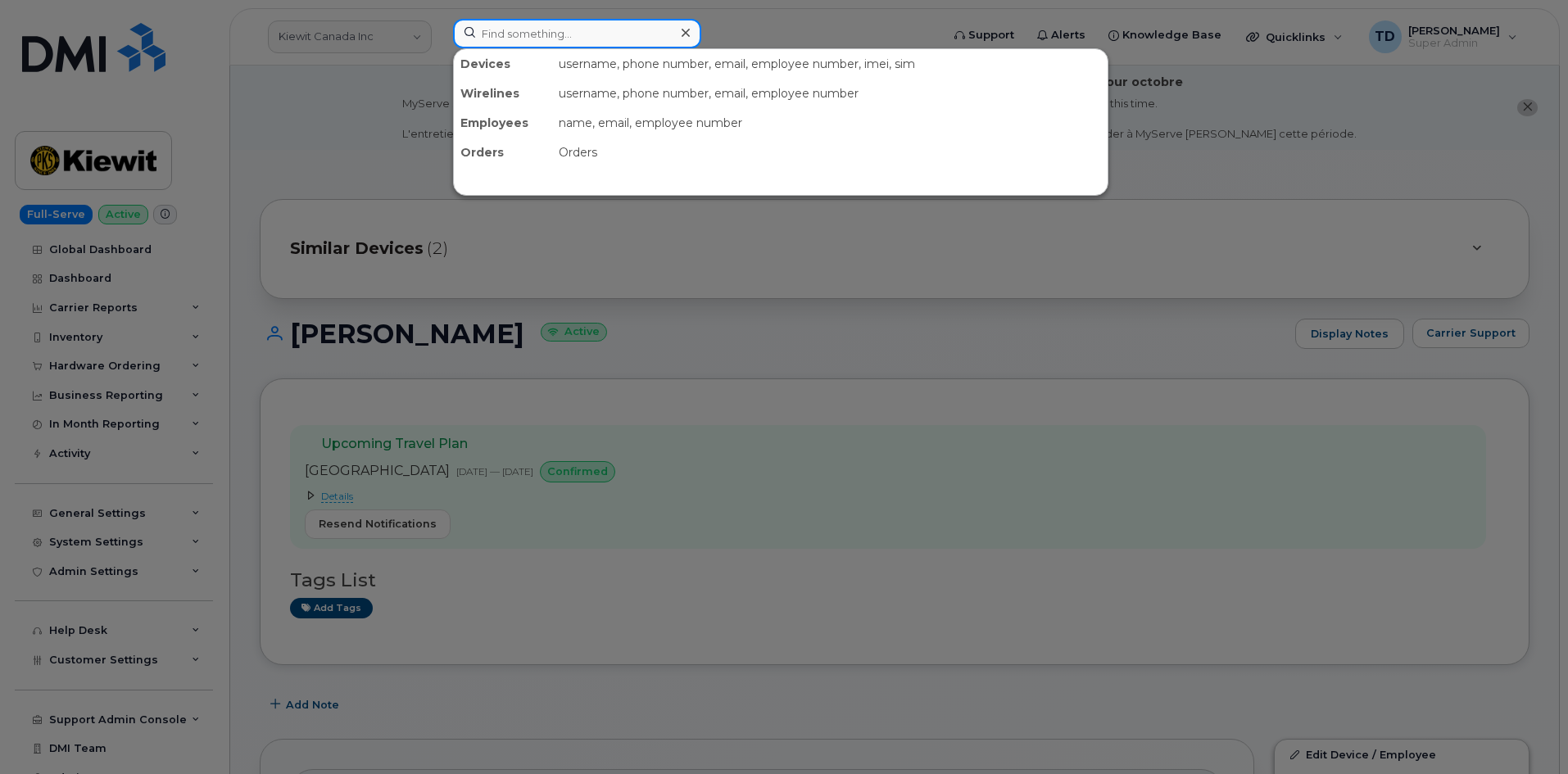
paste input "[PHONE_NUMBER]"
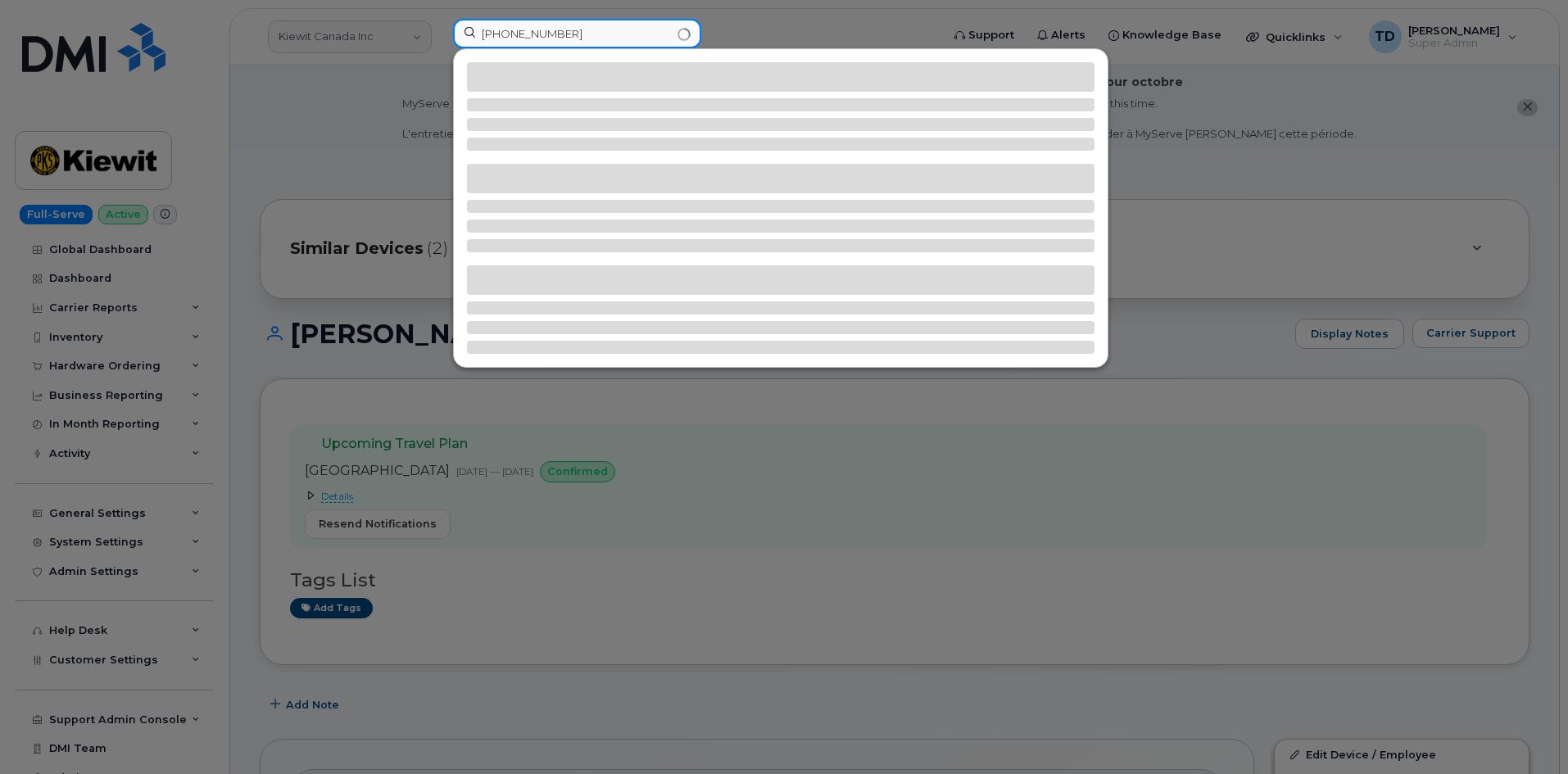
type input "[PHONE_NUMBER]"
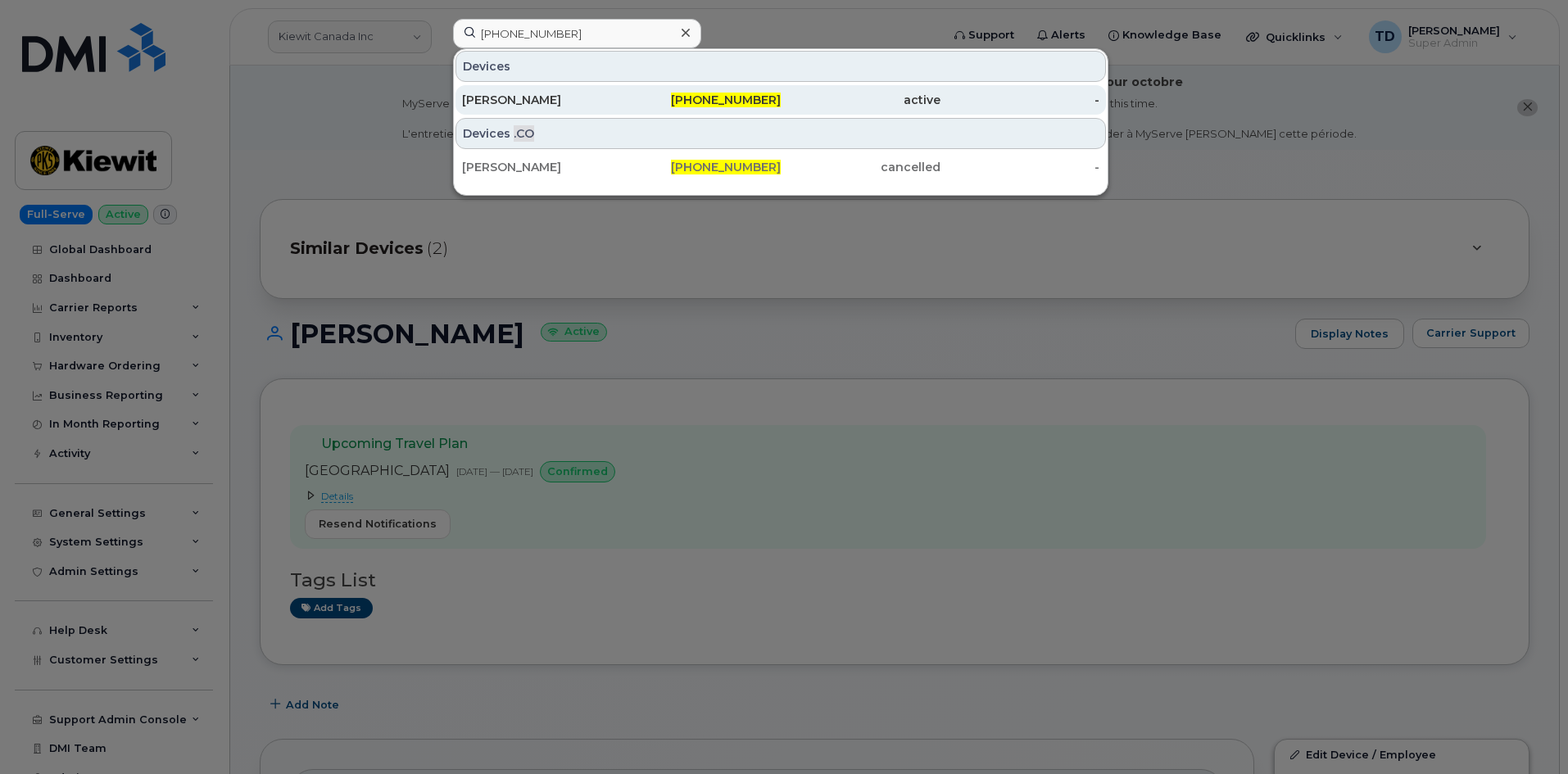
click at [678, 106] on div "[PHONE_NUMBER]" at bounding box center [701, 100] width 159 height 16
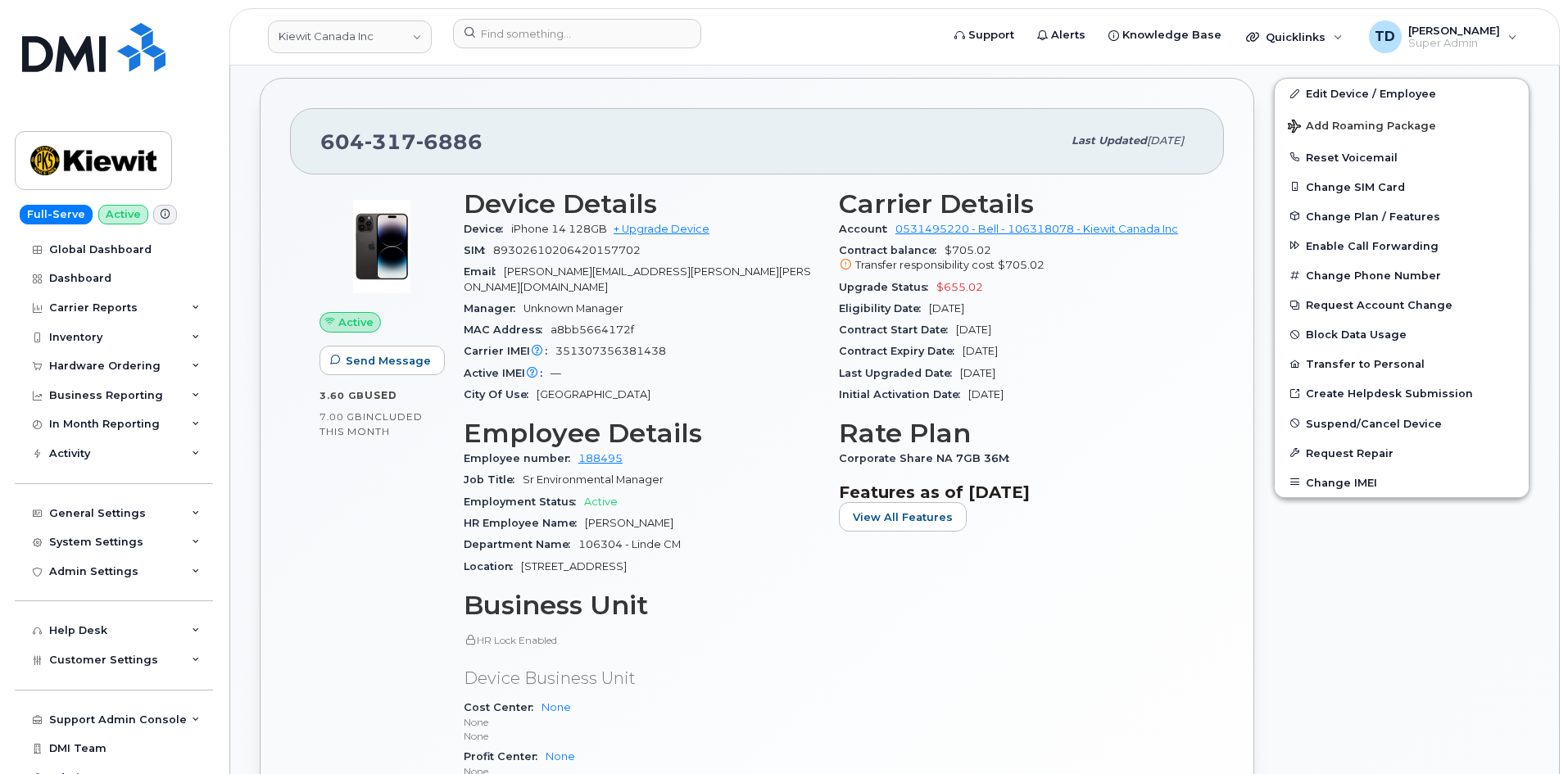
scroll to position [656, 0]
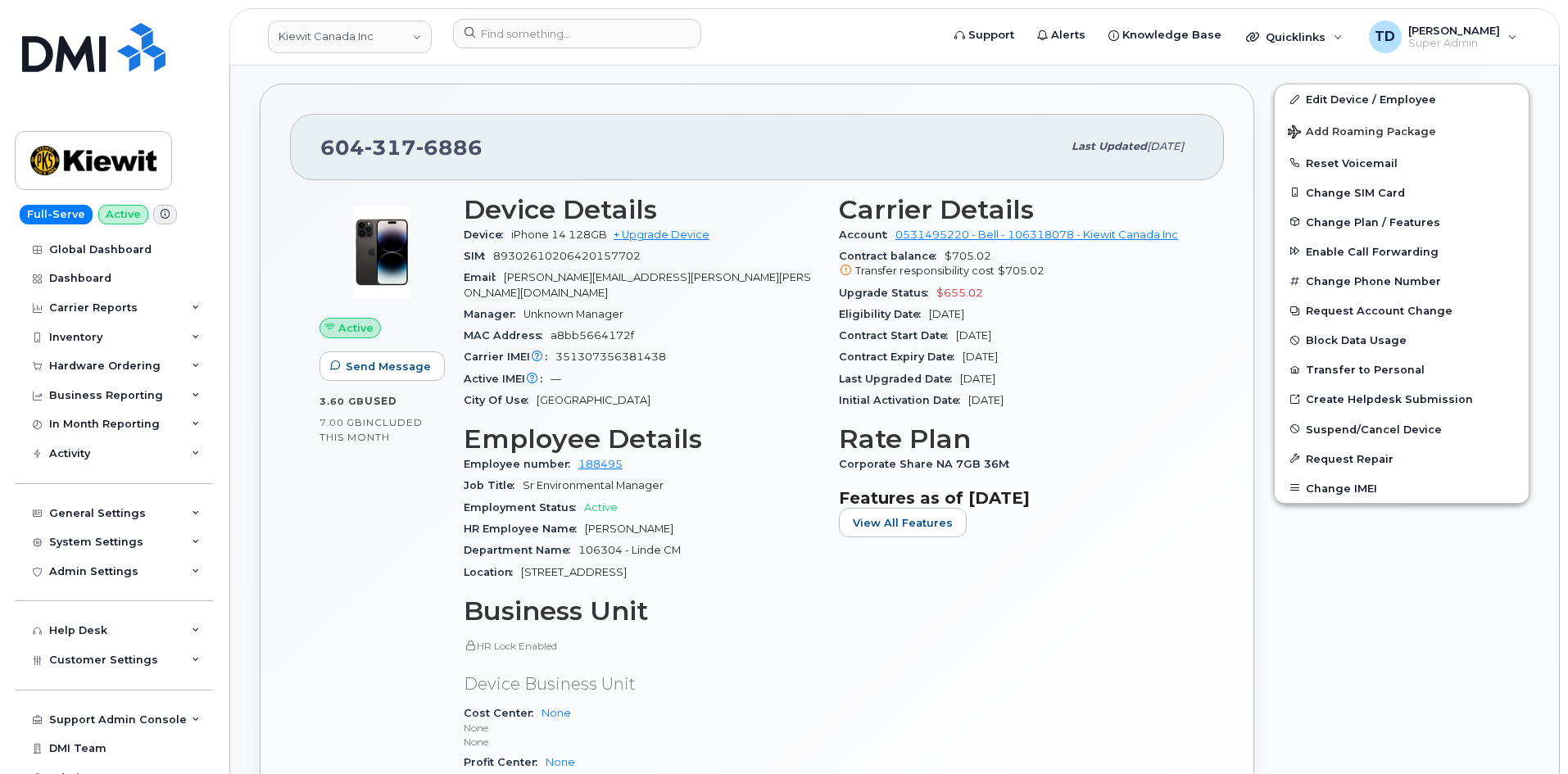
click at [458, 300] on div "Device Details Device iPhone 14 128GB + Upgrade Device SIM [TECHNICAL_ID] Email…" at bounding box center [641, 529] width 375 height 690
click at [459, 300] on div "Device Details Device iPhone 14 128GB + Upgrade Device SIM [TECHNICAL_ID] Email…" at bounding box center [641, 529] width 375 height 690
click at [459, 301] on div "Device Details Device iPhone 14 128GB + Upgrade Device SIM [TECHNICAL_ID] Email…" at bounding box center [641, 529] width 375 height 690
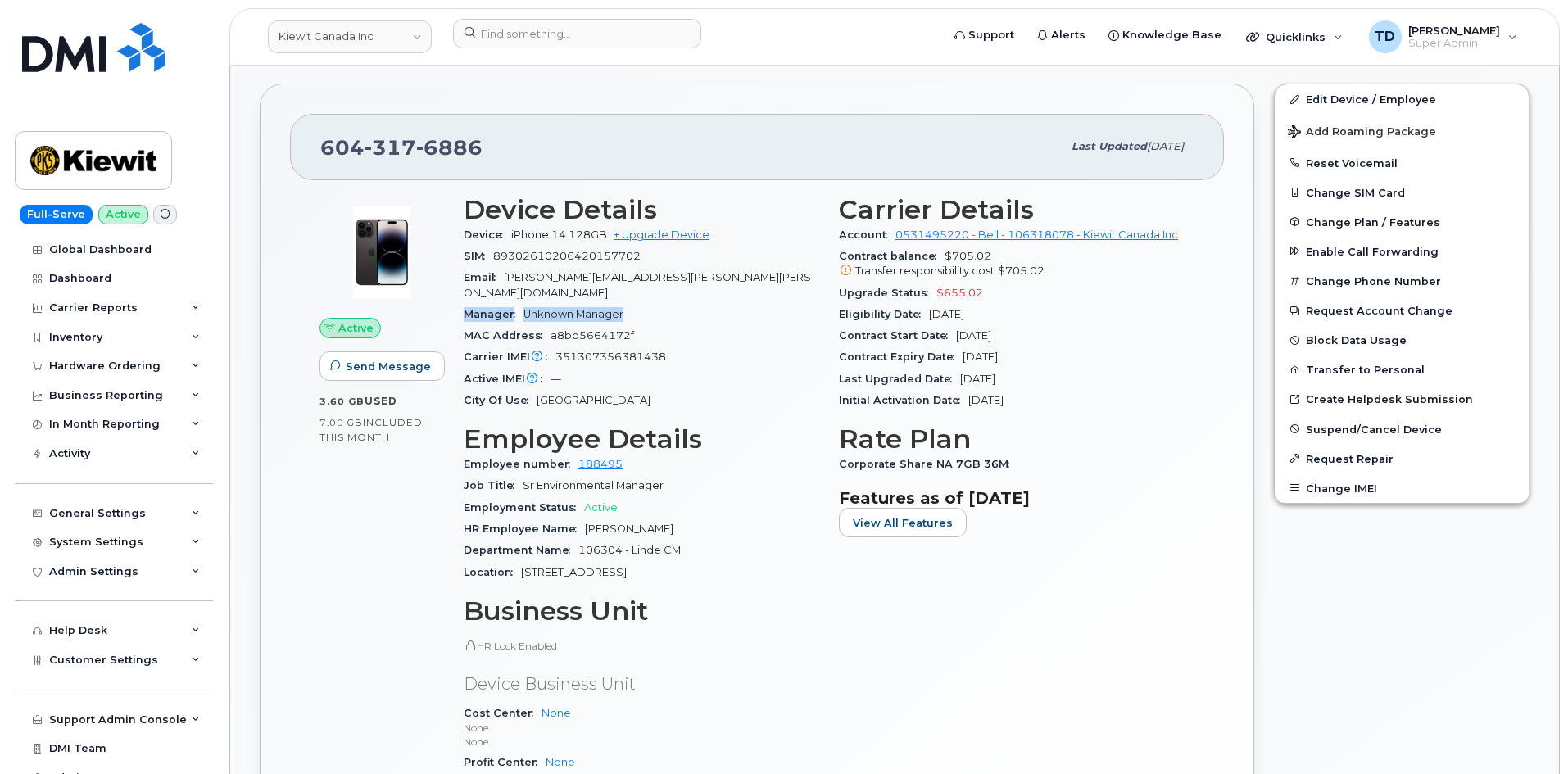
click at [462, 303] on div "Device Details Device iPhone 14 128GB + Upgrade Device SIM [TECHNICAL_ID] Email…" at bounding box center [641, 529] width 375 height 690
click at [462, 305] on div "Device Details Device iPhone 14 128GB + Upgrade Device SIM [TECHNICAL_ID] Email…" at bounding box center [641, 529] width 375 height 690
click at [467, 305] on div "Manager Unknown Manager" at bounding box center [641, 314] width 356 height 21
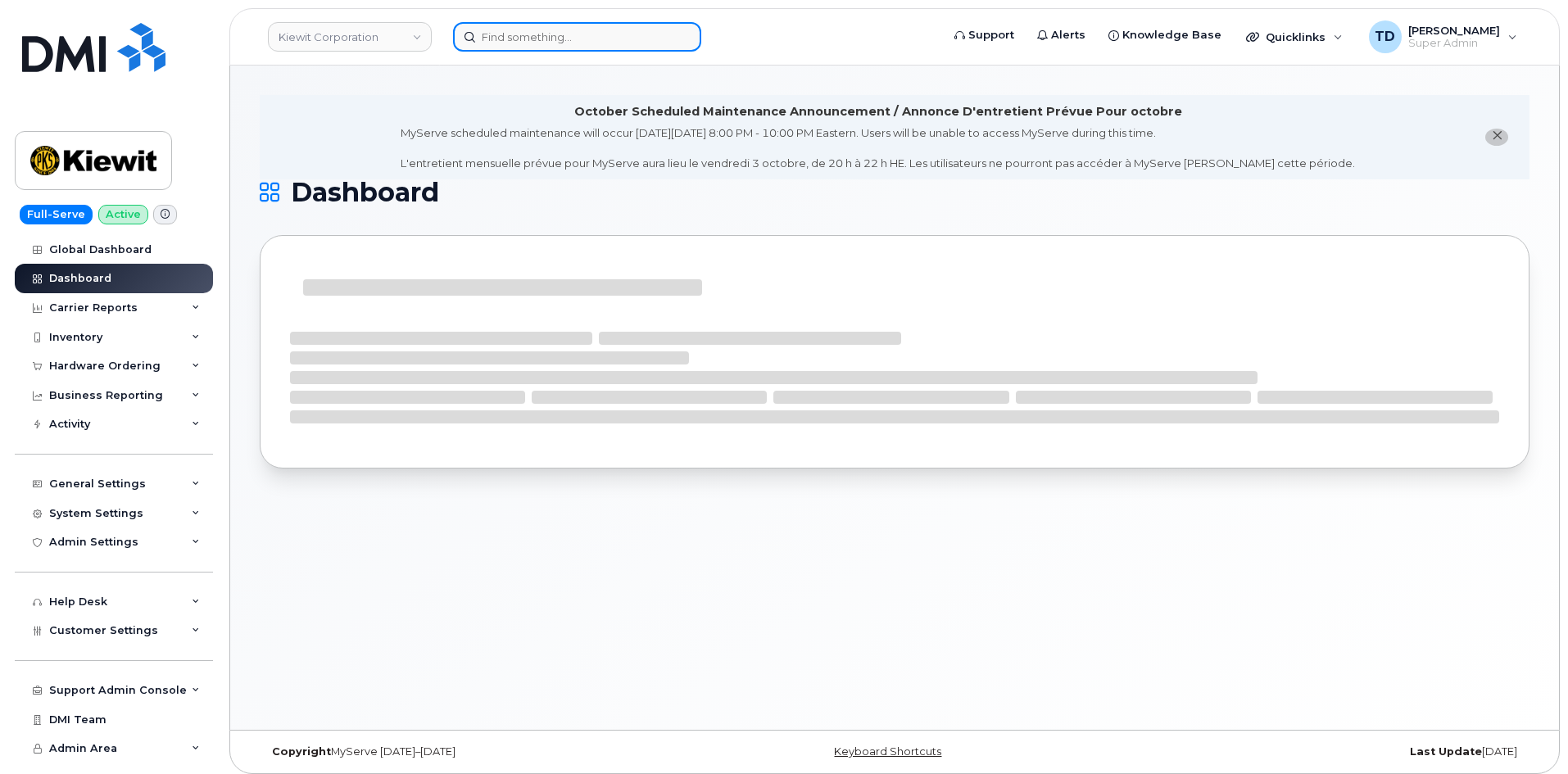
click at [572, 30] on input at bounding box center [576, 37] width 248 height 30
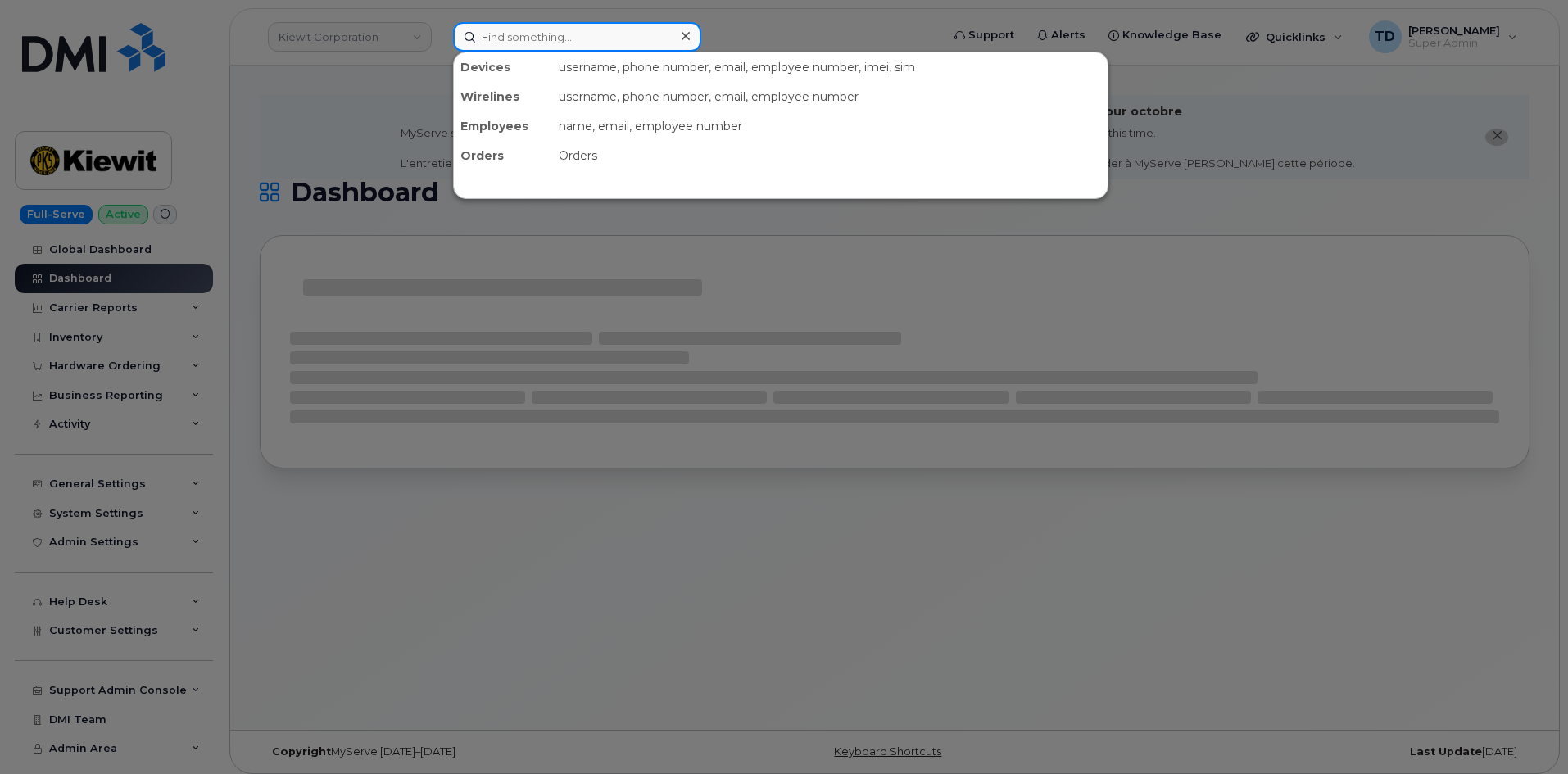
paste input "4387771264"
type input "4387771264"
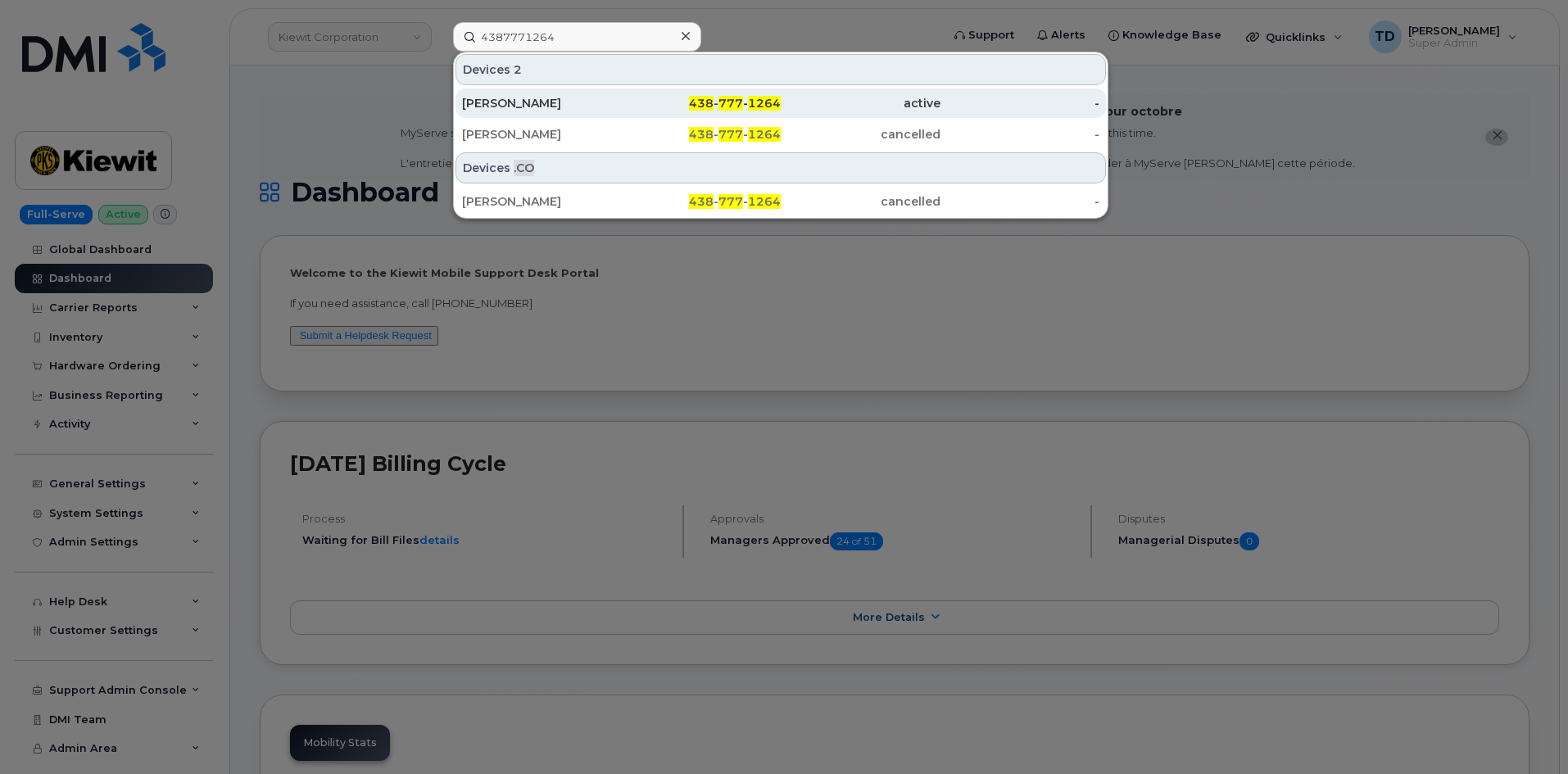
click at [748, 95] on div "438 - 777 - 1264" at bounding box center [701, 103] width 159 height 30
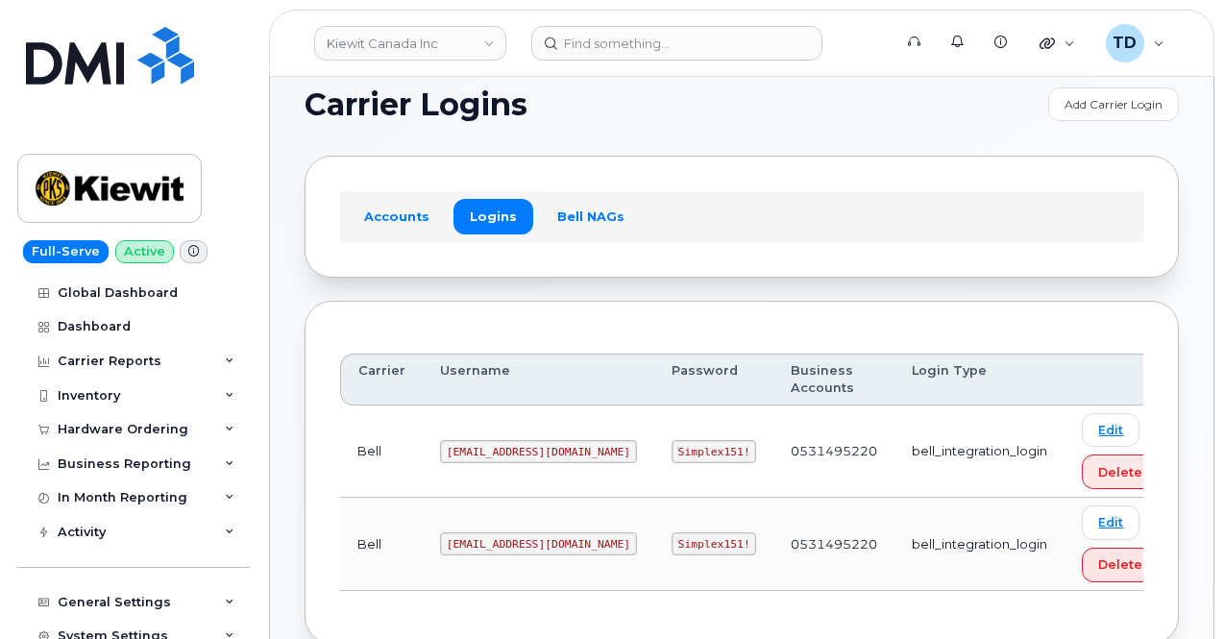
scroll to position [96, 0]
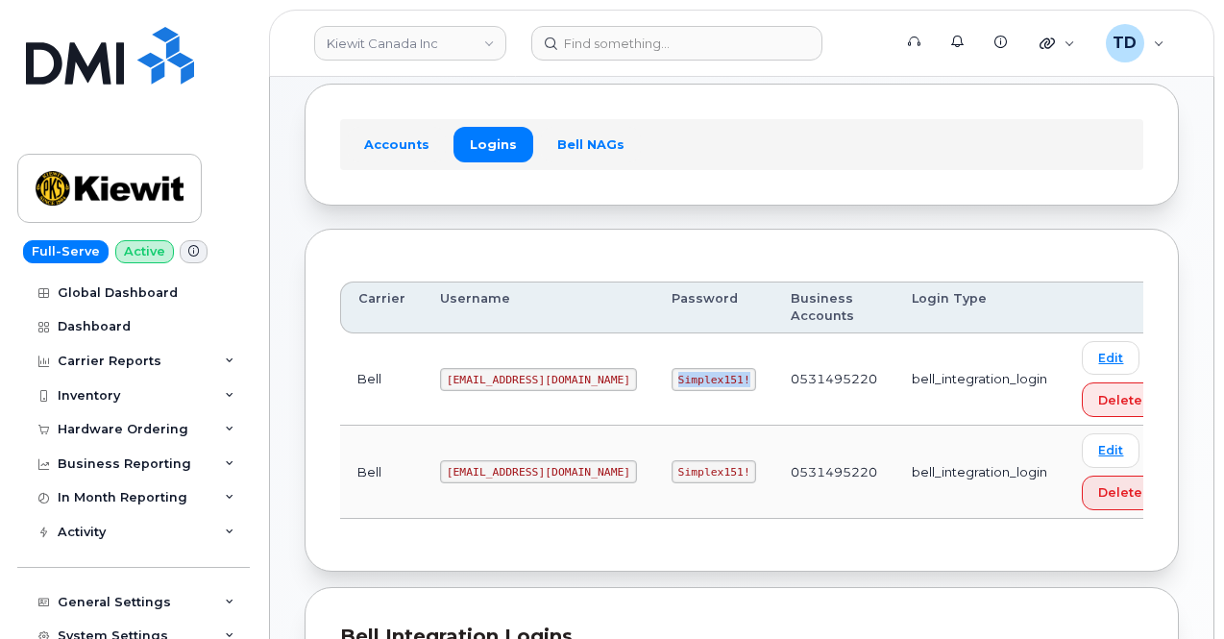
drag, startPoint x: 602, startPoint y: 377, endPoint x: 676, endPoint y: 375, distance: 74.0
click at [676, 375] on code "Simplex151!" at bounding box center [715, 379] width 86 height 23
copy code "Simplex151!"
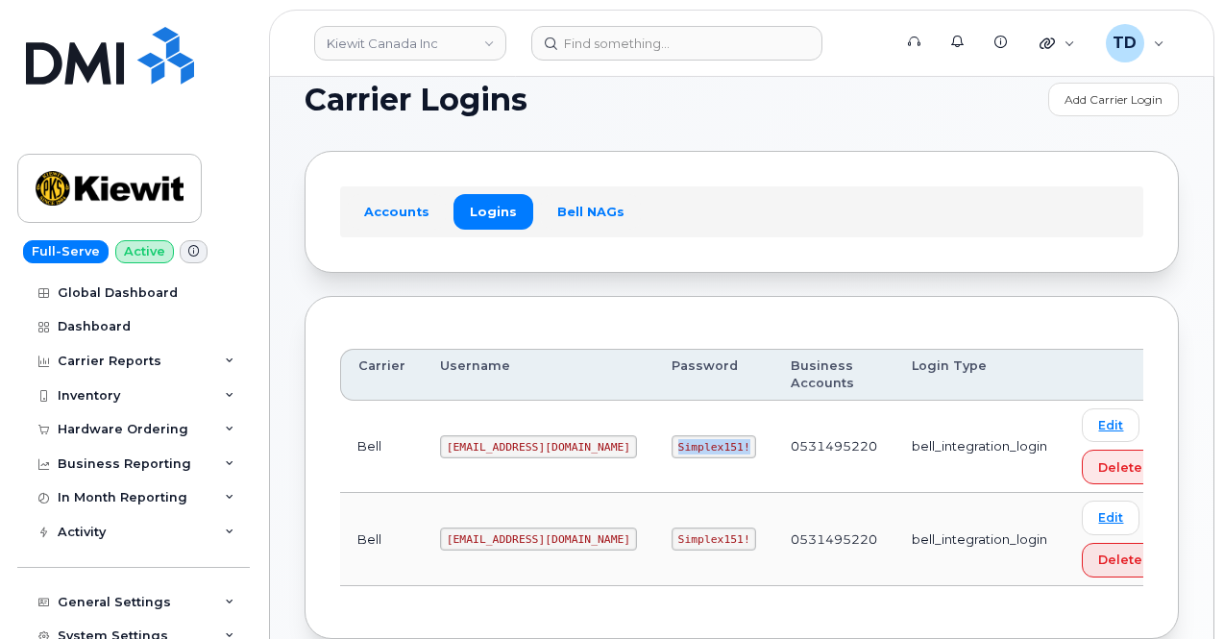
scroll to position [0, 0]
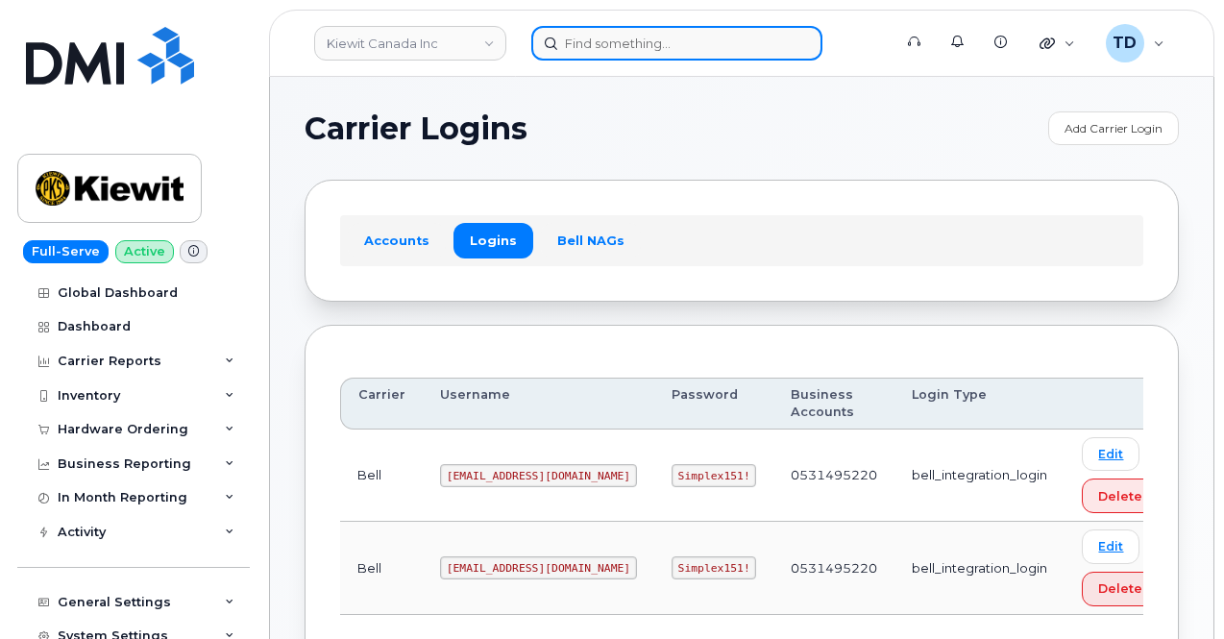
click at [638, 29] on input at bounding box center [676, 43] width 291 height 35
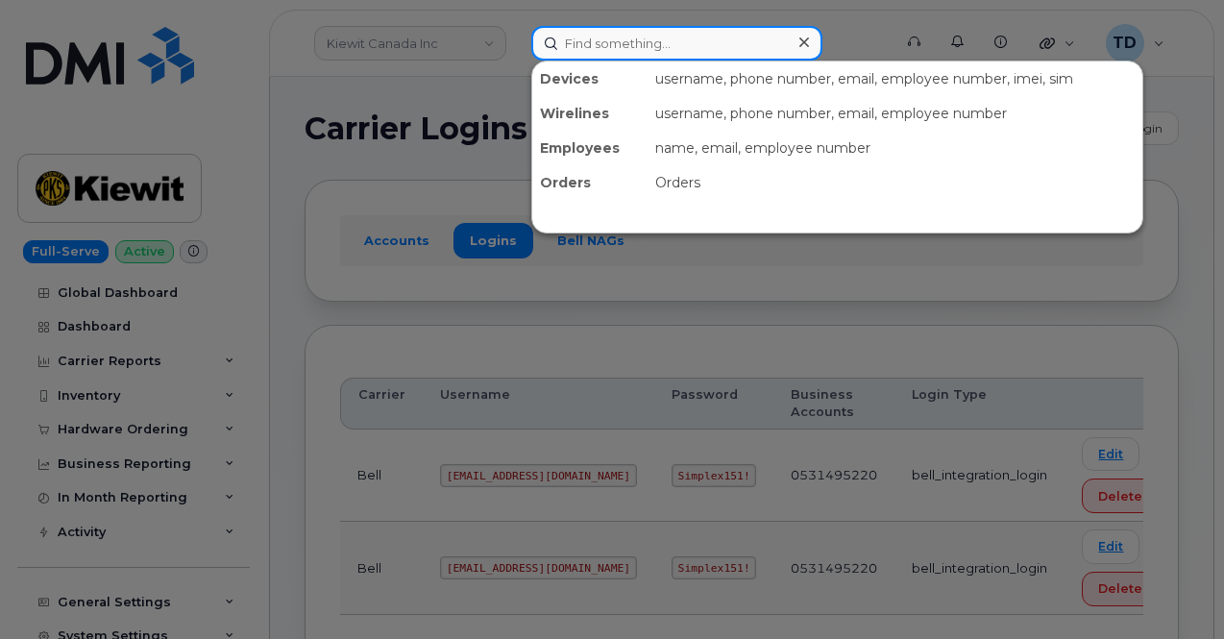
paste input "4387771264"
type input "4387771264"
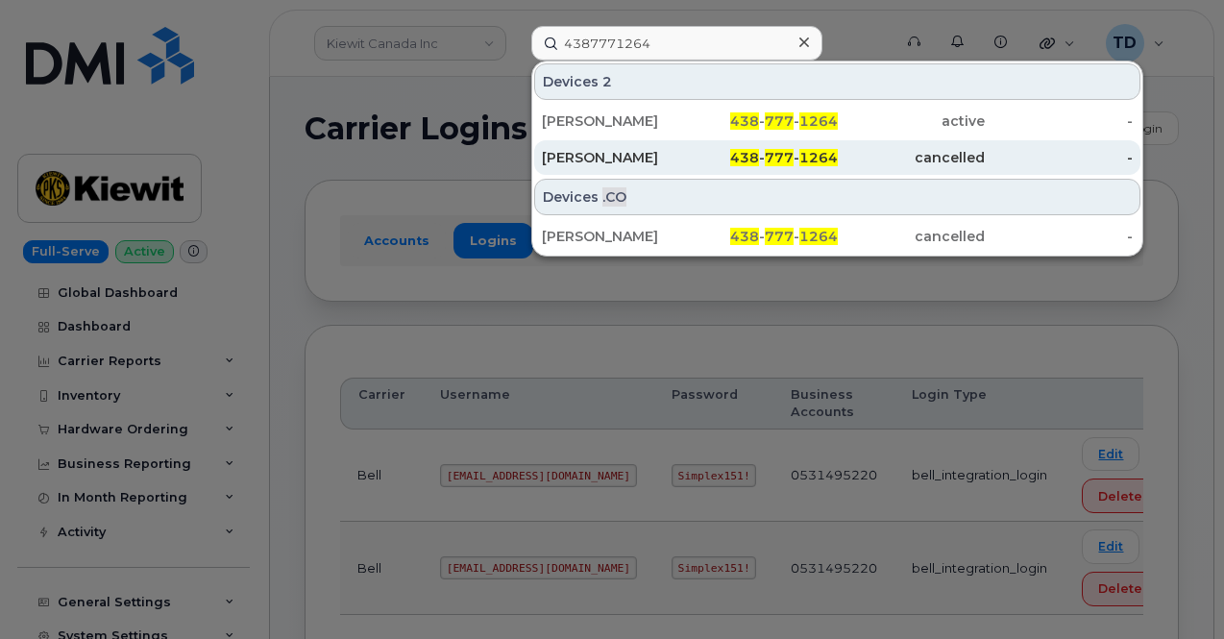
click at [899, 164] on div "cancelled" at bounding box center [912, 157] width 148 height 19
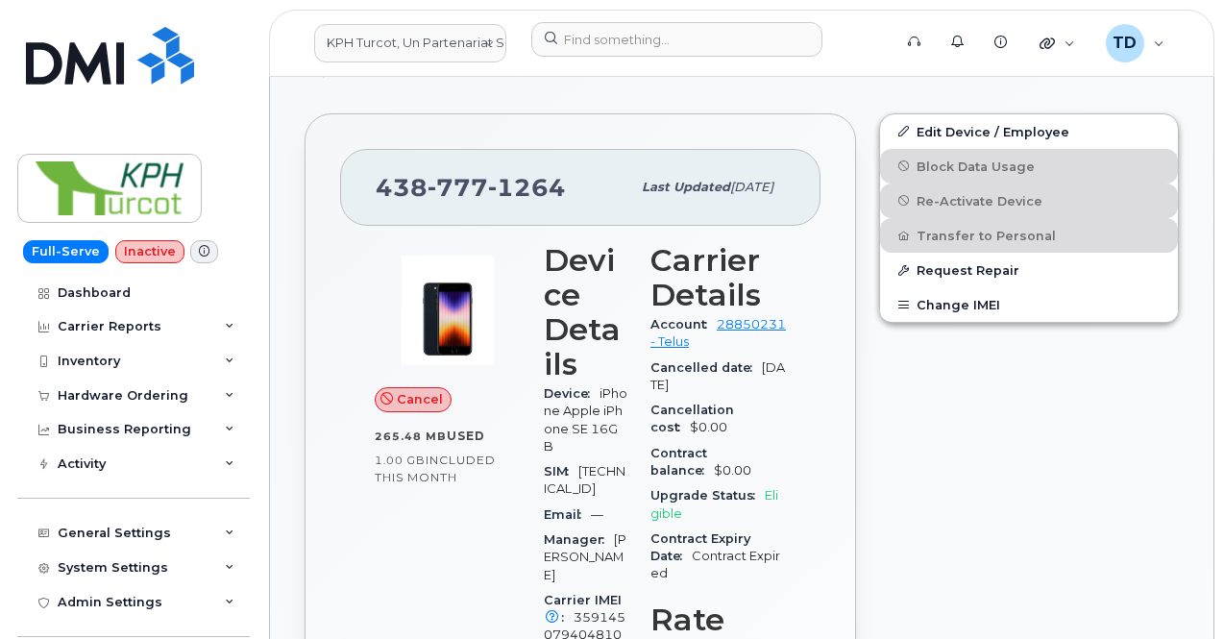
scroll to position [480, 0]
